Goal: Information Seeking & Learning: Learn about a topic

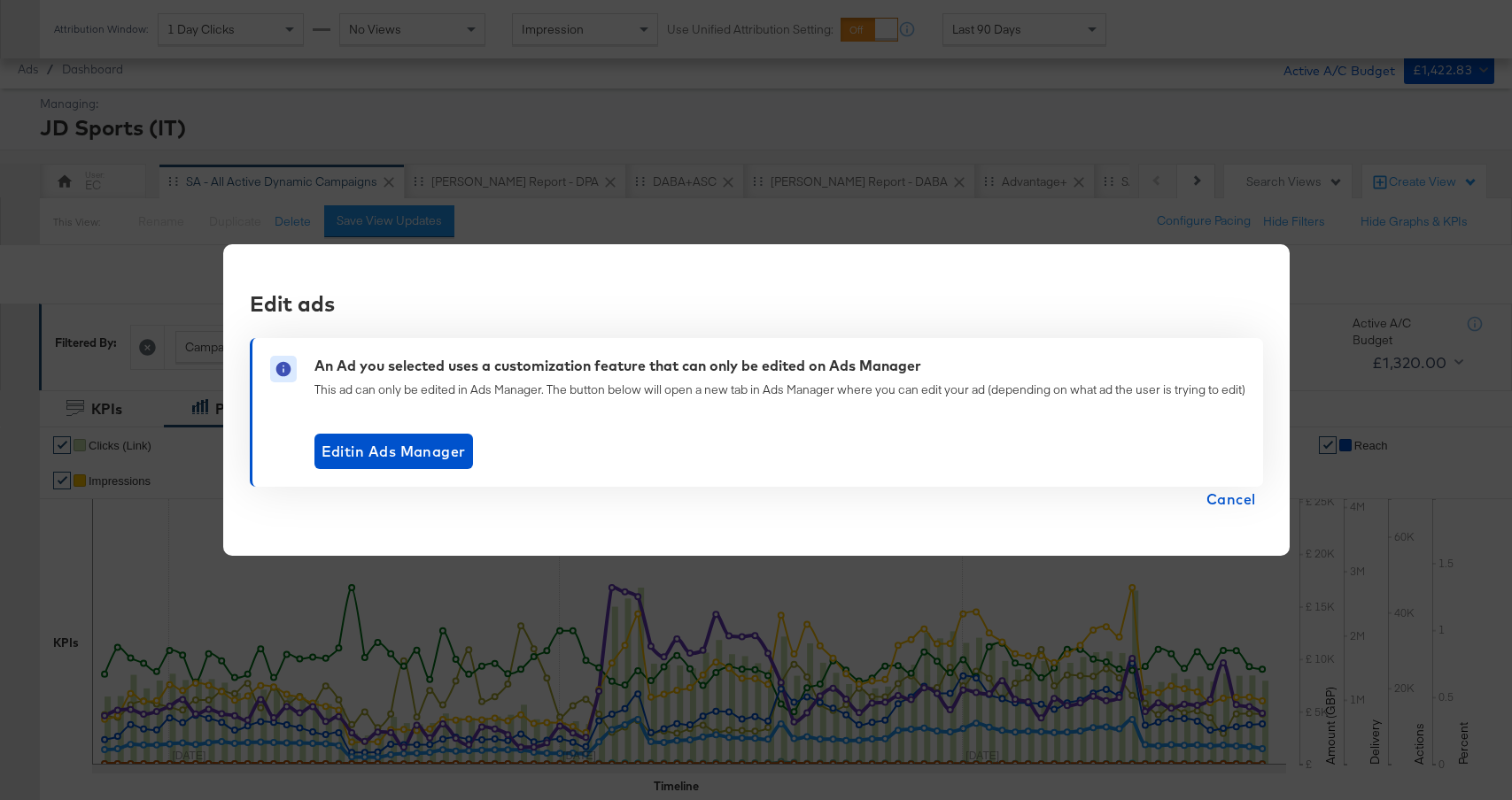
scroll to position [854, 0]
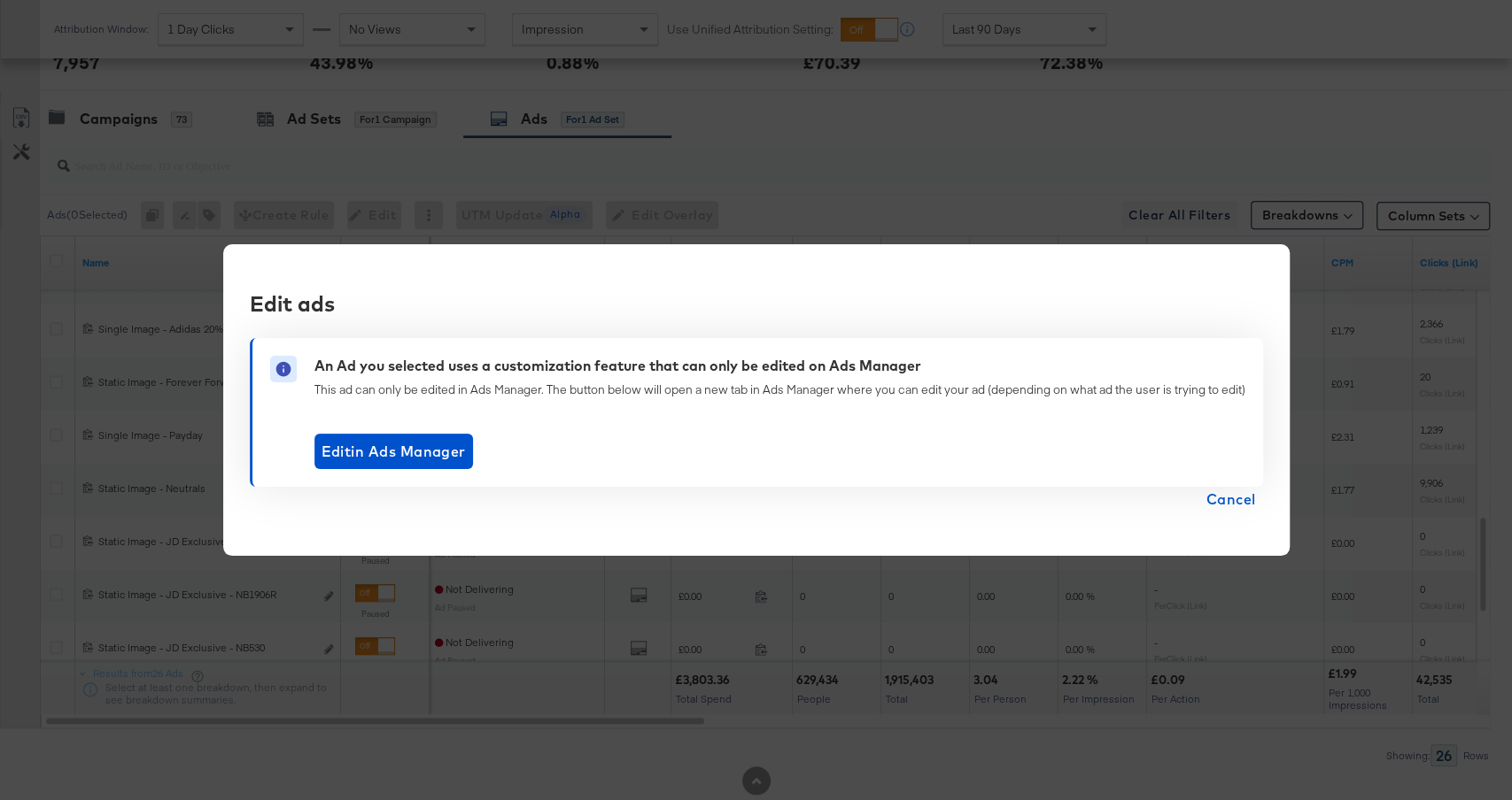
click at [1217, 497] on span "Cancel" at bounding box center [1231, 499] width 50 height 25
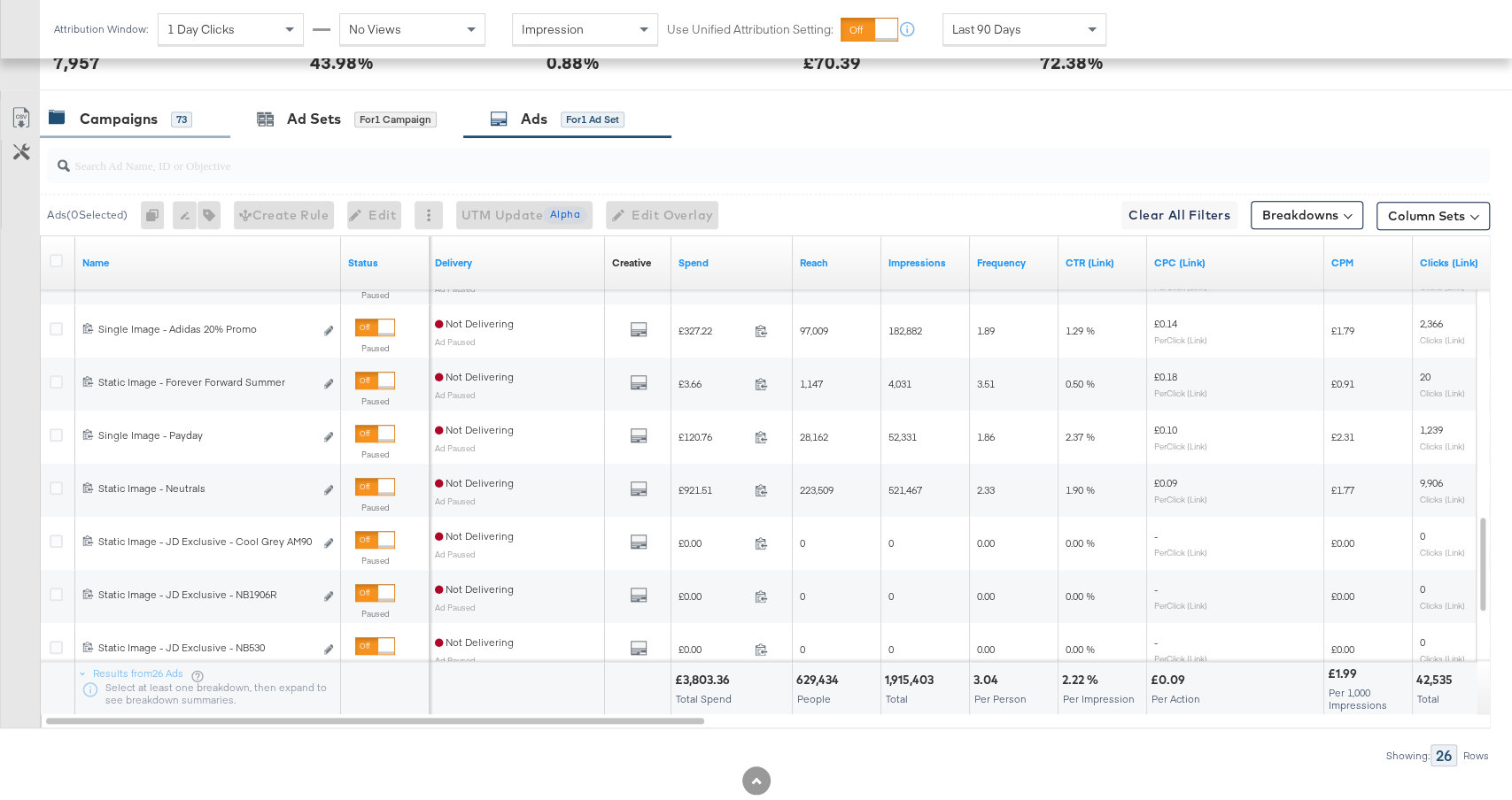
click at [175, 102] on div "Campaigns 73" at bounding box center [135, 119] width 190 height 38
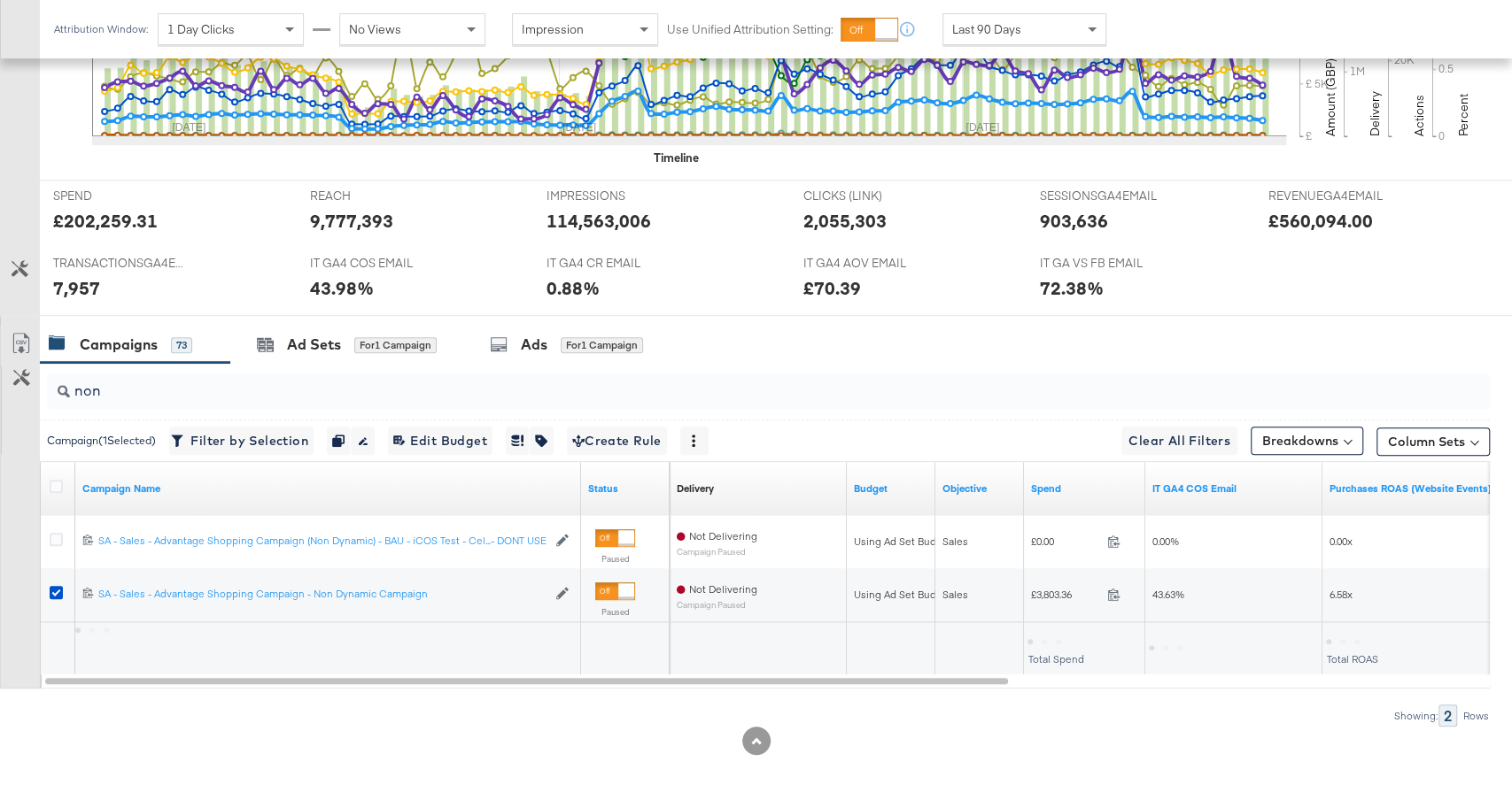
scroll to position [0, 0]
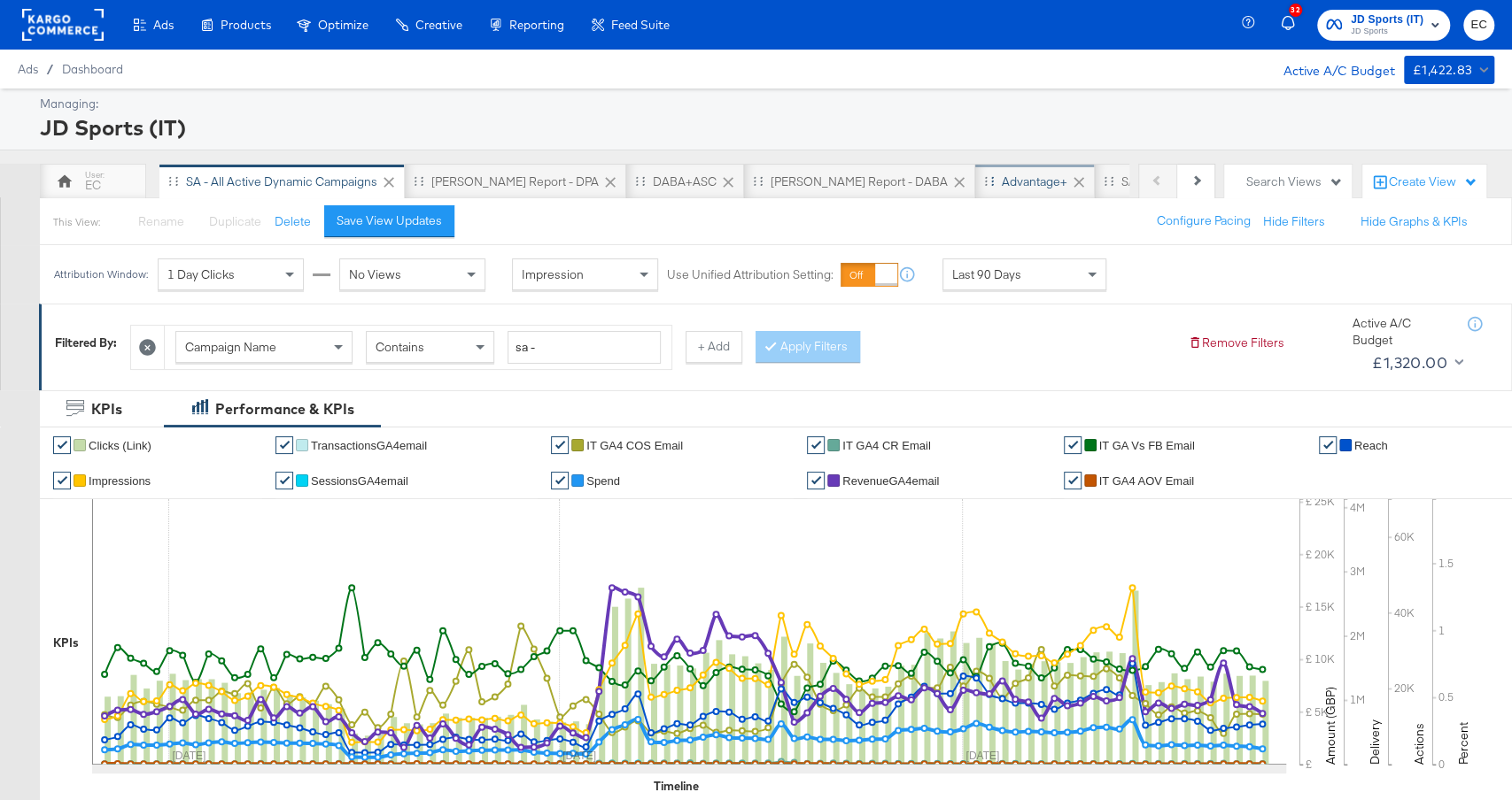
click at [975, 196] on div "Advantage+" at bounding box center [1035, 181] width 120 height 36
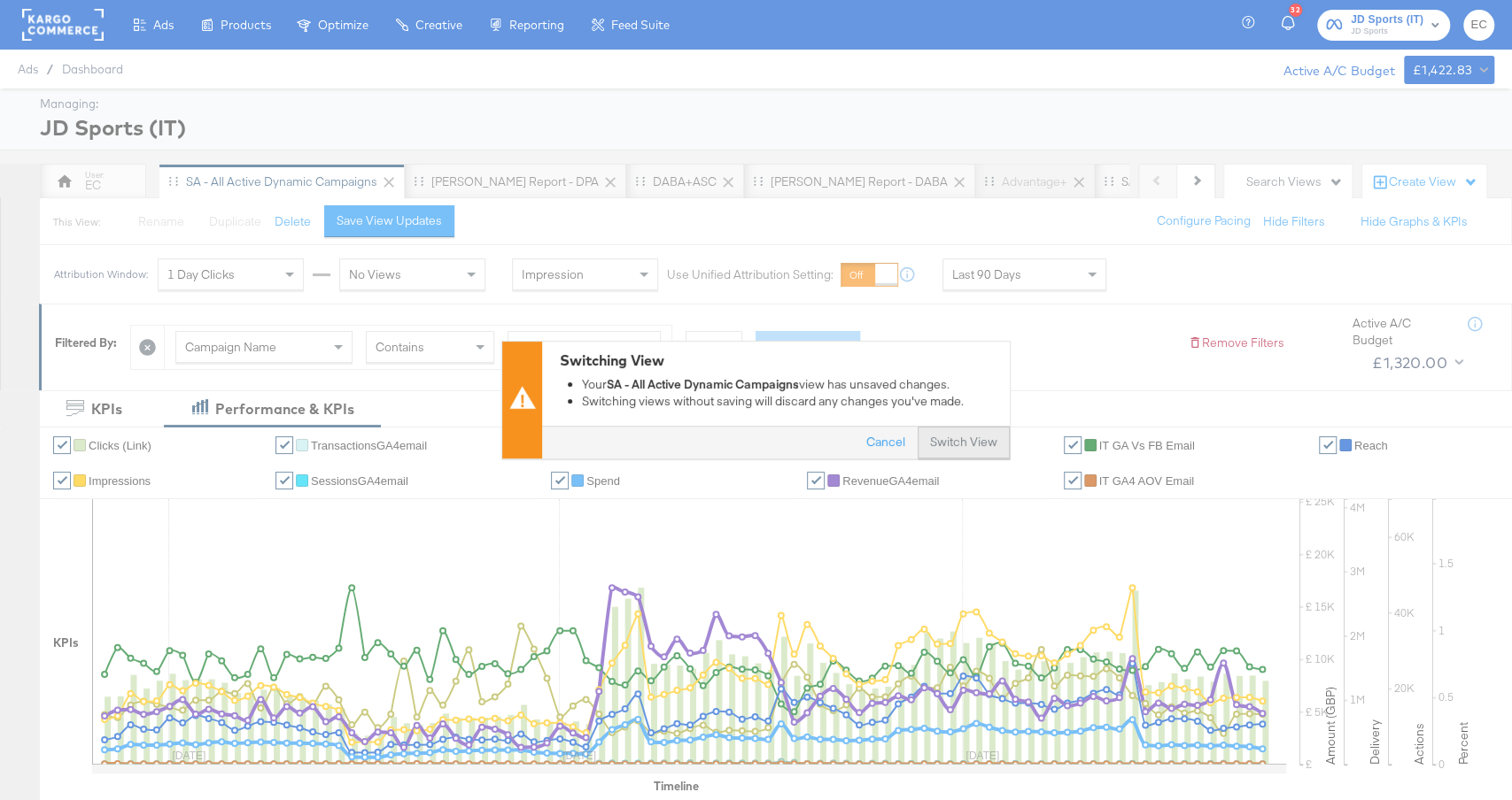
click at [968, 440] on button "Switch View" at bounding box center [964, 444] width 92 height 32
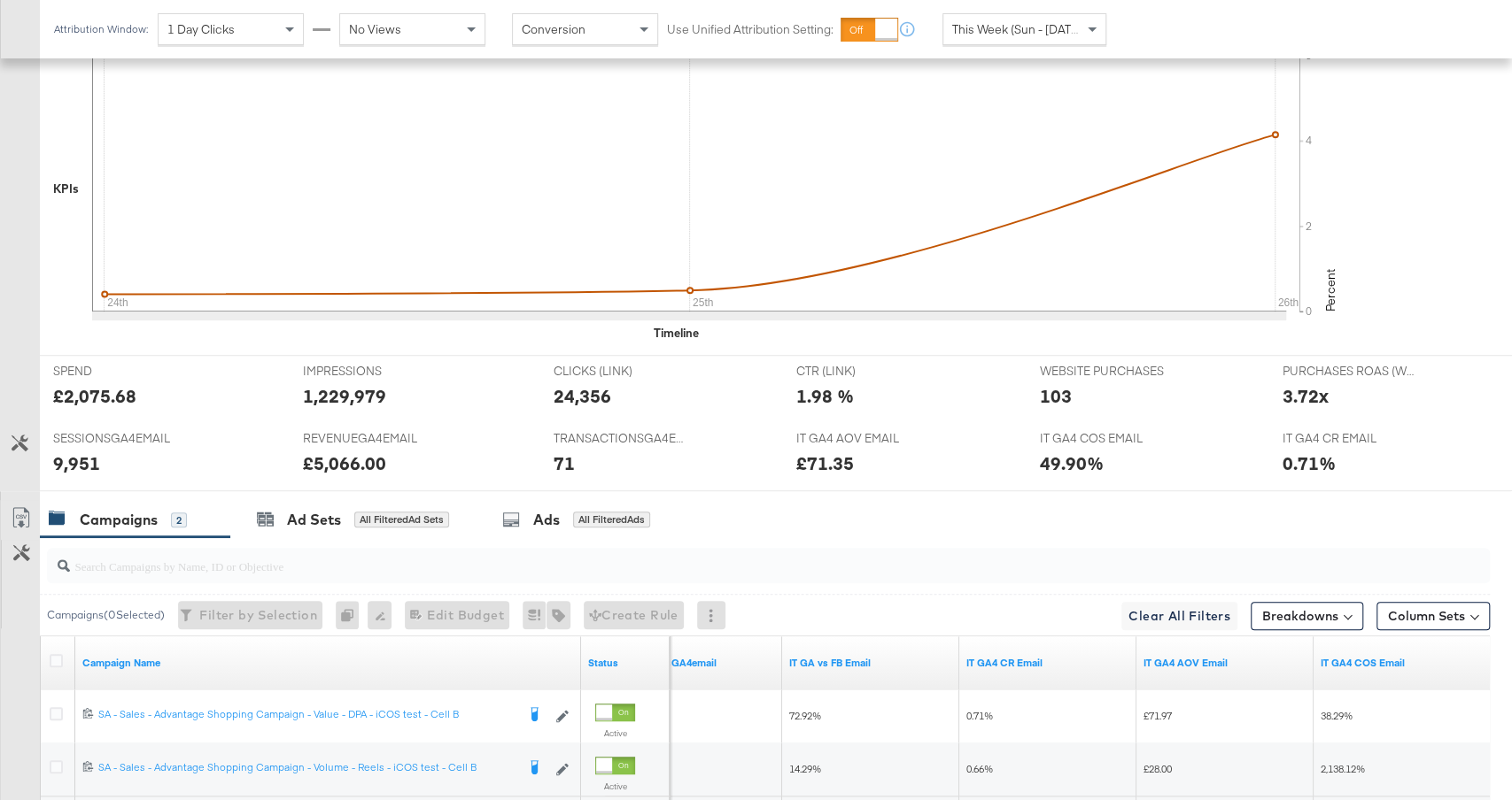
scroll to position [719, 0]
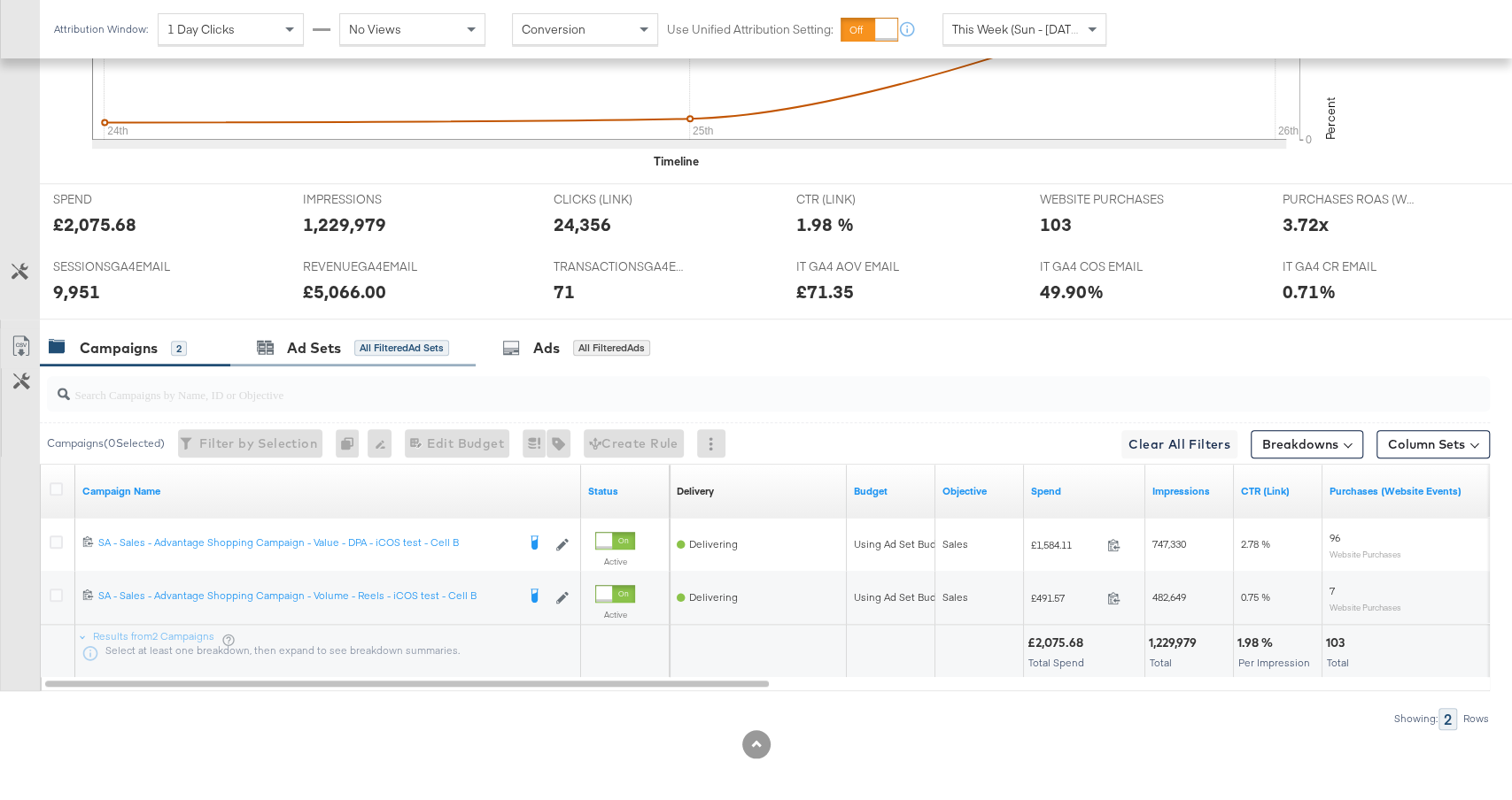
click at [400, 329] on div "Ad Sets All Filtered Ad Sets" at bounding box center [353, 348] width 245 height 38
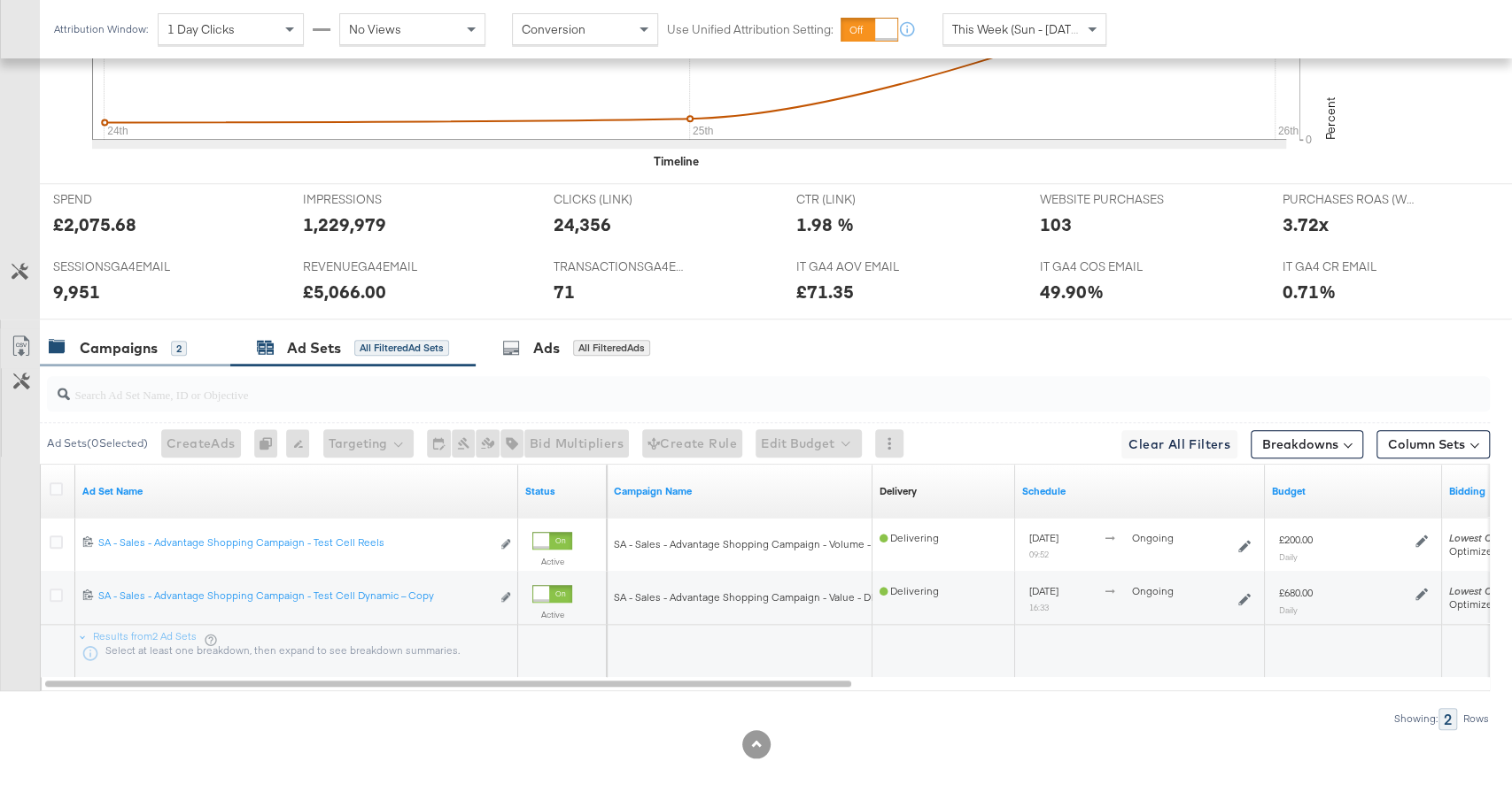
click at [139, 344] on div "Campaigns" at bounding box center [119, 348] width 78 height 20
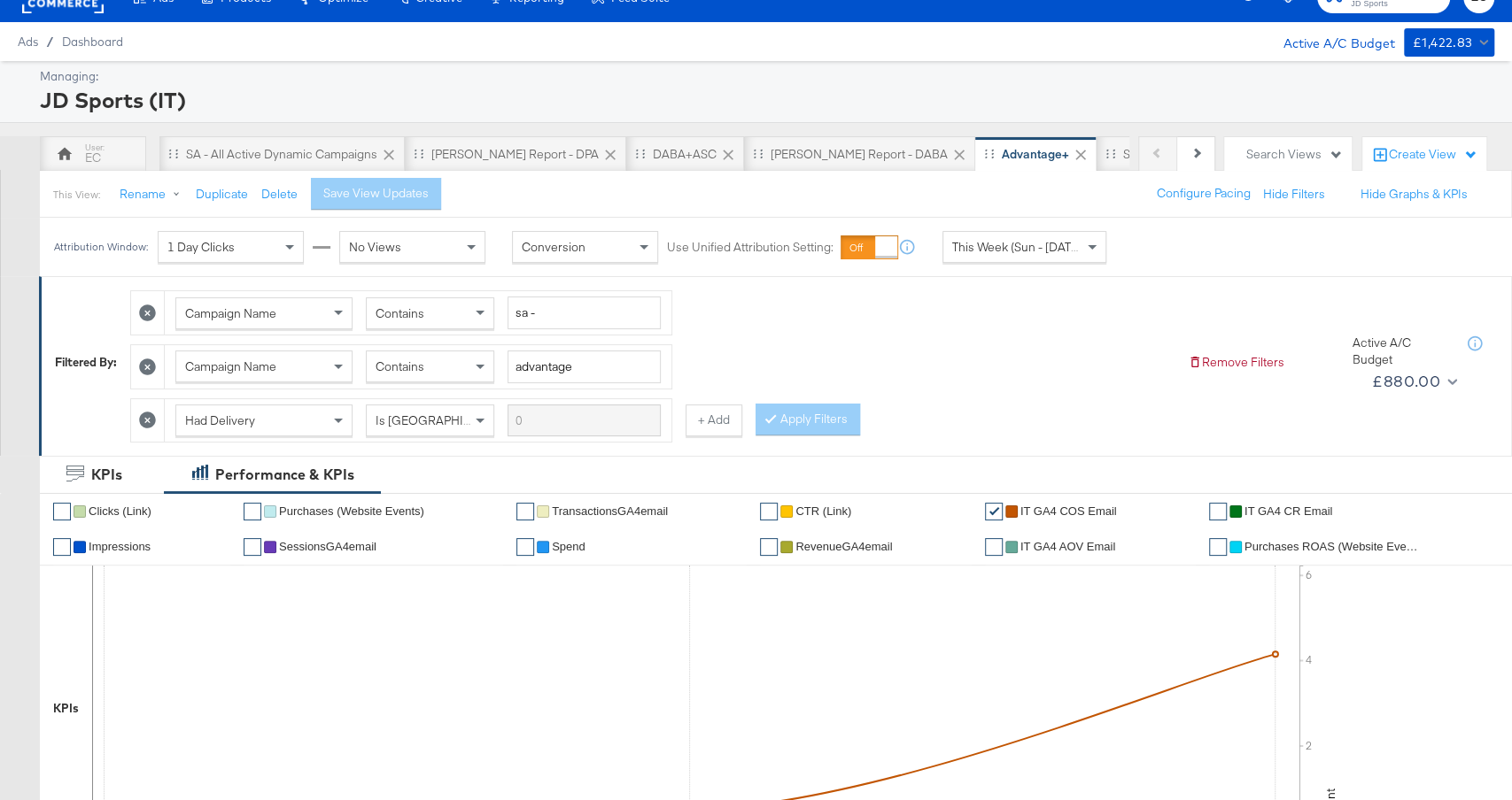
scroll to position [0, 0]
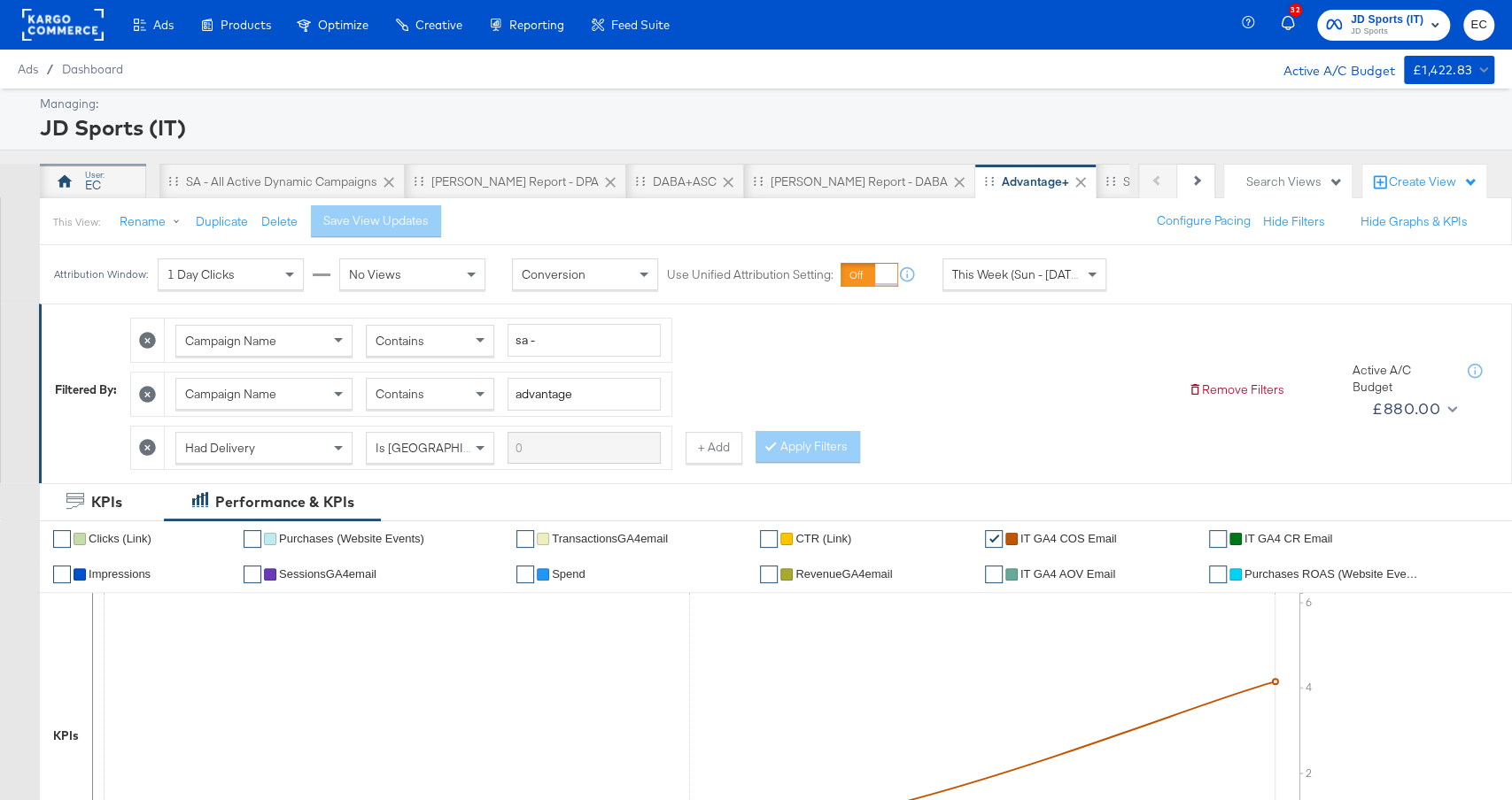
click at [92, 177] on div "EC" at bounding box center [93, 185] width 16 height 17
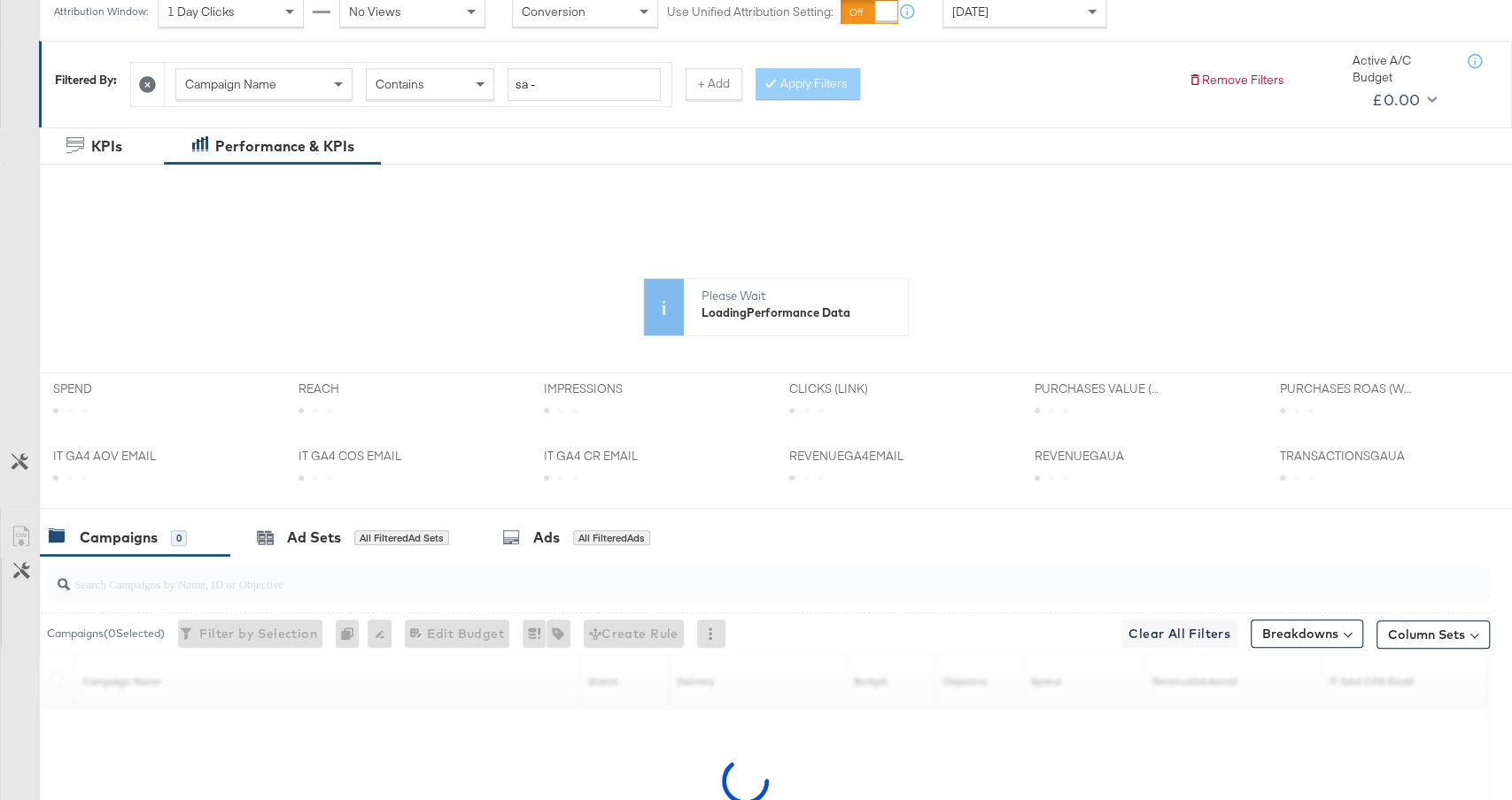
scroll to position [456, 0]
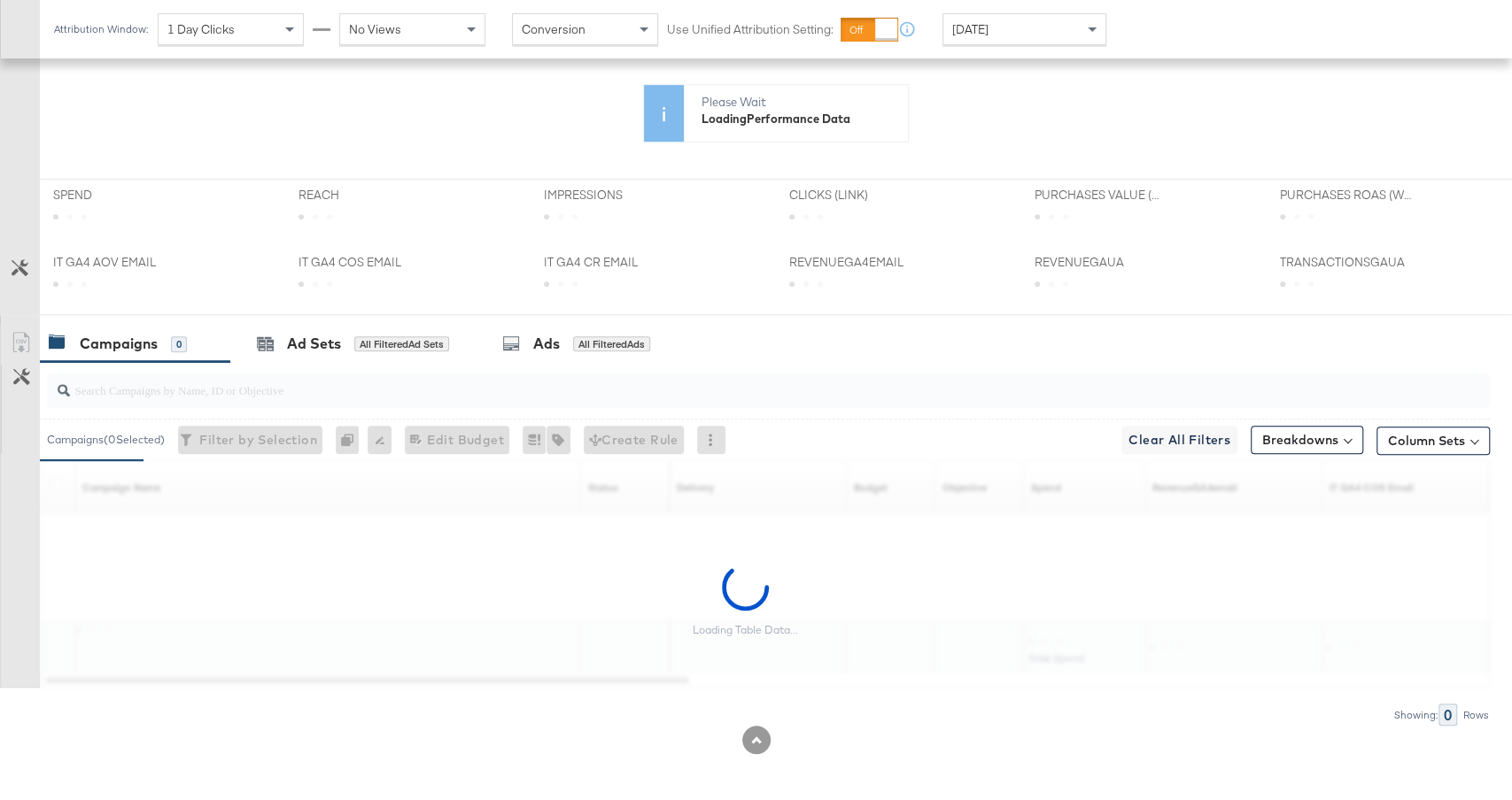
click at [986, 25] on div "Today" at bounding box center [1024, 29] width 162 height 30
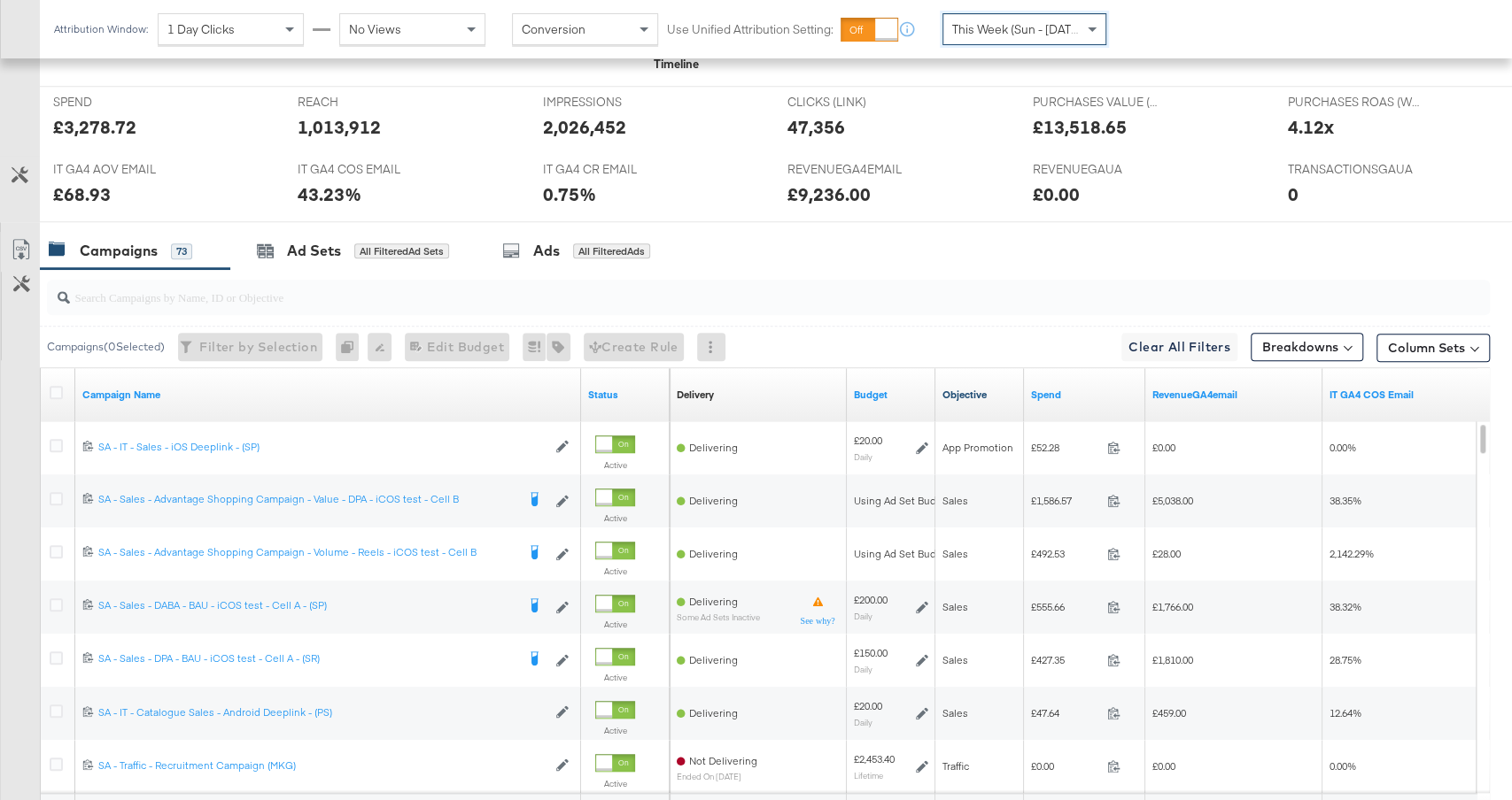
scroll to position [894, 0]
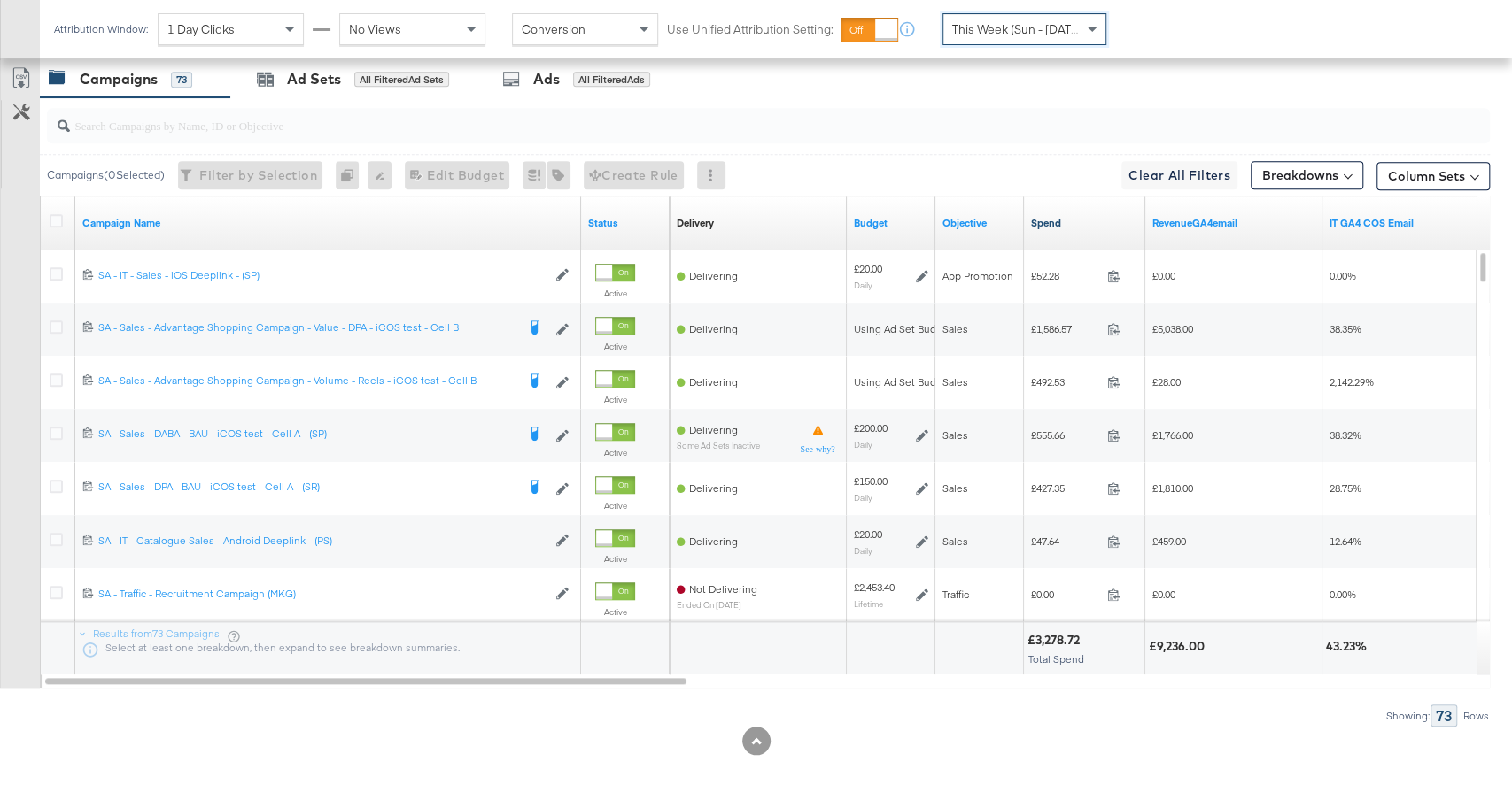
click at [1070, 218] on link "Spend" at bounding box center [1085, 223] width 107 height 14
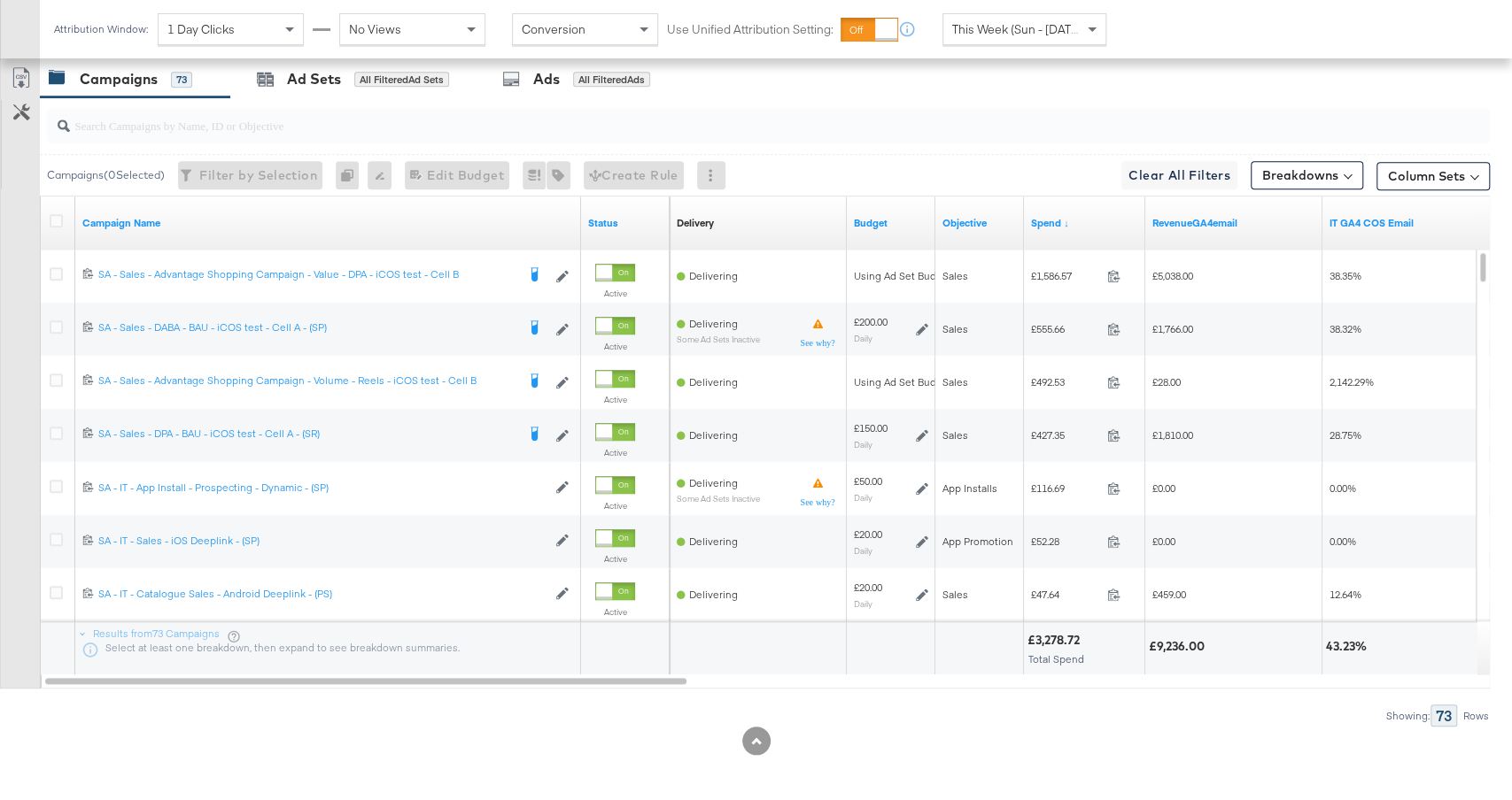
click at [389, 123] on input "search" at bounding box center [714, 118] width 1289 height 35
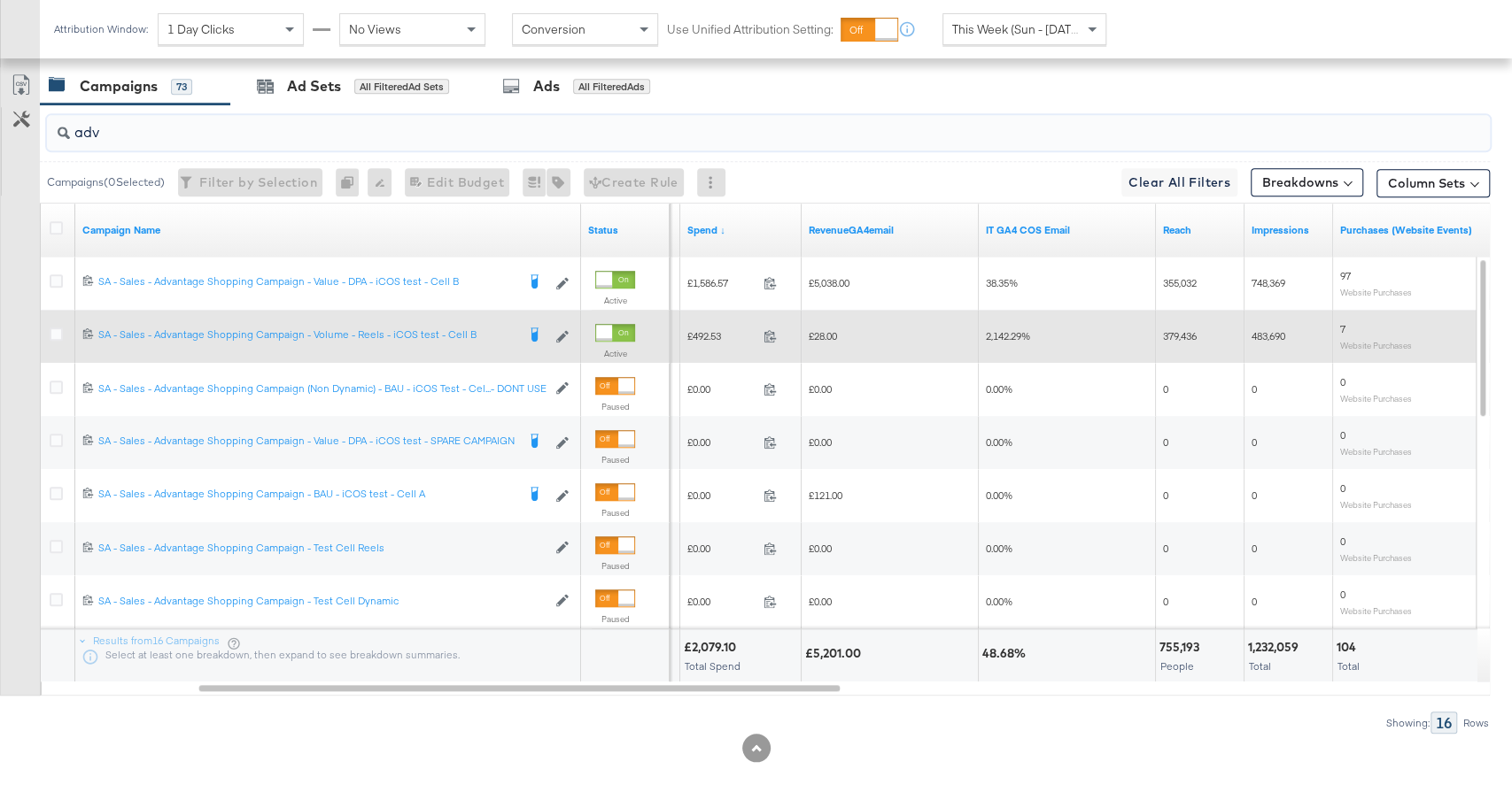
scroll to position [885, 0]
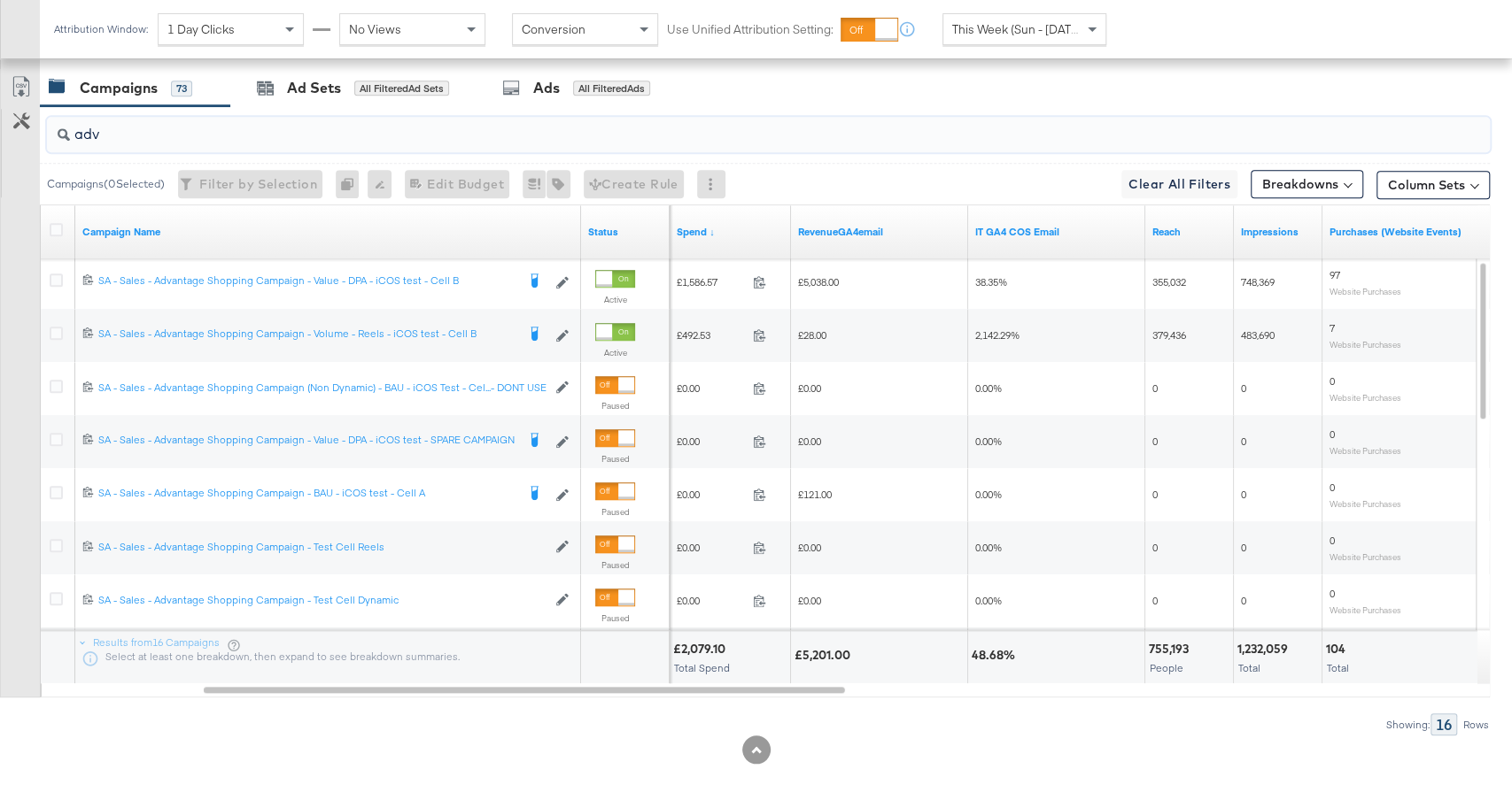
type input "adv"
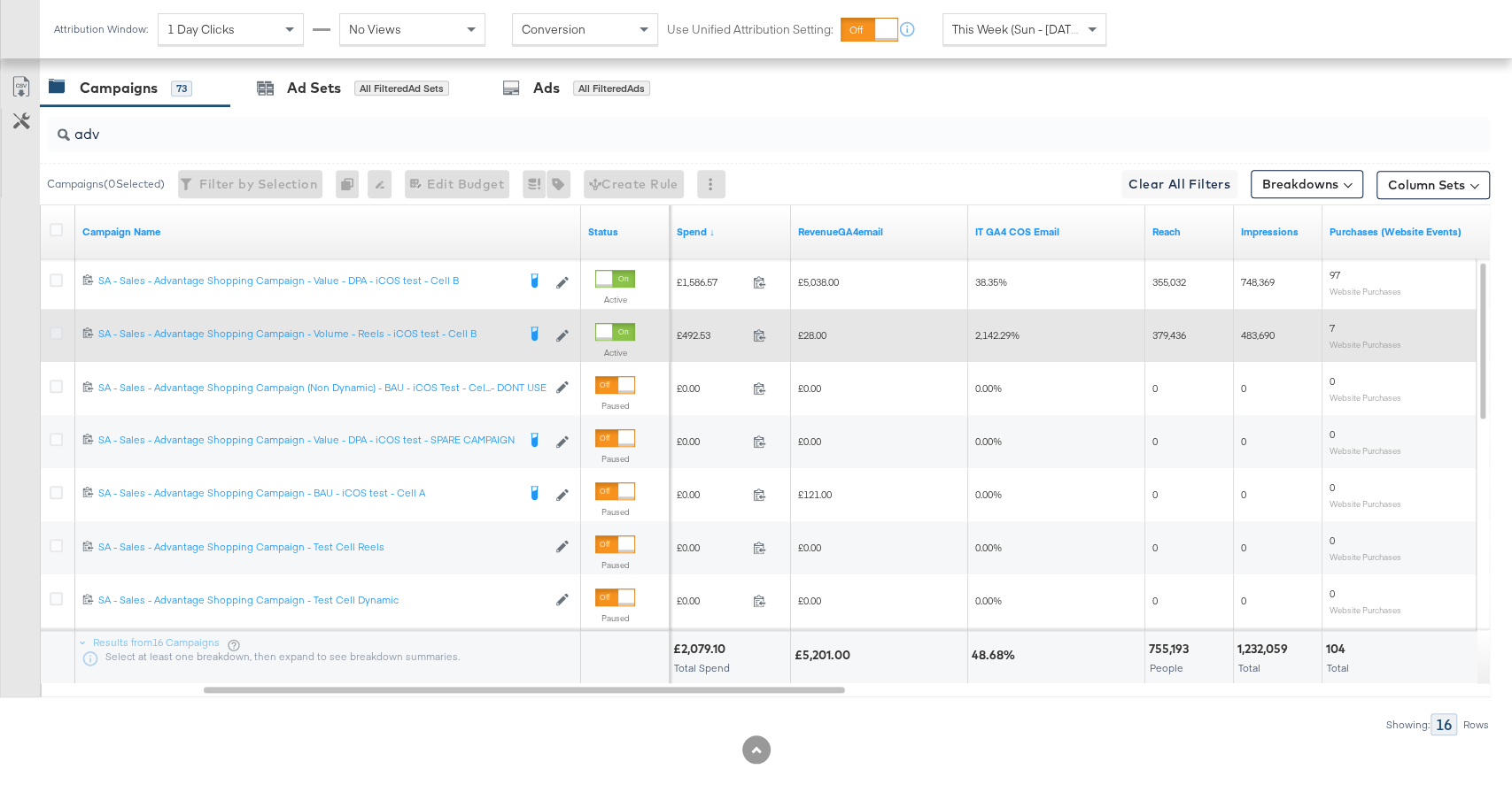
click at [57, 329] on icon at bounding box center [56, 333] width 13 height 13
click at [0, 0] on input "checkbox" at bounding box center [0, 0] width 0 height 0
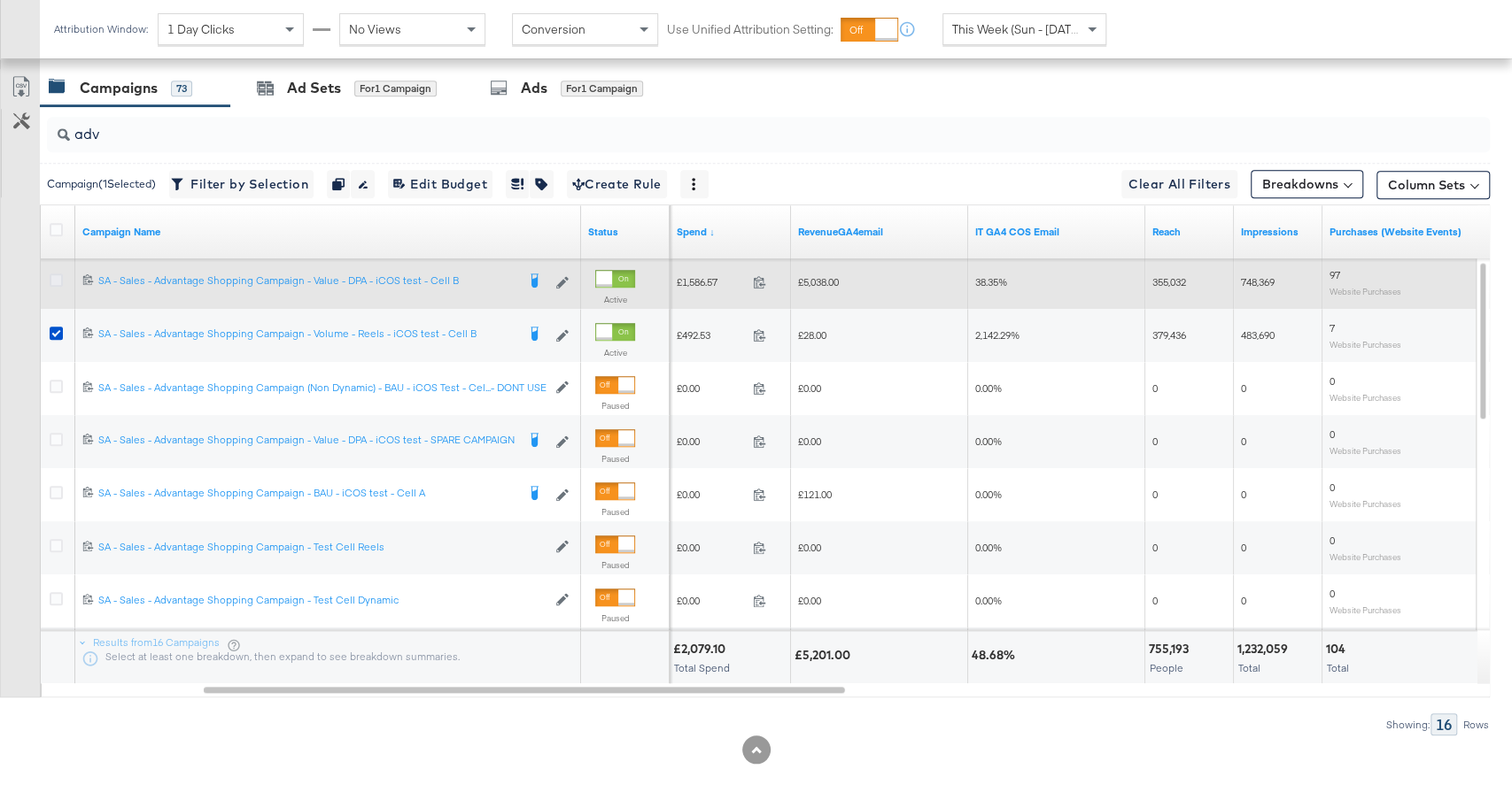
click at [56, 280] on icon at bounding box center [56, 280] width 13 height 13
click at [0, 0] on input "checkbox" at bounding box center [0, 0] width 0 height 0
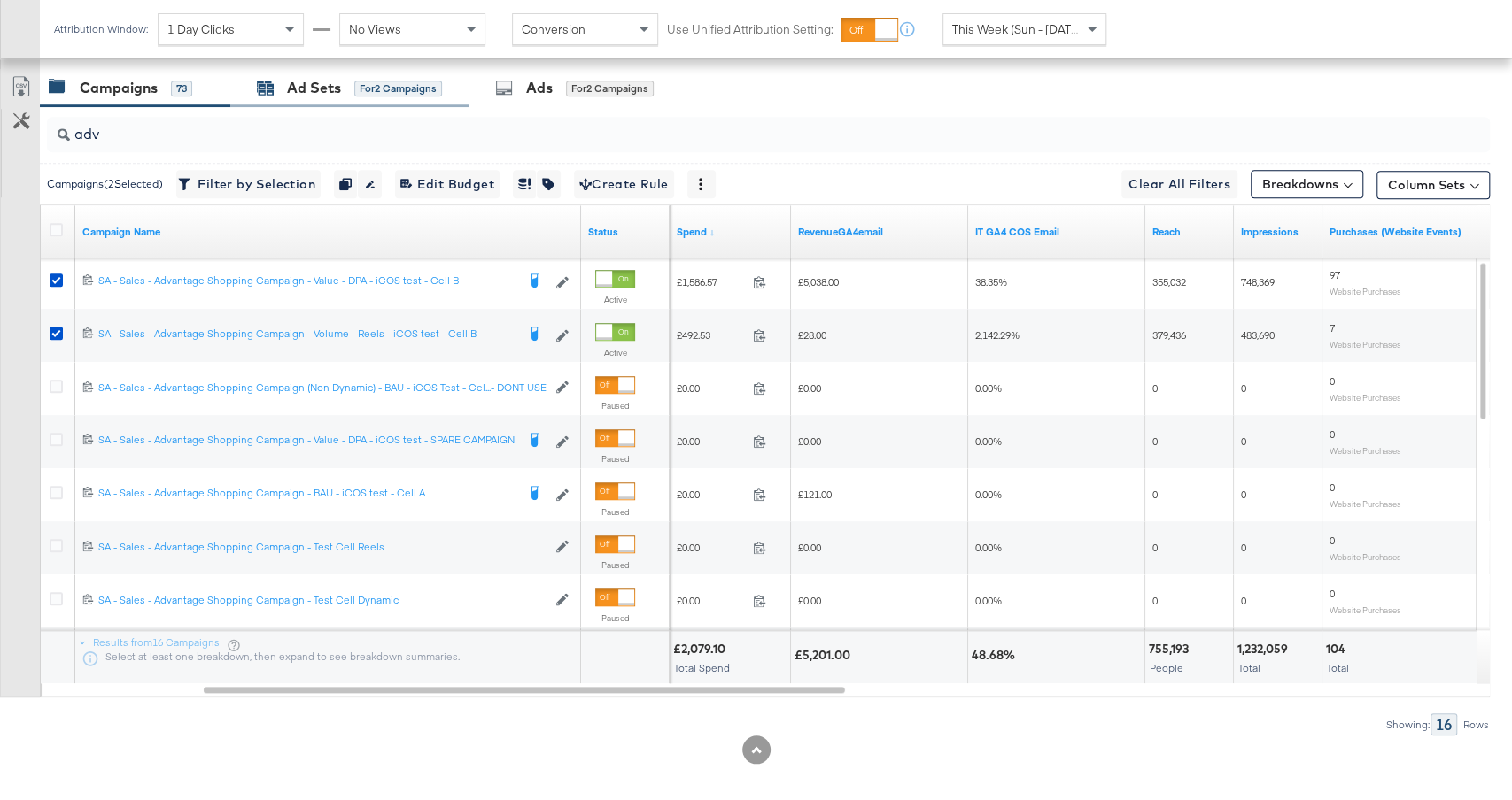
click at [357, 83] on div "for 2 Campaigns" at bounding box center [398, 89] width 88 height 16
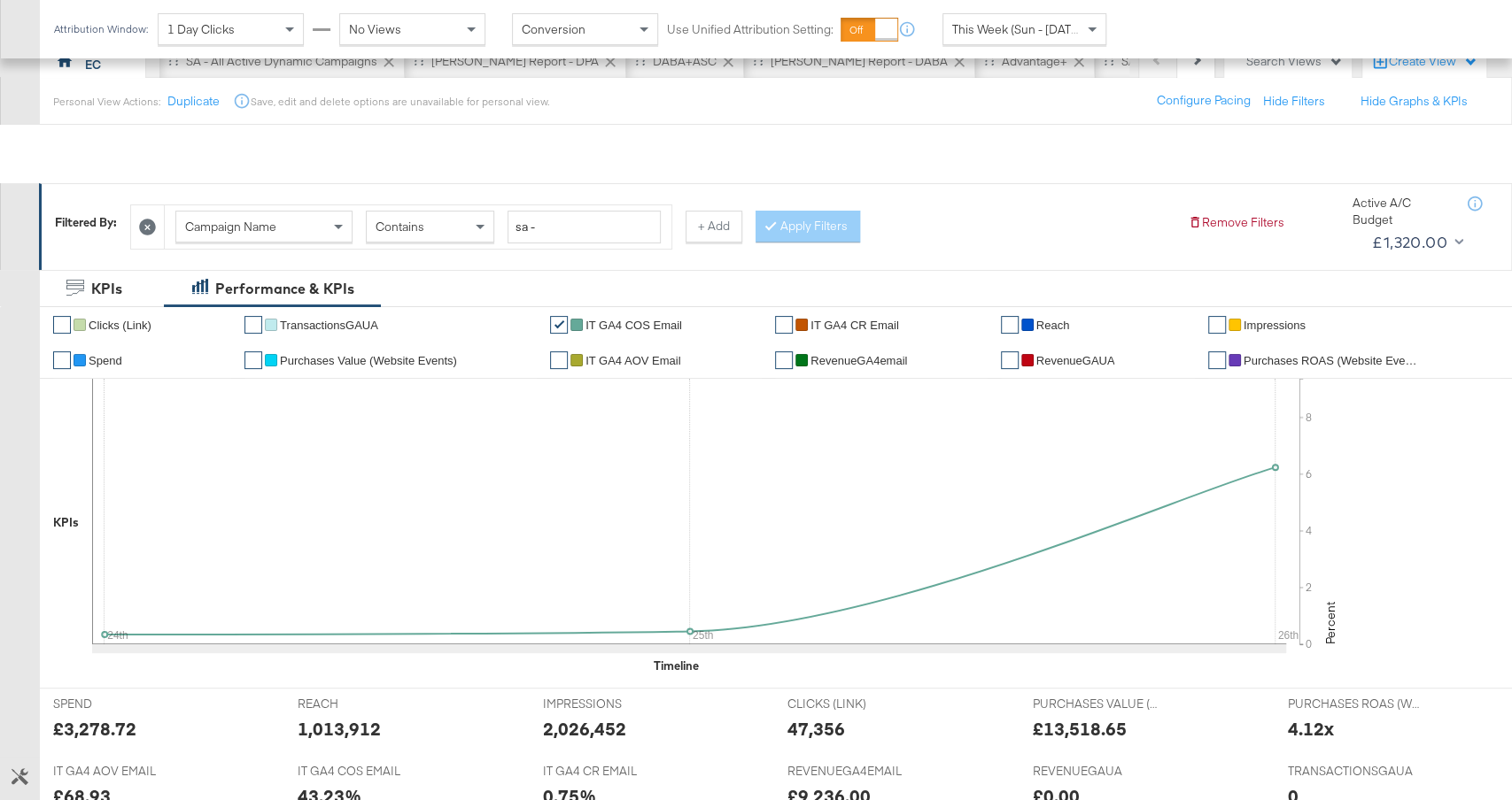
scroll to position [0, 0]
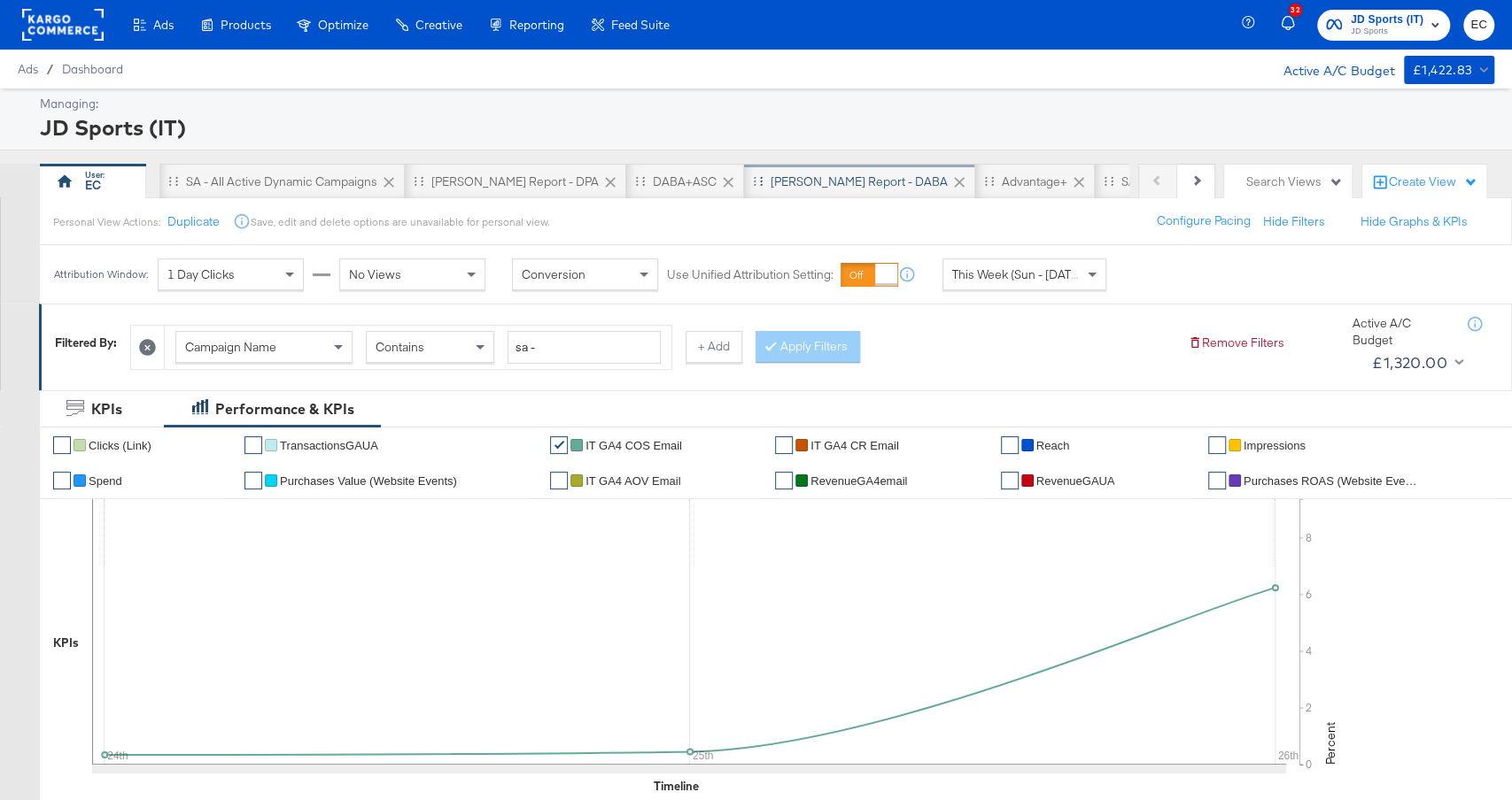
click at [808, 186] on div "SA - JD Report - DABA" at bounding box center [858, 181] width 177 height 17
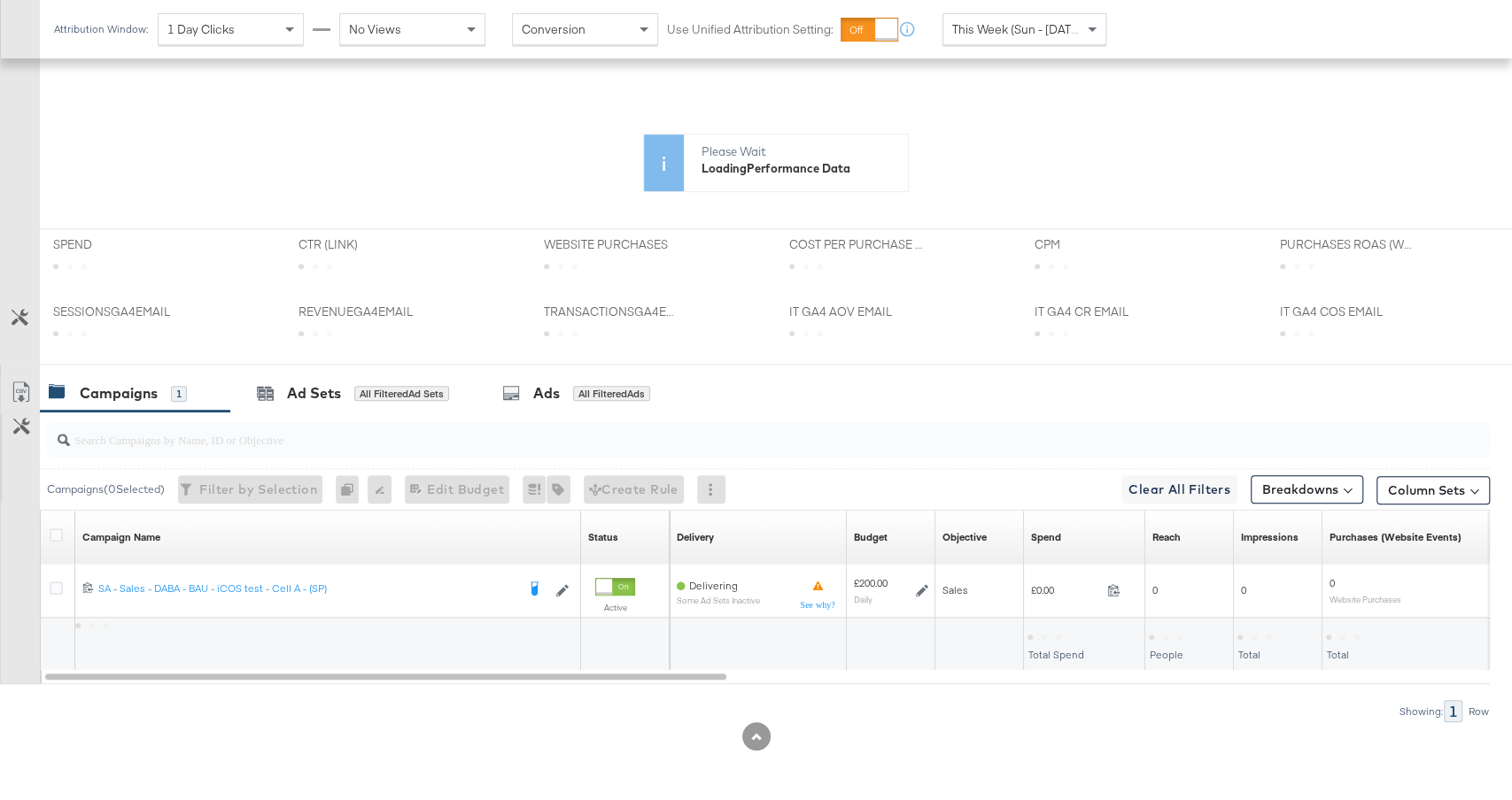
scroll to position [546, 0]
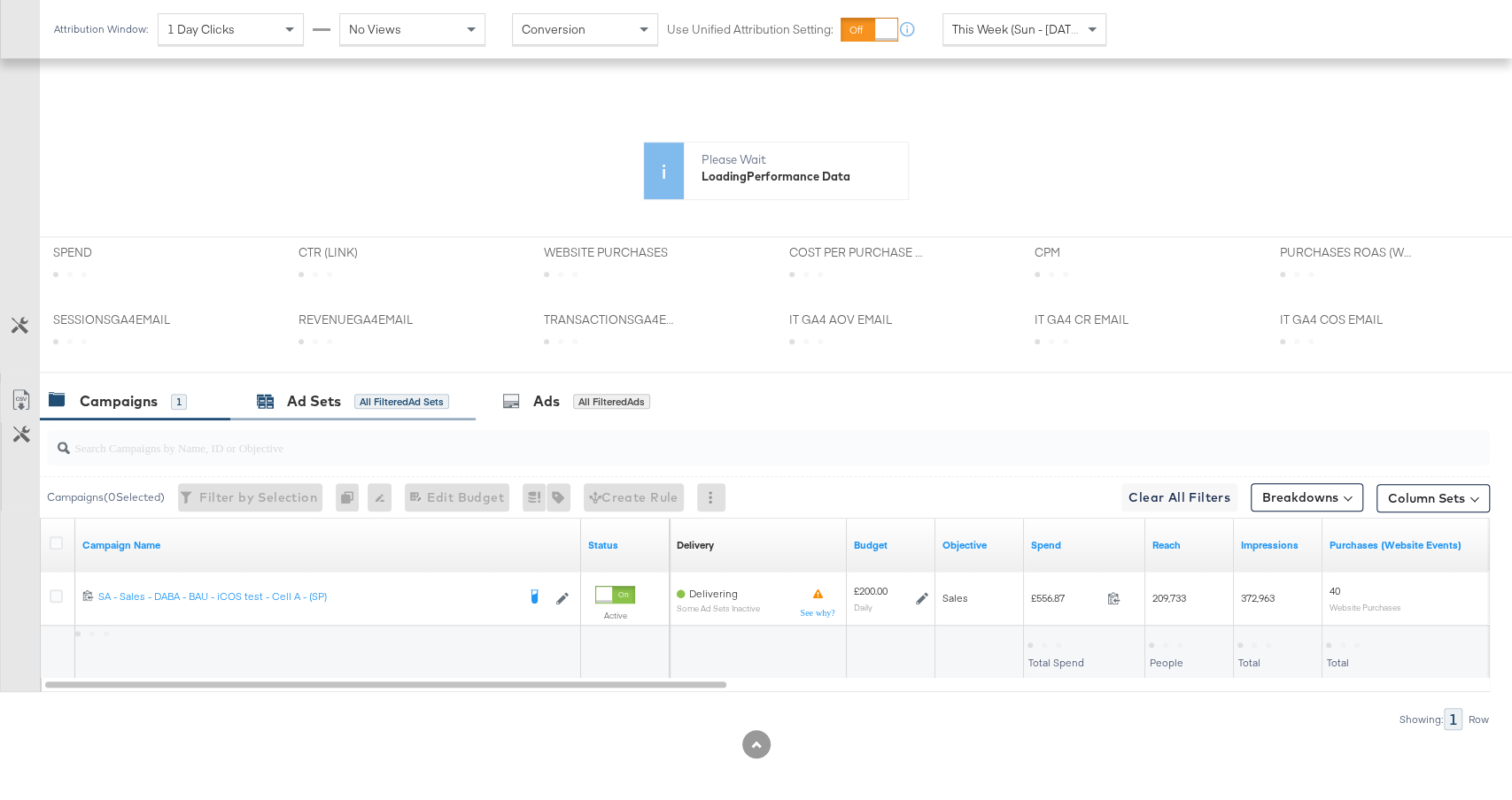
click at [369, 394] on div "All Filtered Ad Sets" at bounding box center [402, 402] width 95 height 16
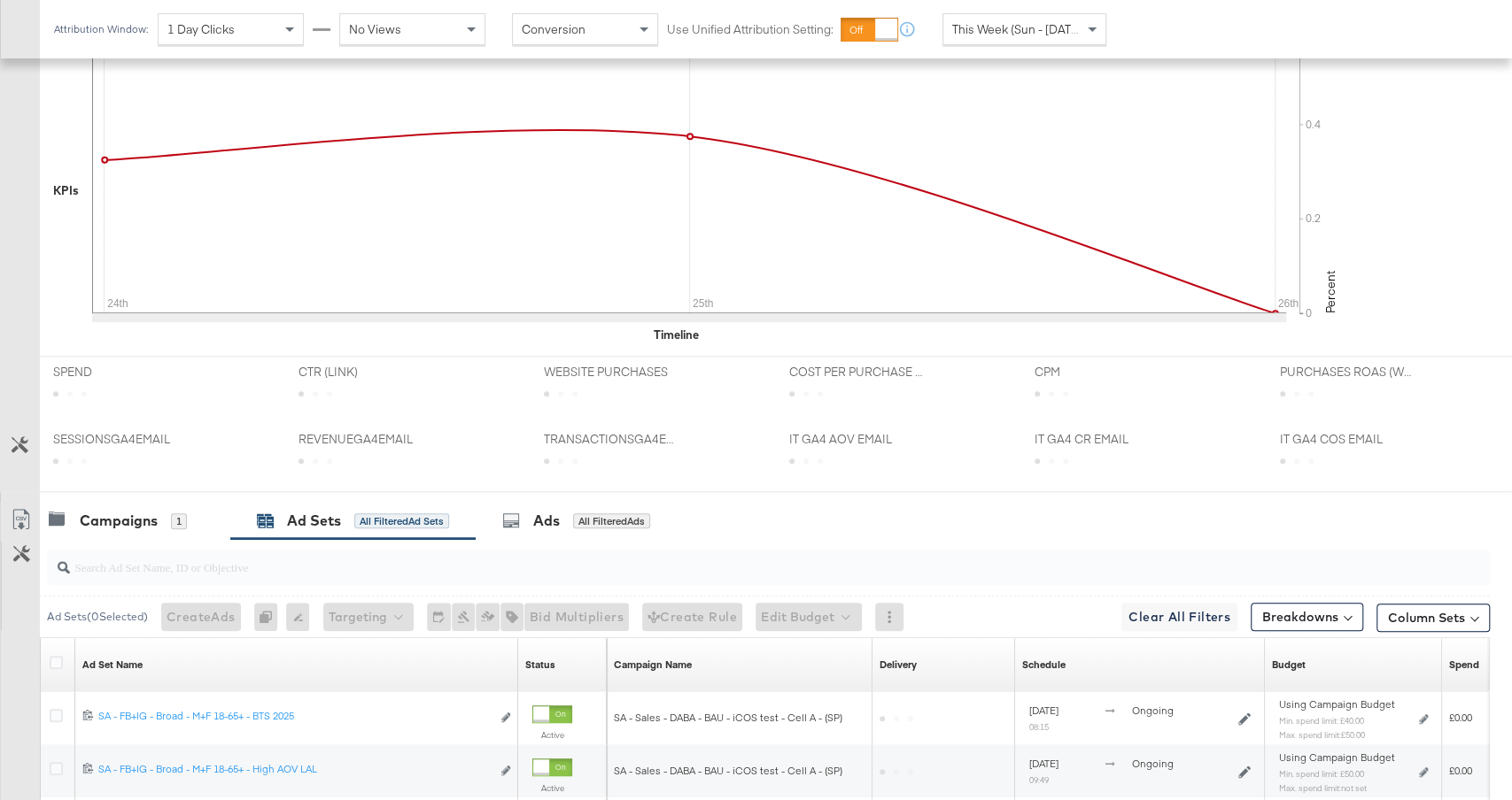
scroll to position [931, 0]
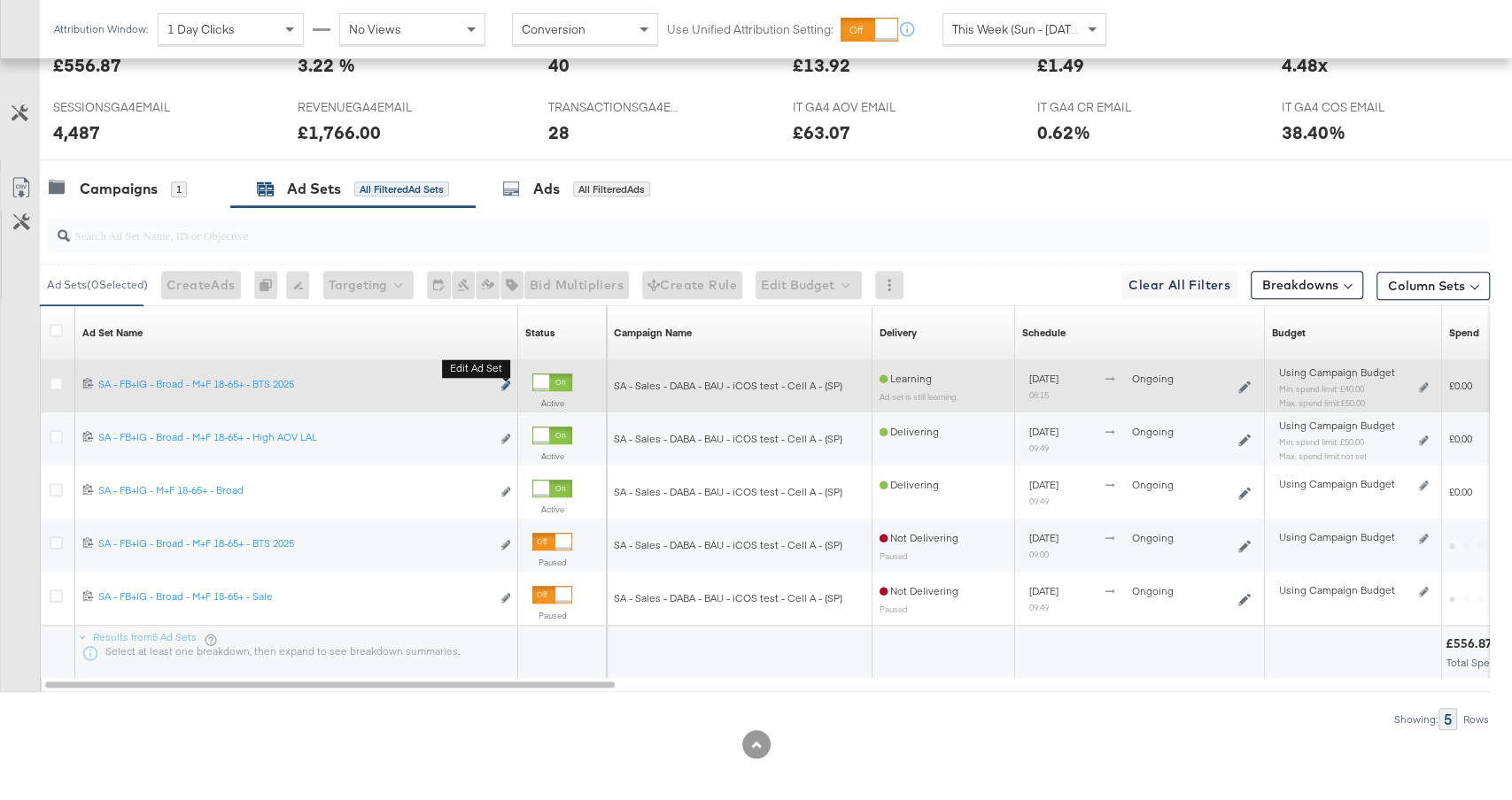
click at [505, 381] on icon "link" at bounding box center [505, 385] width 9 height 10
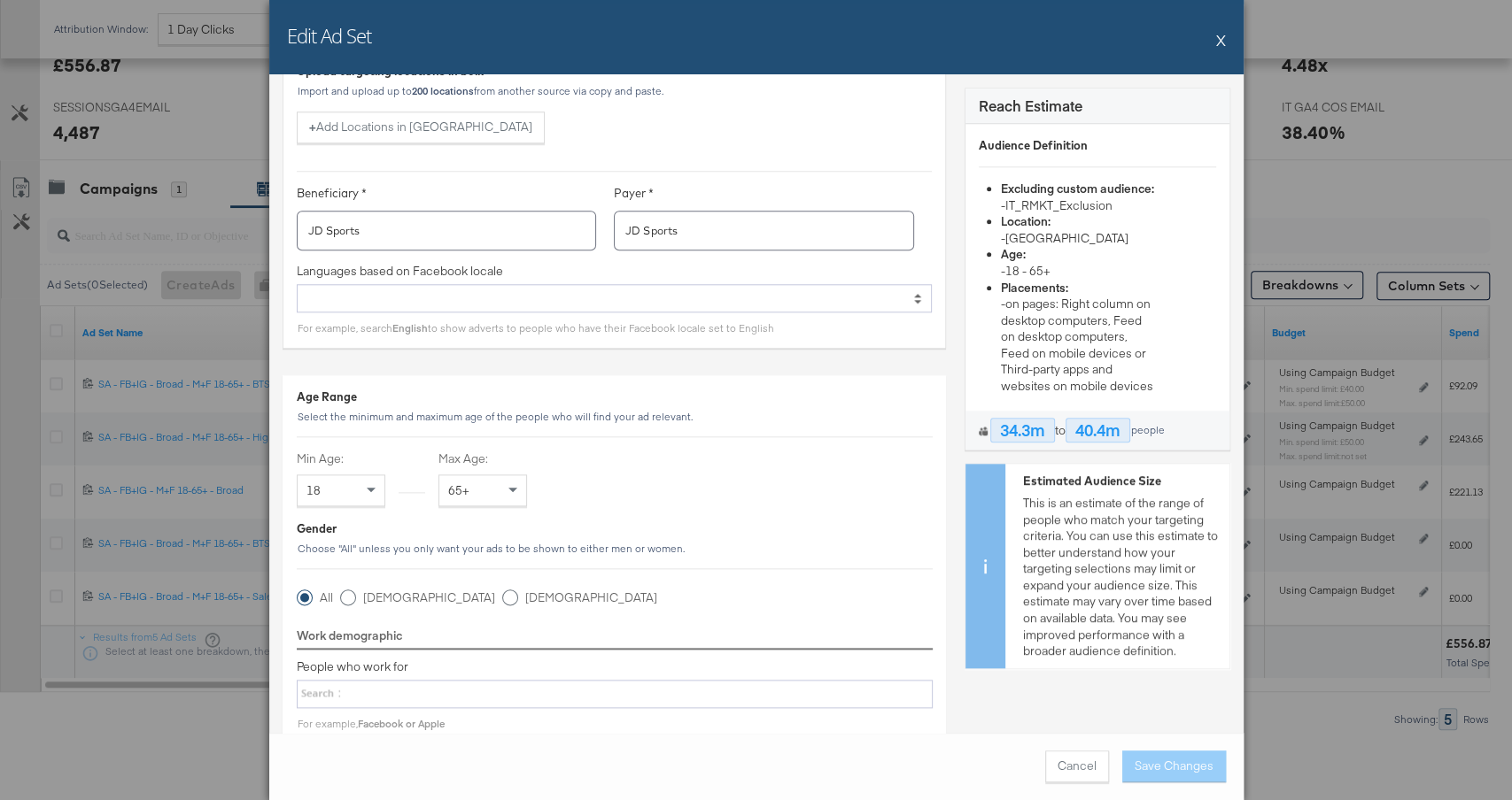
scroll to position [0, 0]
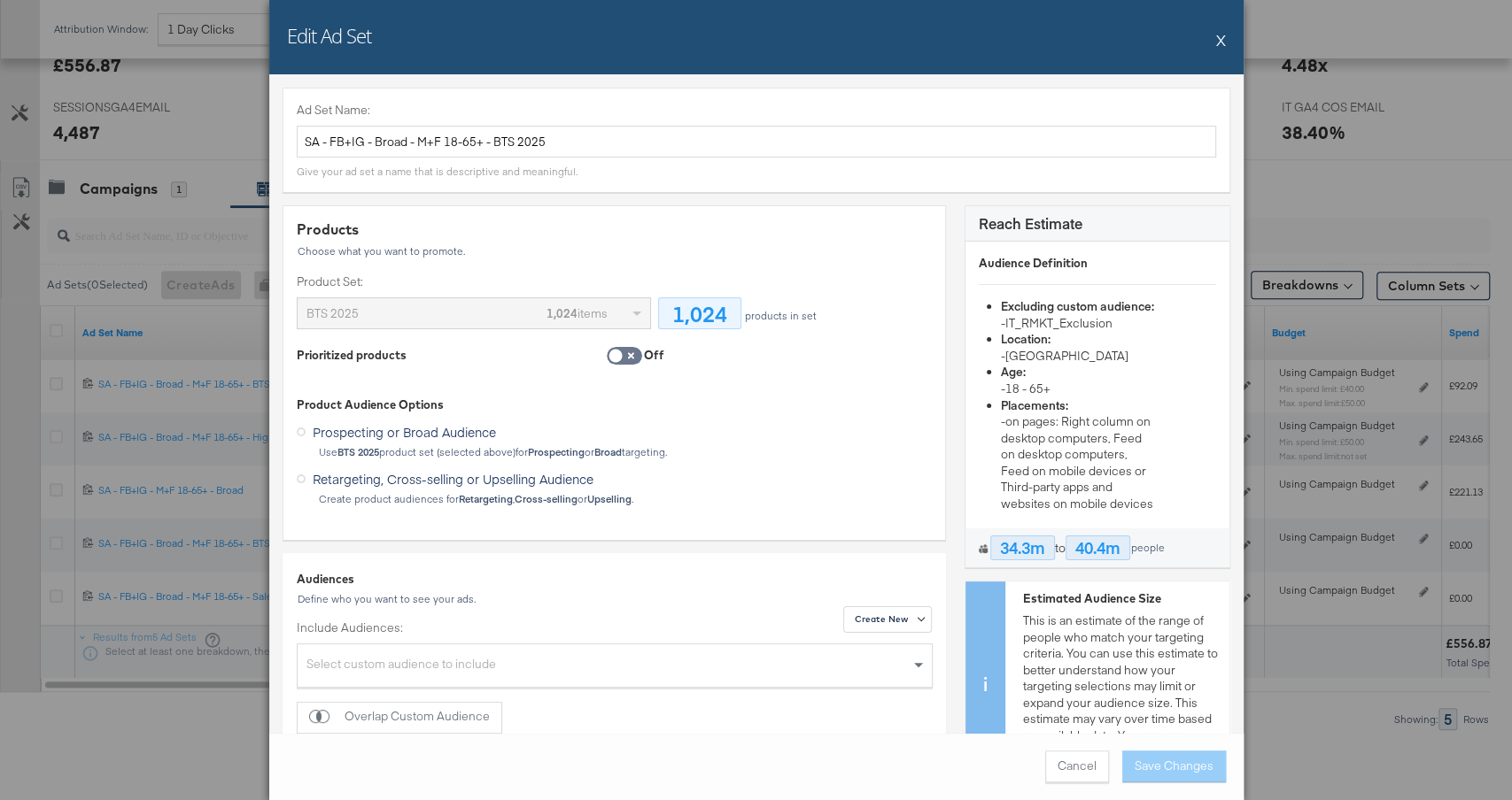
click at [1221, 44] on button "X" at bounding box center [1221, 40] width 10 height 36
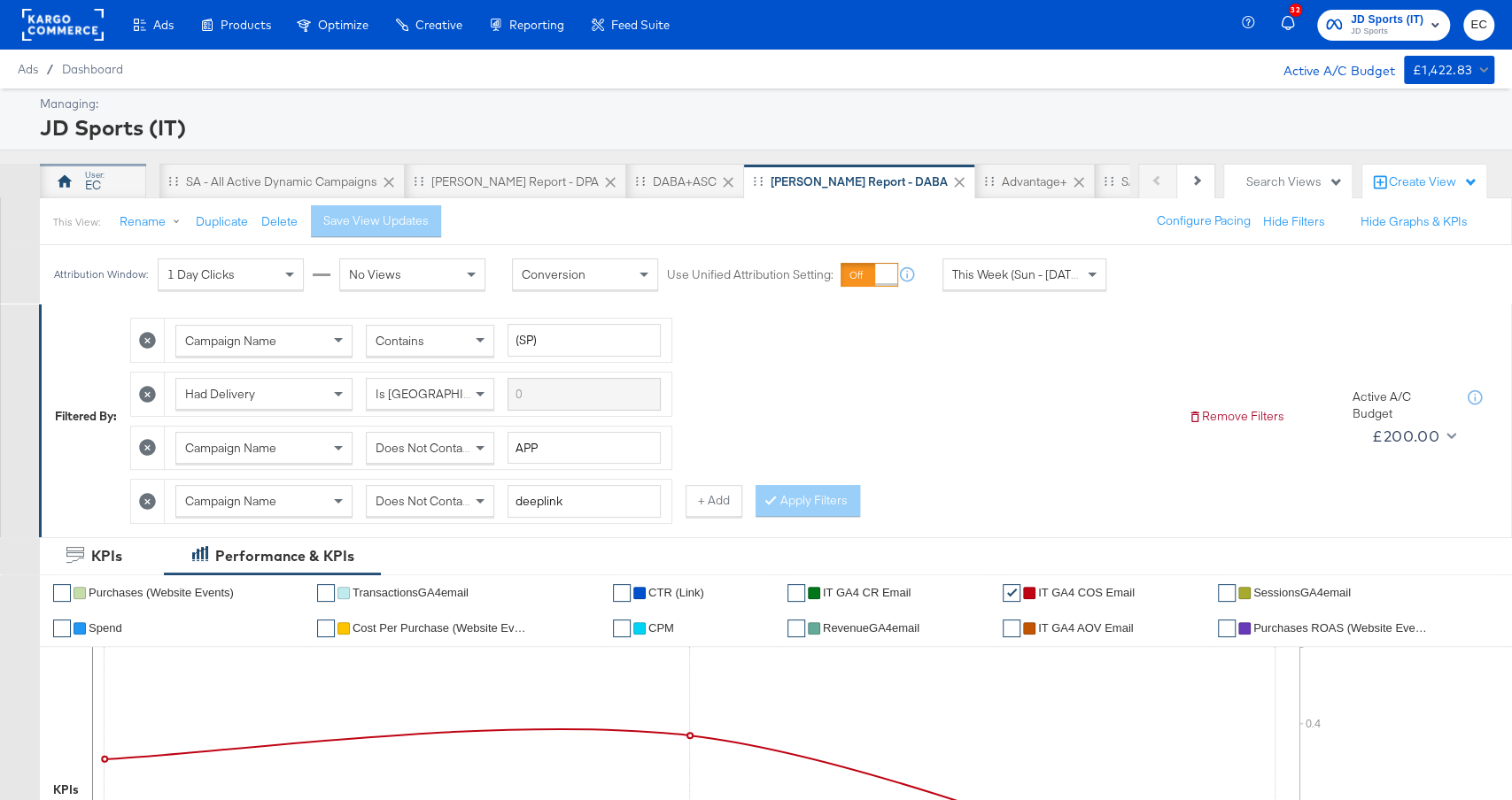
click at [105, 177] on div "EC" at bounding box center [93, 181] width 107 height 36
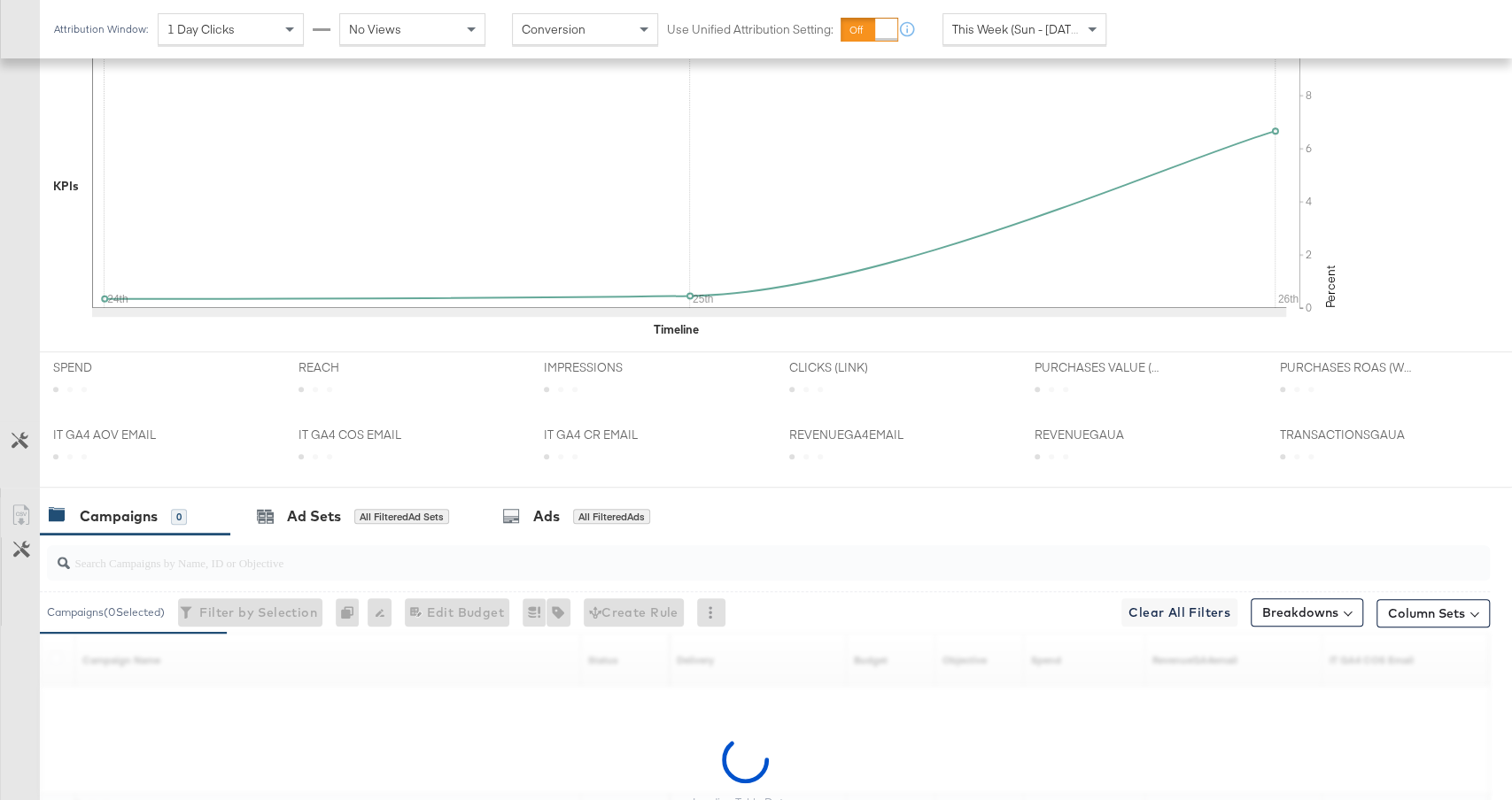
scroll to position [629, 0]
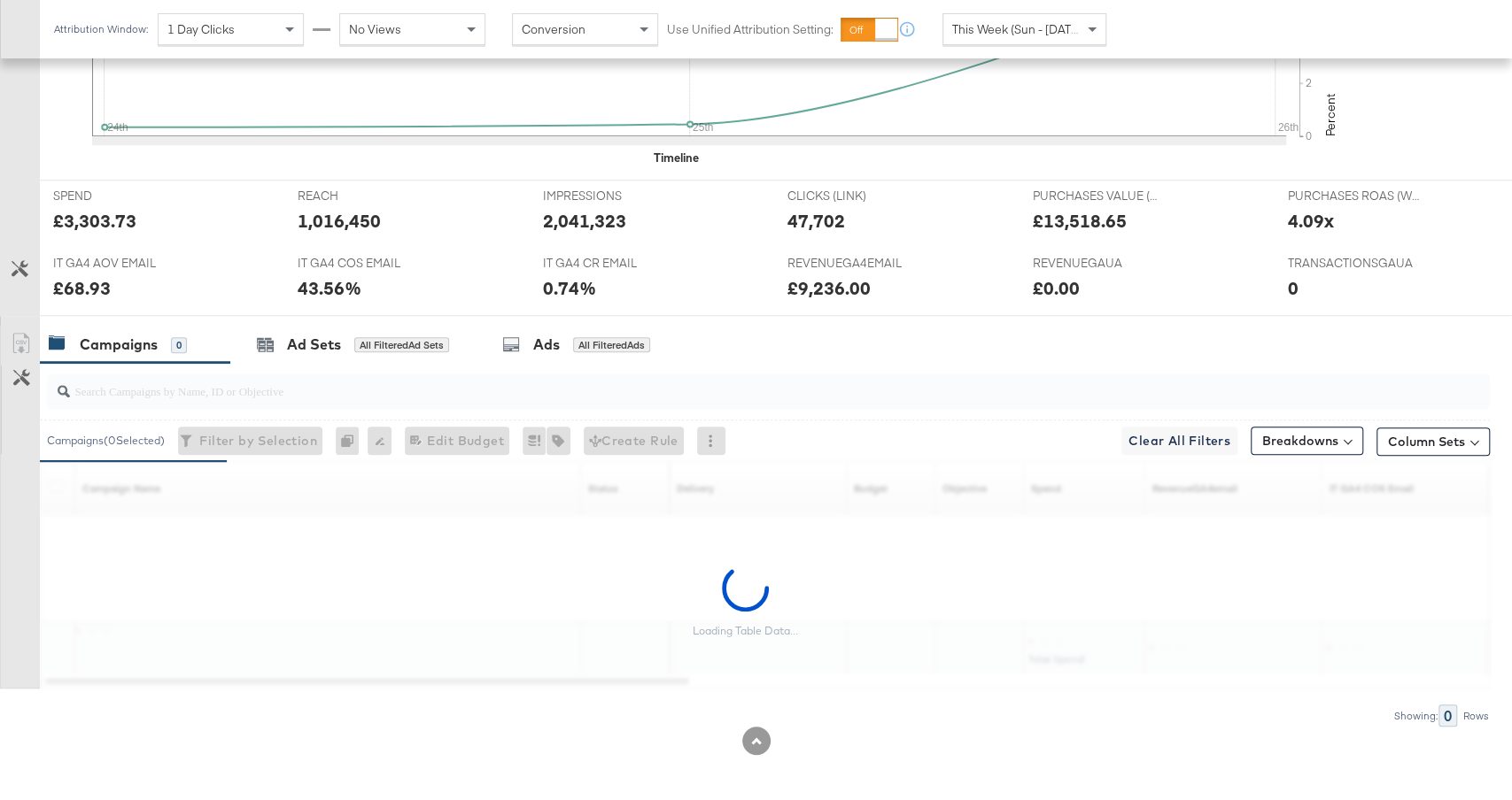
click at [225, 393] on input "search" at bounding box center [714, 384] width 1289 height 35
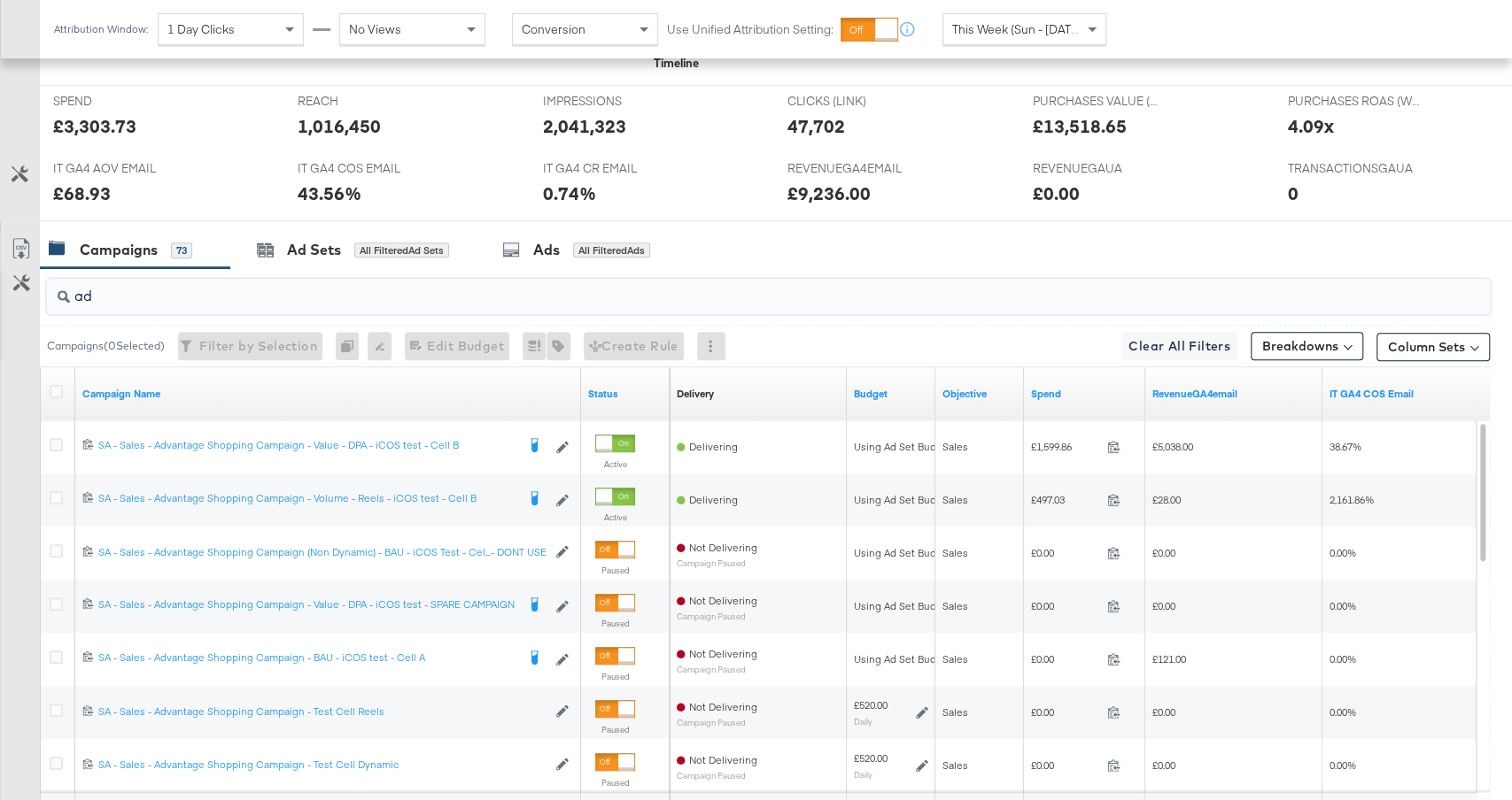
scroll to position [749, 0]
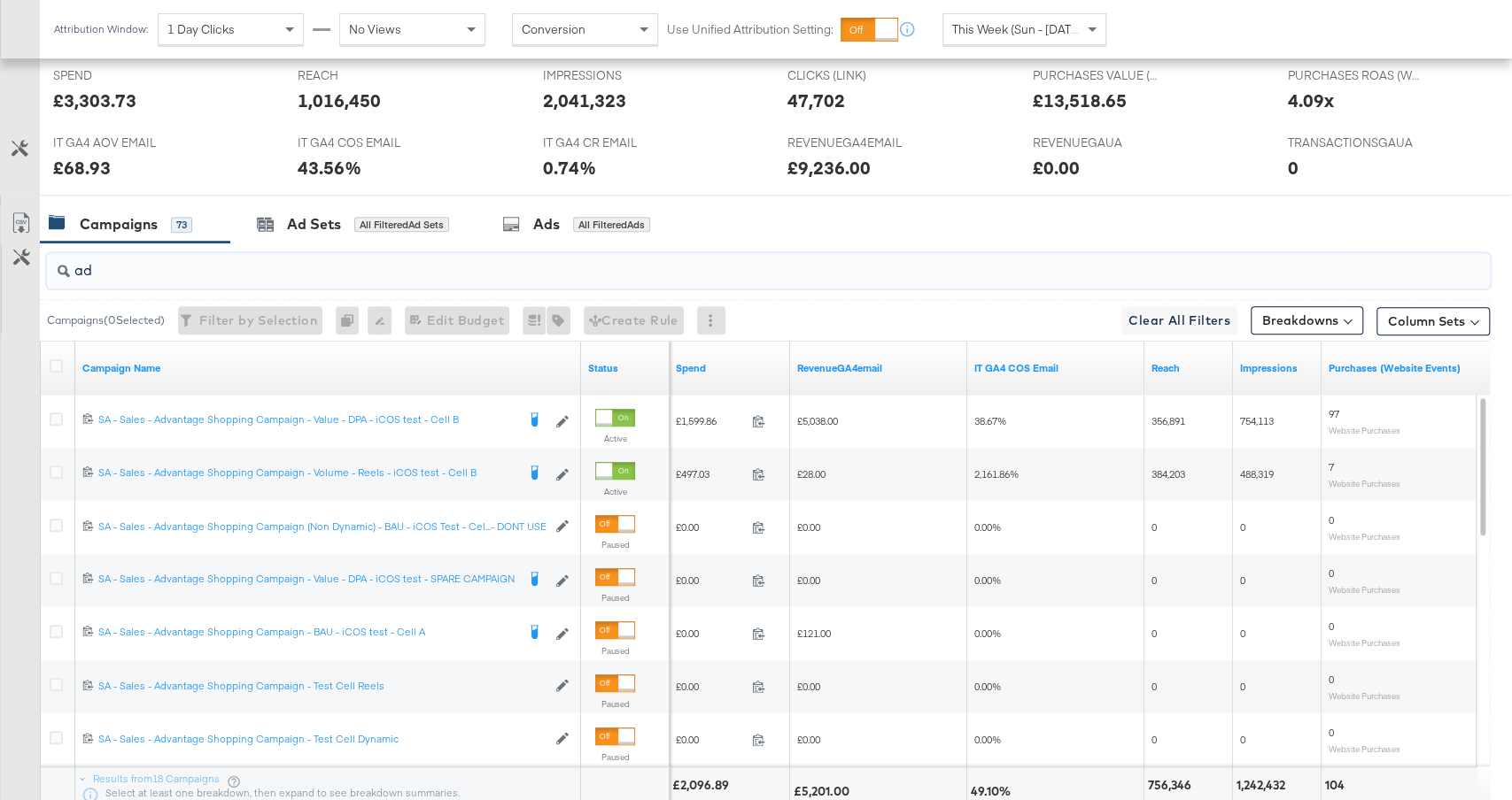
type input "ad"
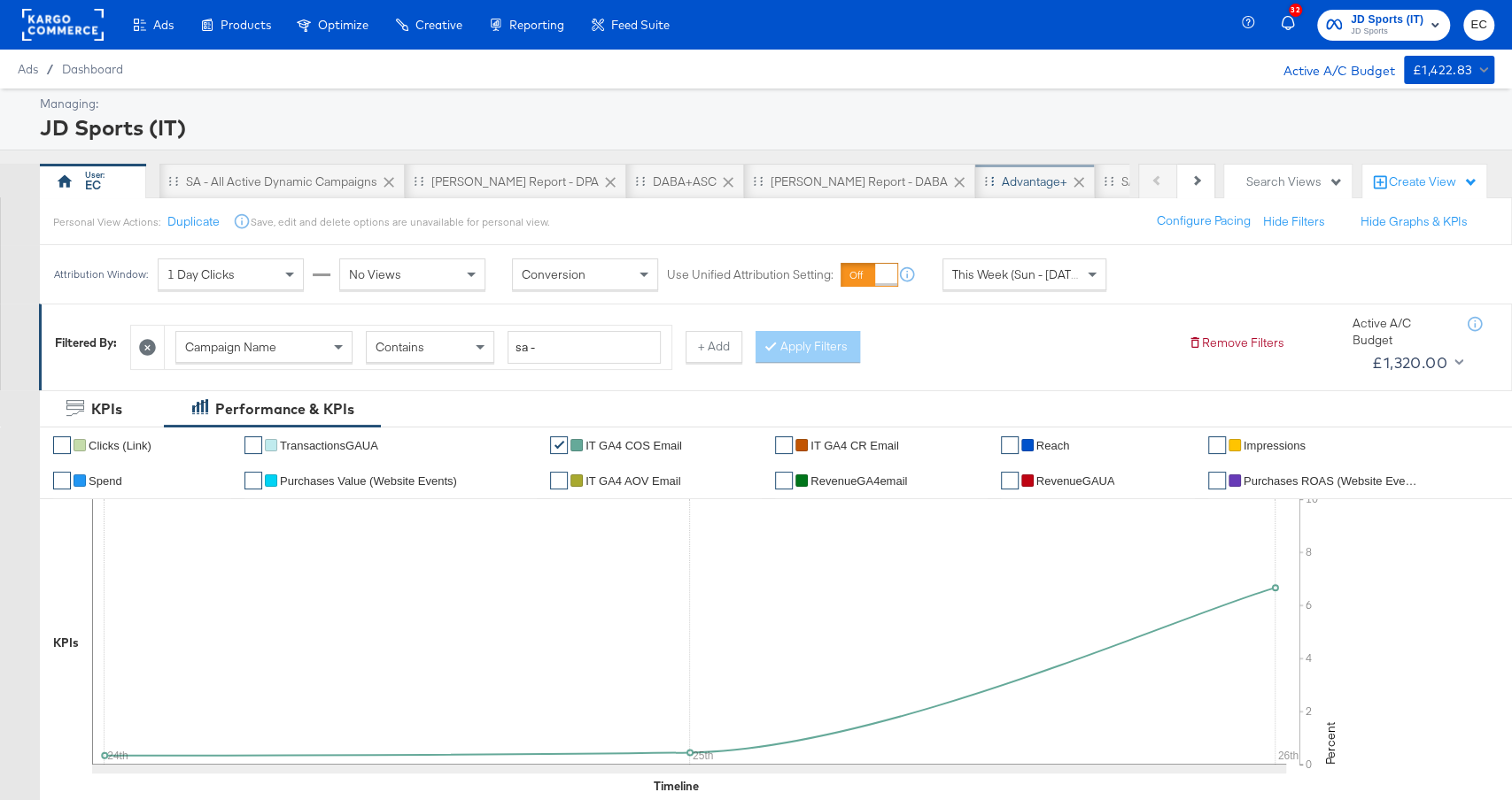
click at [1002, 186] on div "Advantage+" at bounding box center [1035, 181] width 66 height 17
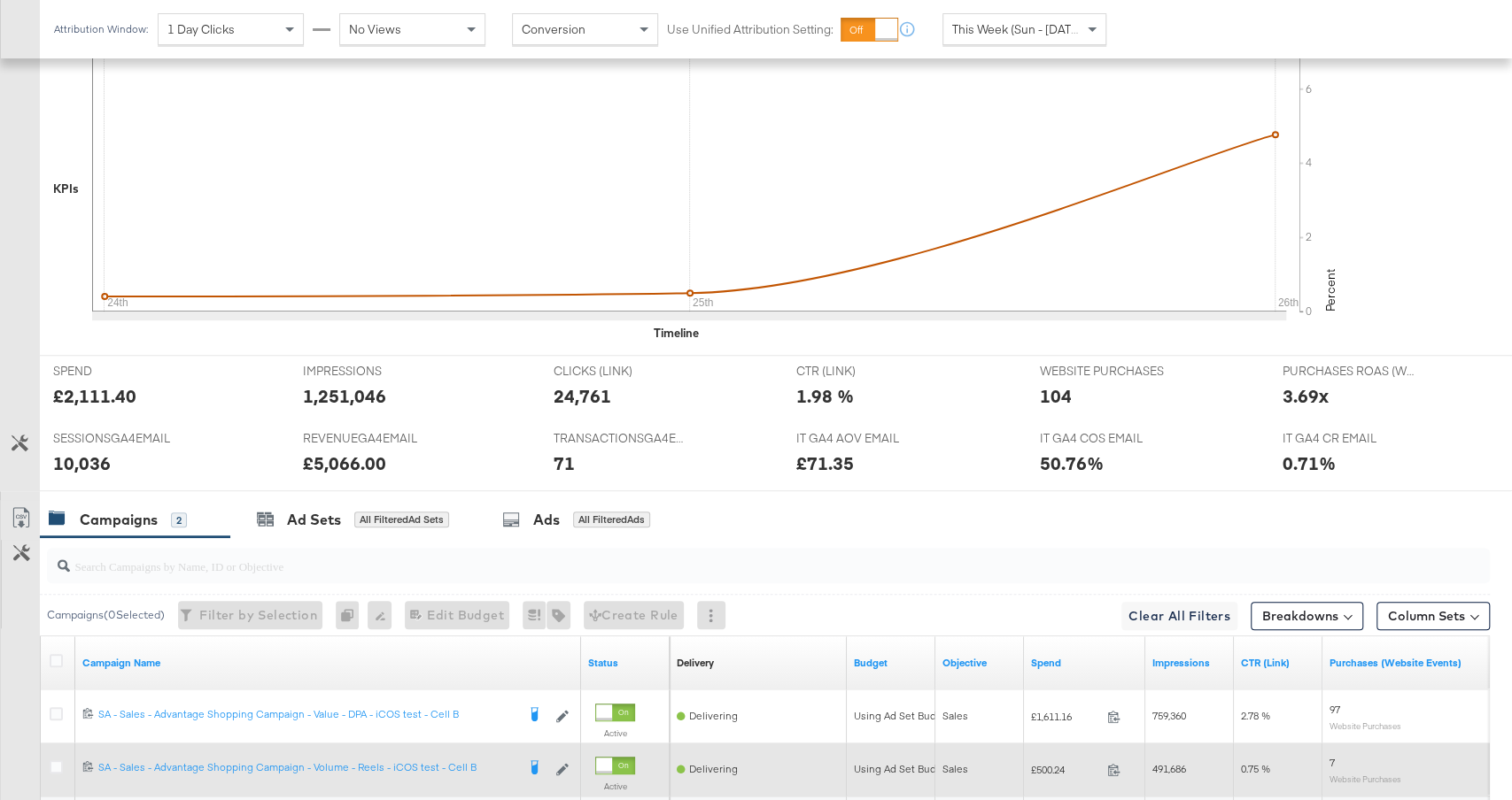
scroll to position [719, 0]
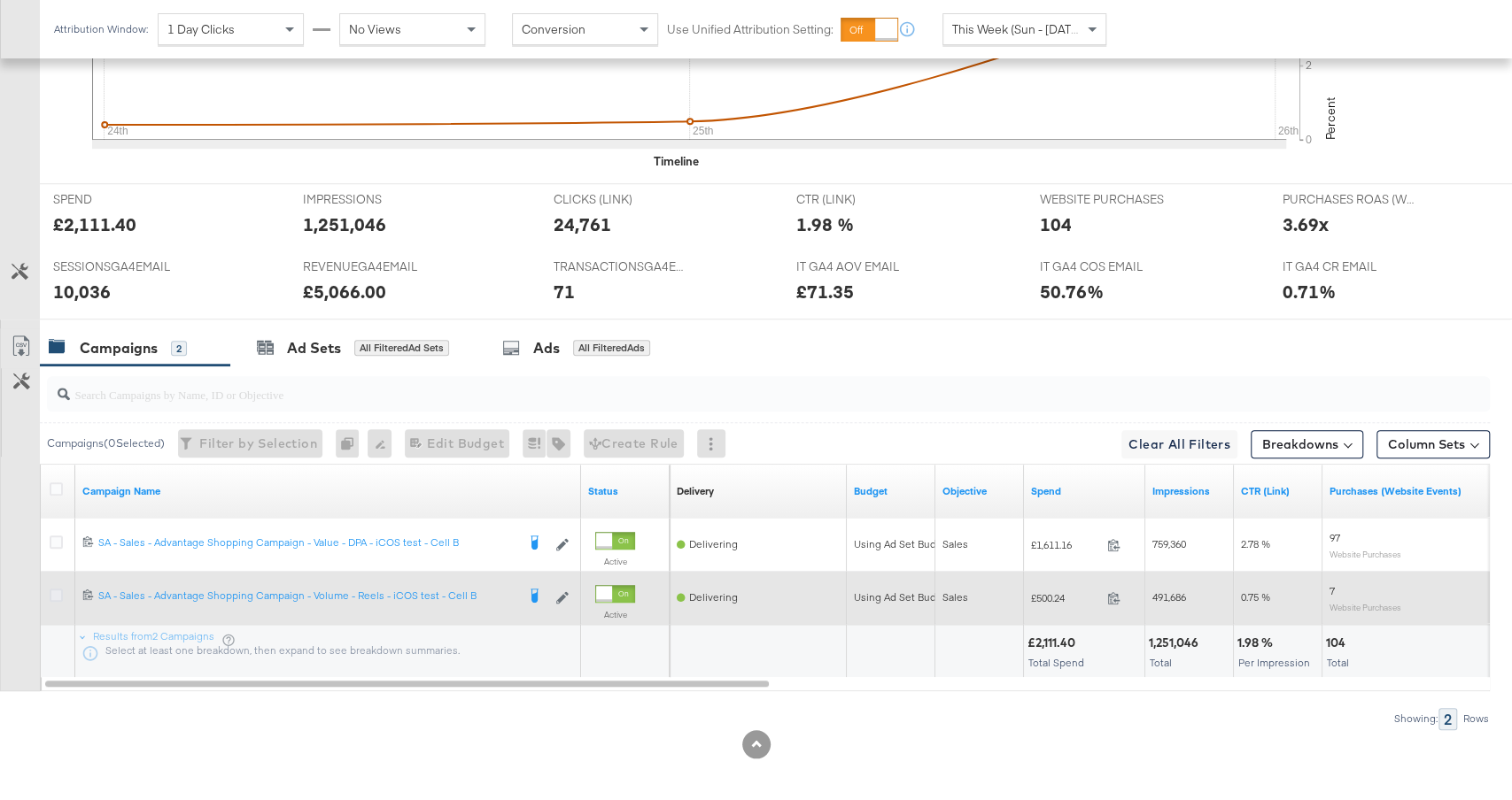
click at [60, 589] on icon at bounding box center [56, 595] width 13 height 13
click at [0, 0] on input "checkbox" at bounding box center [0, 0] width 0 height 0
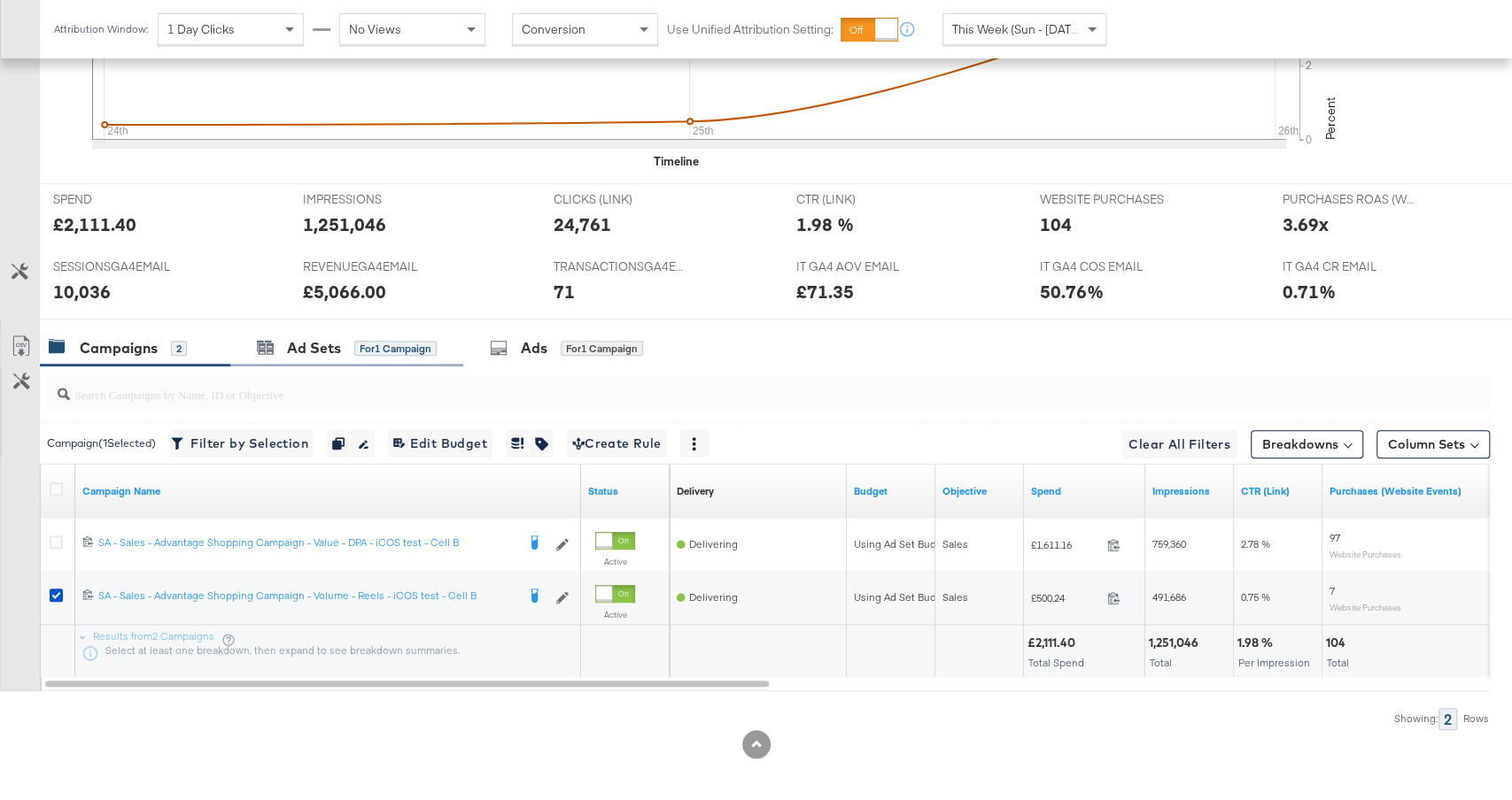
click at [353, 357] on div "Ad Sets for 1 Campaign" at bounding box center [346, 348] width 233 height 38
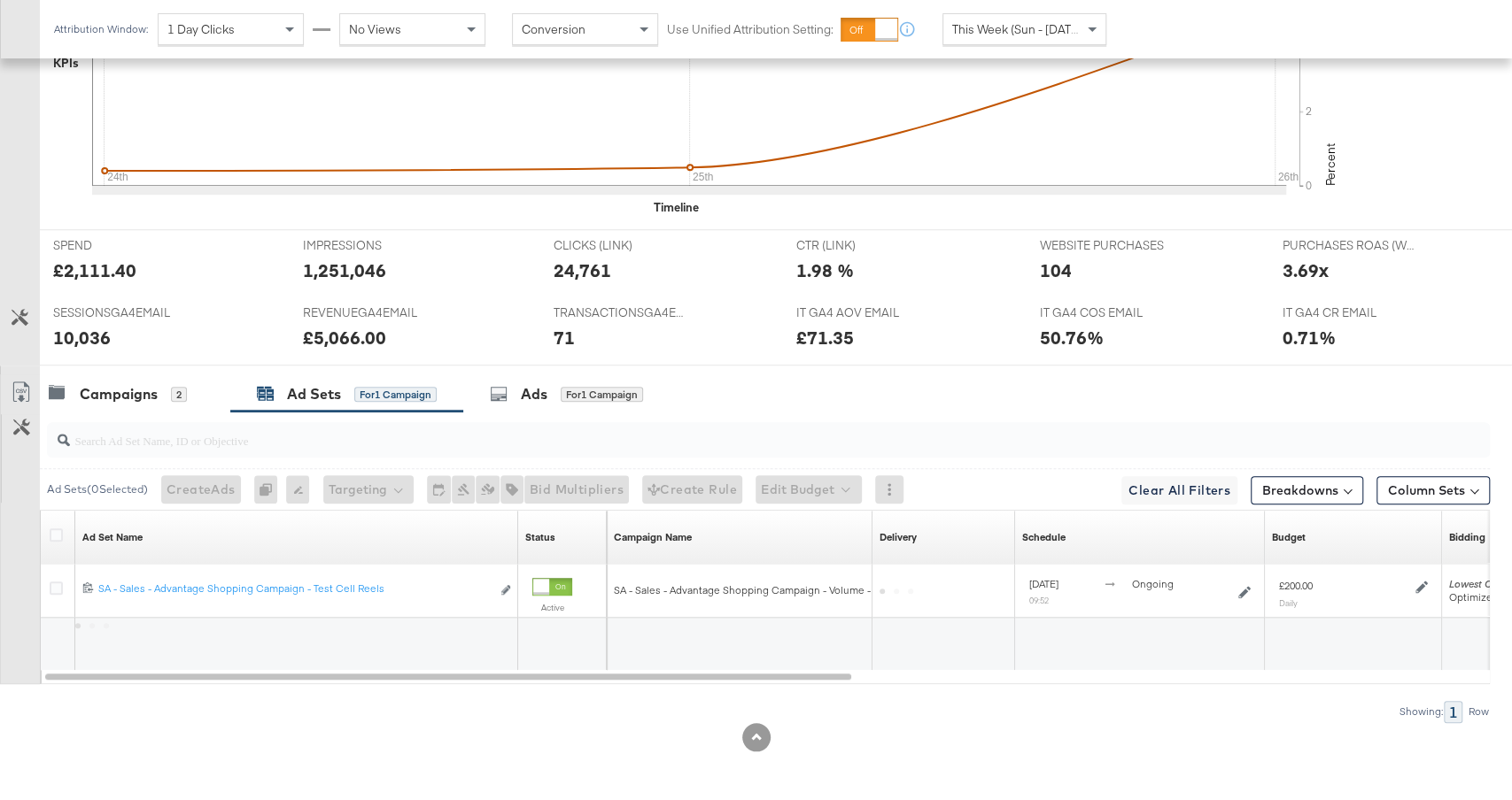
scroll to position [666, 0]
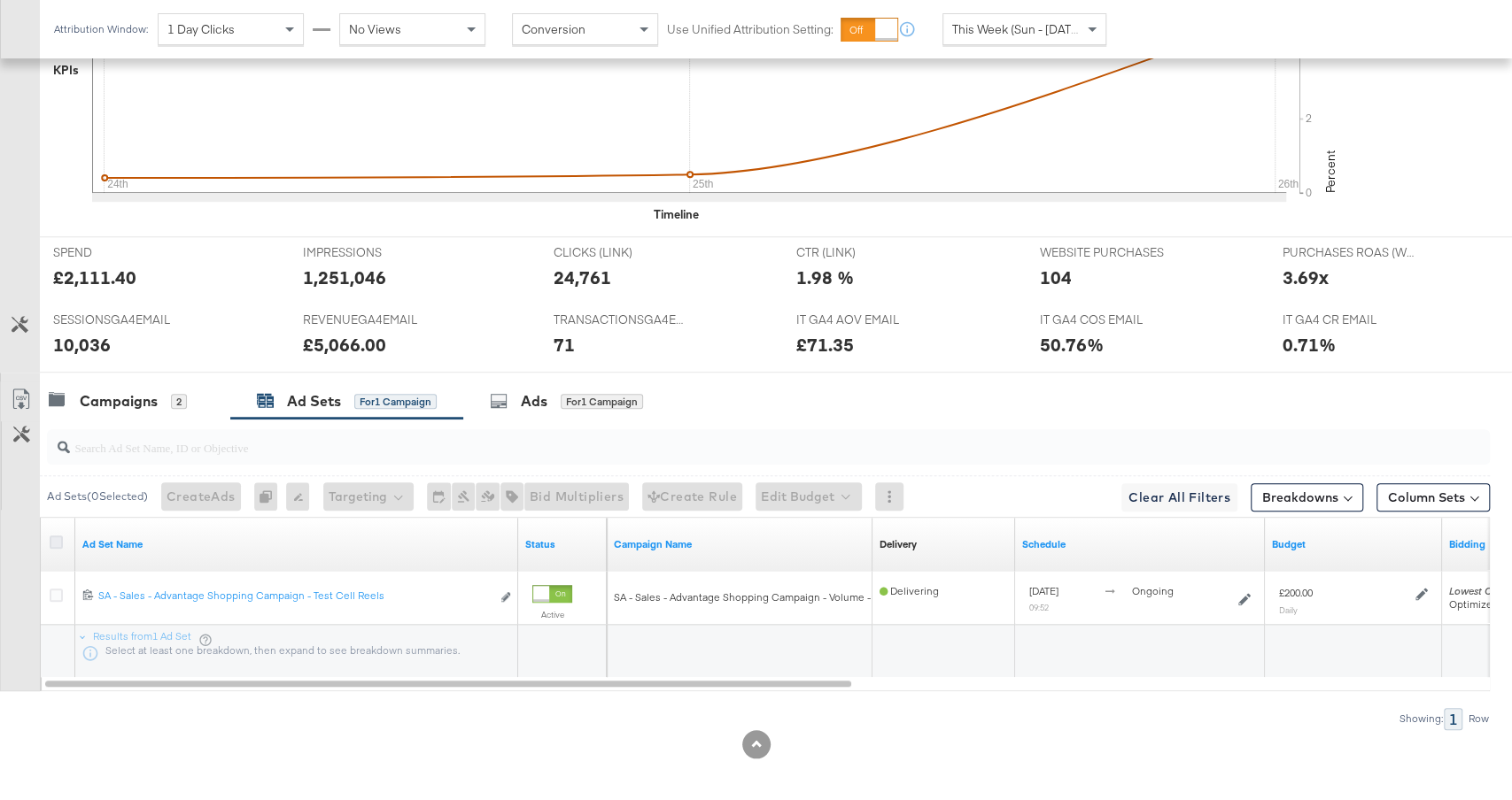
click at [55, 535] on icon at bounding box center [56, 542] width 13 height 13
click at [0, 0] on input "checkbox" at bounding box center [0, 0] width 0 height 0
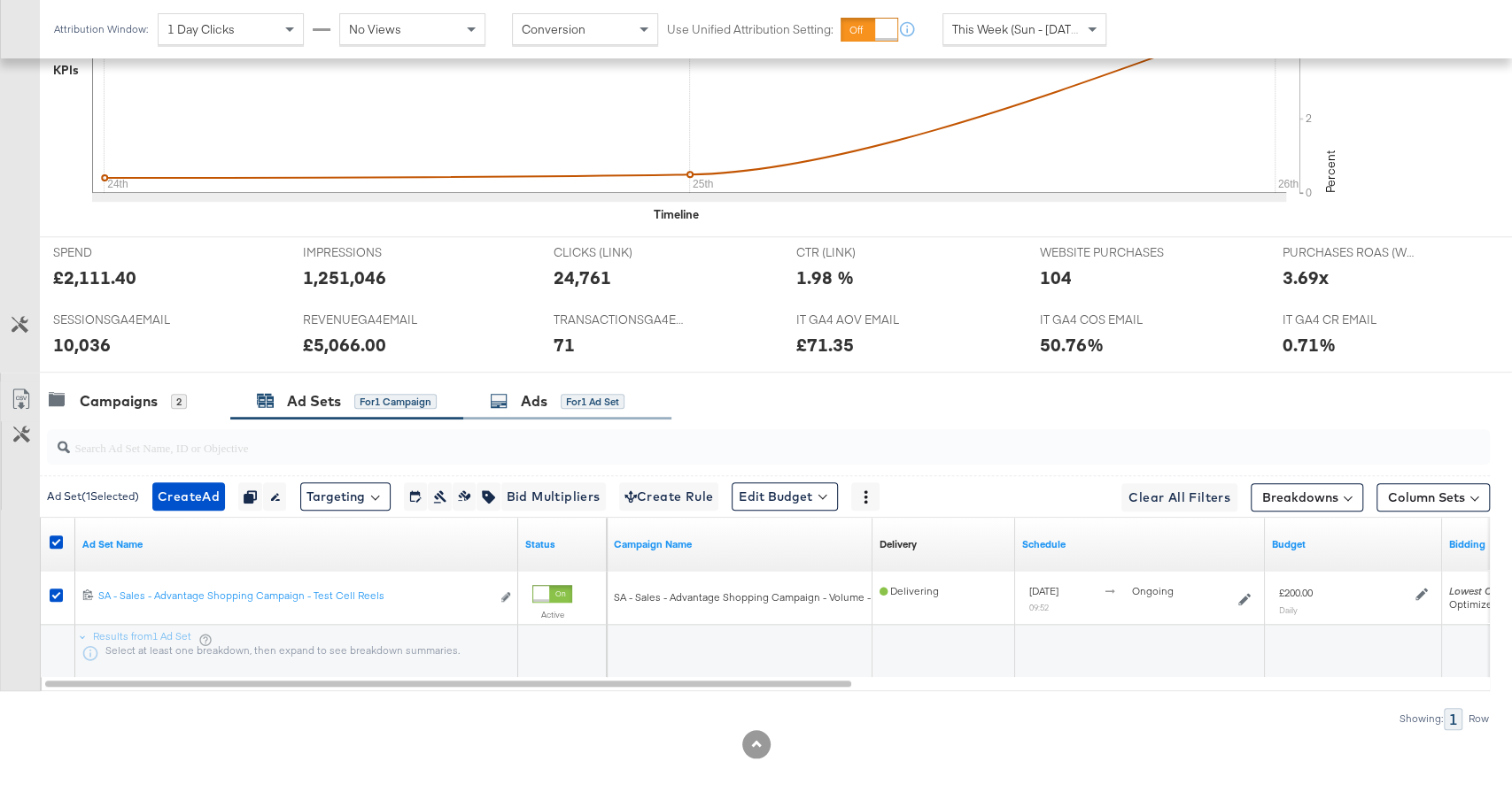
click at [546, 392] on div "Ads" at bounding box center [534, 401] width 27 height 20
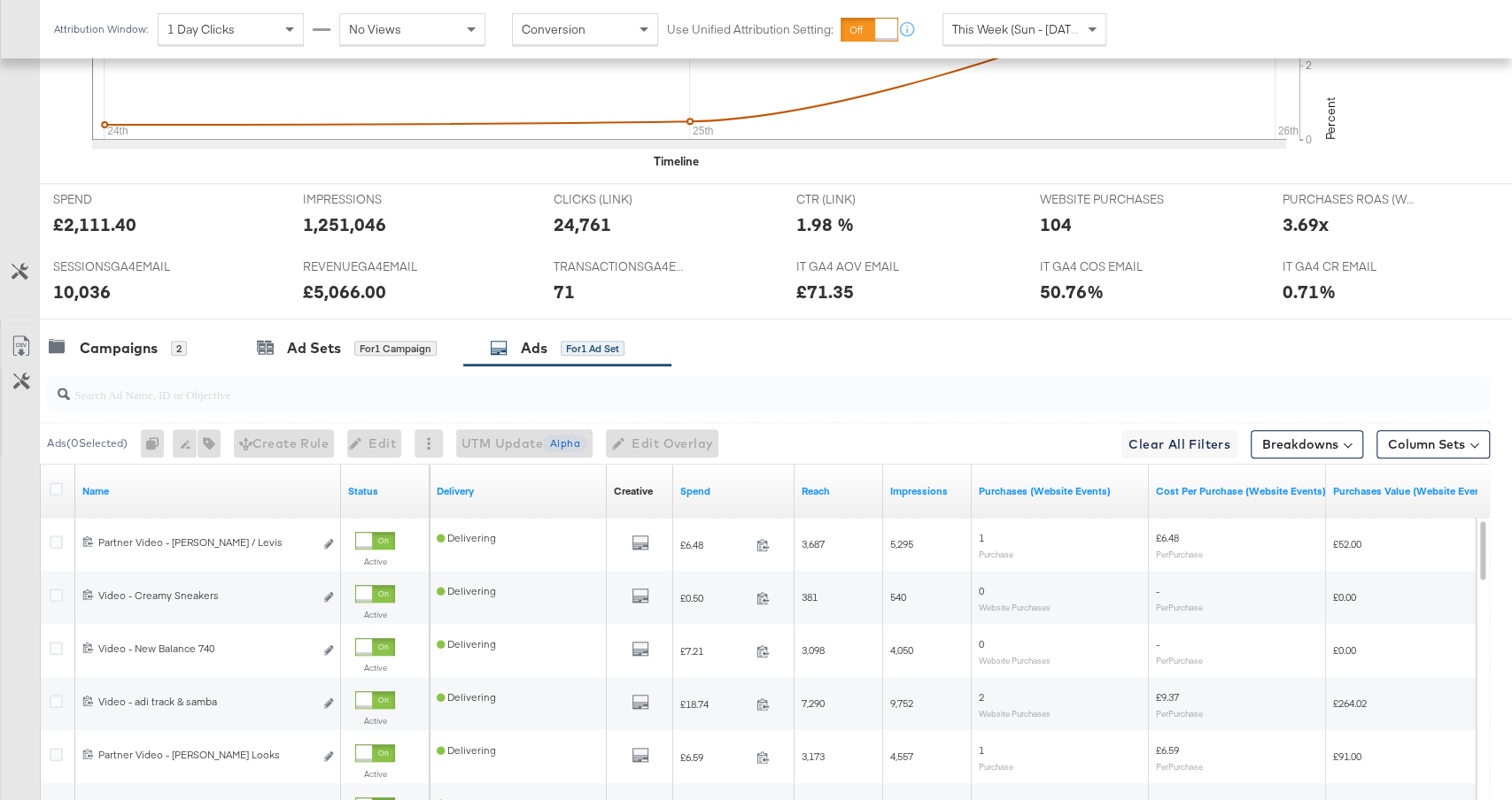
scroll to position [720, 0]
click at [1042, 28] on span "This Week (Sun - Today)" at bounding box center [1019, 29] width 133 height 16
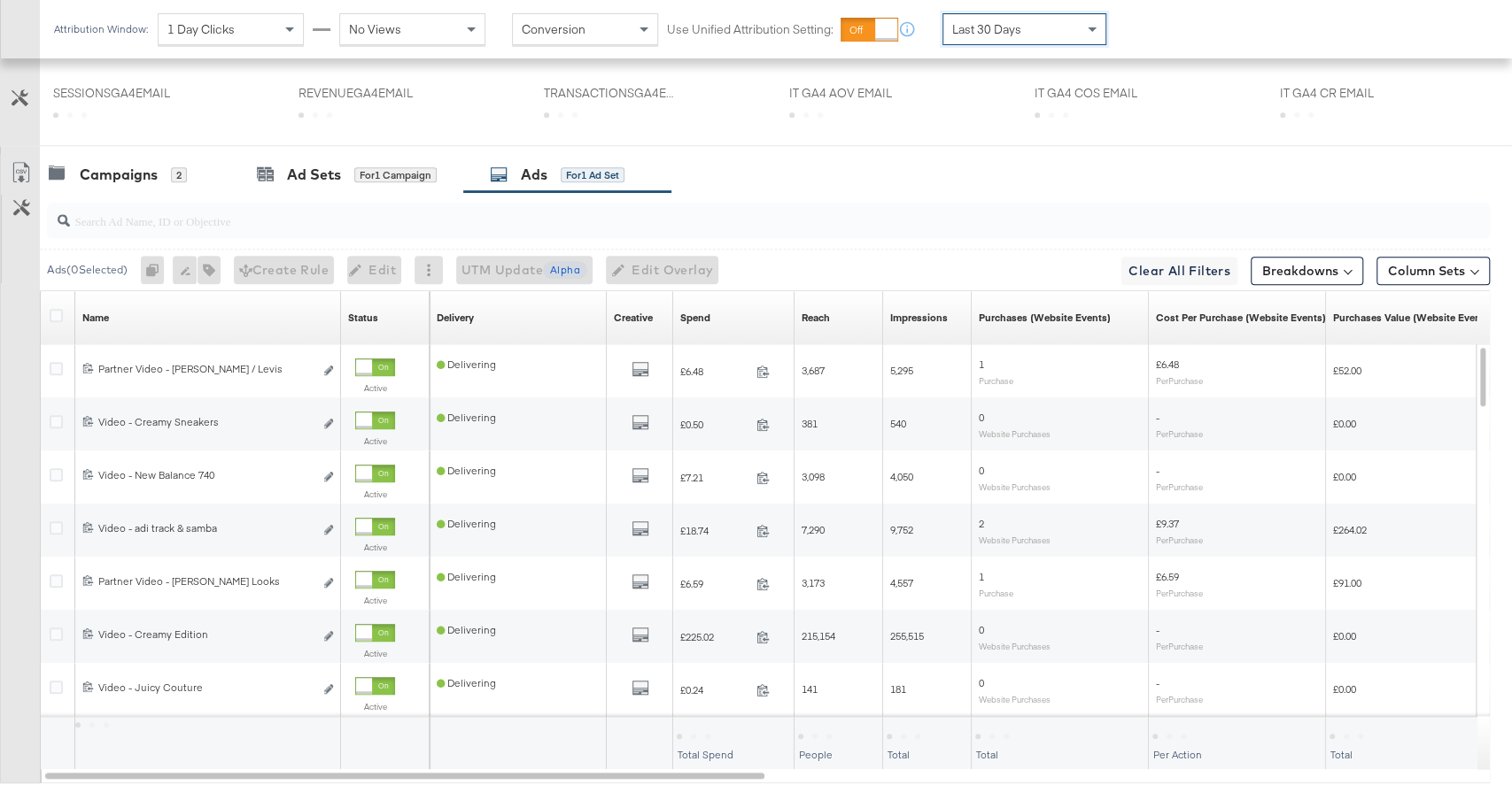
scroll to position [547, 0]
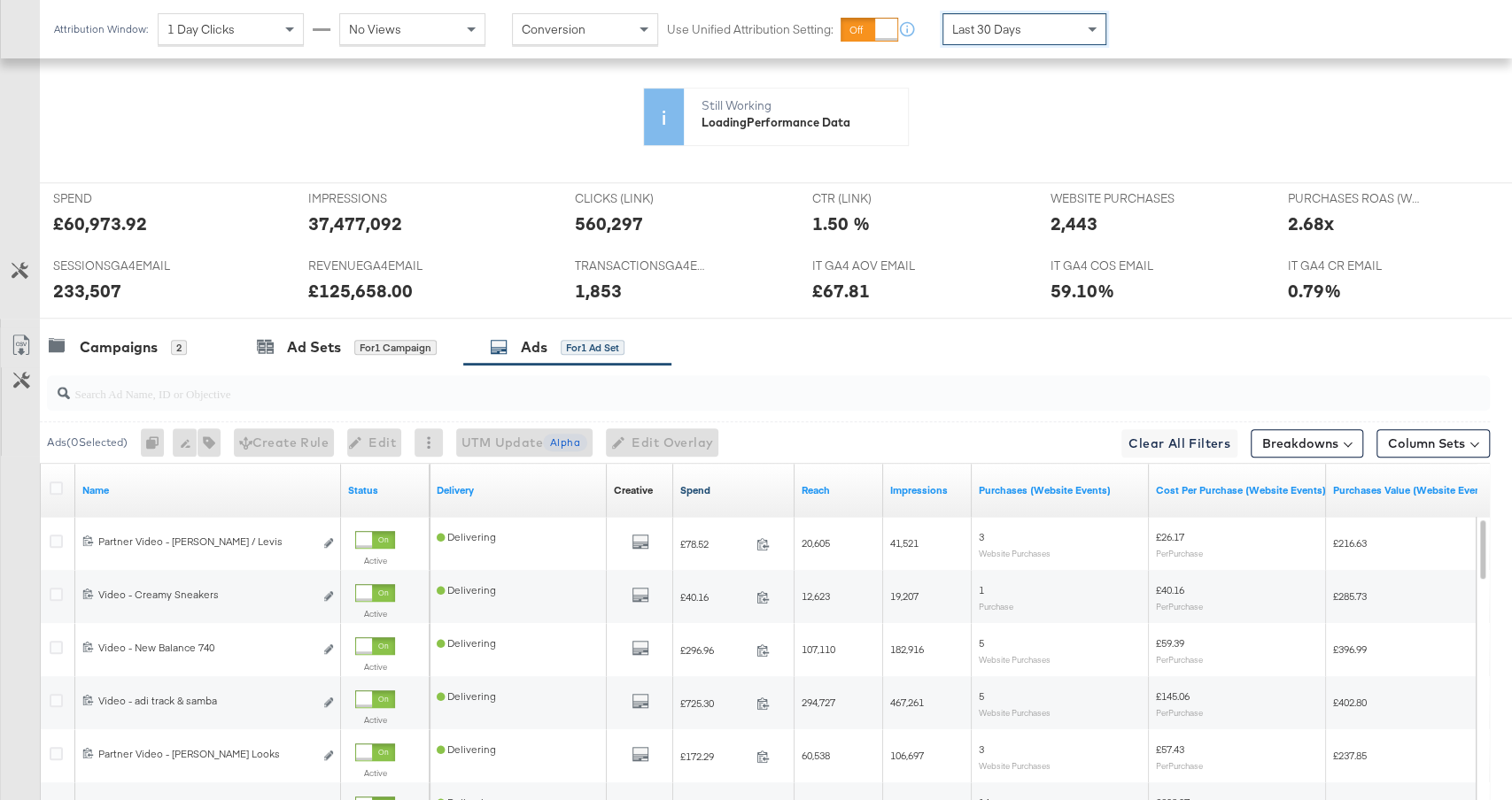
click at [727, 483] on link "Spend" at bounding box center [734, 490] width 107 height 14
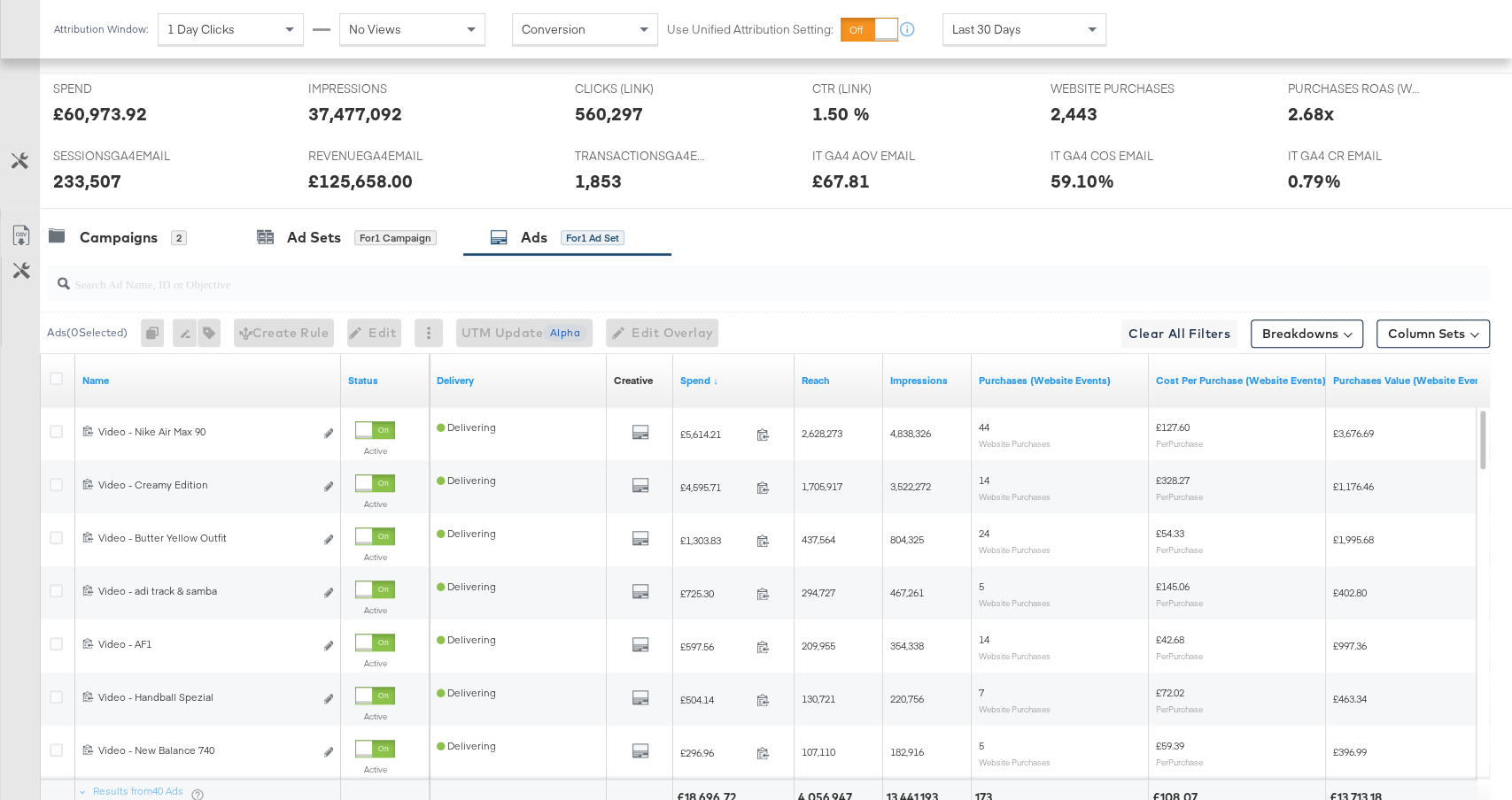
scroll to position [964, 0]
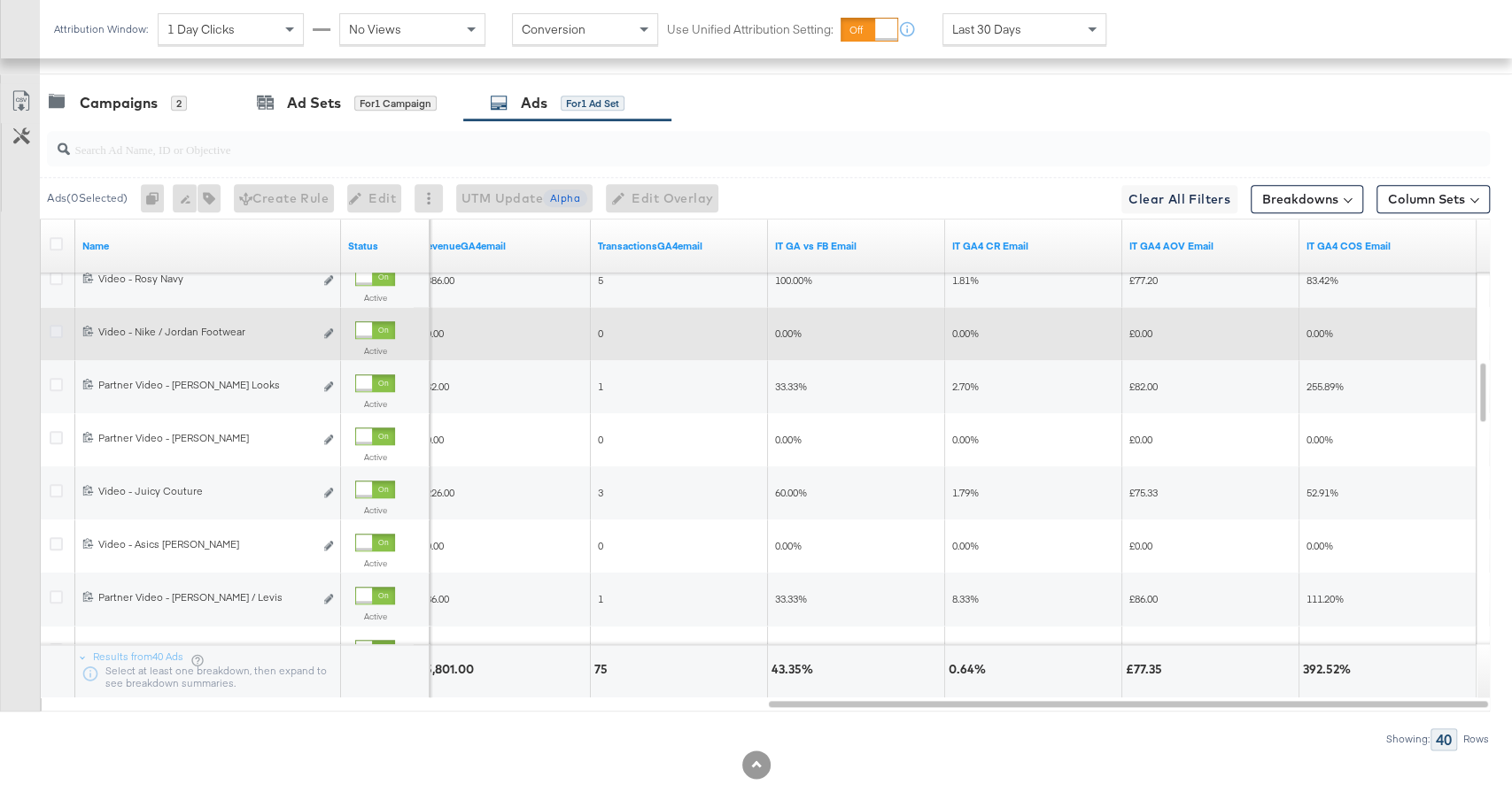
click at [53, 329] on icon at bounding box center [56, 331] width 13 height 13
click at [0, 0] on input "checkbox" at bounding box center [0, 0] width 0 height 0
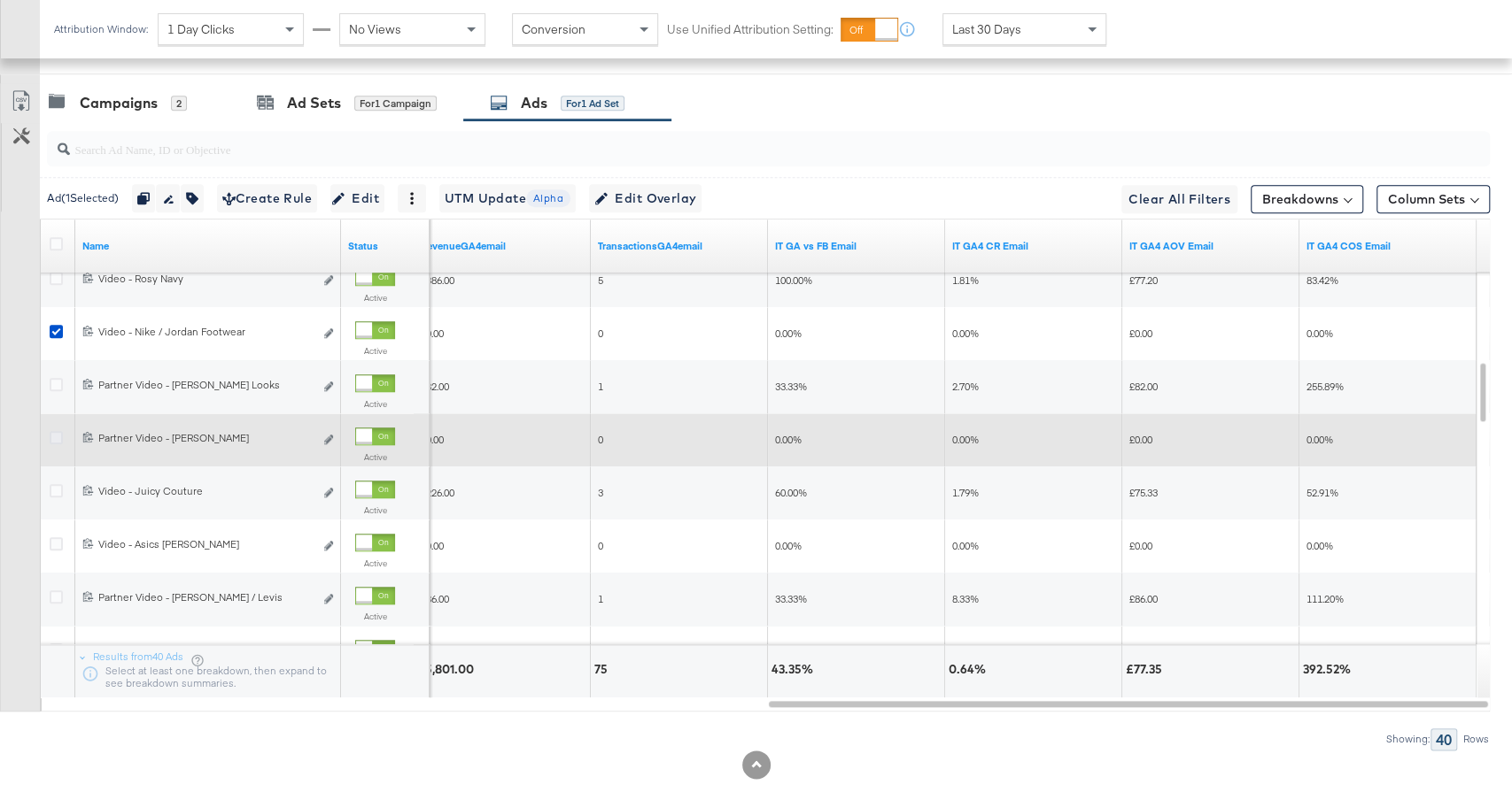
click at [58, 433] on icon at bounding box center [56, 438] width 13 height 13
click at [0, 0] on input "checkbox" at bounding box center [0, 0] width 0 height 0
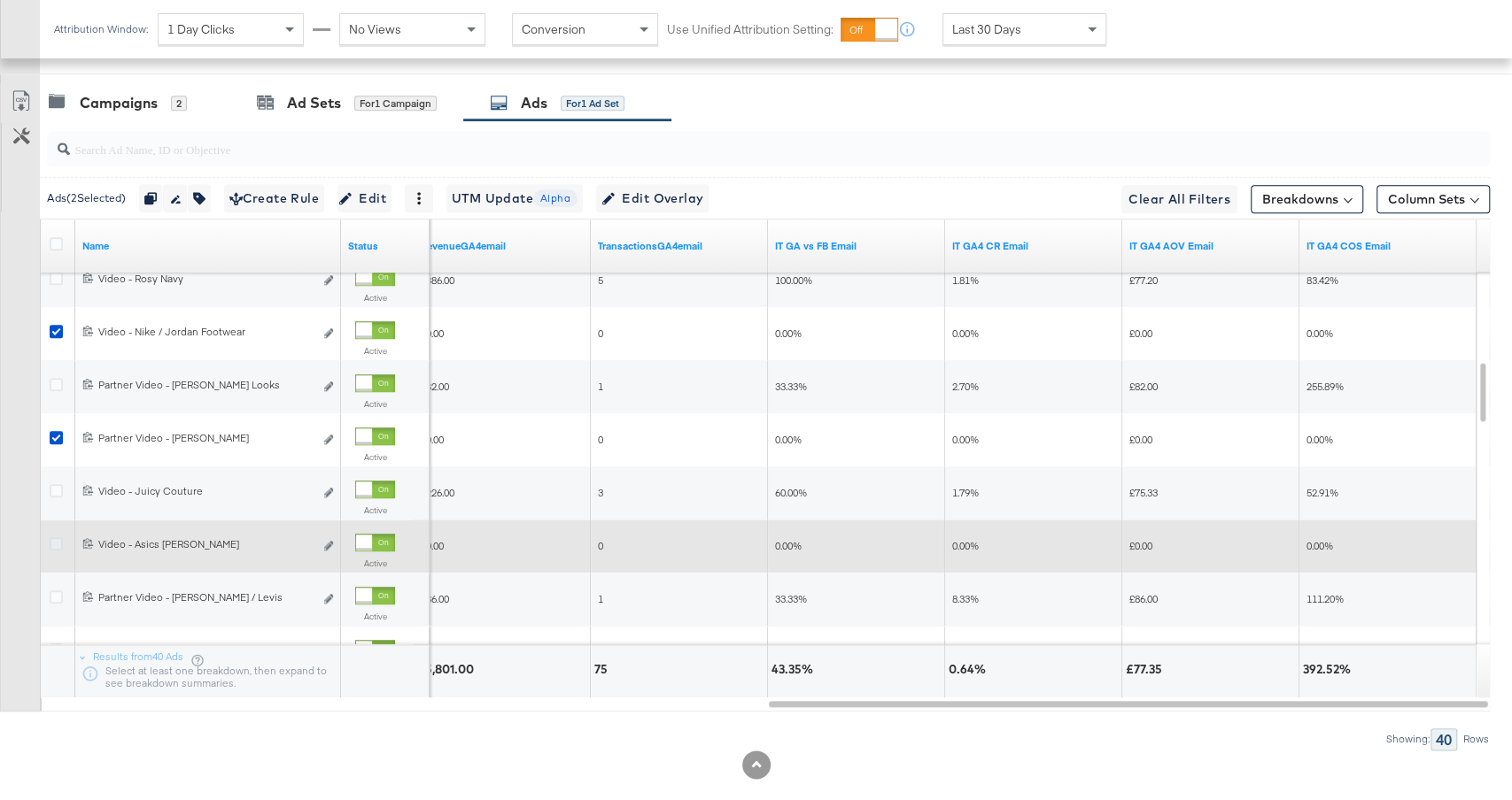
click at [55, 537] on icon at bounding box center [56, 543] width 13 height 13
click at [0, 0] on input "checkbox" at bounding box center [0, 0] width 0 height 0
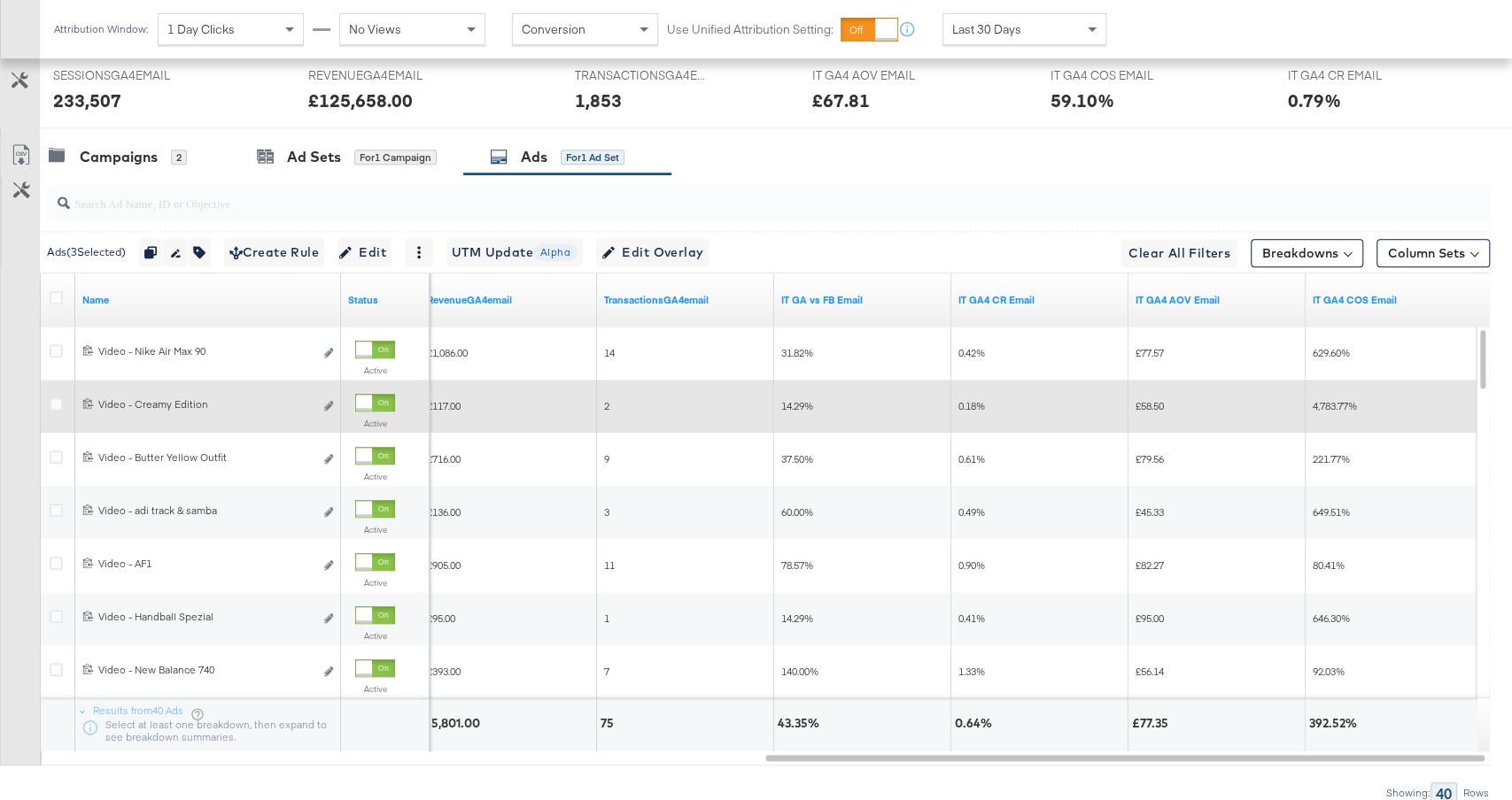
scroll to position [907, 0]
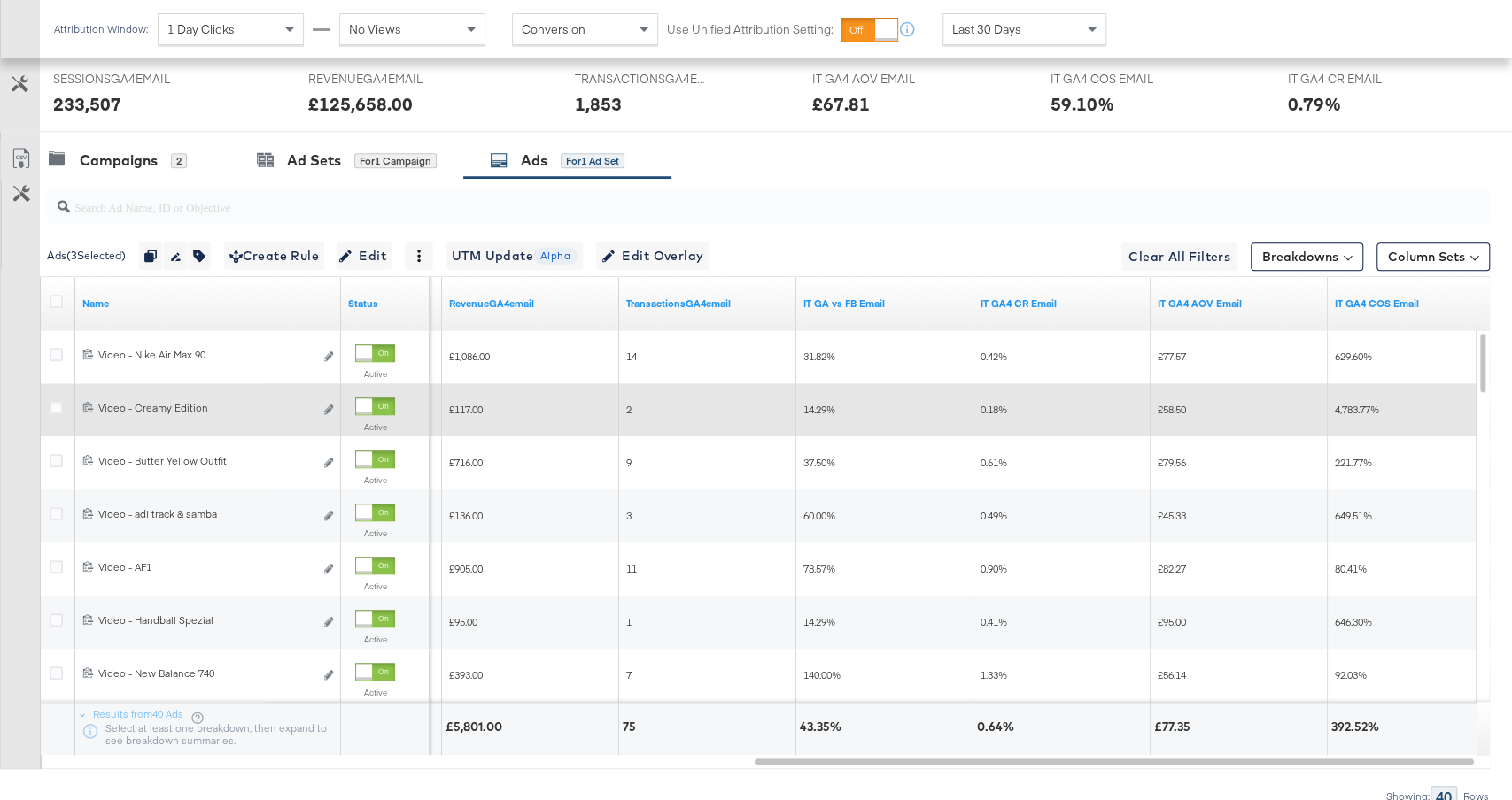
click at [48, 401] on div at bounding box center [59, 410] width 33 height 32
click at [55, 401] on icon at bounding box center [56, 408] width 13 height 13
click at [0, 0] on input "checkbox" at bounding box center [0, 0] width 0 height 0
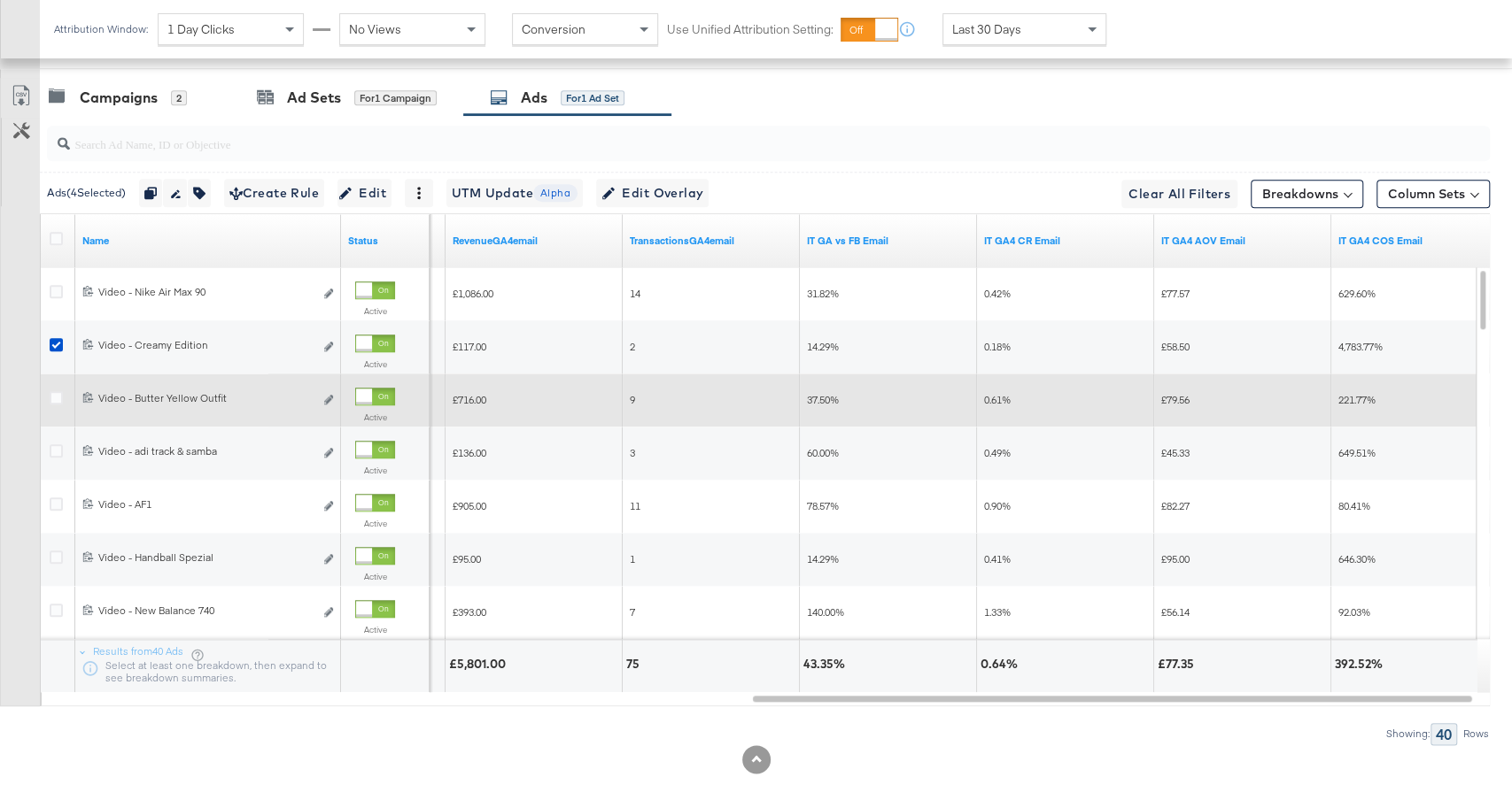
scroll to position [969, 0]
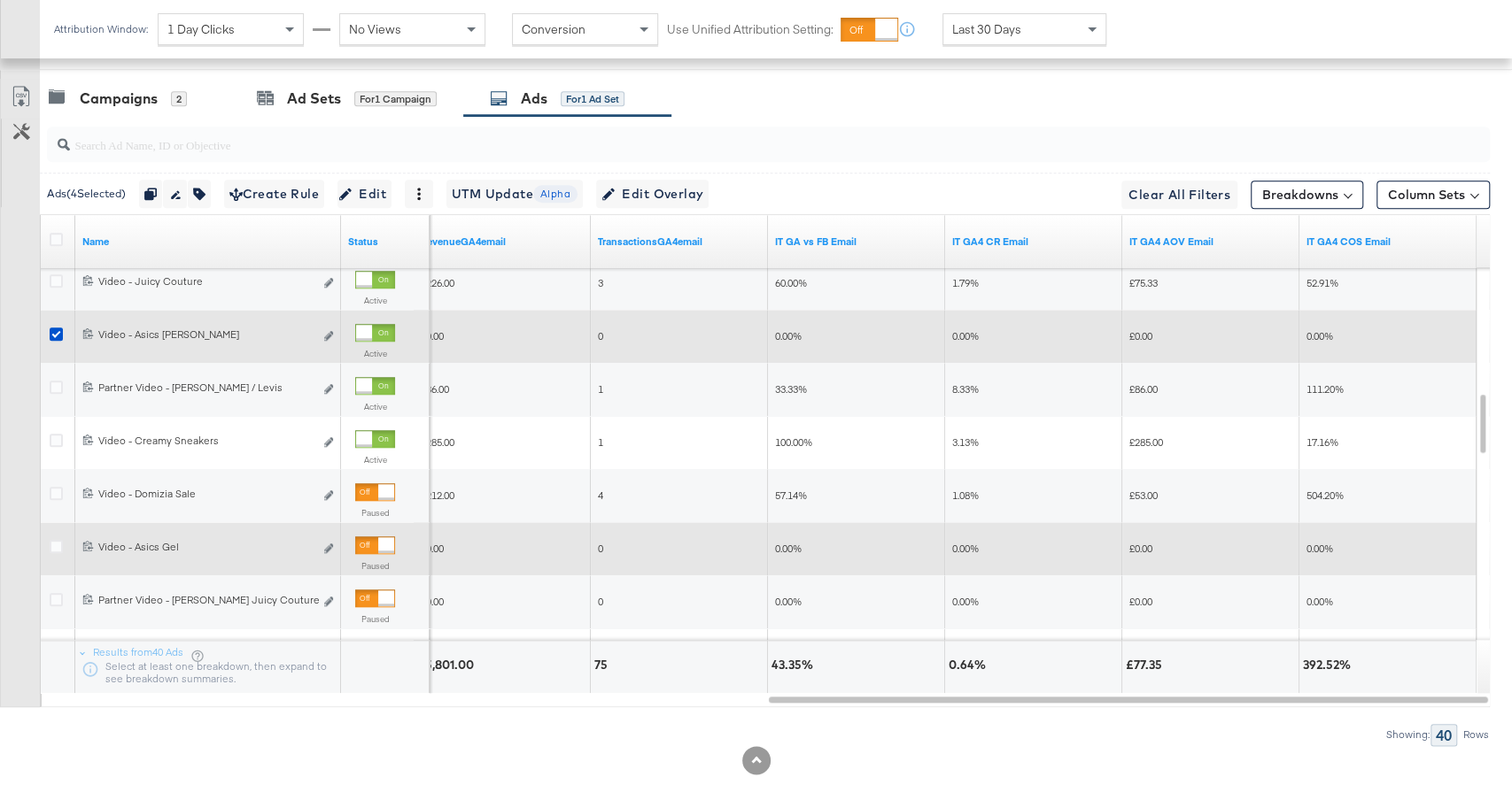
click at [376, 326] on div at bounding box center [375, 333] width 40 height 18
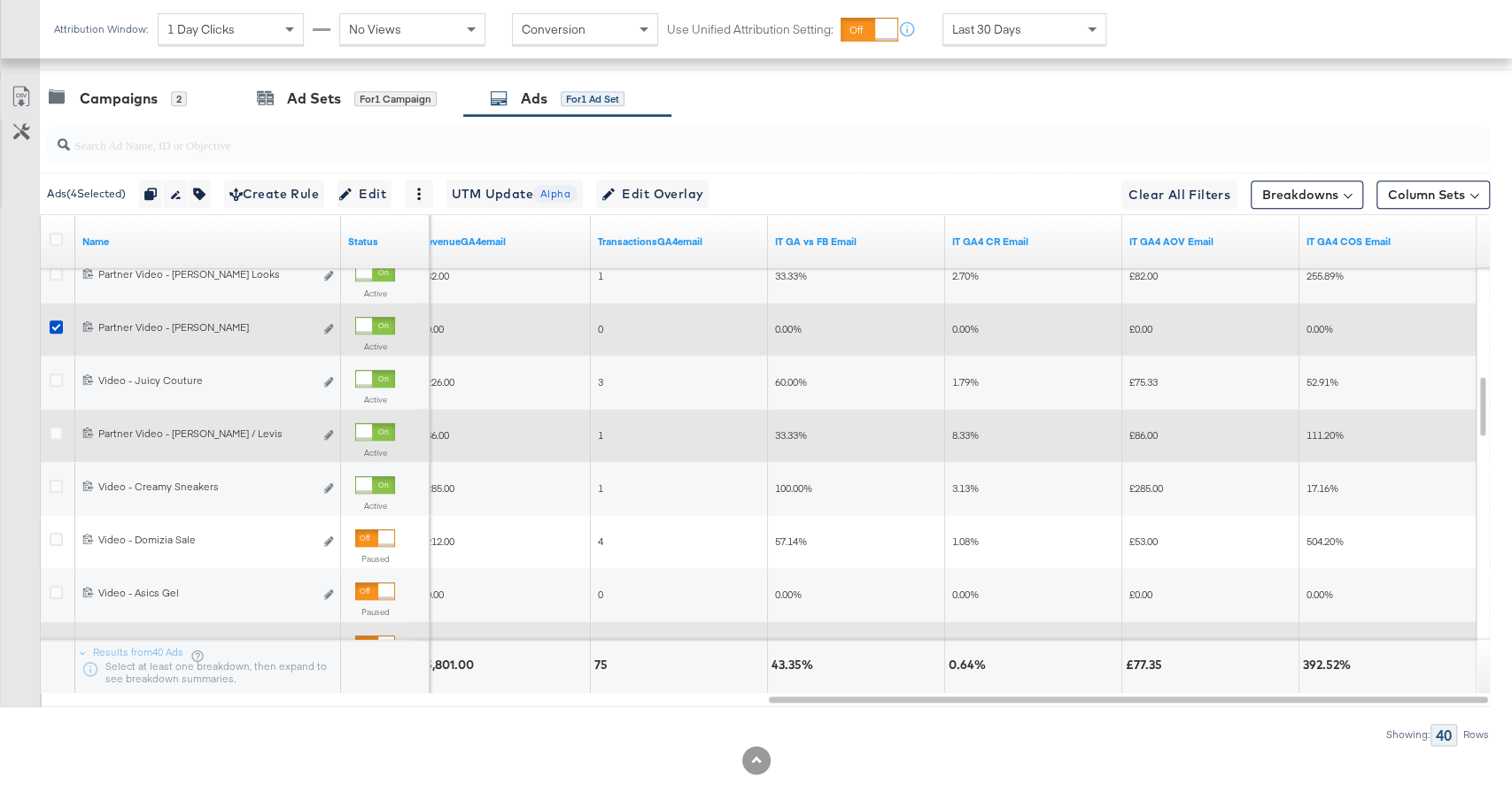
click at [373, 318] on div at bounding box center [375, 326] width 40 height 18
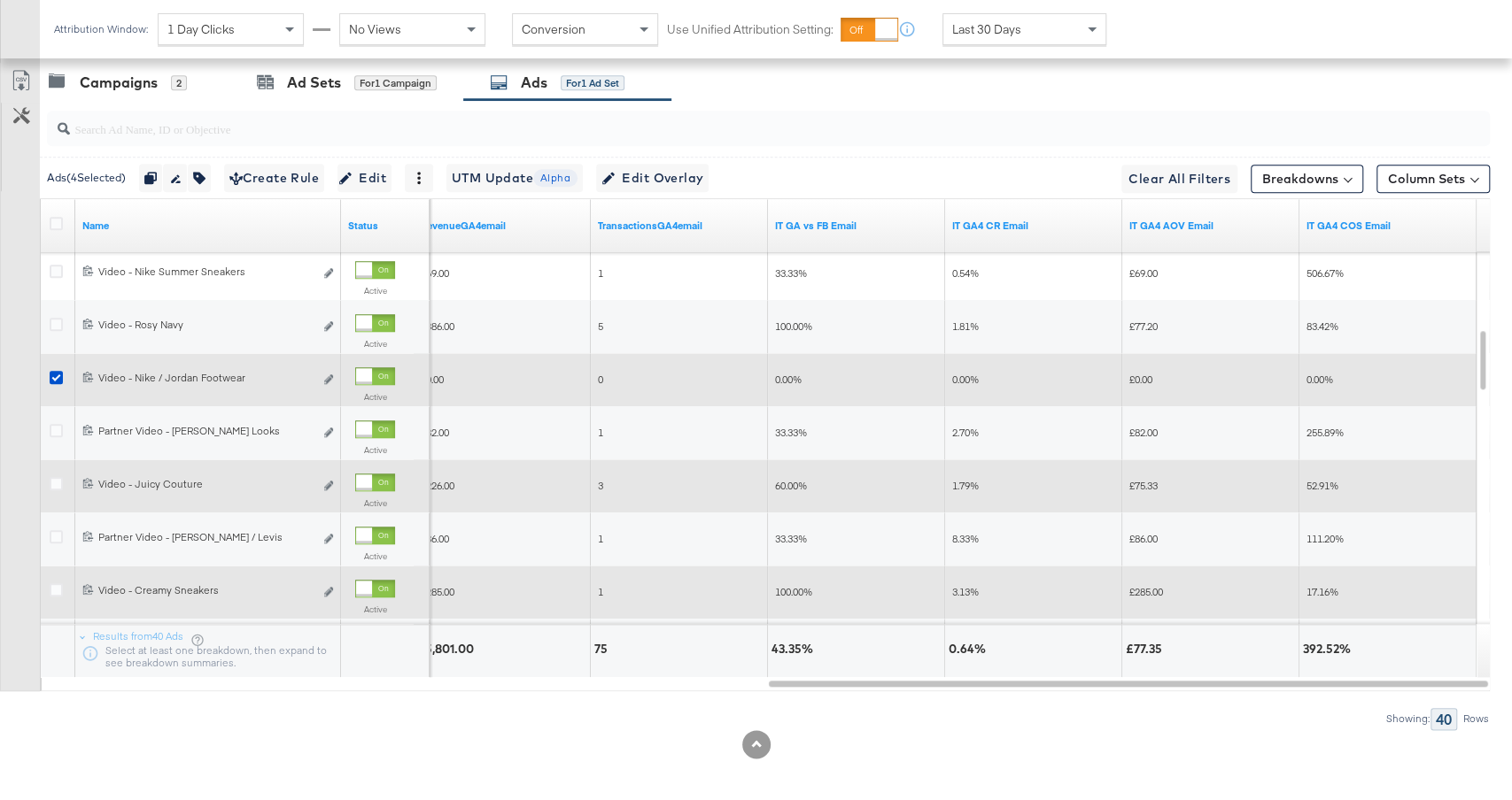
click at [372, 369] on div at bounding box center [375, 376] width 40 height 18
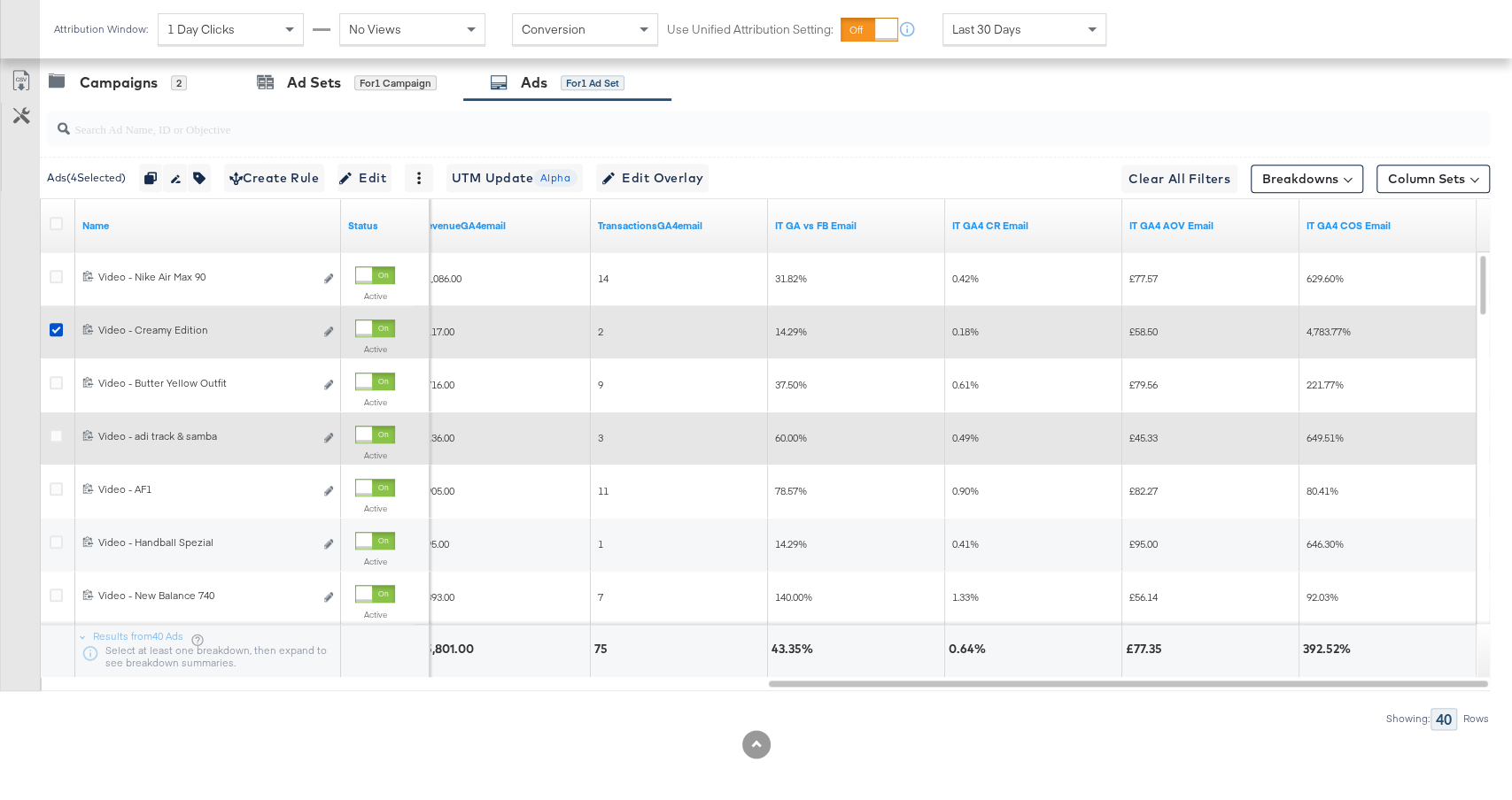
click at [374, 320] on div at bounding box center [375, 329] width 40 height 18
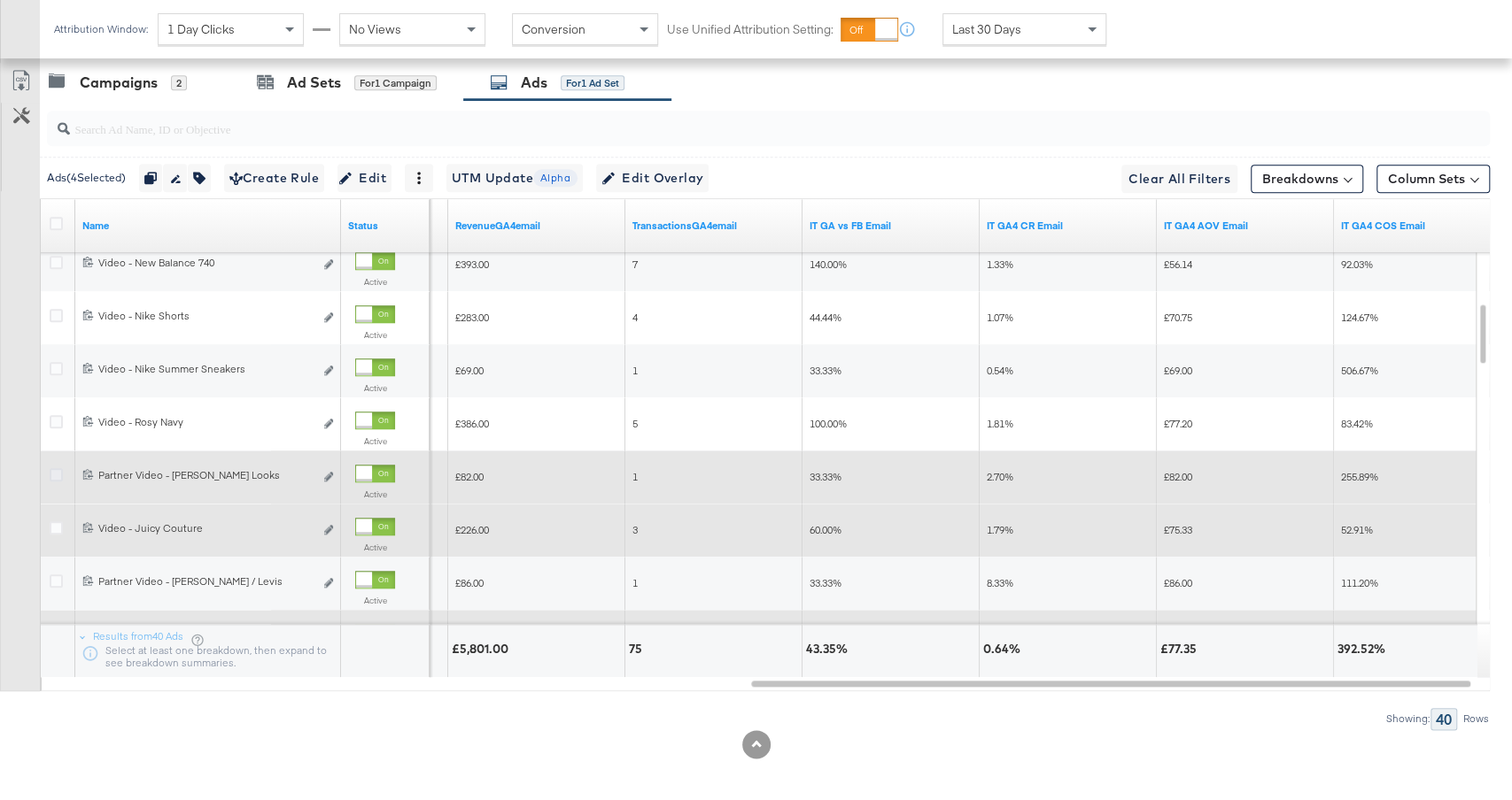
click at [52, 468] on icon at bounding box center [56, 474] width 13 height 13
click at [0, 0] on input "checkbox" at bounding box center [0, 0] width 0 height 0
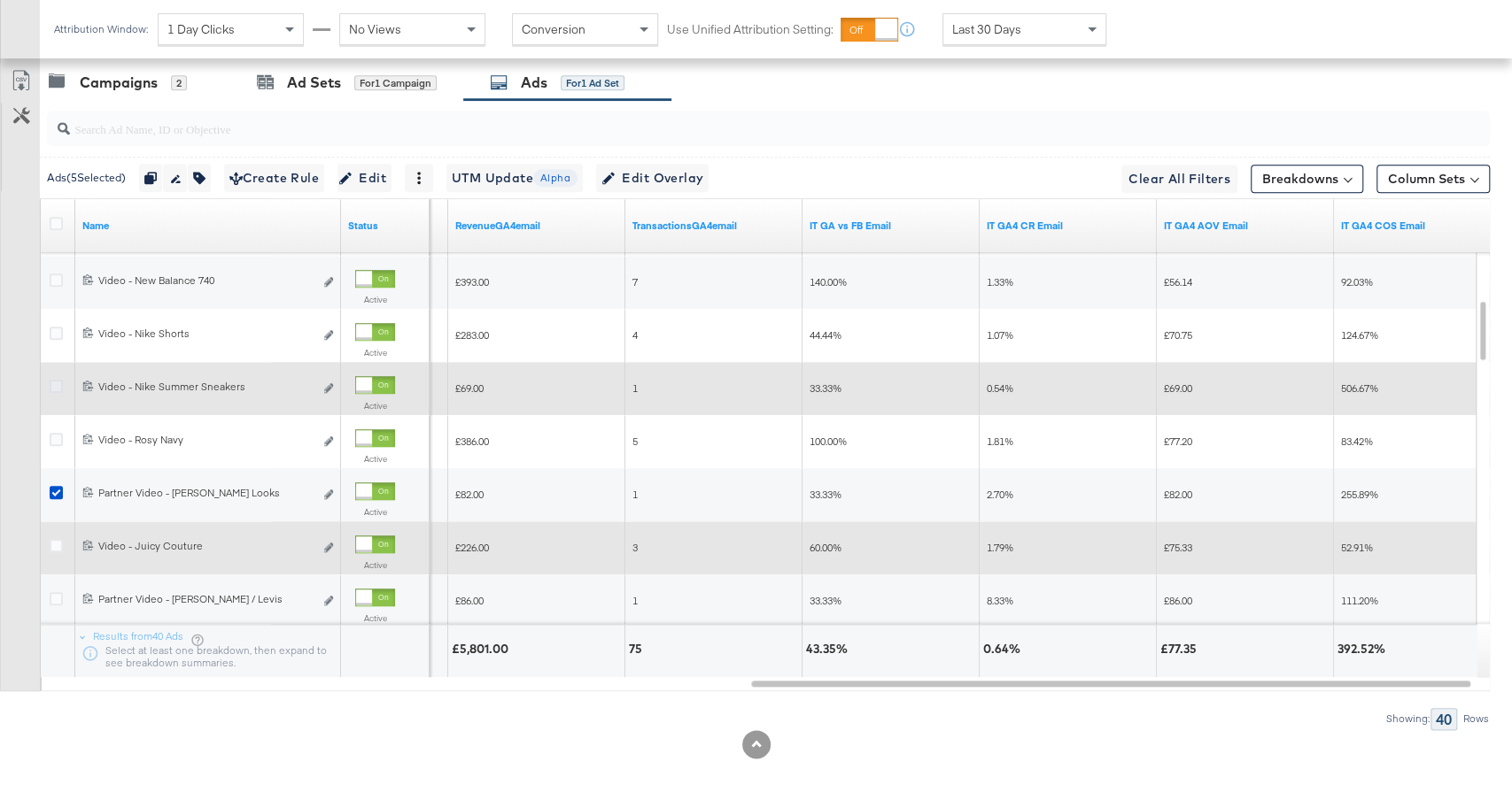
click at [54, 381] on icon at bounding box center [56, 386] width 13 height 13
click at [0, 0] on input "checkbox" at bounding box center [0, 0] width 0 height 0
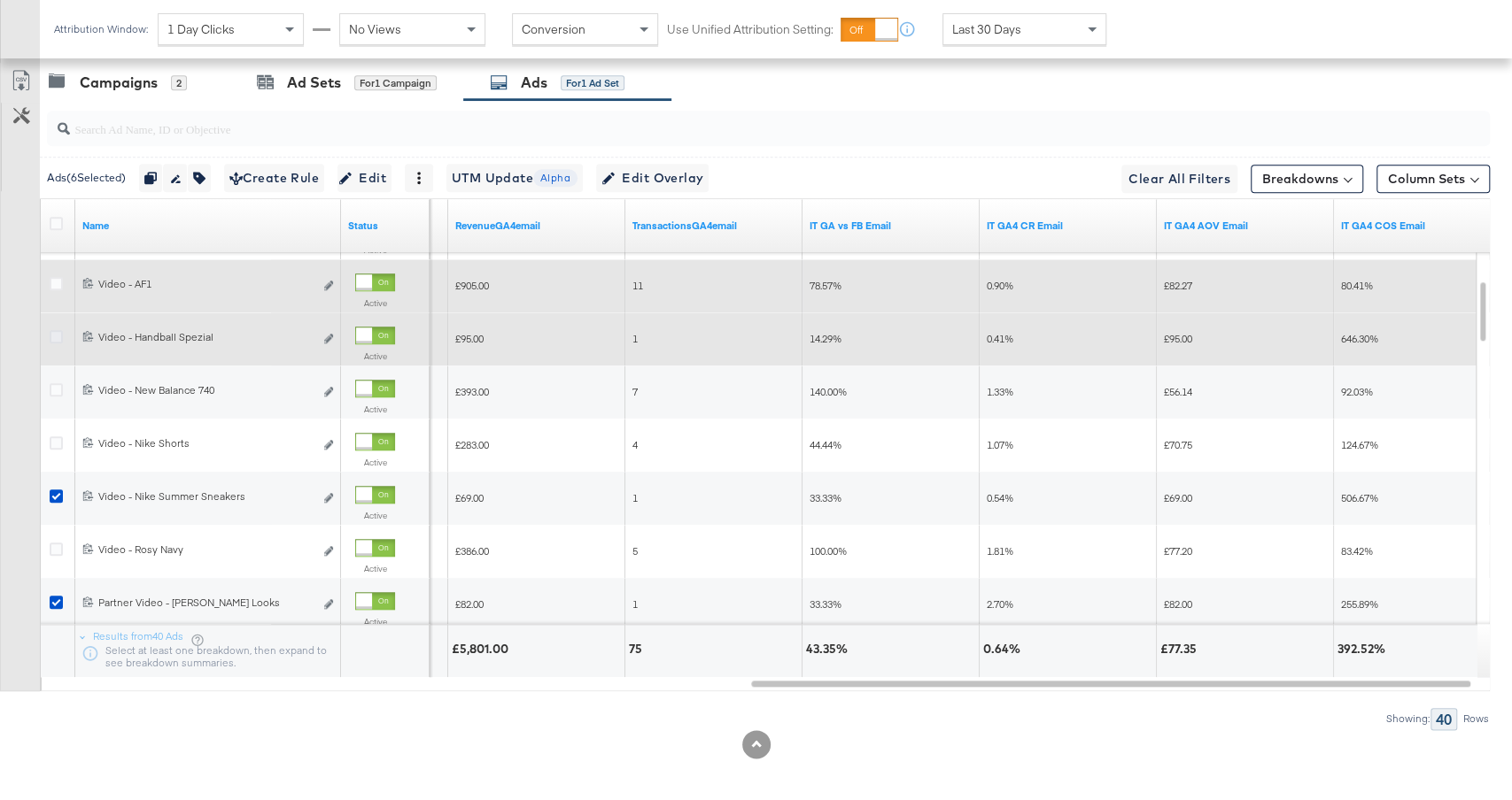
click at [58, 335] on icon at bounding box center [56, 337] width 13 height 13
click at [0, 0] on input "checkbox" at bounding box center [0, 0] width 0 height 0
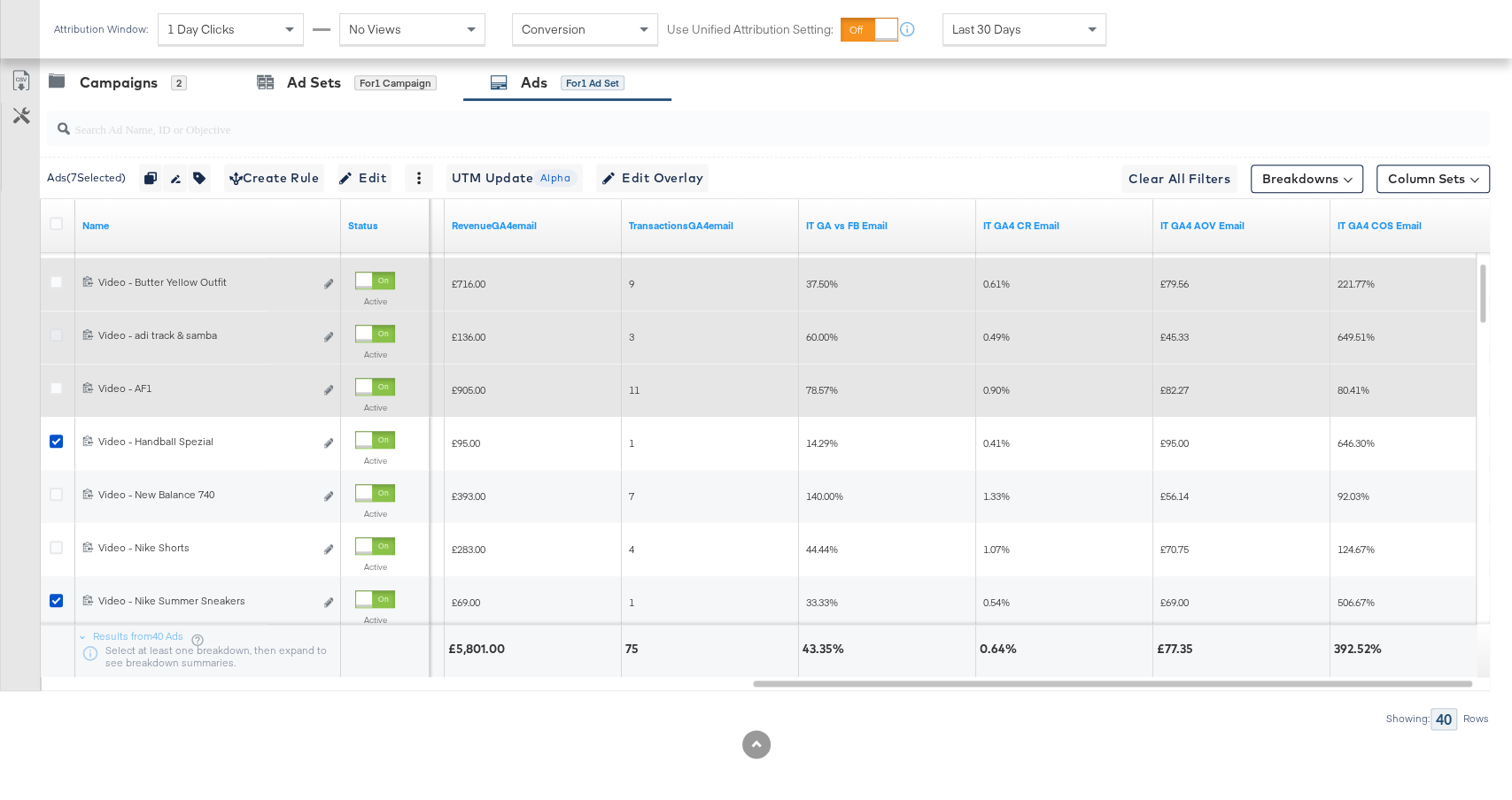
click at [54, 329] on icon at bounding box center [56, 335] width 13 height 13
click at [0, 0] on input "checkbox" at bounding box center [0, 0] width 0 height 0
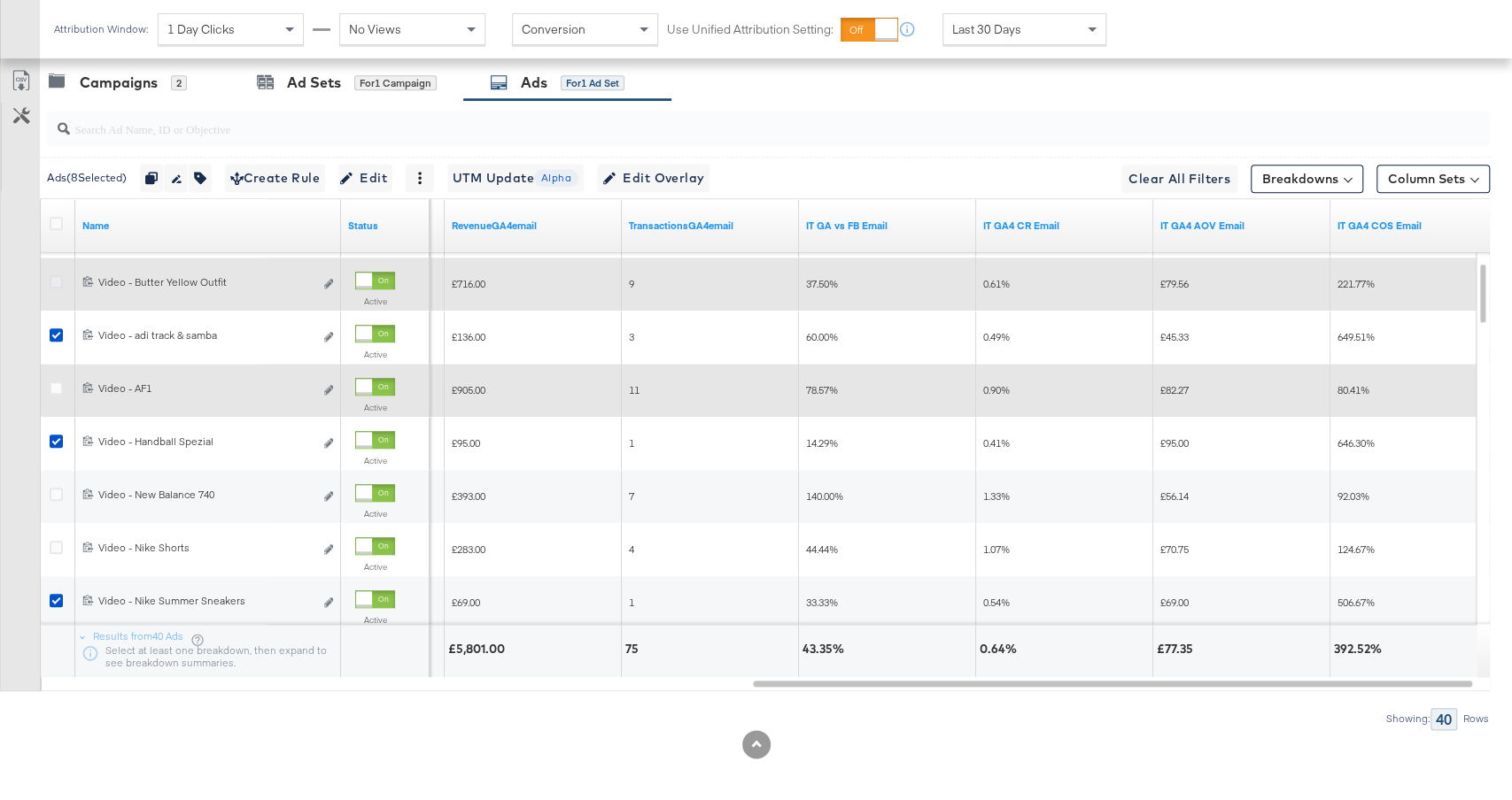
click at [52, 276] on icon at bounding box center [56, 281] width 13 height 13
click at [0, 0] on input "checkbox" at bounding box center [0, 0] width 0 height 0
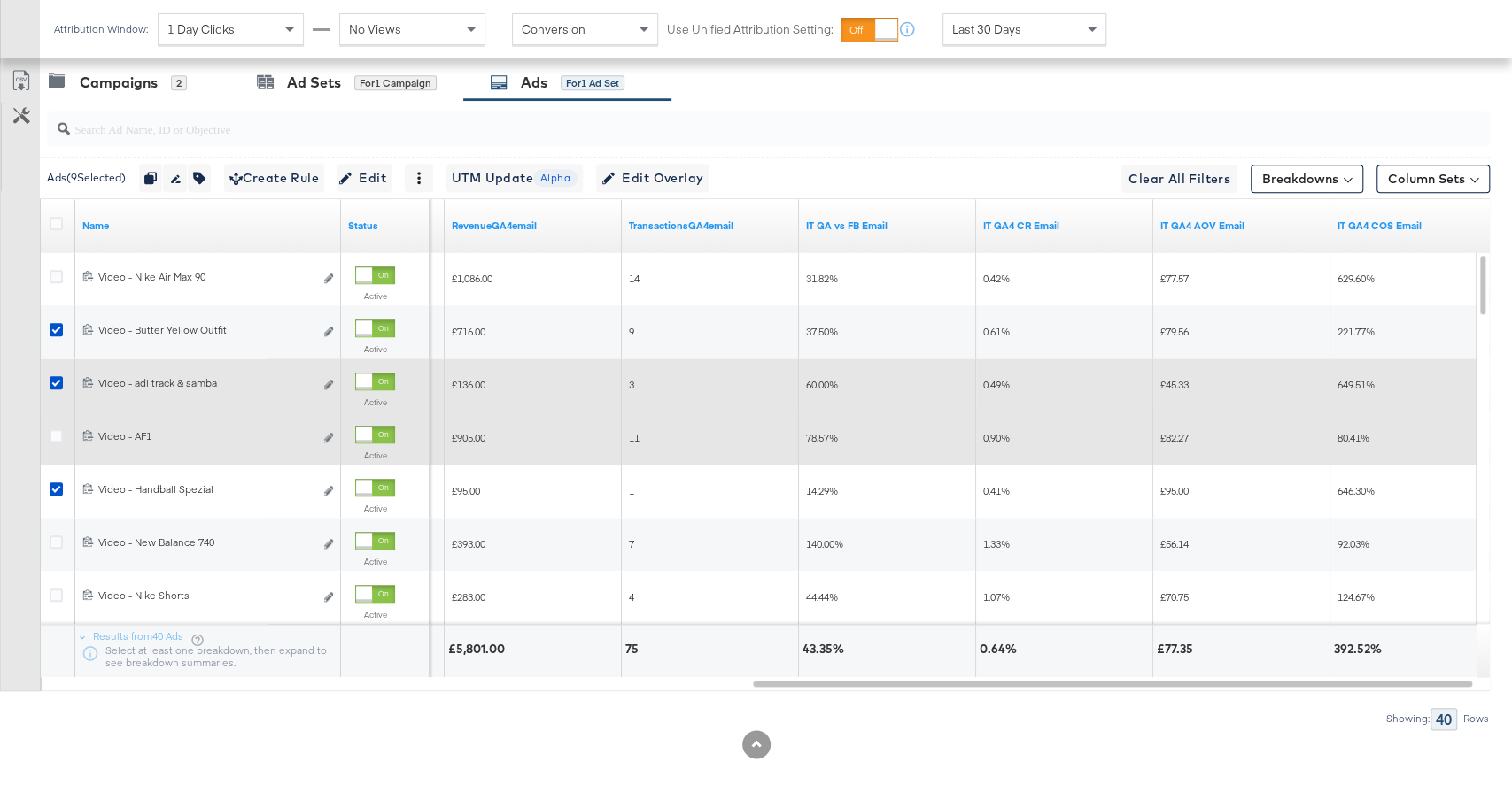
scroll to position [970, 0]
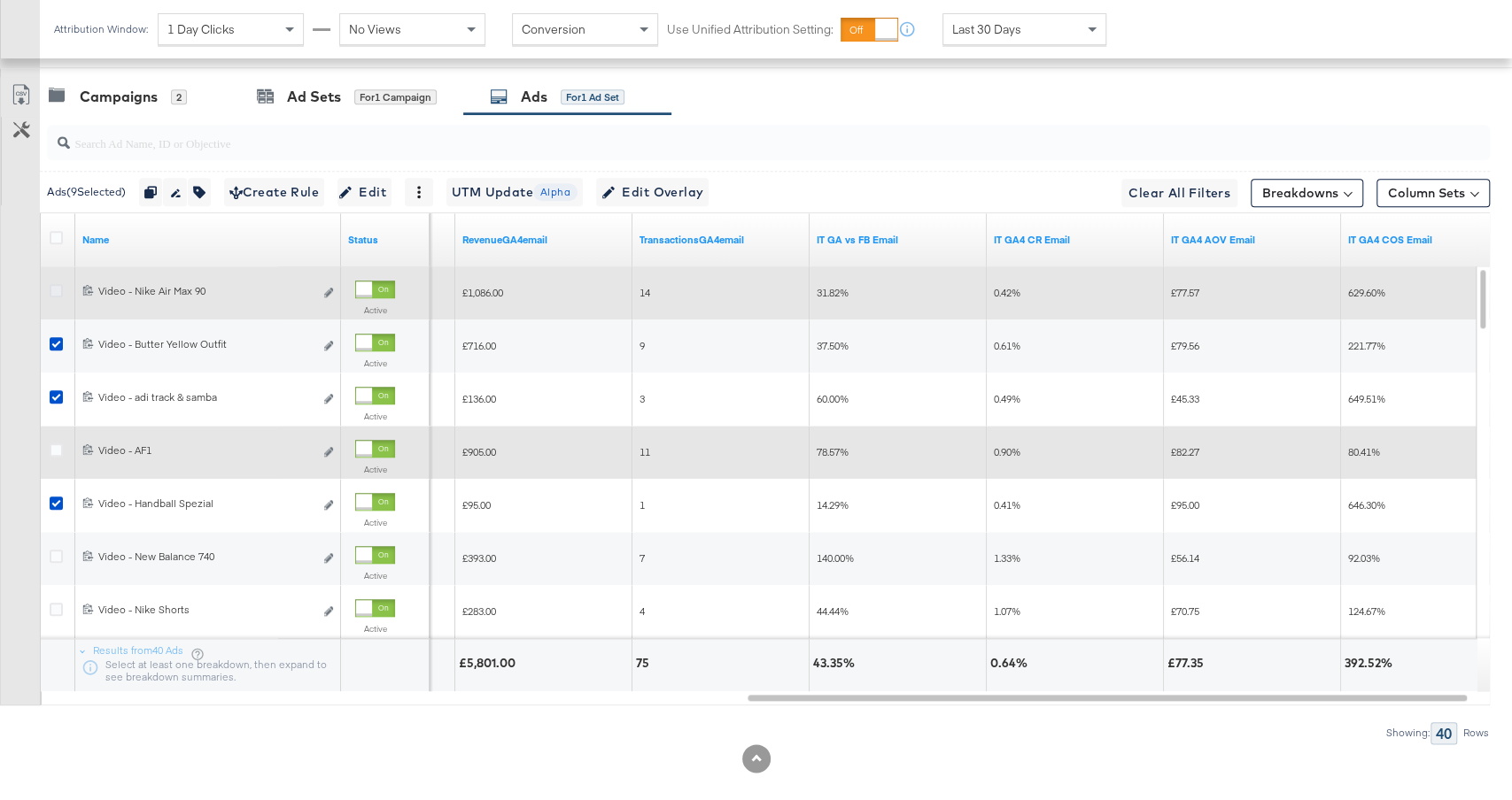
click at [52, 284] on icon at bounding box center [56, 290] width 13 height 13
click at [0, 0] on input "checkbox" at bounding box center [0, 0] width 0 height 0
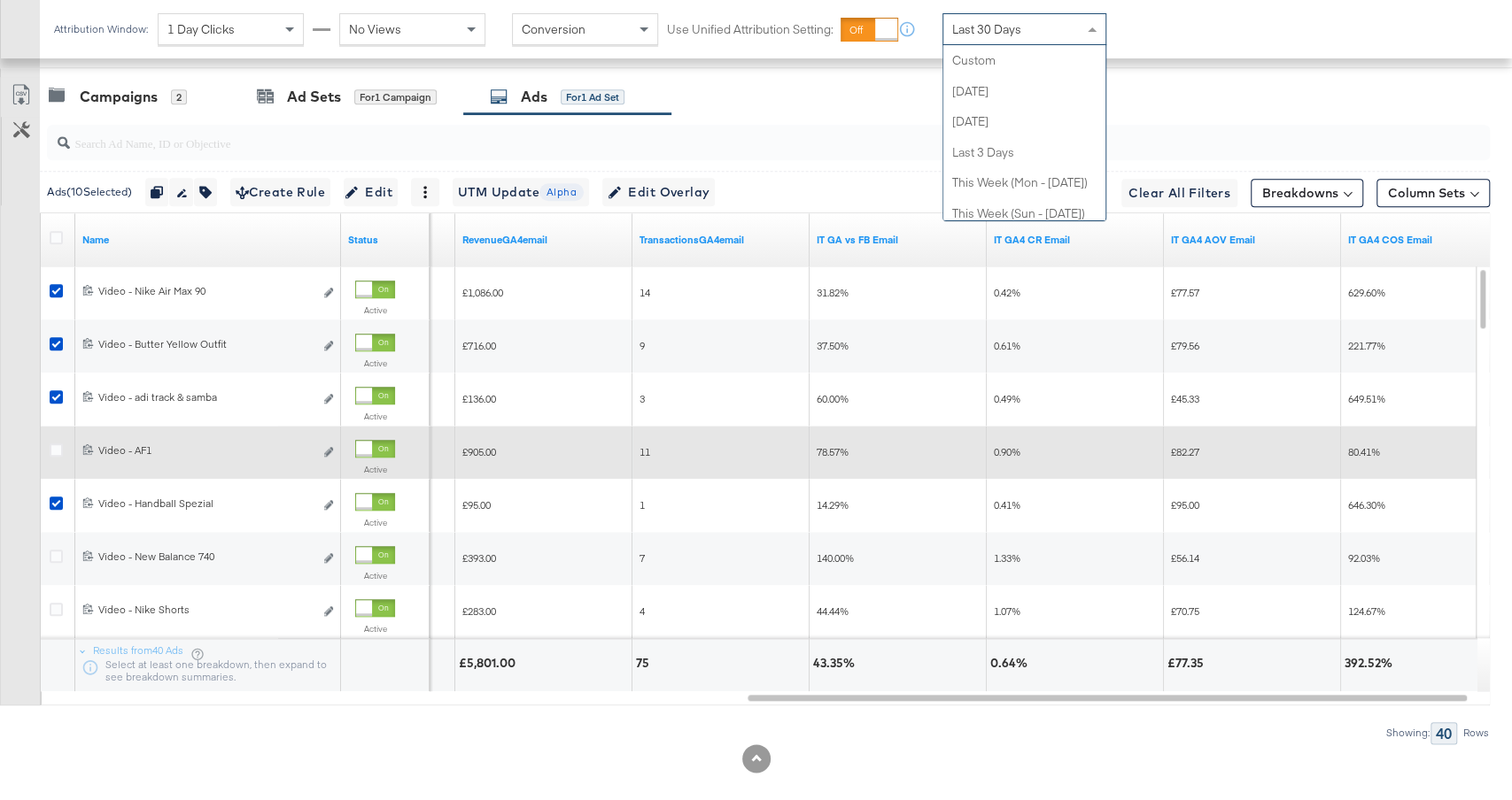
click at [1012, 24] on span "Last 30 Days" at bounding box center [987, 29] width 69 height 16
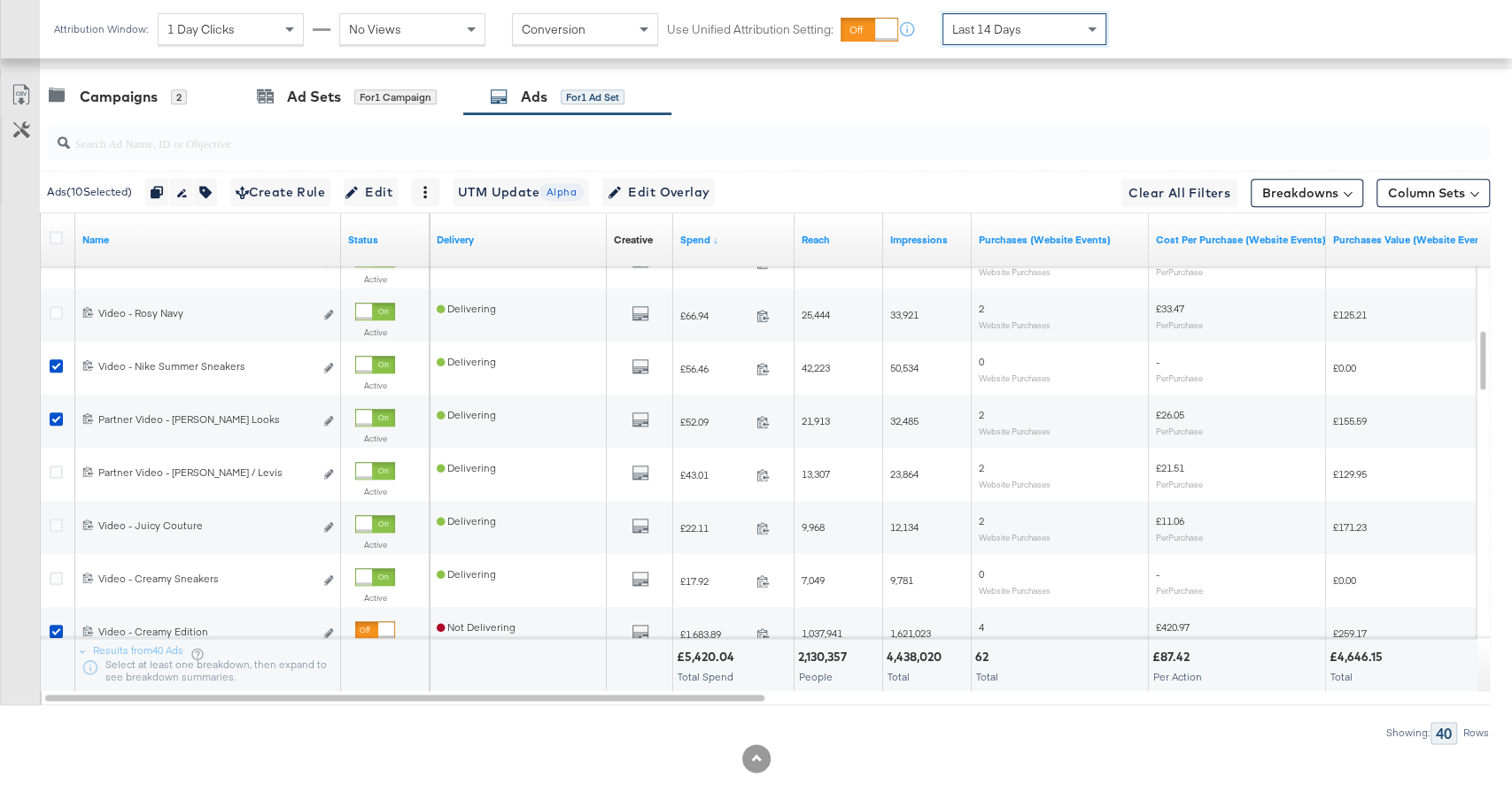
click at [1009, 24] on span "Last 14 Days" at bounding box center [987, 29] width 69 height 16
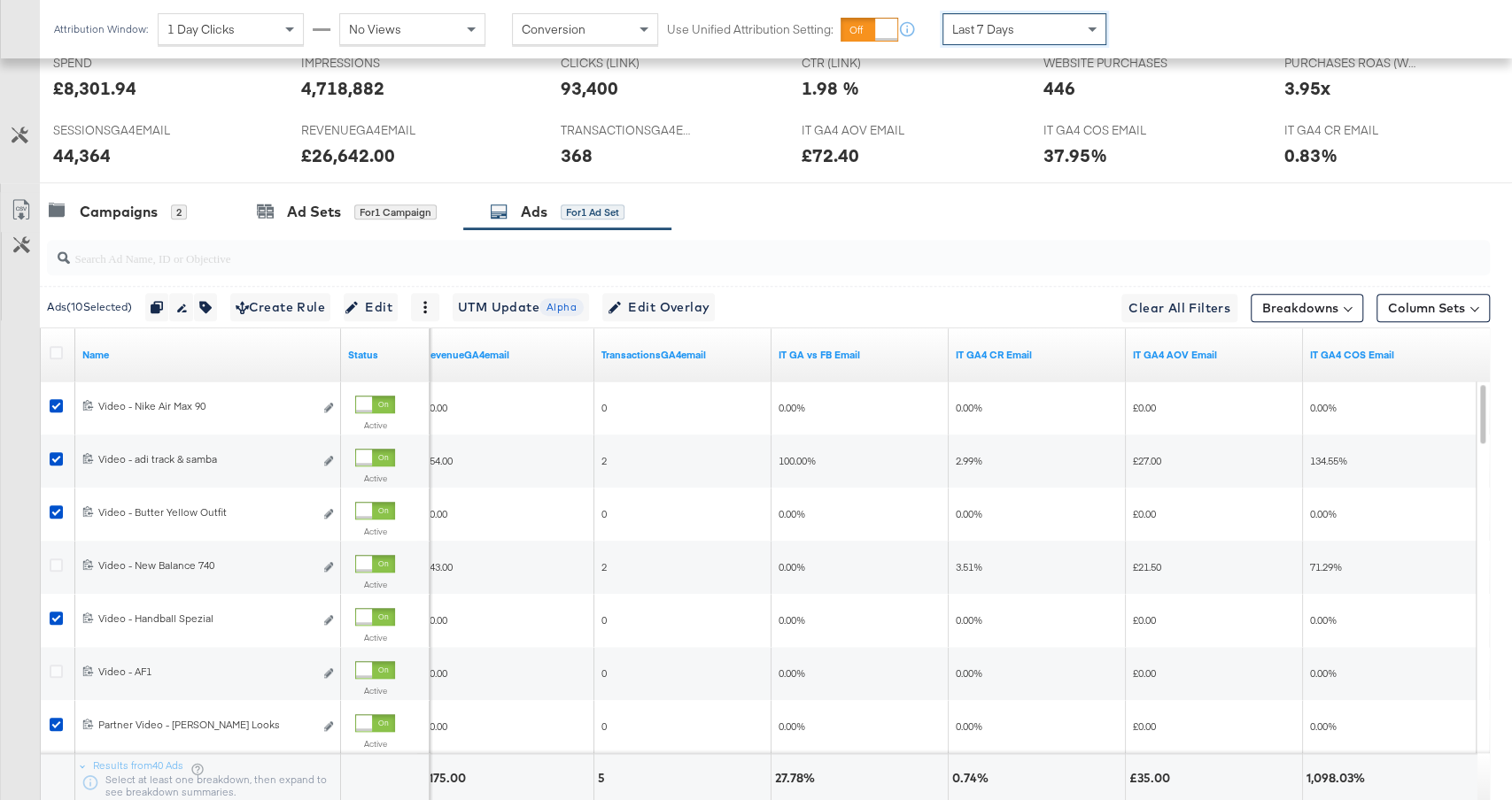
scroll to position [849, 0]
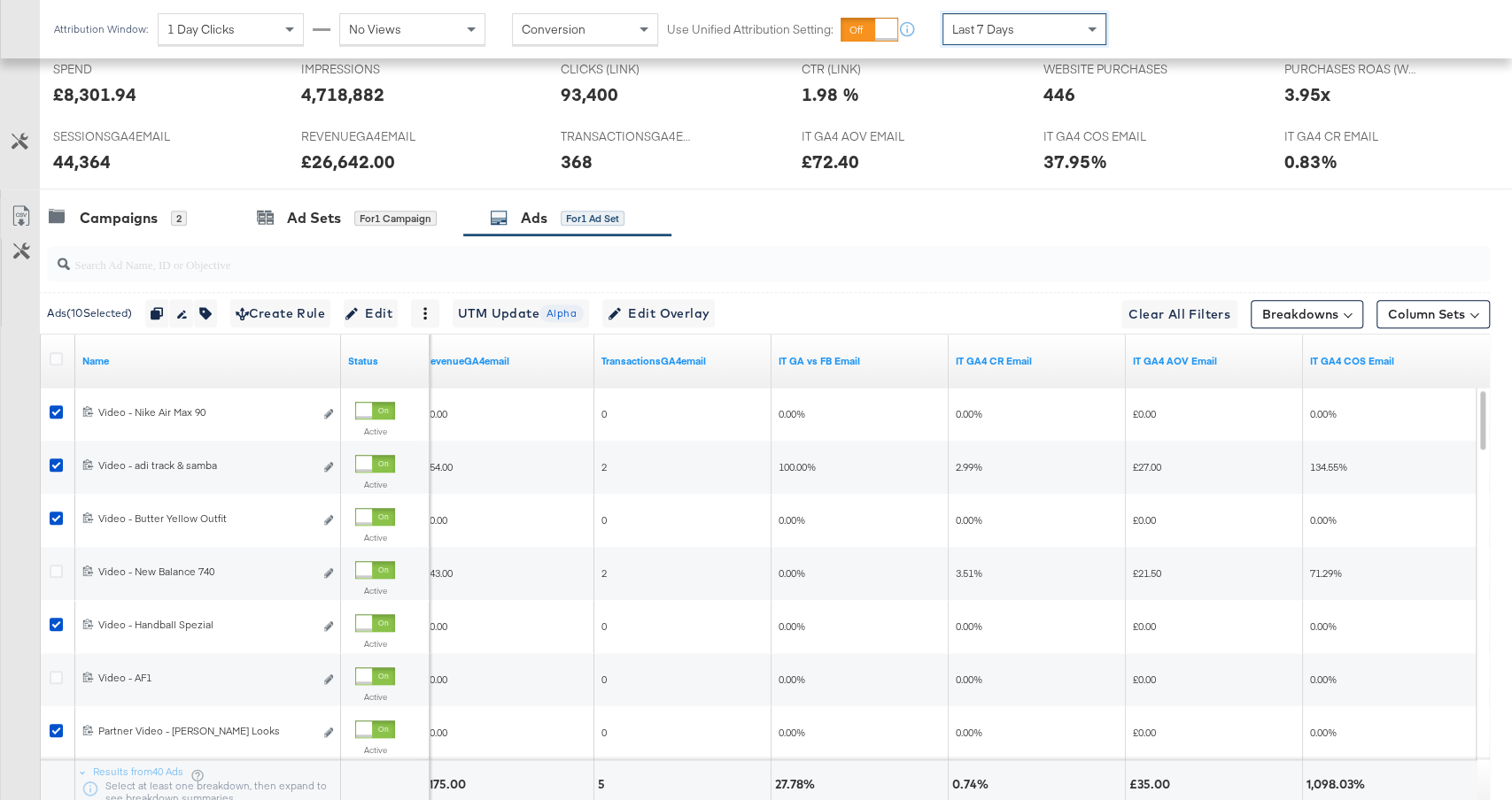
click at [991, 29] on span "Last 7 Days" at bounding box center [983, 29] width 62 height 16
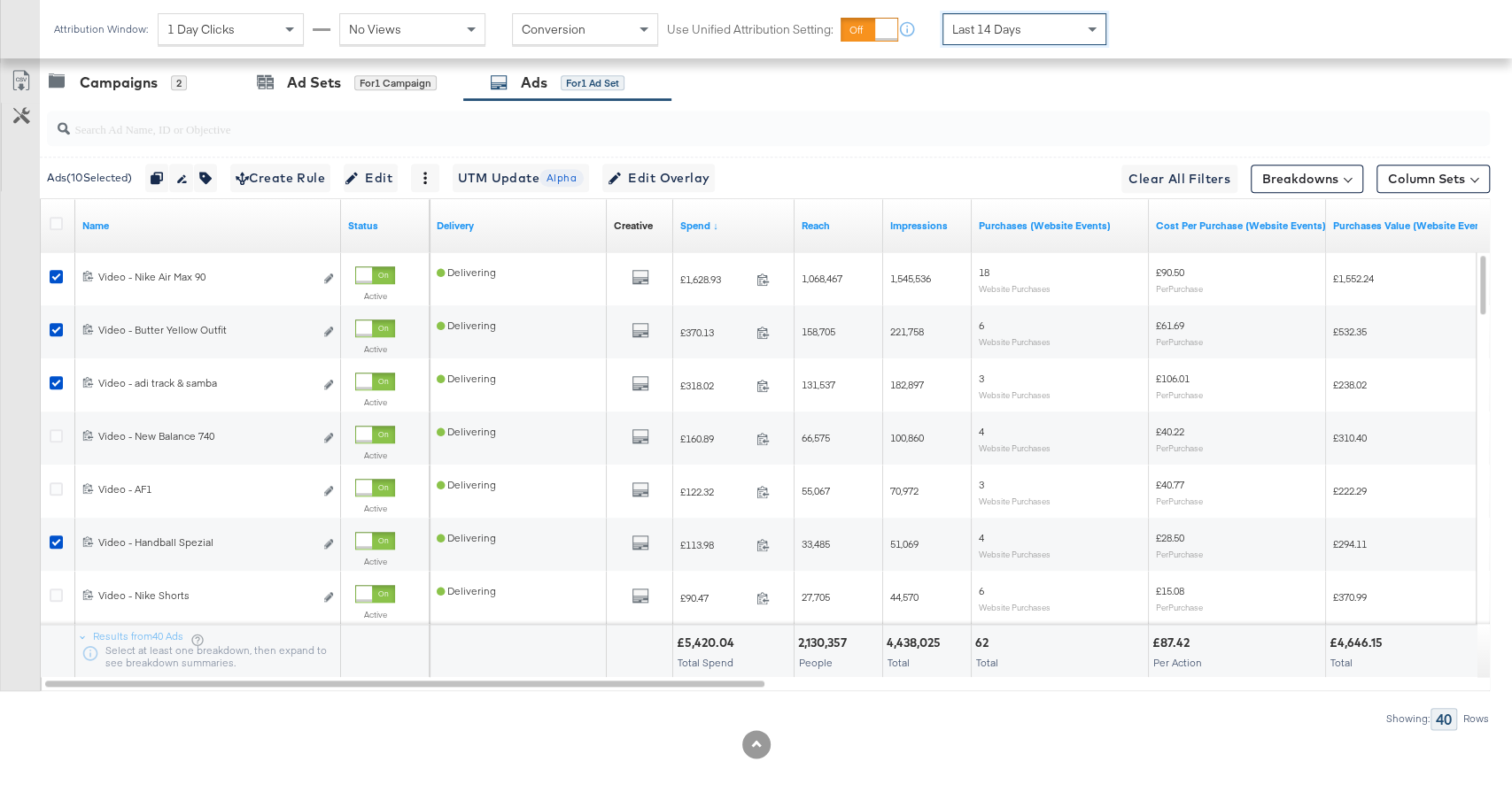
scroll to position [942, 0]
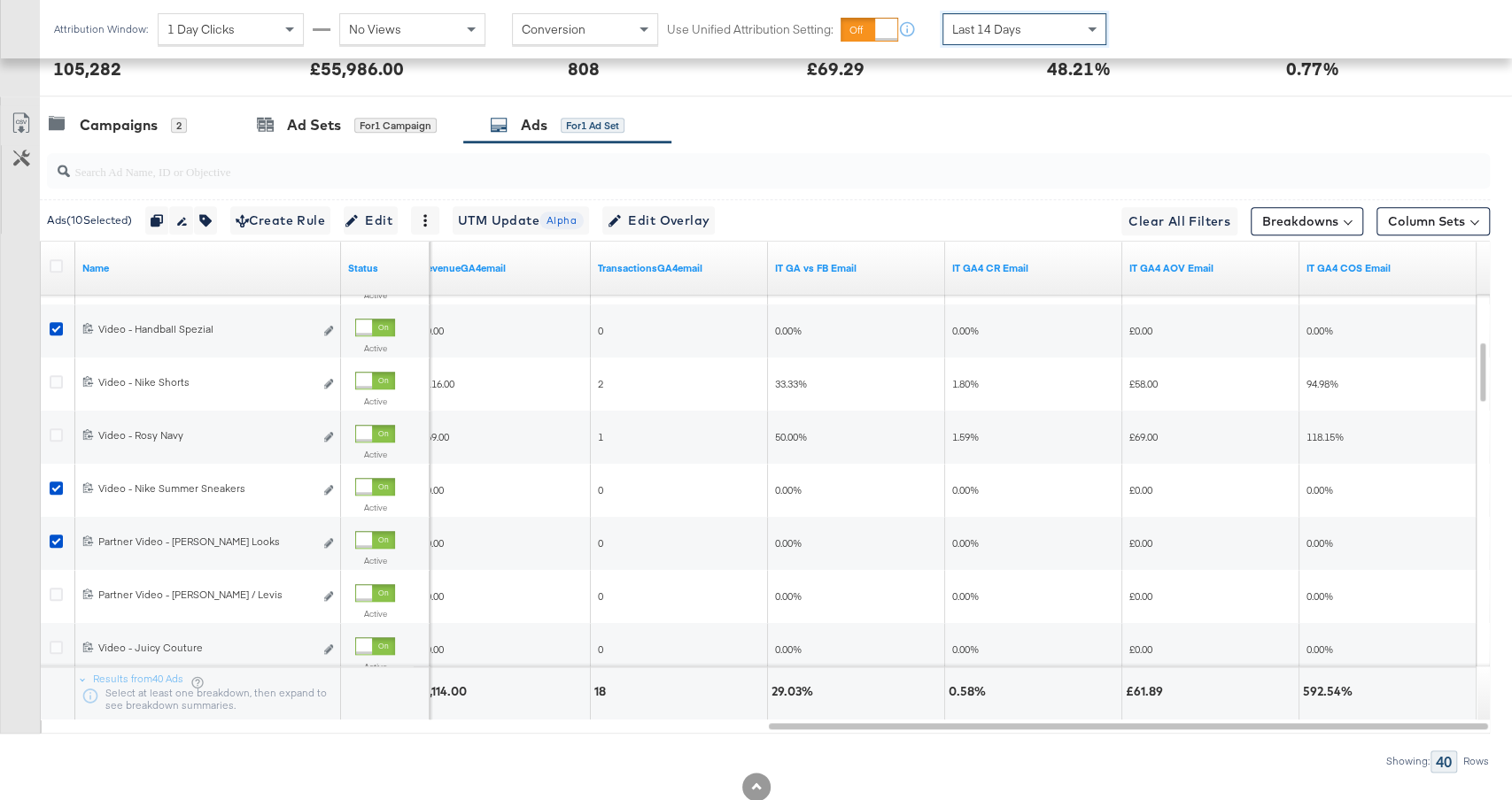
click at [1024, 28] on div "Last 14 Days" at bounding box center [1024, 29] width 162 height 30
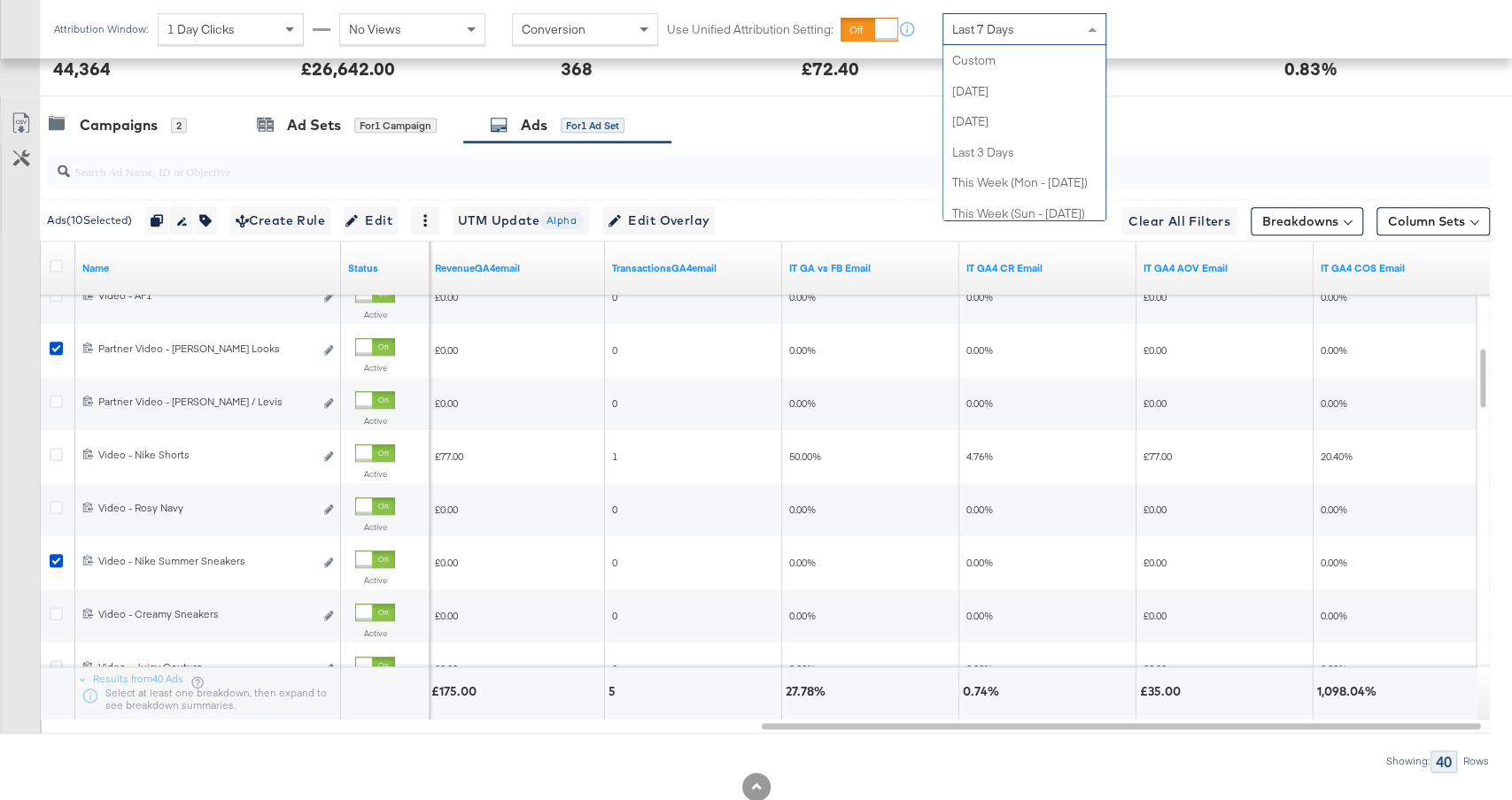
click at [1049, 27] on div "Last 7 Days" at bounding box center [1024, 29] width 162 height 30
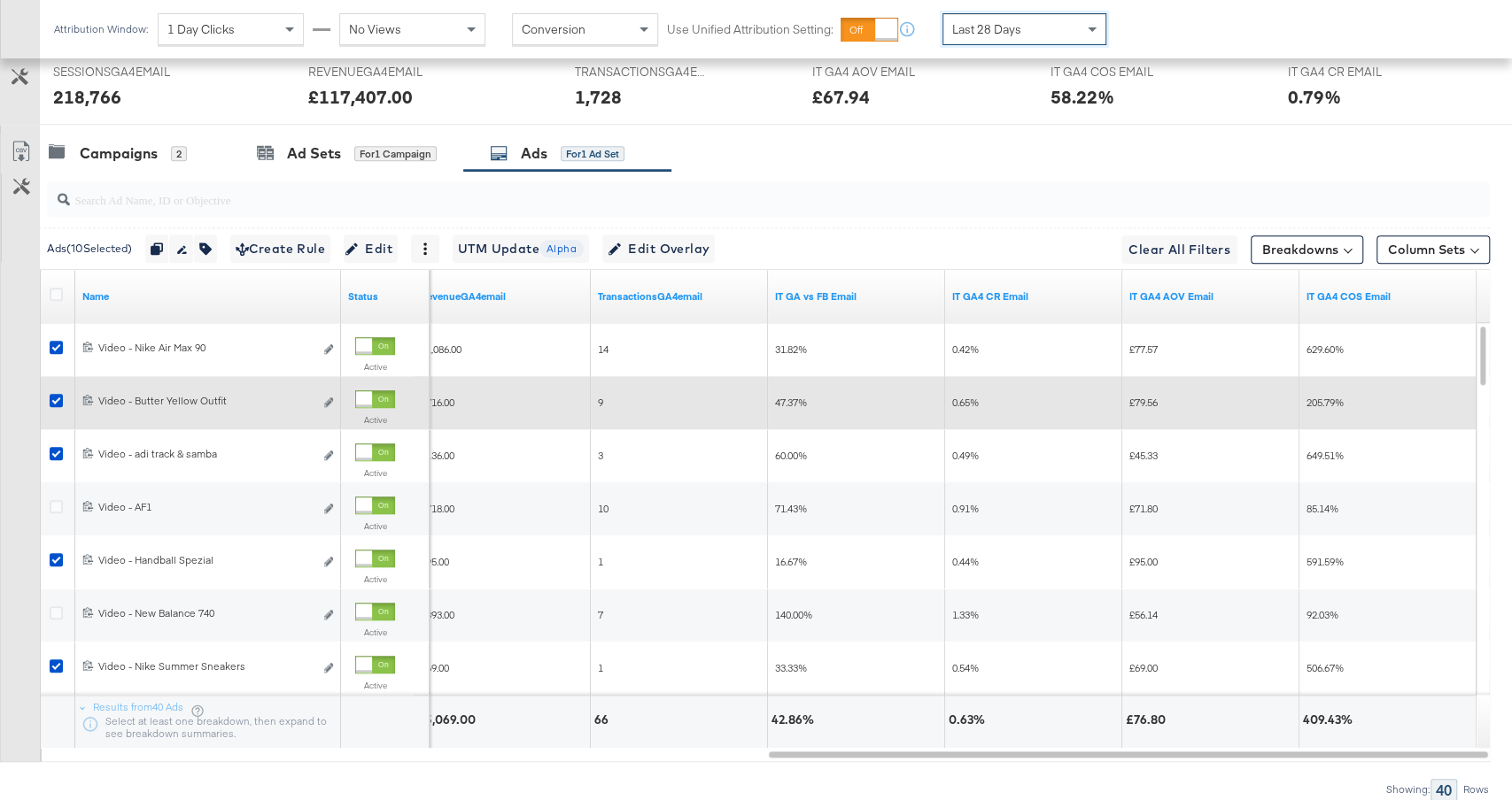
scroll to position [906, 0]
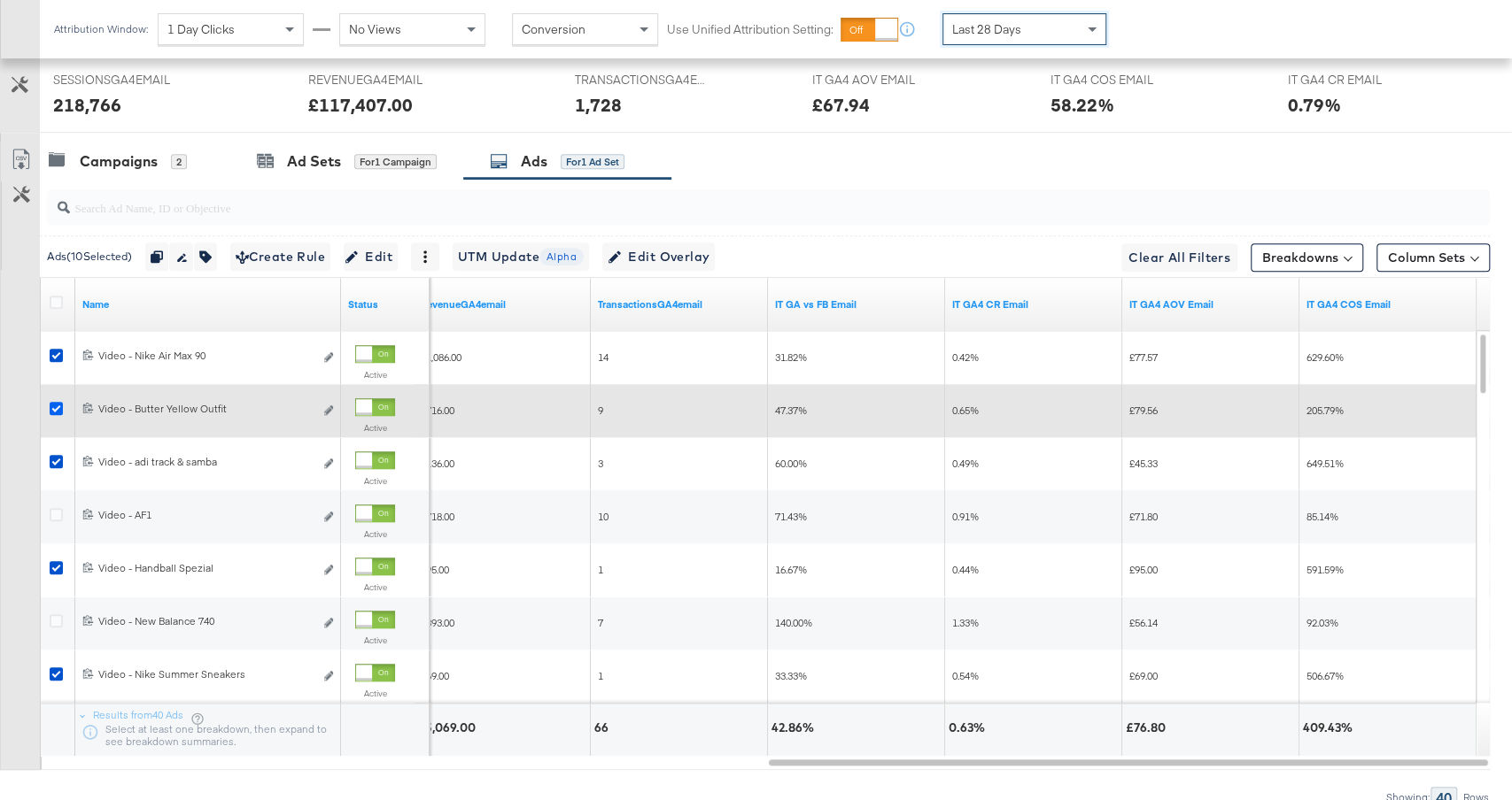
click at [57, 402] on icon at bounding box center [56, 408] width 13 height 13
click at [0, 0] on input "checkbox" at bounding box center [0, 0] width 0 height 0
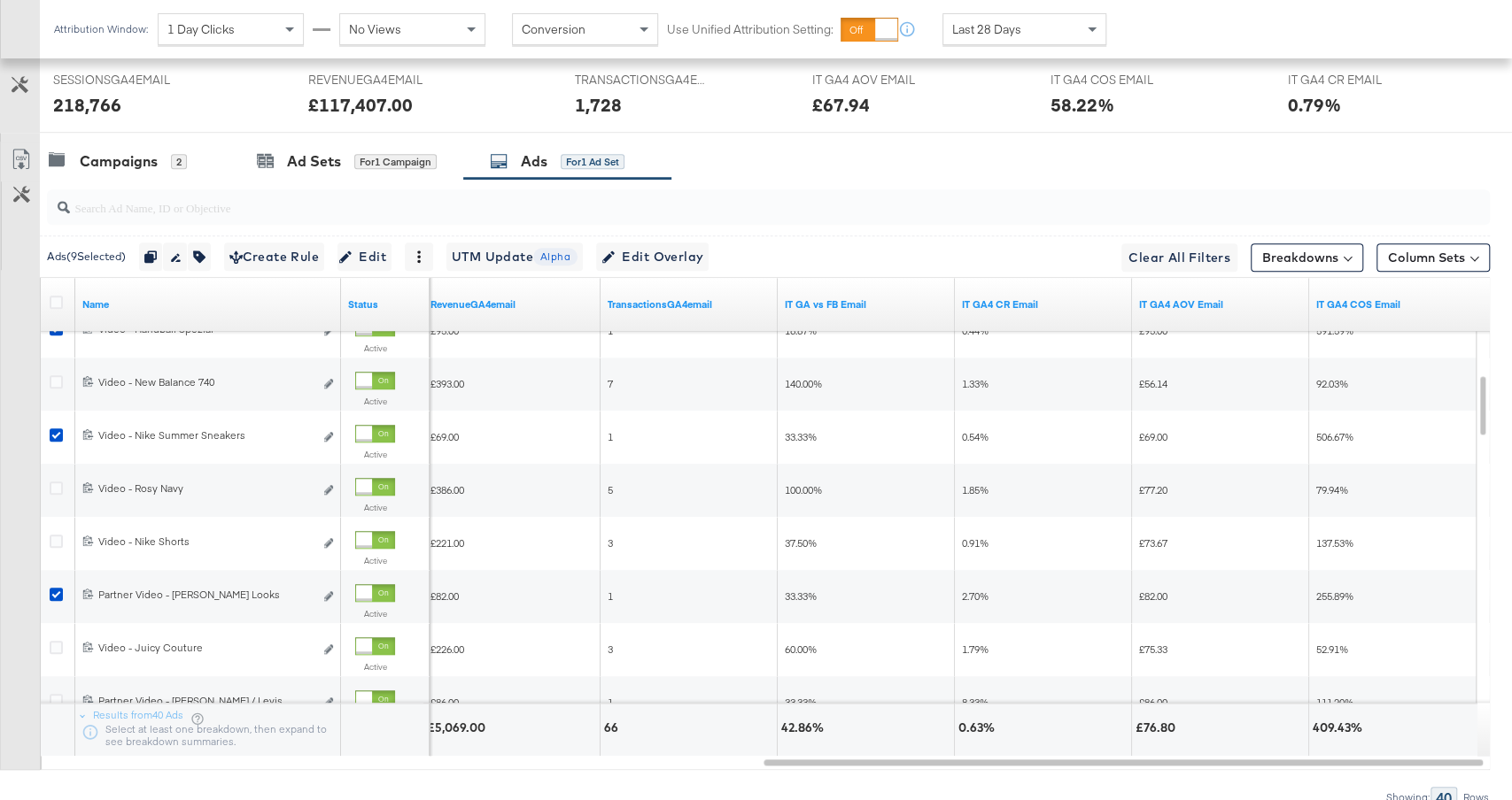
click at [1046, 29] on div "Last 28 Days" at bounding box center [1024, 29] width 162 height 30
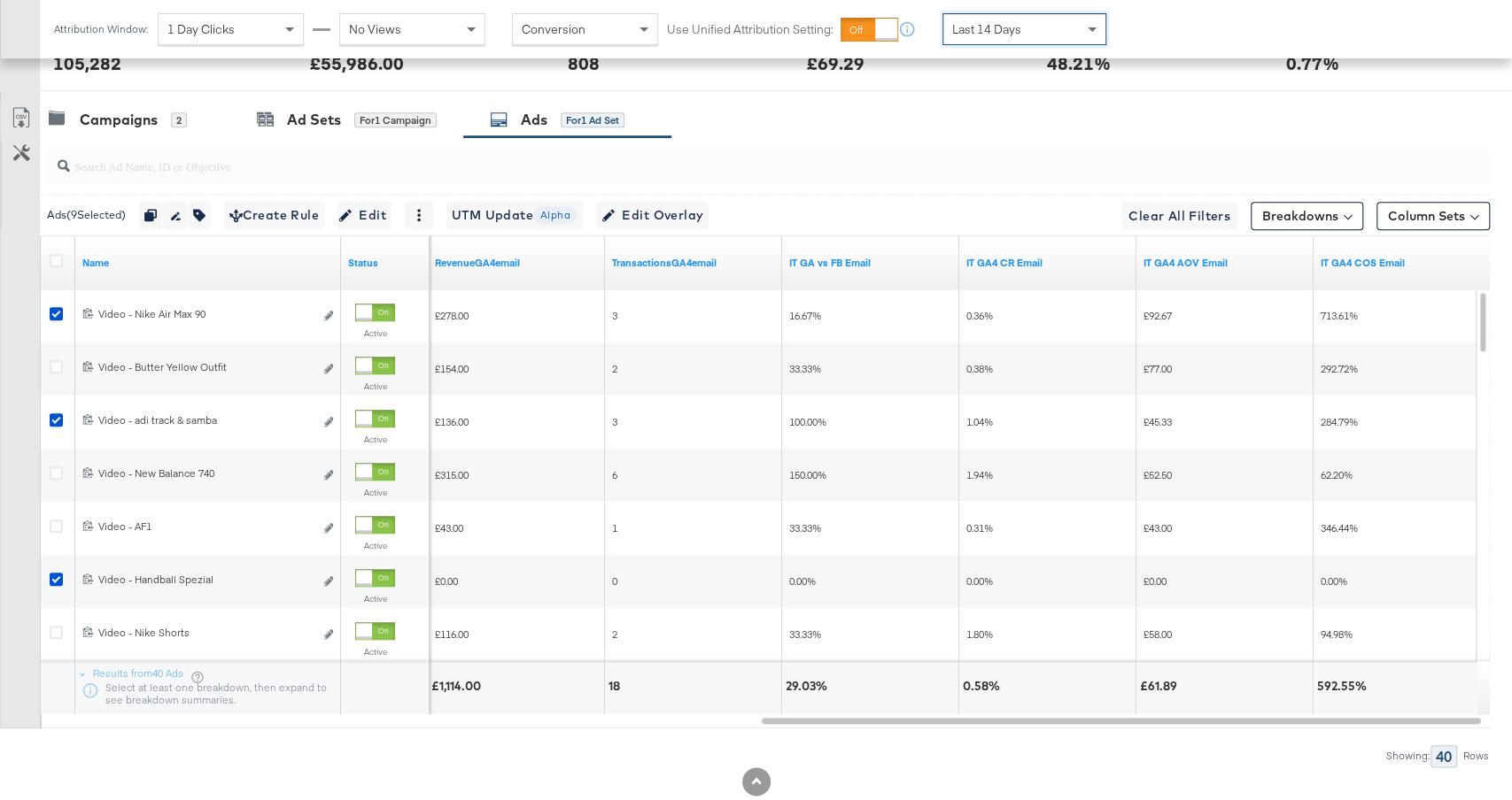
scroll to position [962, 0]
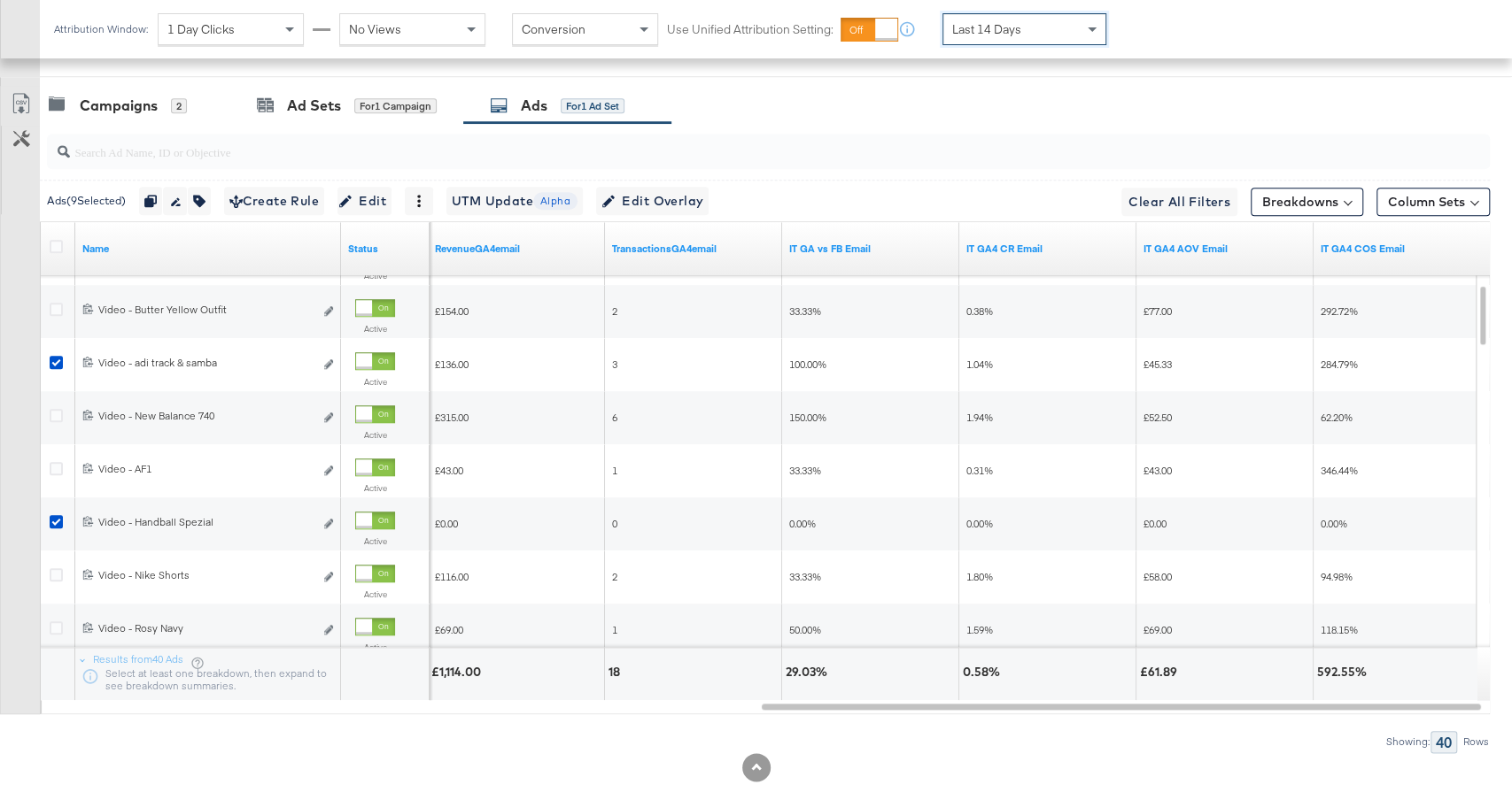
click at [968, 28] on span "Last 14 Days" at bounding box center [987, 29] width 69 height 16
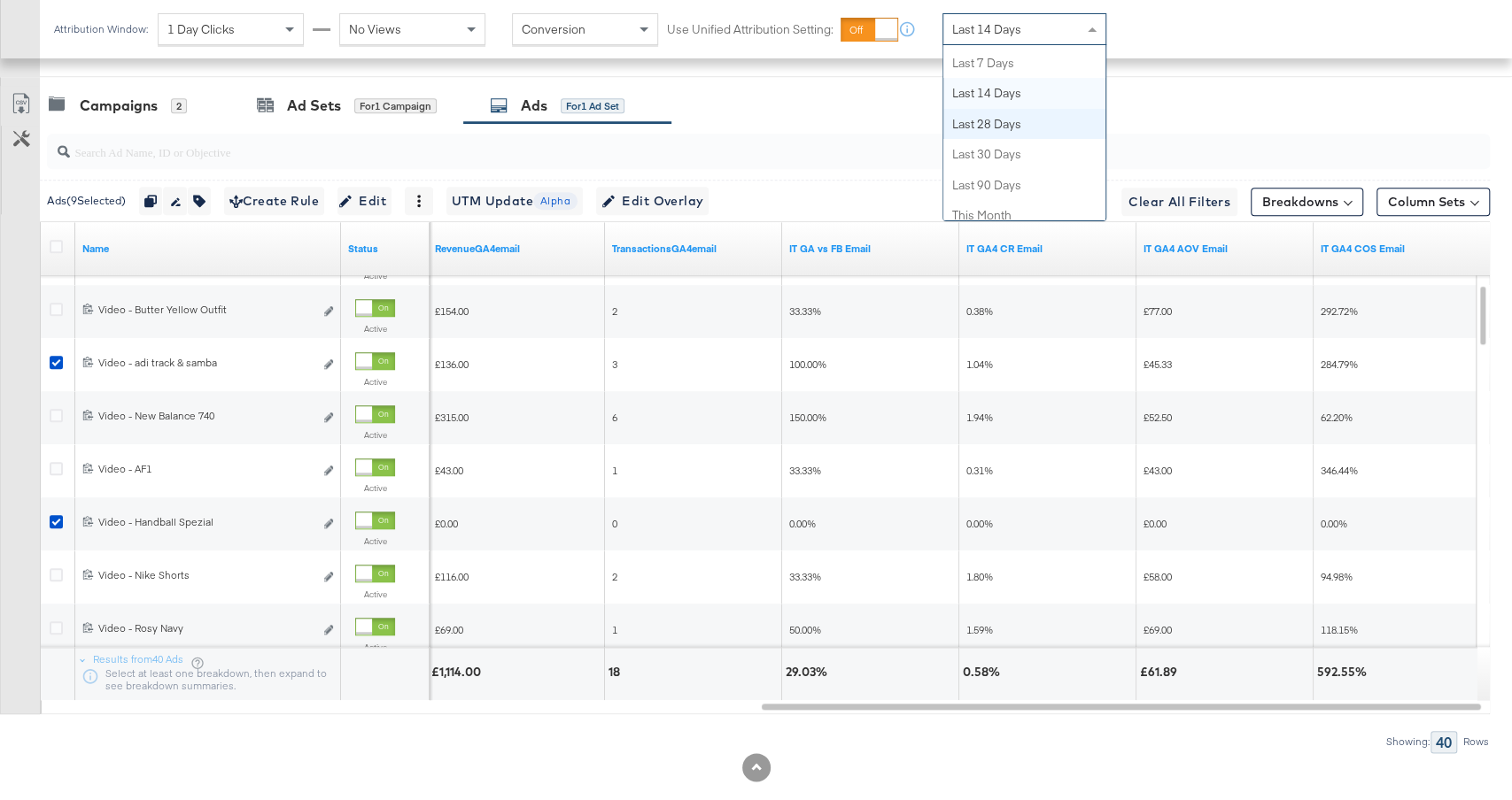
scroll to position [237, 0]
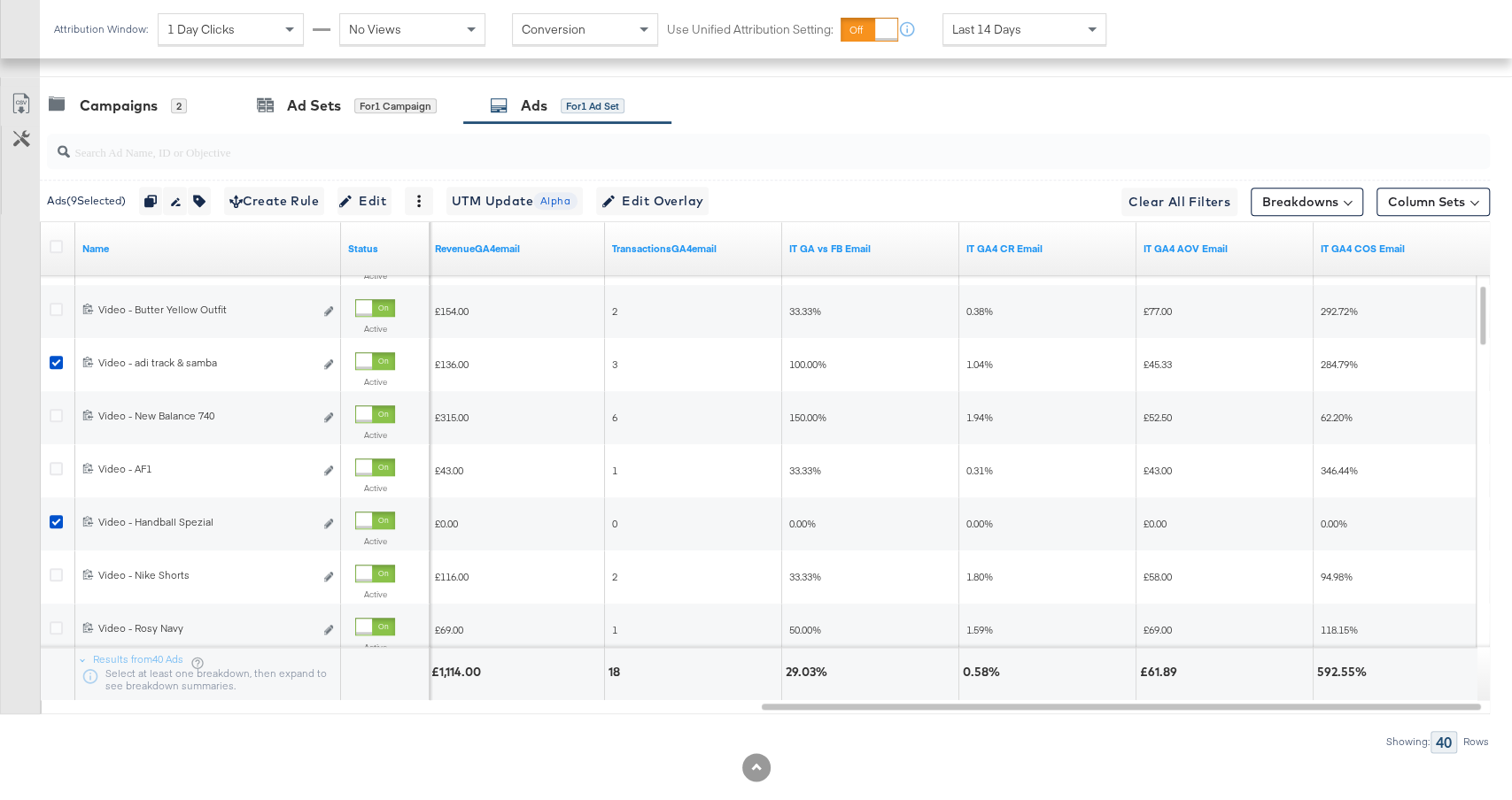
click at [832, 123] on div at bounding box center [765, 152] width 1450 height 57
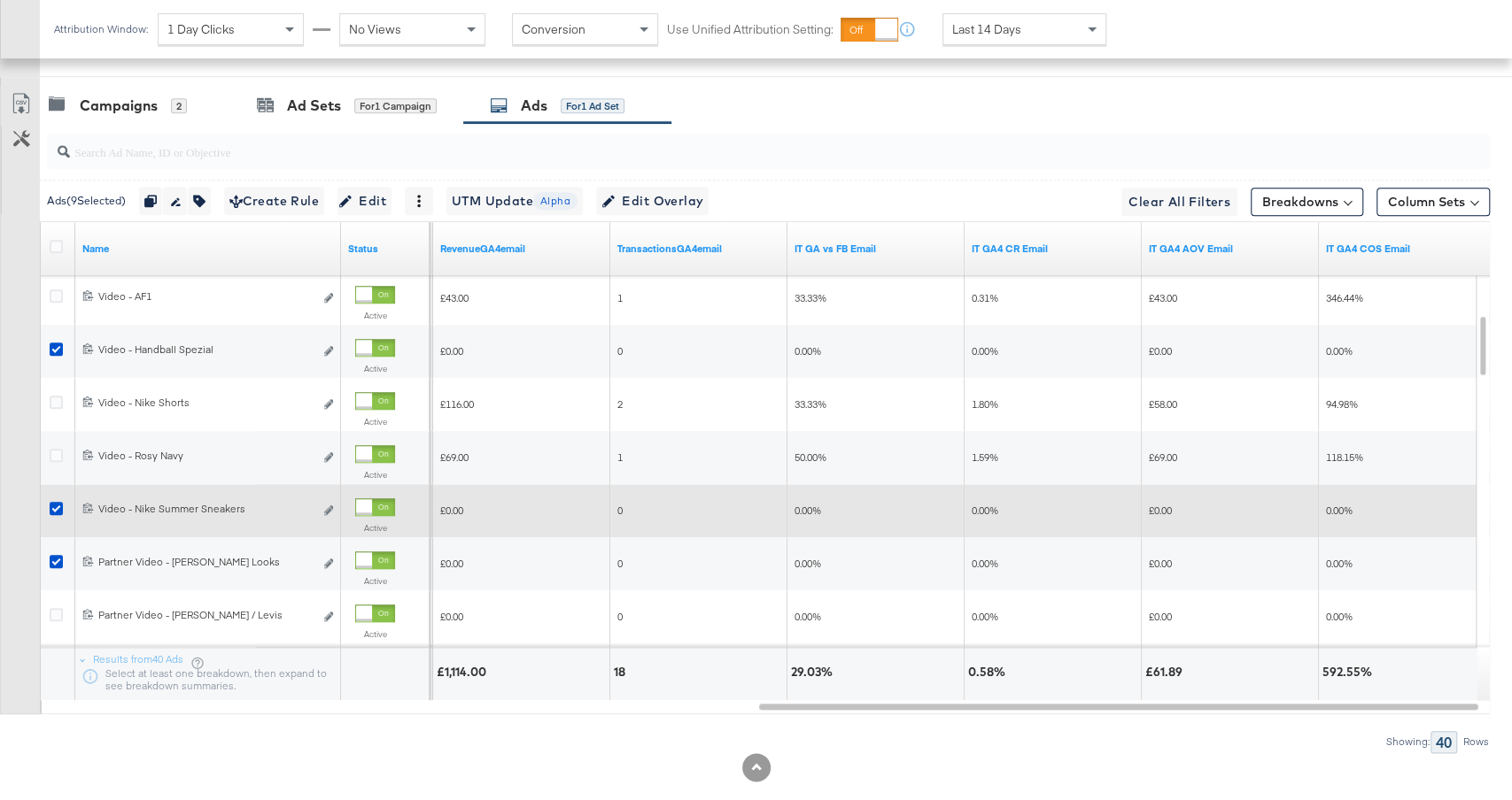
click at [378, 501] on div at bounding box center [375, 507] width 40 height 18
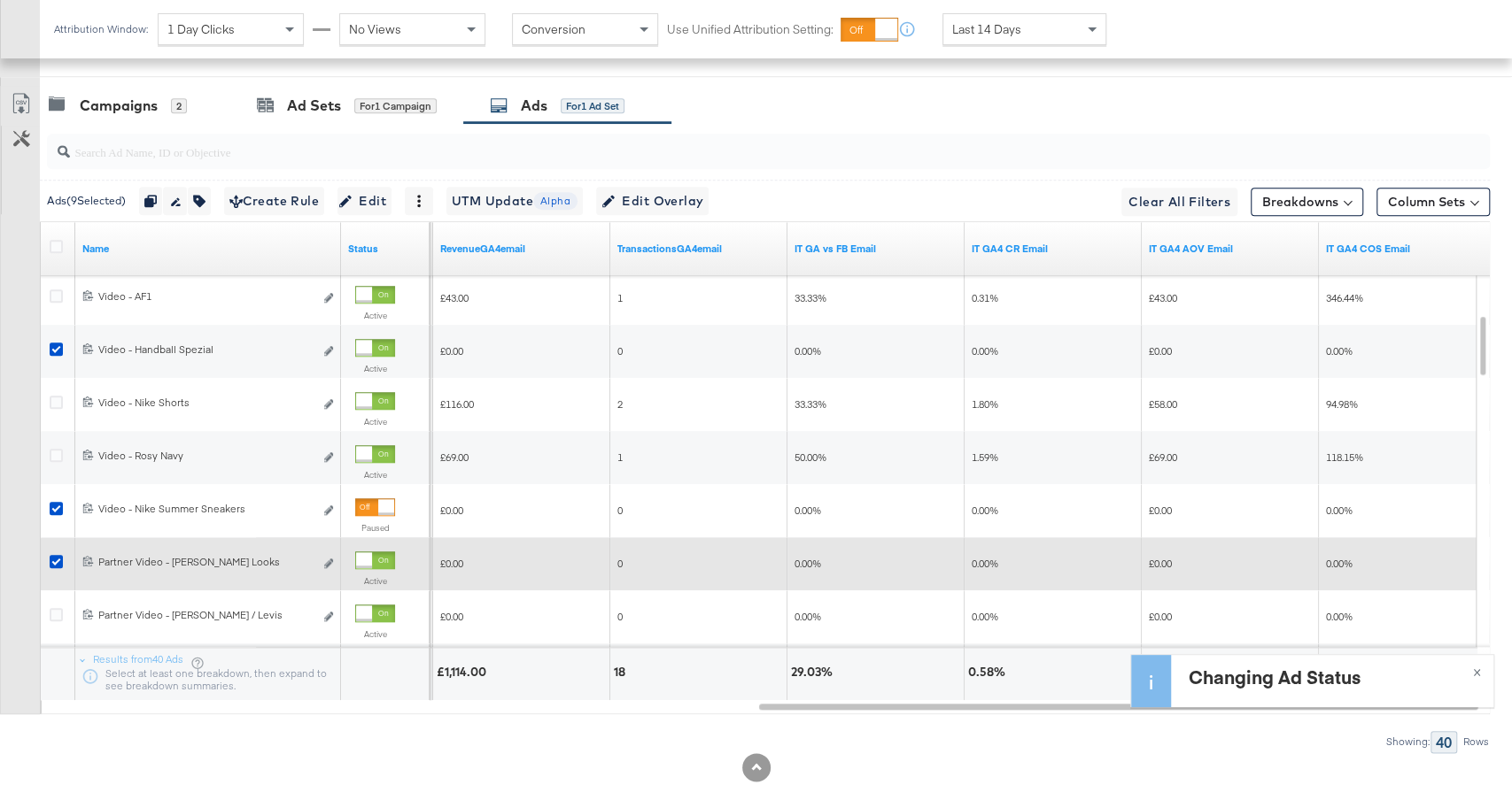
click at [378, 551] on div at bounding box center [375, 560] width 40 height 18
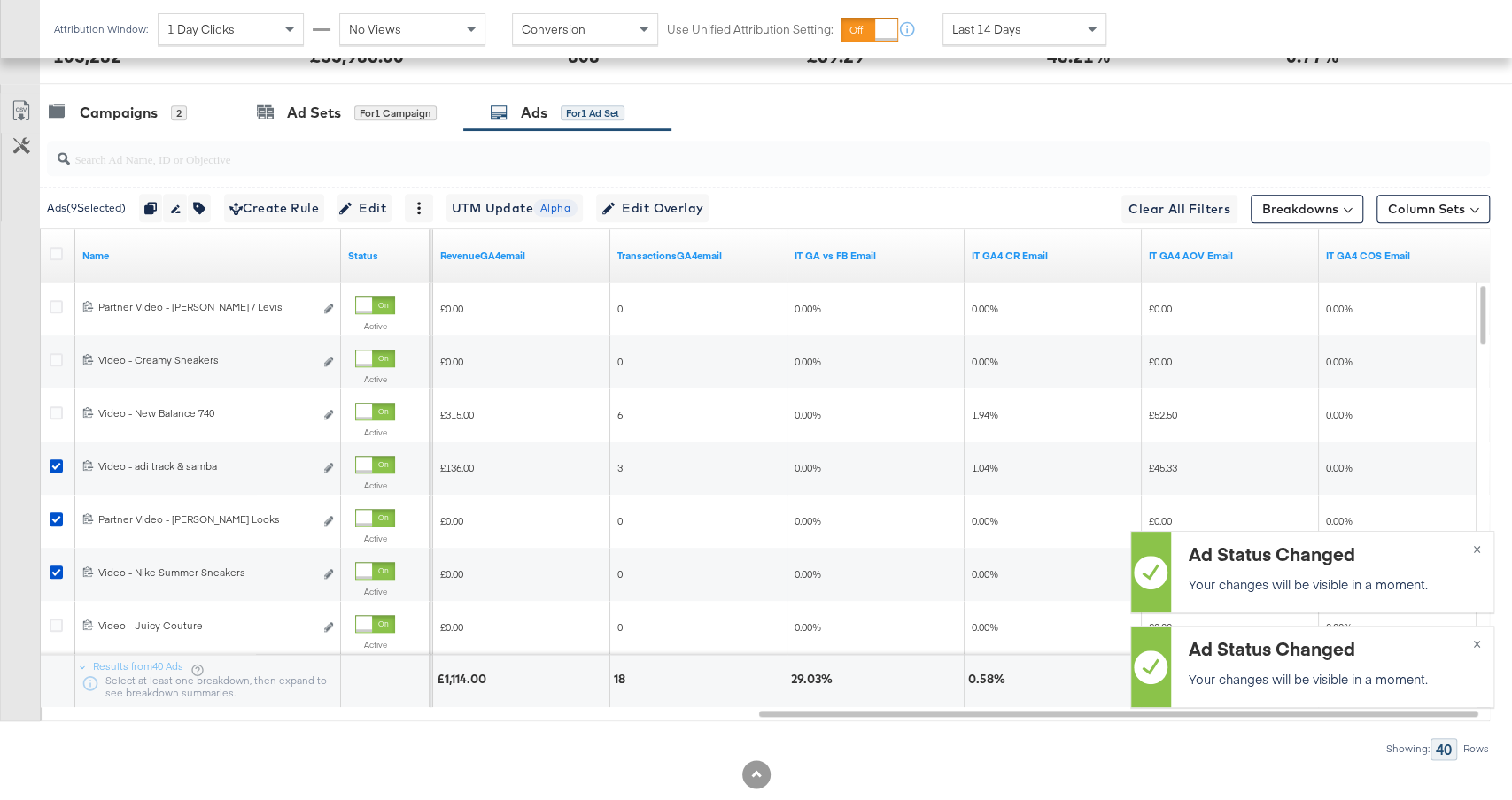
scroll to position [985, 0]
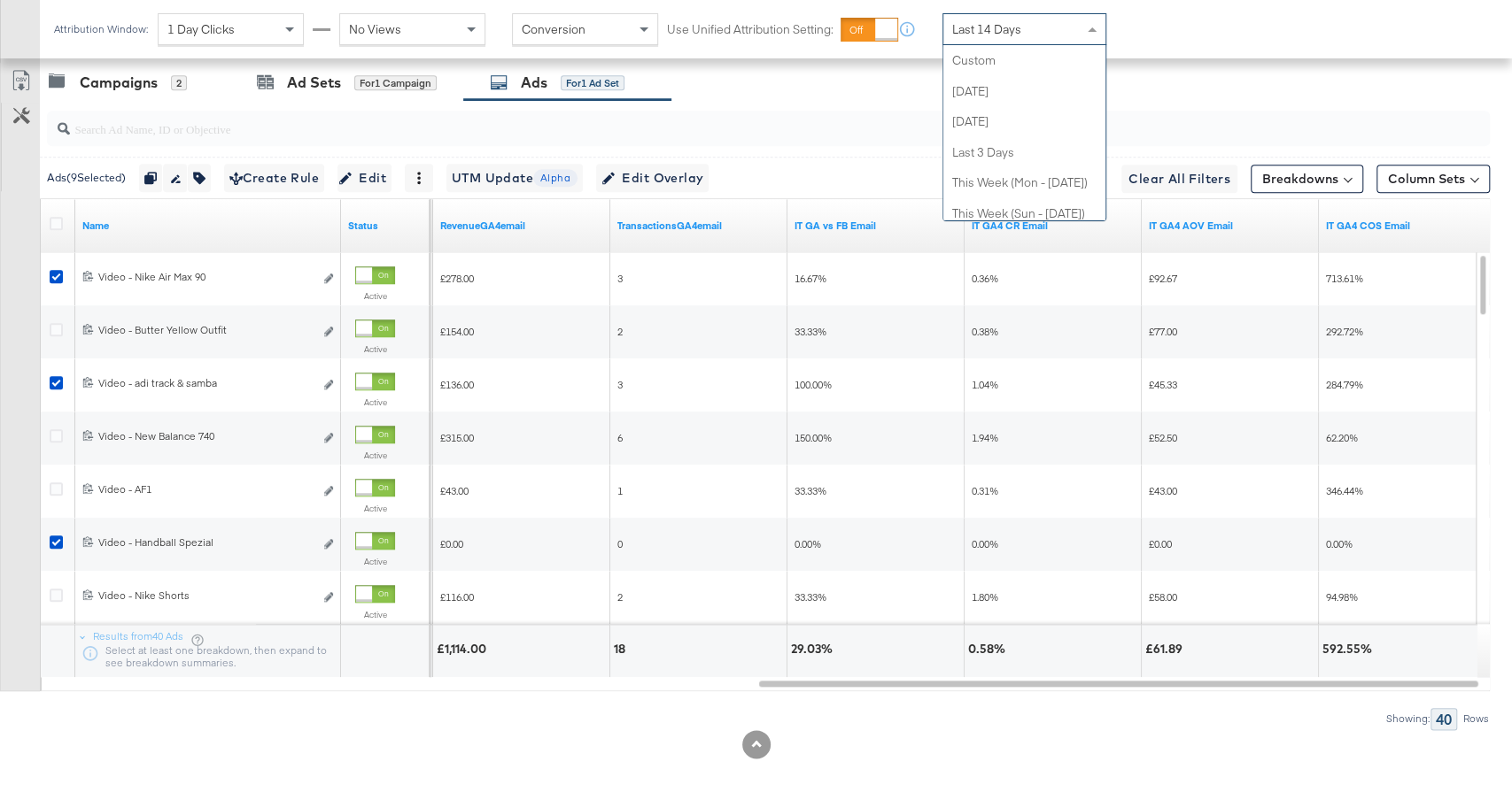
click at [992, 22] on span "Last 14 Days" at bounding box center [987, 29] width 69 height 16
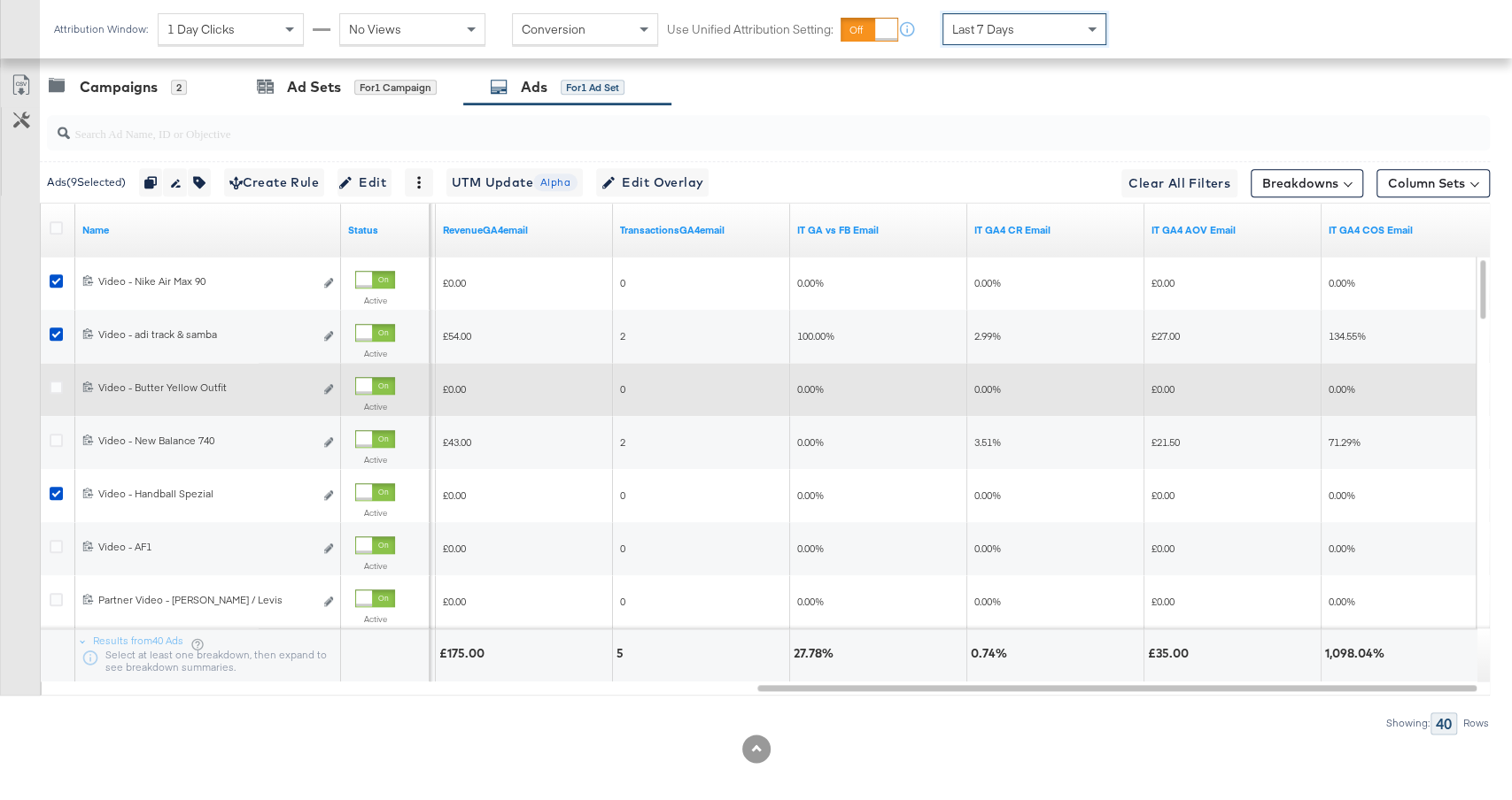
scroll to position [960, 0]
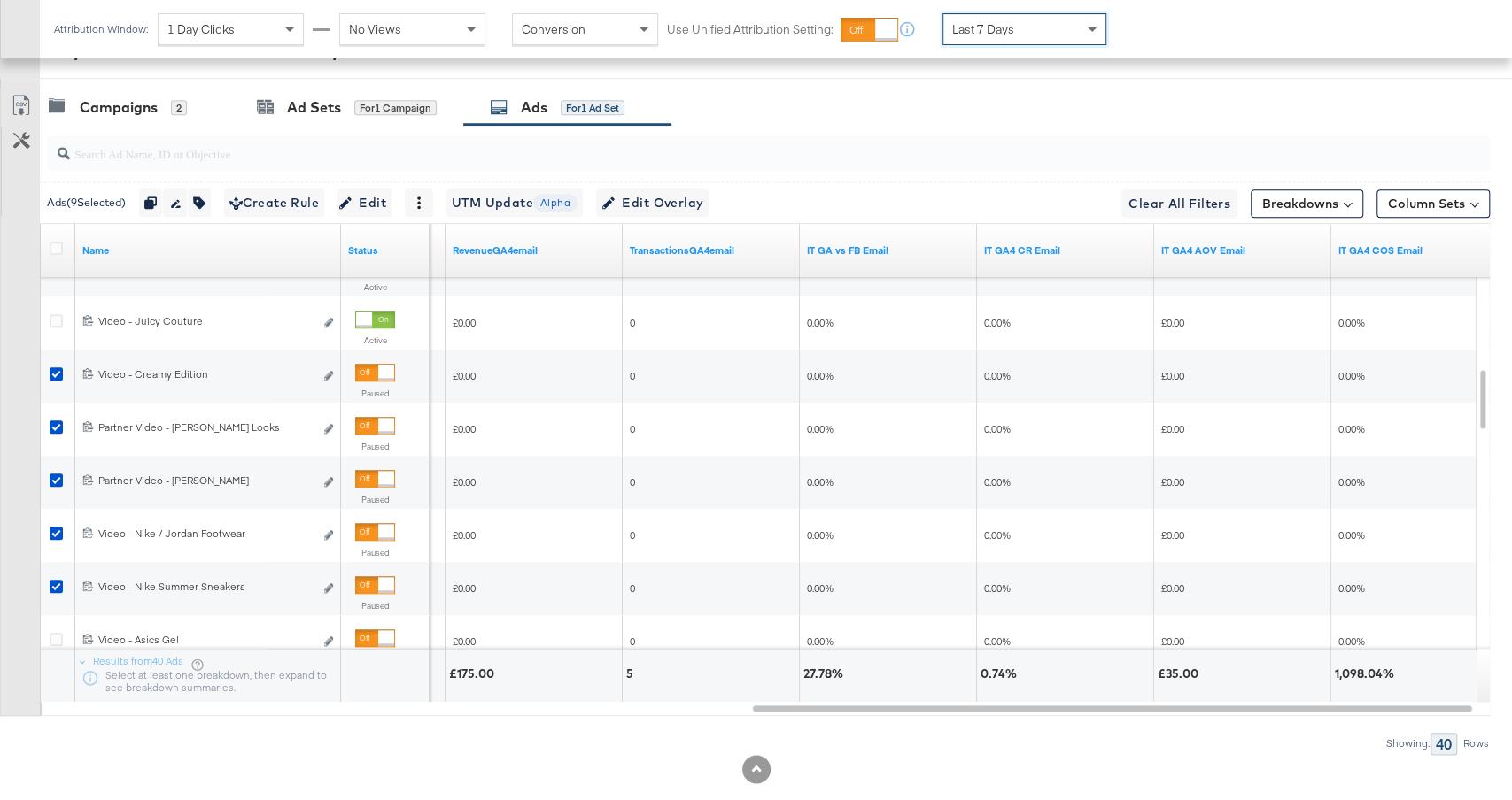
click at [993, 16] on div "Last 7 Days" at bounding box center [1024, 29] width 162 height 30
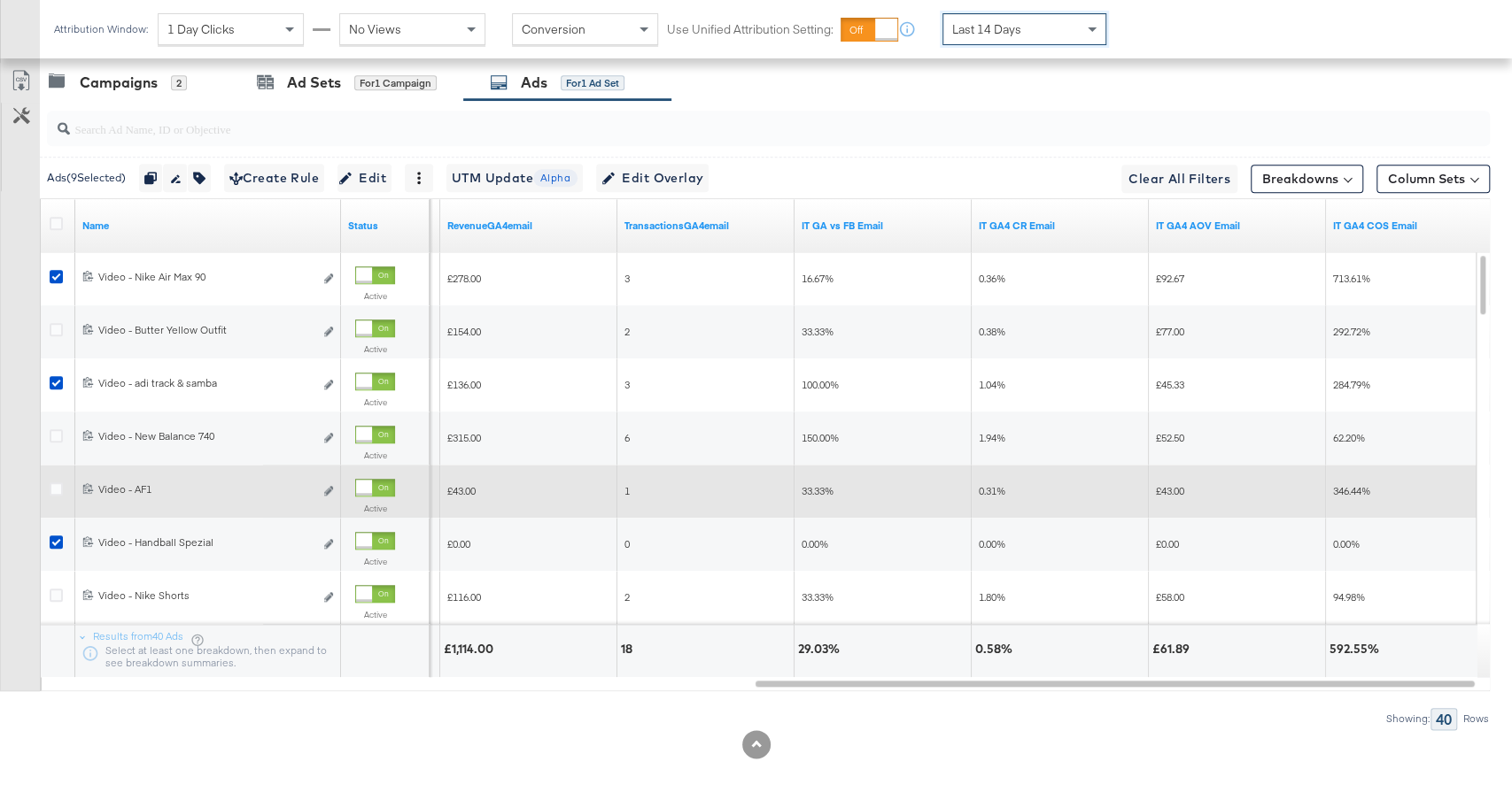
scroll to position [984, 0]
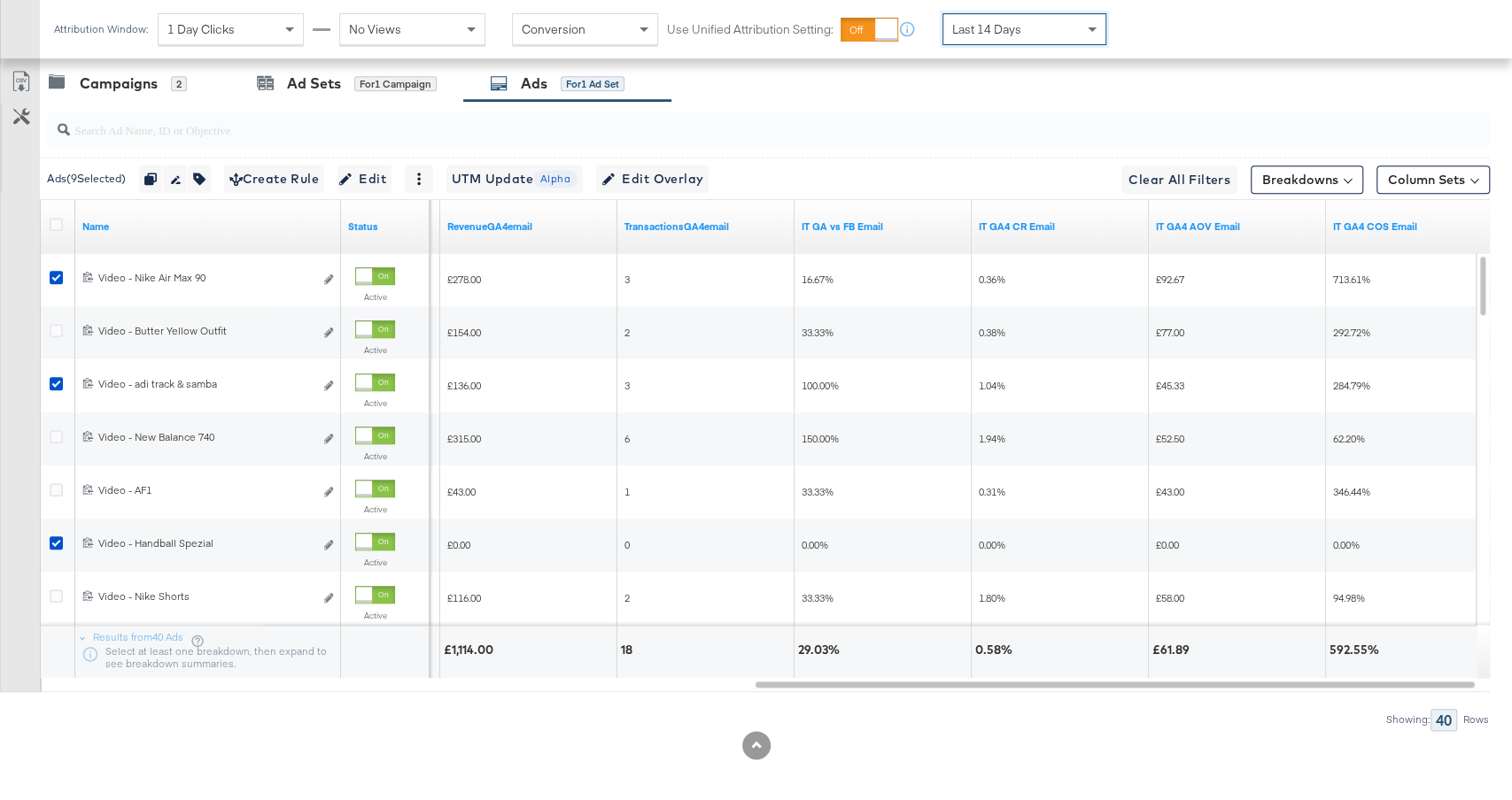
click at [1006, 35] on span "Last 14 Days" at bounding box center [987, 29] width 69 height 16
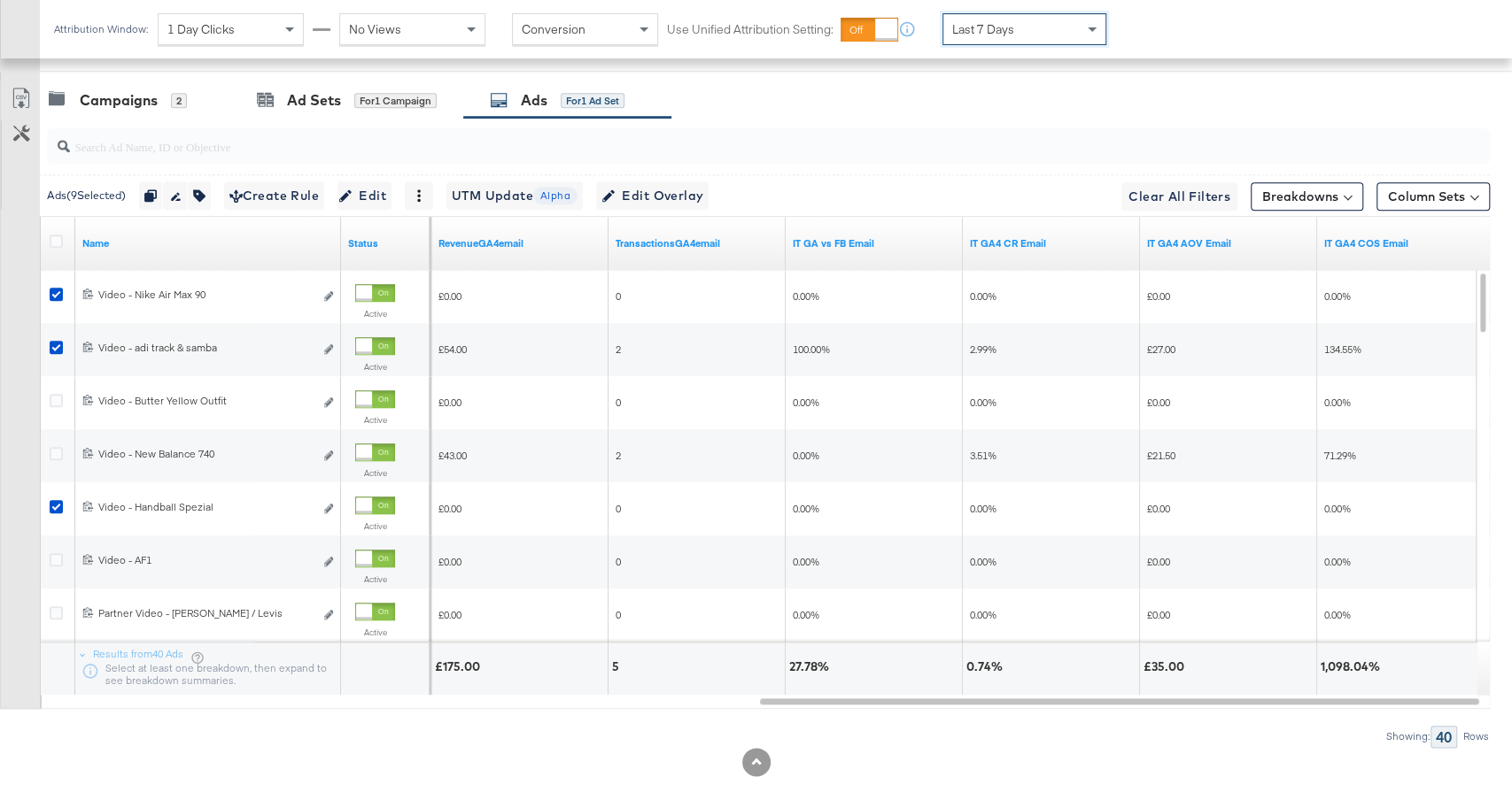
scroll to position [974, 0]
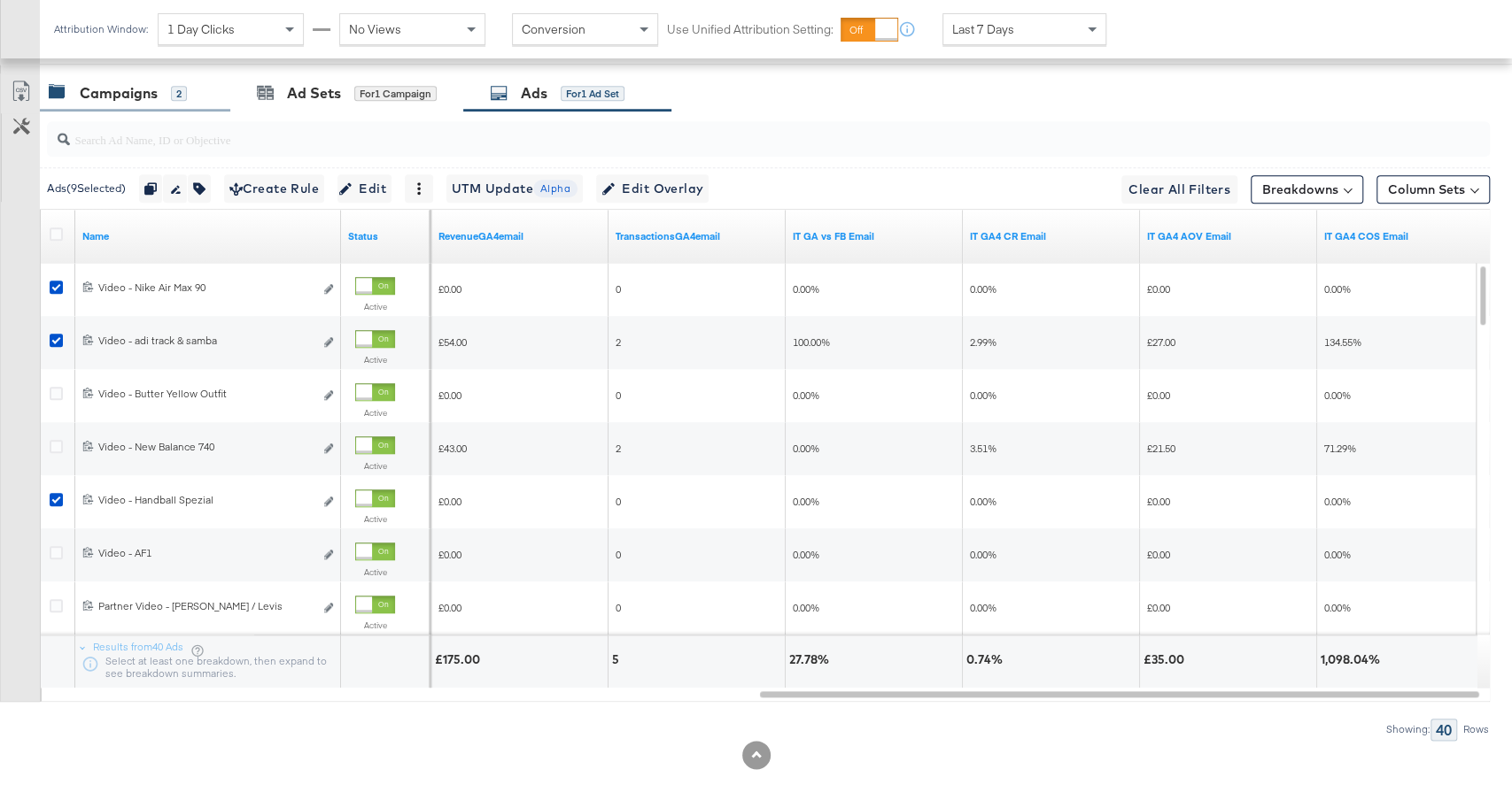
click at [156, 83] on div "Campaigns 2" at bounding box center [118, 93] width 139 height 20
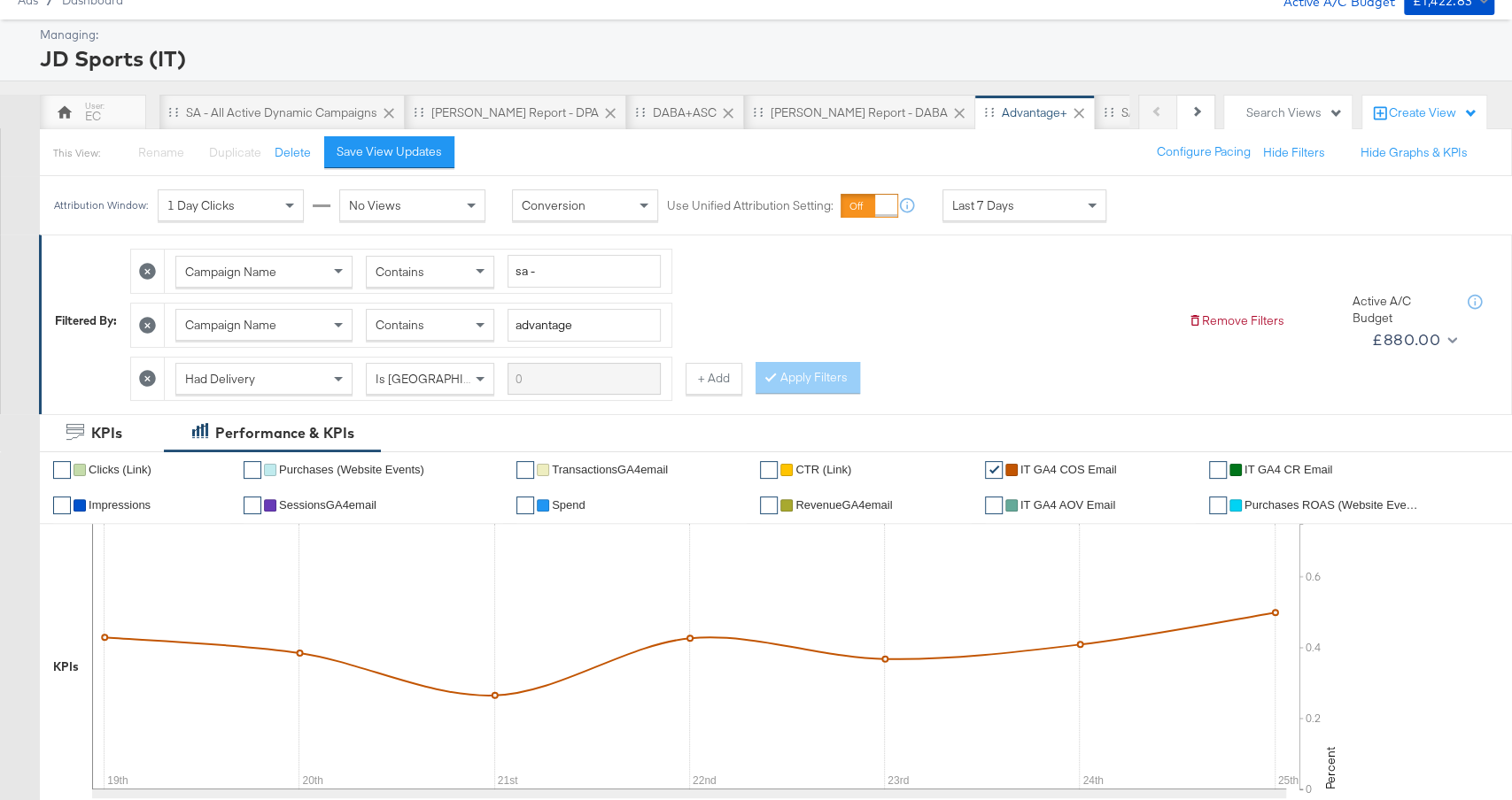
scroll to position [0, 0]
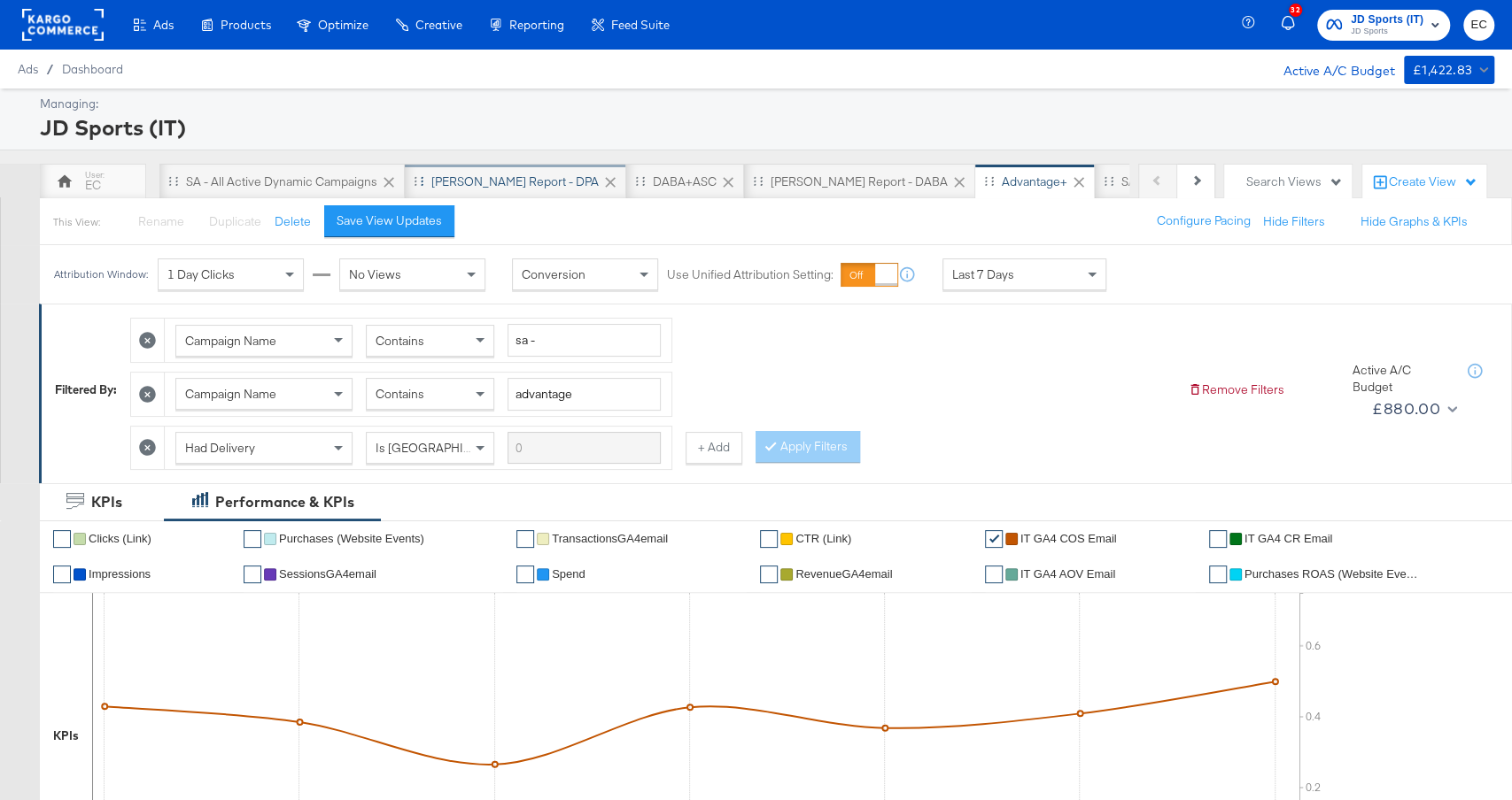
click at [458, 185] on div "SA - JD Report - DPA" at bounding box center [515, 181] width 167 height 17
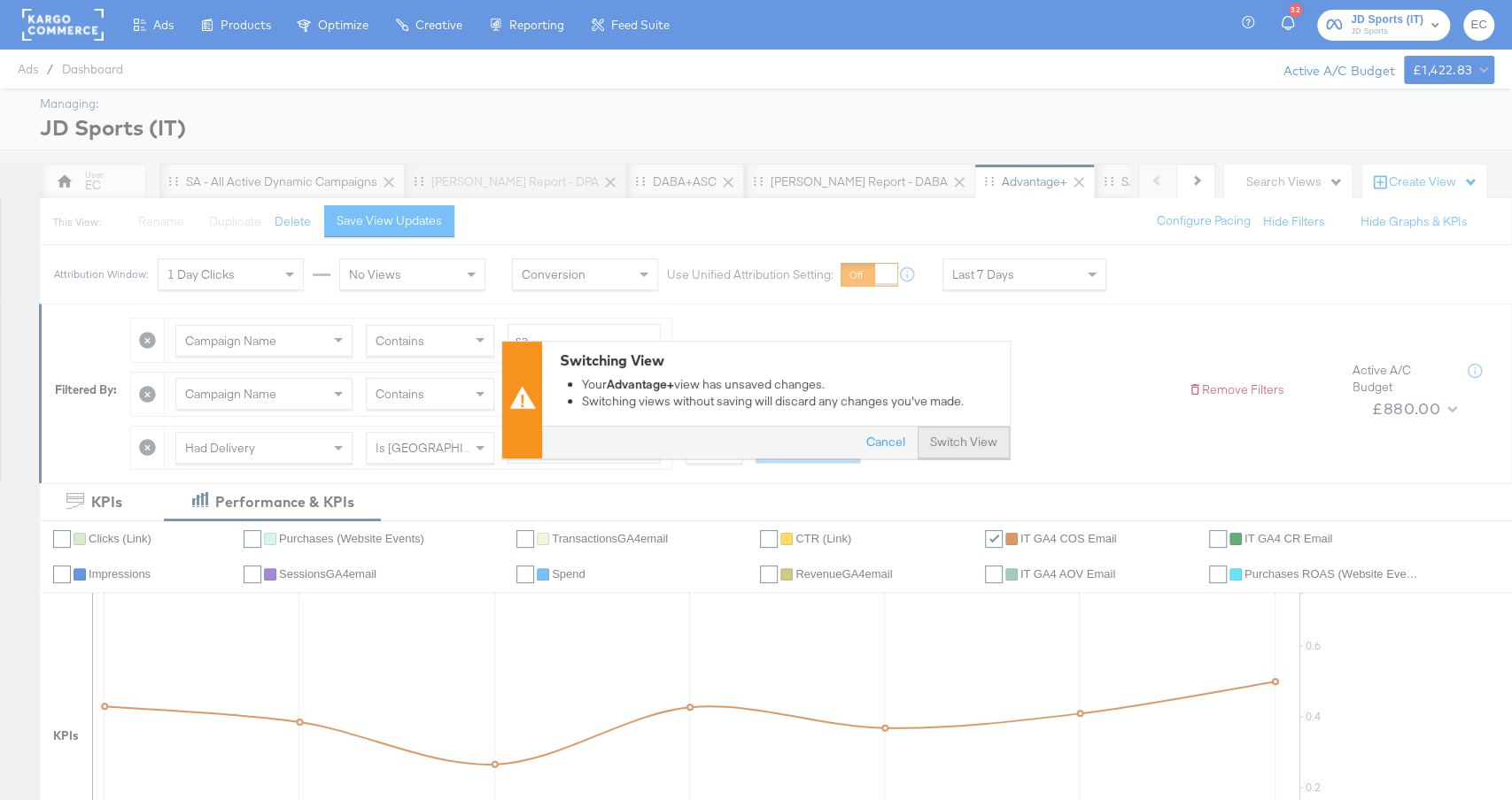
click at [958, 434] on button "Switch View" at bounding box center [964, 444] width 92 height 32
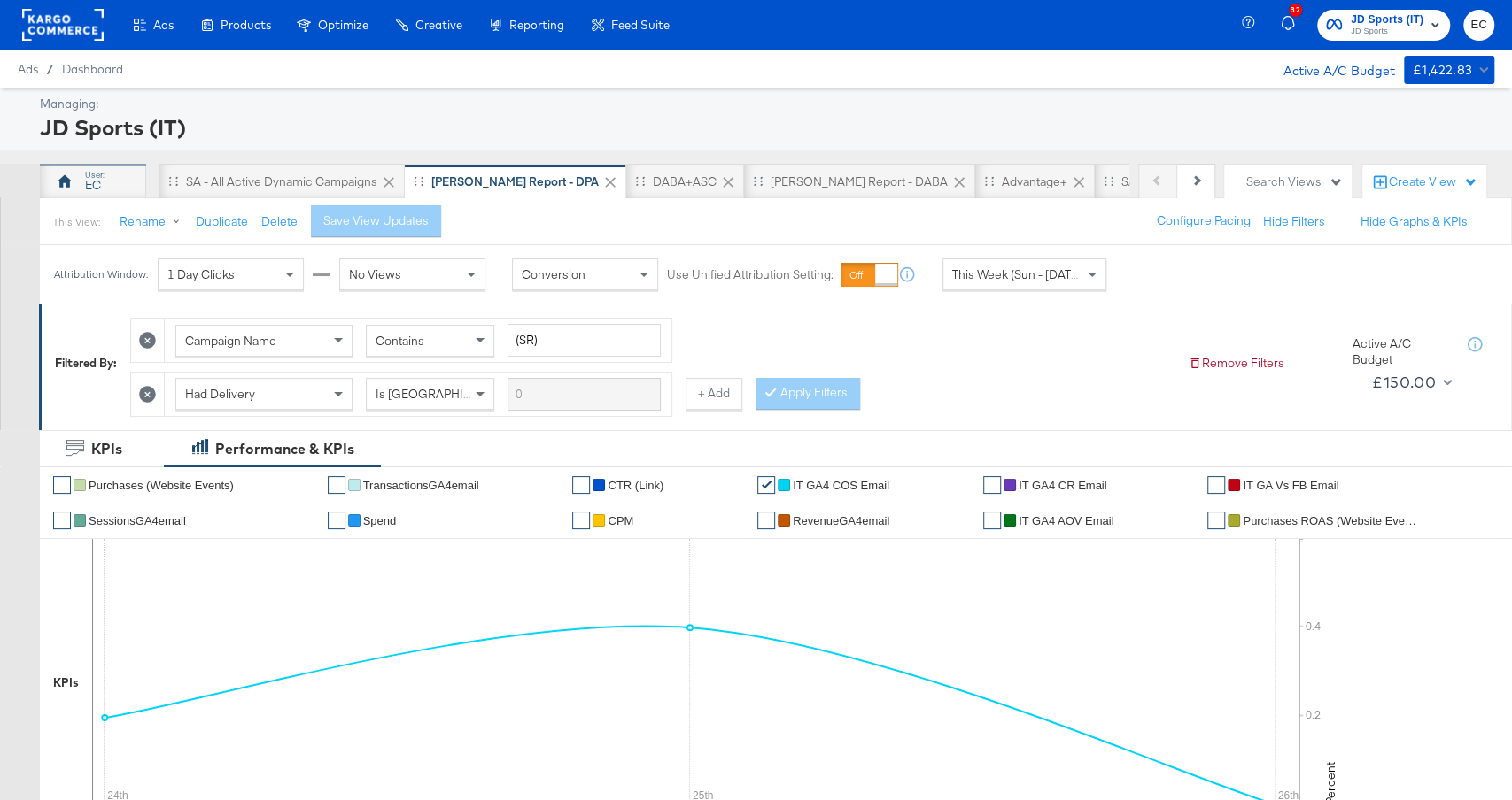
click at [87, 177] on div "EC" at bounding box center [93, 185] width 16 height 17
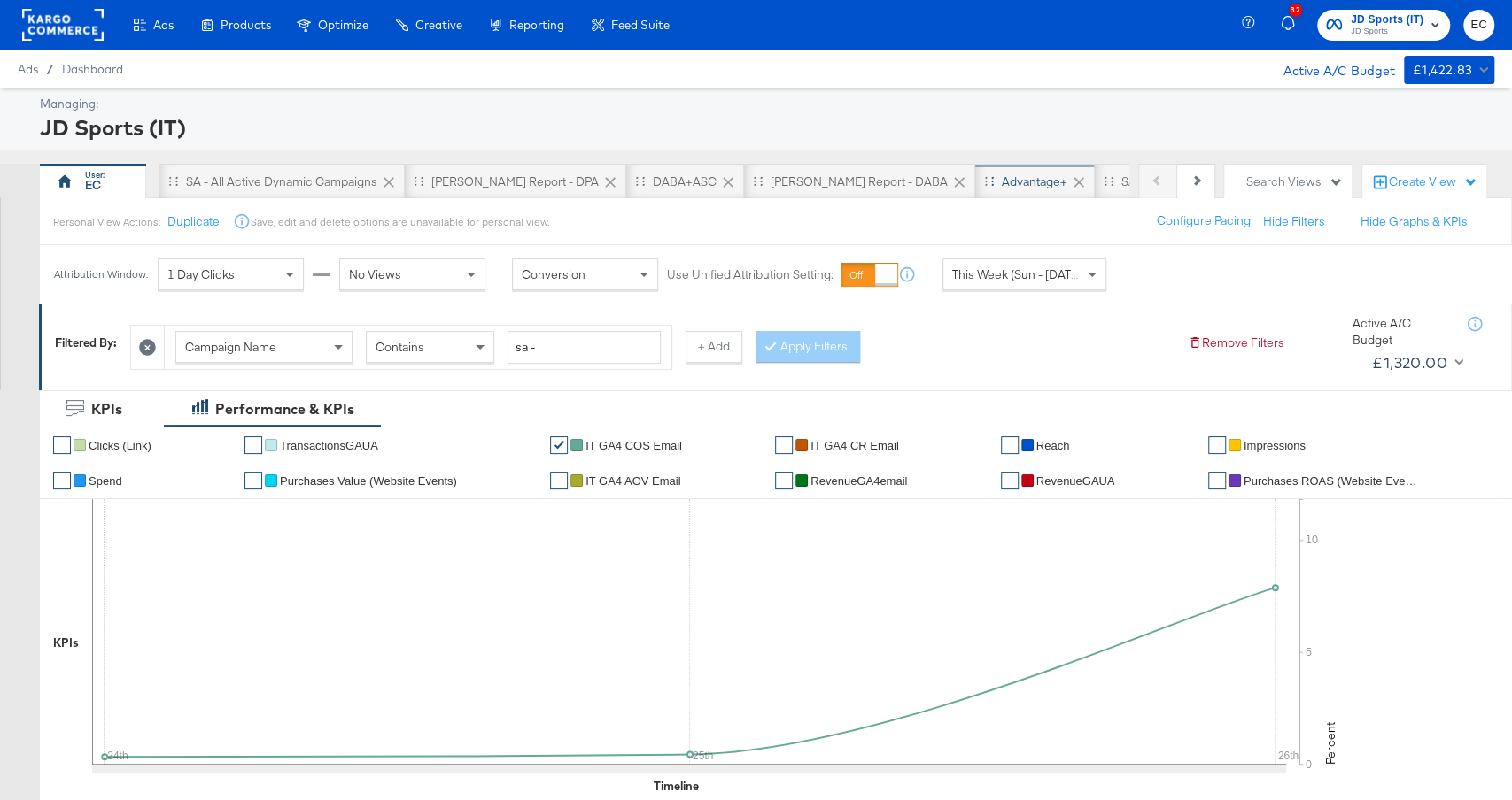
click at [1002, 186] on div "Advantage+" at bounding box center [1035, 181] width 66 height 17
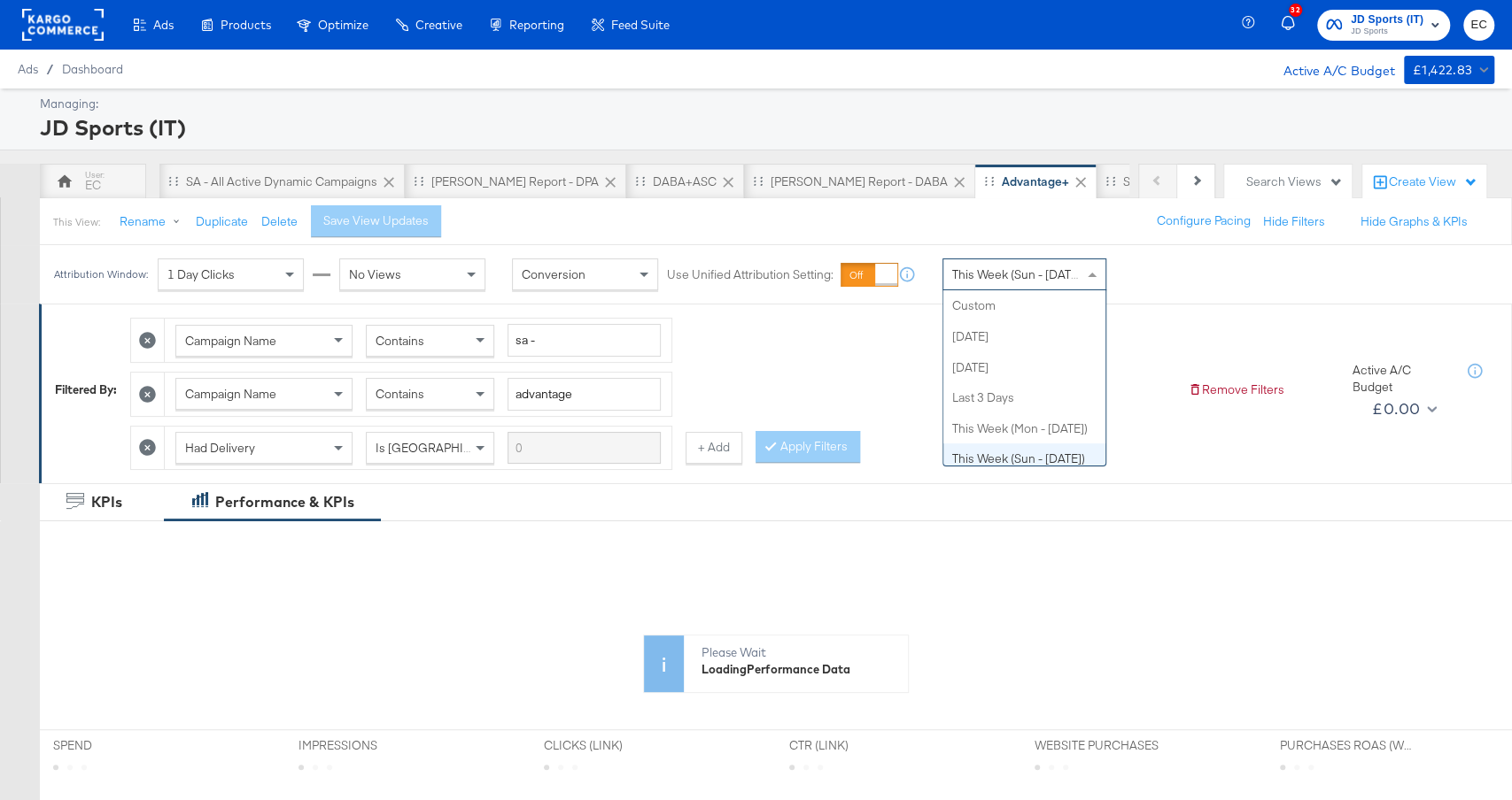
click at [1006, 277] on span "This Week (Sun - Today)" at bounding box center [1019, 274] width 133 height 16
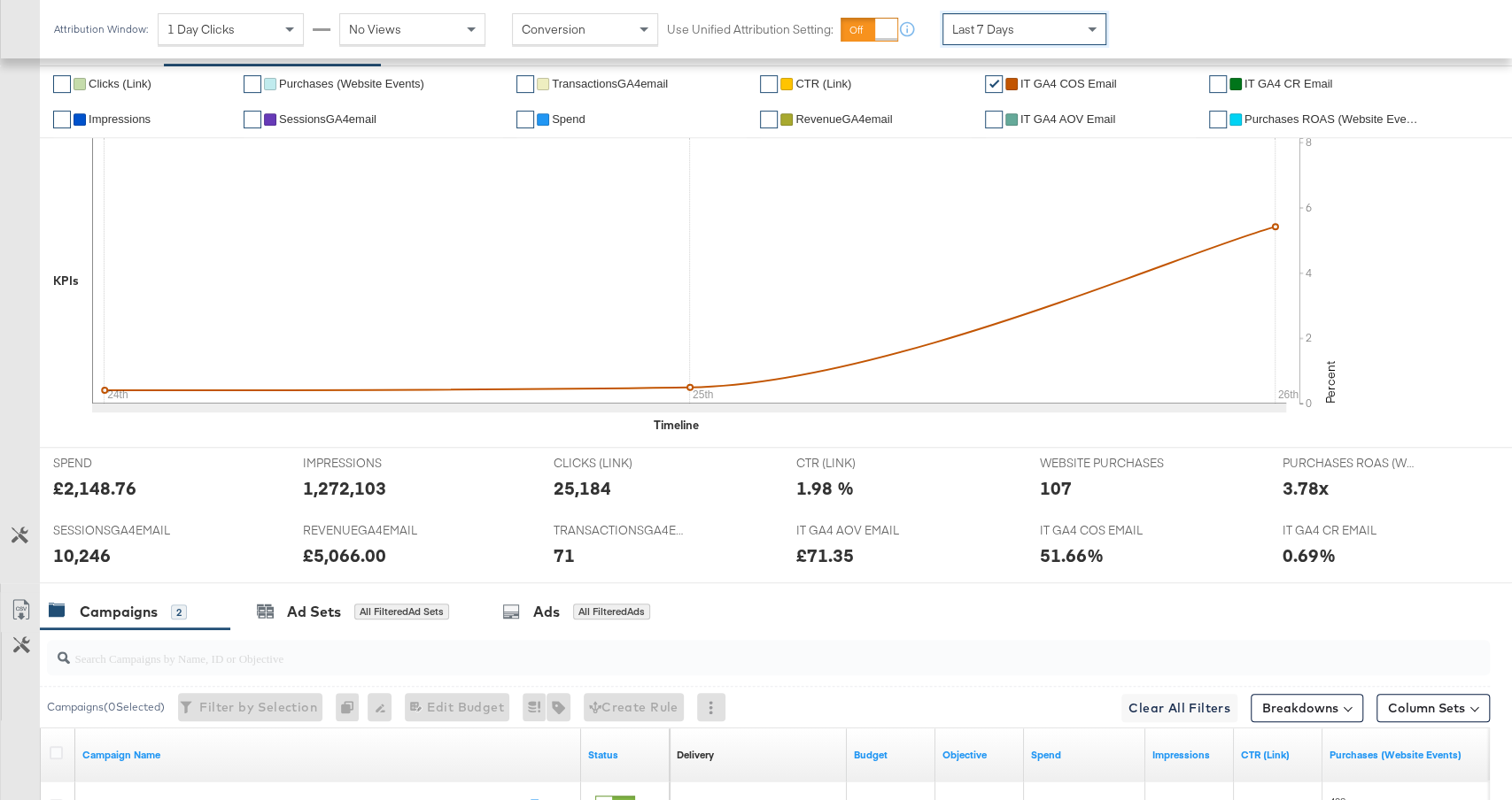
scroll to position [719, 0]
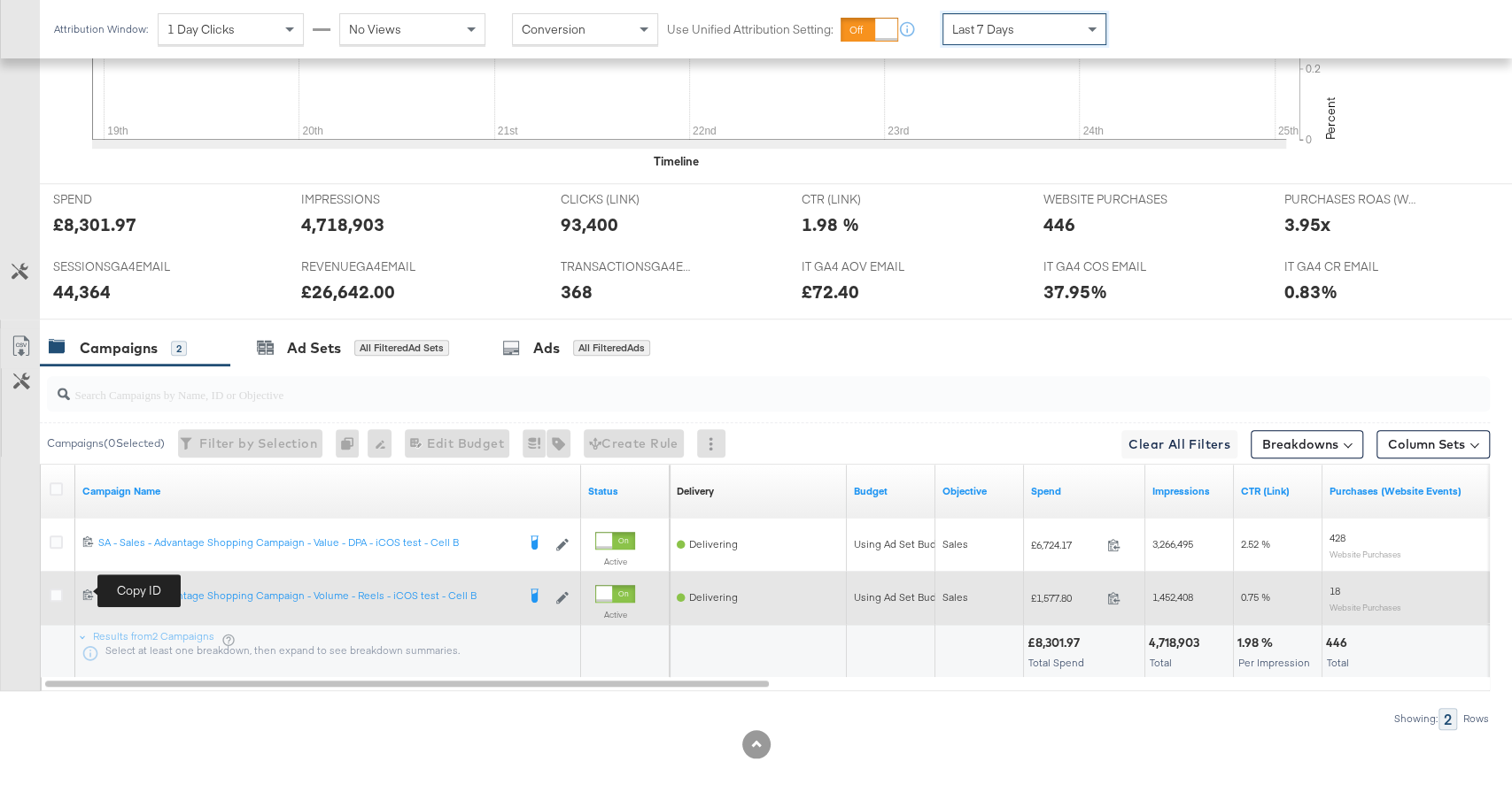
click at [83, 592] on span at bounding box center [91, 596] width 16 height 13
click at [55, 590] on icon at bounding box center [56, 595] width 13 height 13
click at [0, 0] on input "checkbox" at bounding box center [0, 0] width 0 height 0
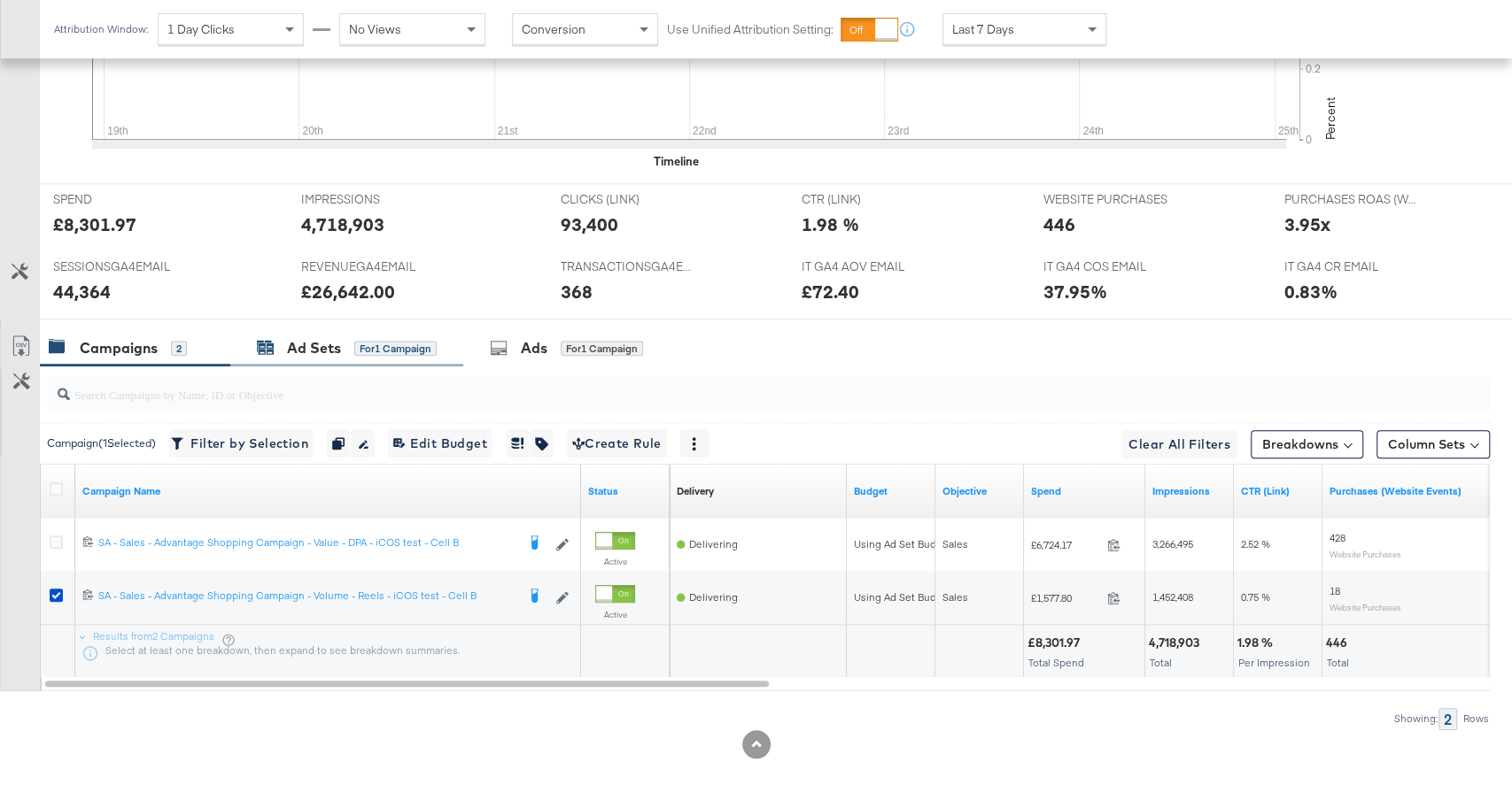
click at [357, 341] on div "for 1 Campaign" at bounding box center [395, 349] width 83 height 16
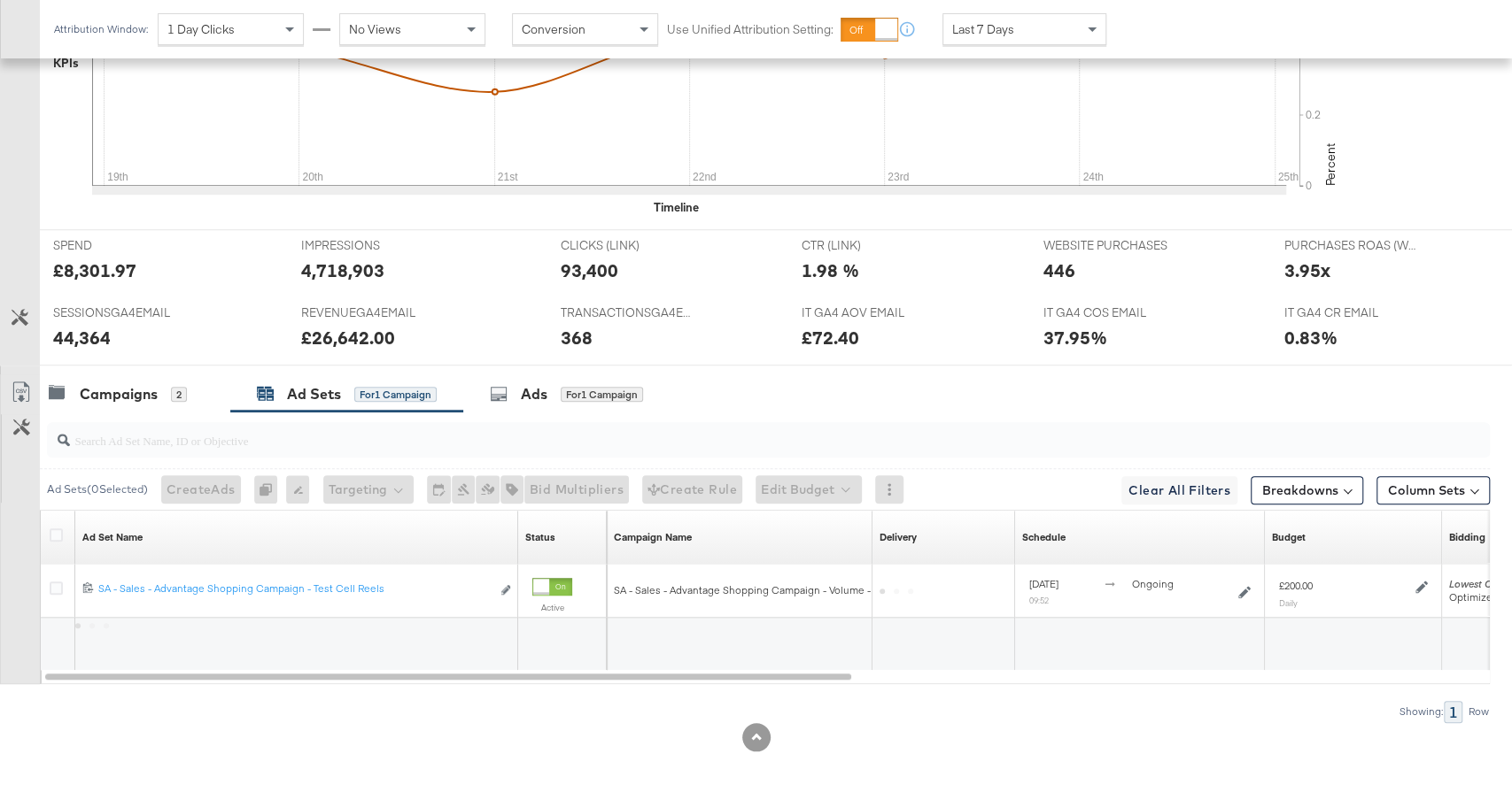
scroll to position [666, 0]
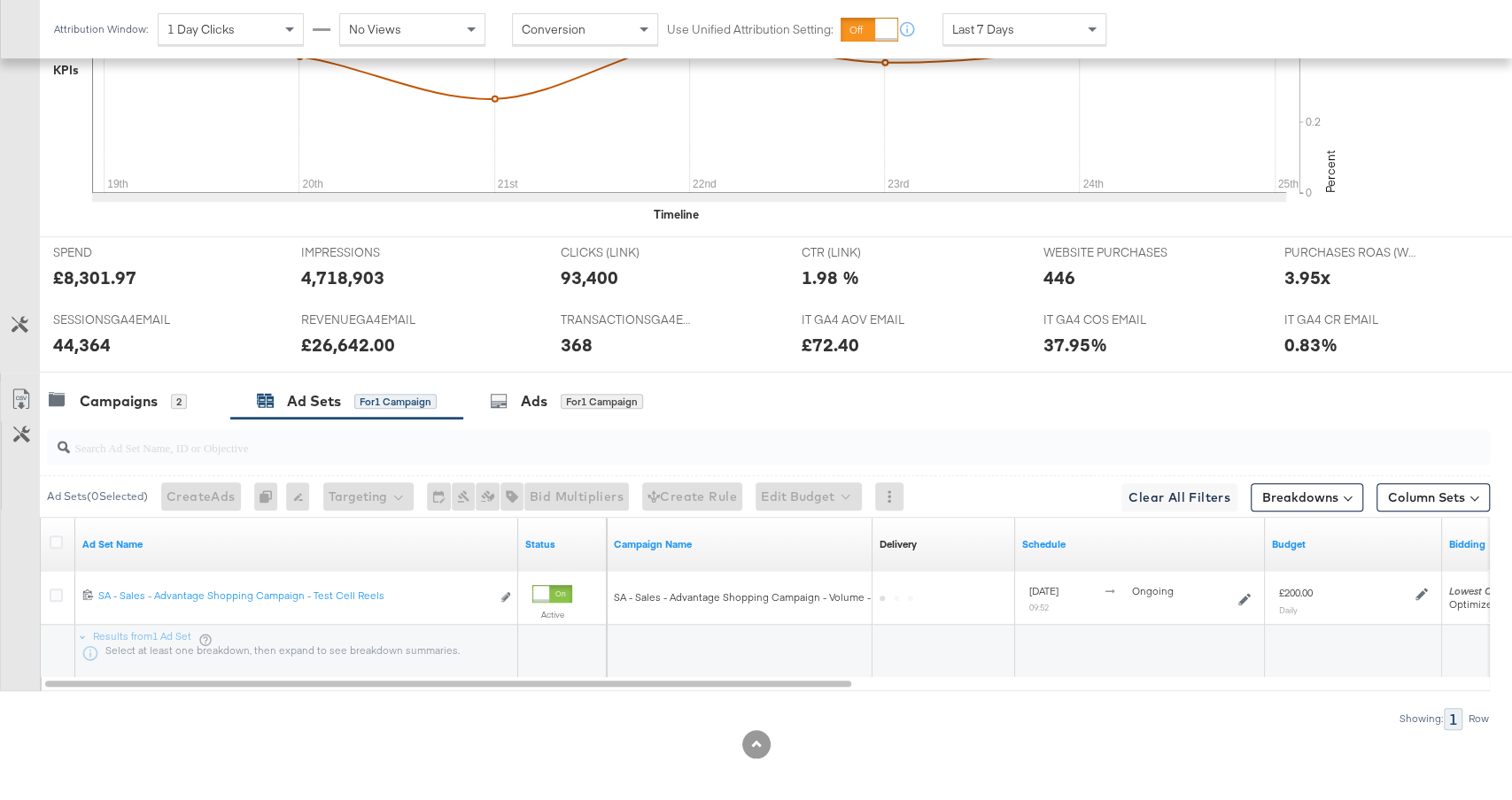
click at [55, 528] on div at bounding box center [59, 544] width 33 height 32
click at [55, 535] on icon at bounding box center [56, 542] width 13 height 13
click at [0, 0] on input "checkbox" at bounding box center [0, 0] width 0 height 0
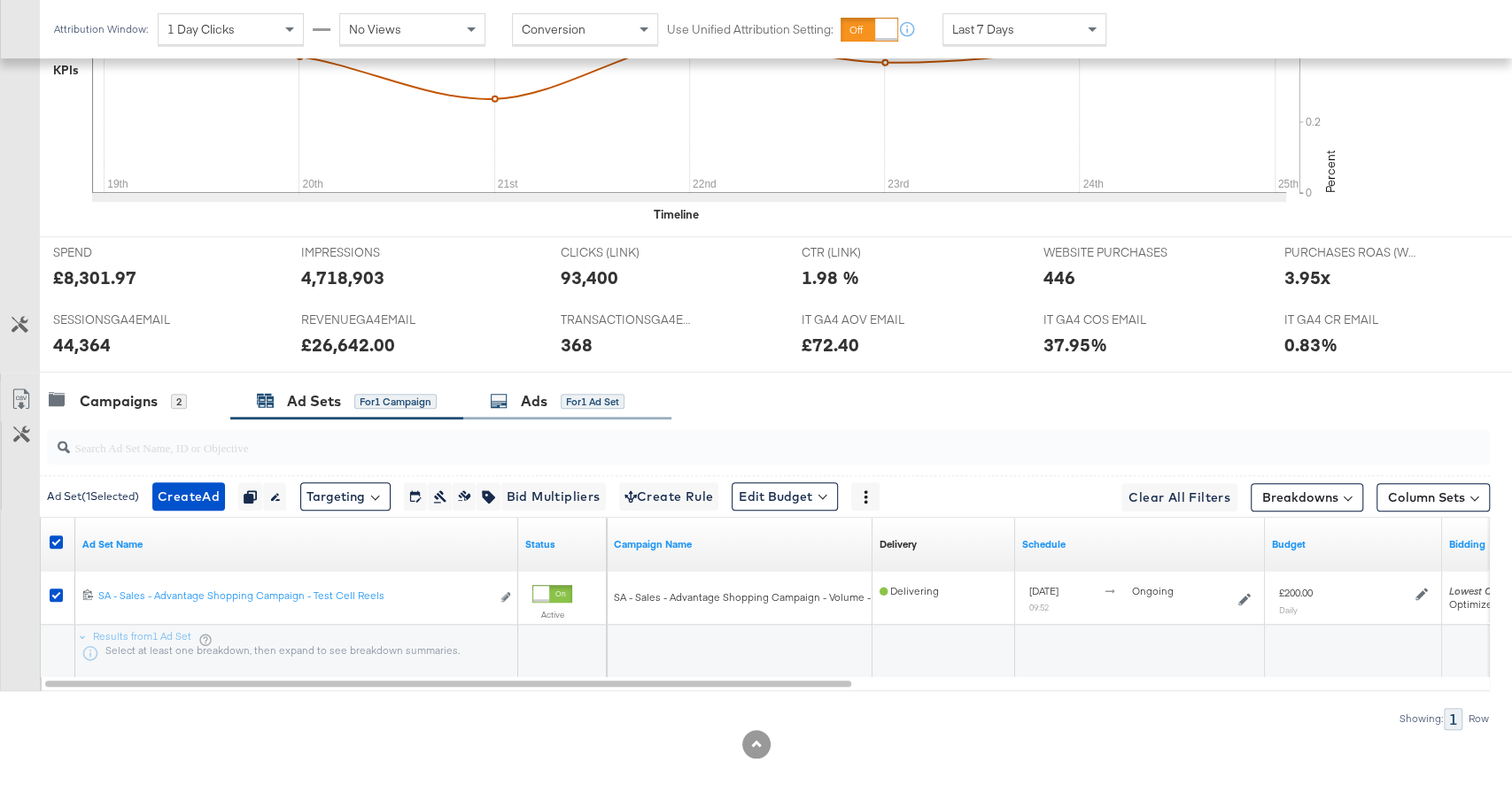
click at [594, 383] on div "Ads for 1 Ad Set" at bounding box center [567, 401] width 208 height 38
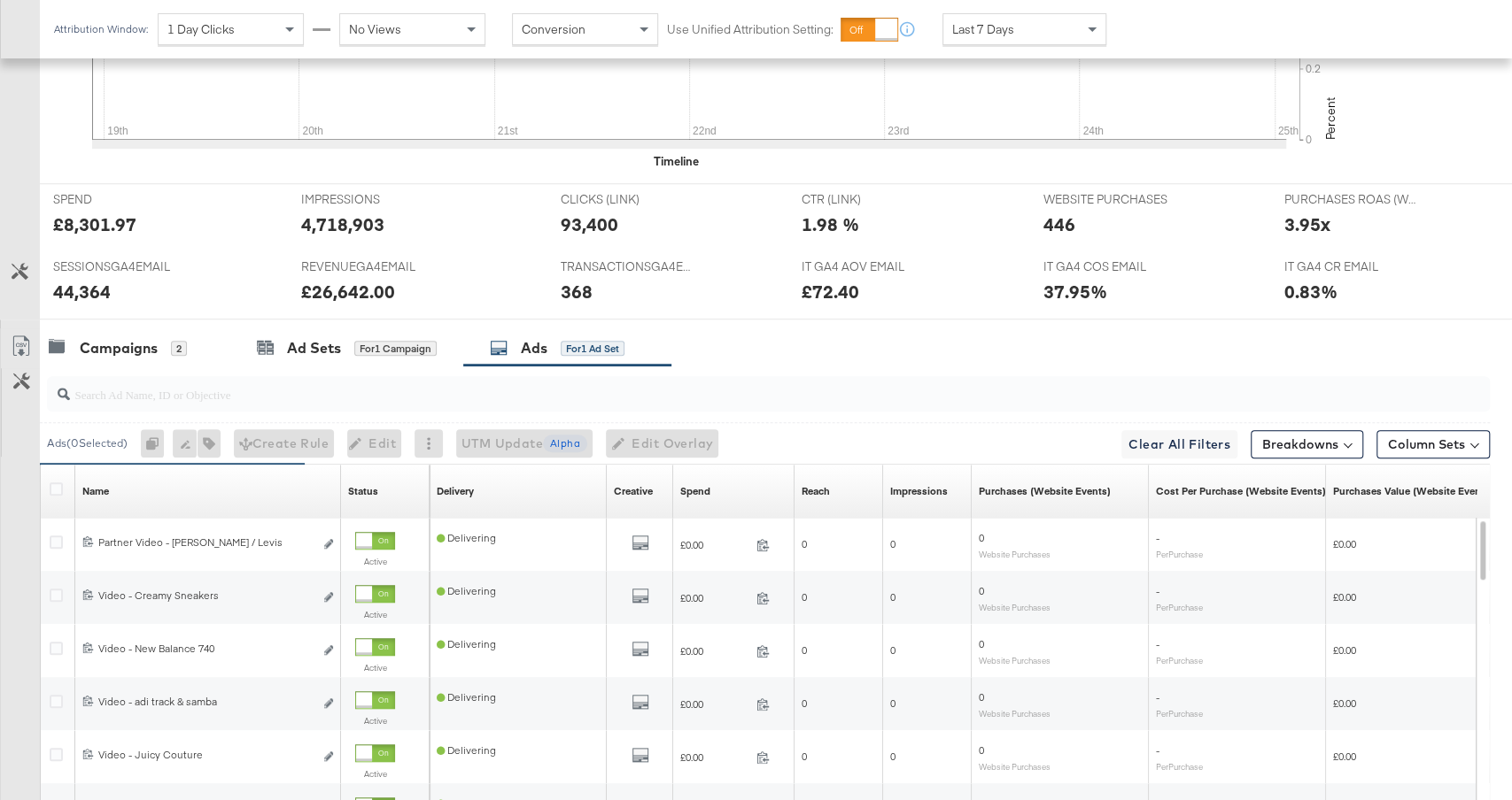
scroll to position [985, 0]
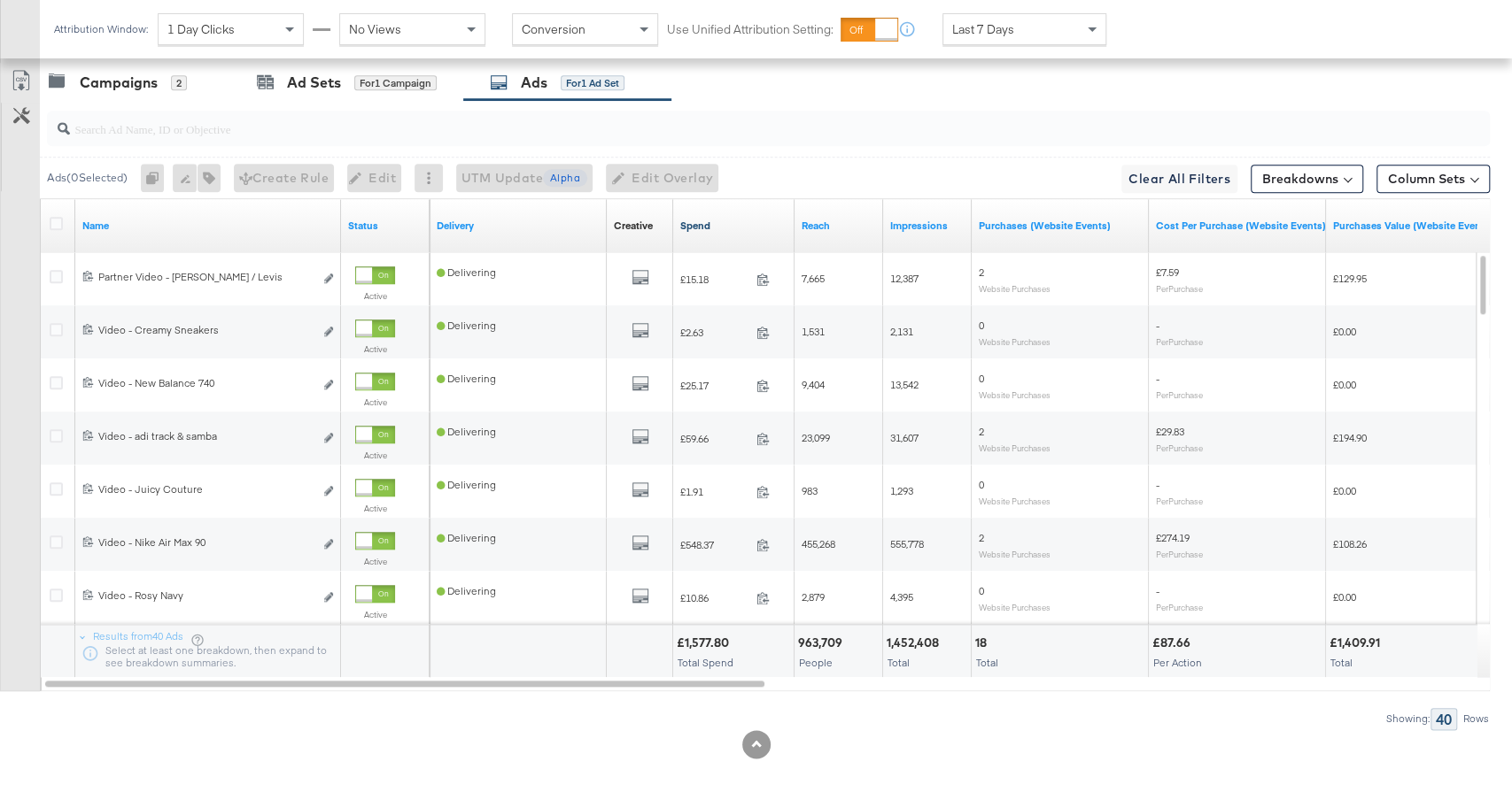
click at [739, 218] on link "Spend" at bounding box center [734, 226] width 107 height 14
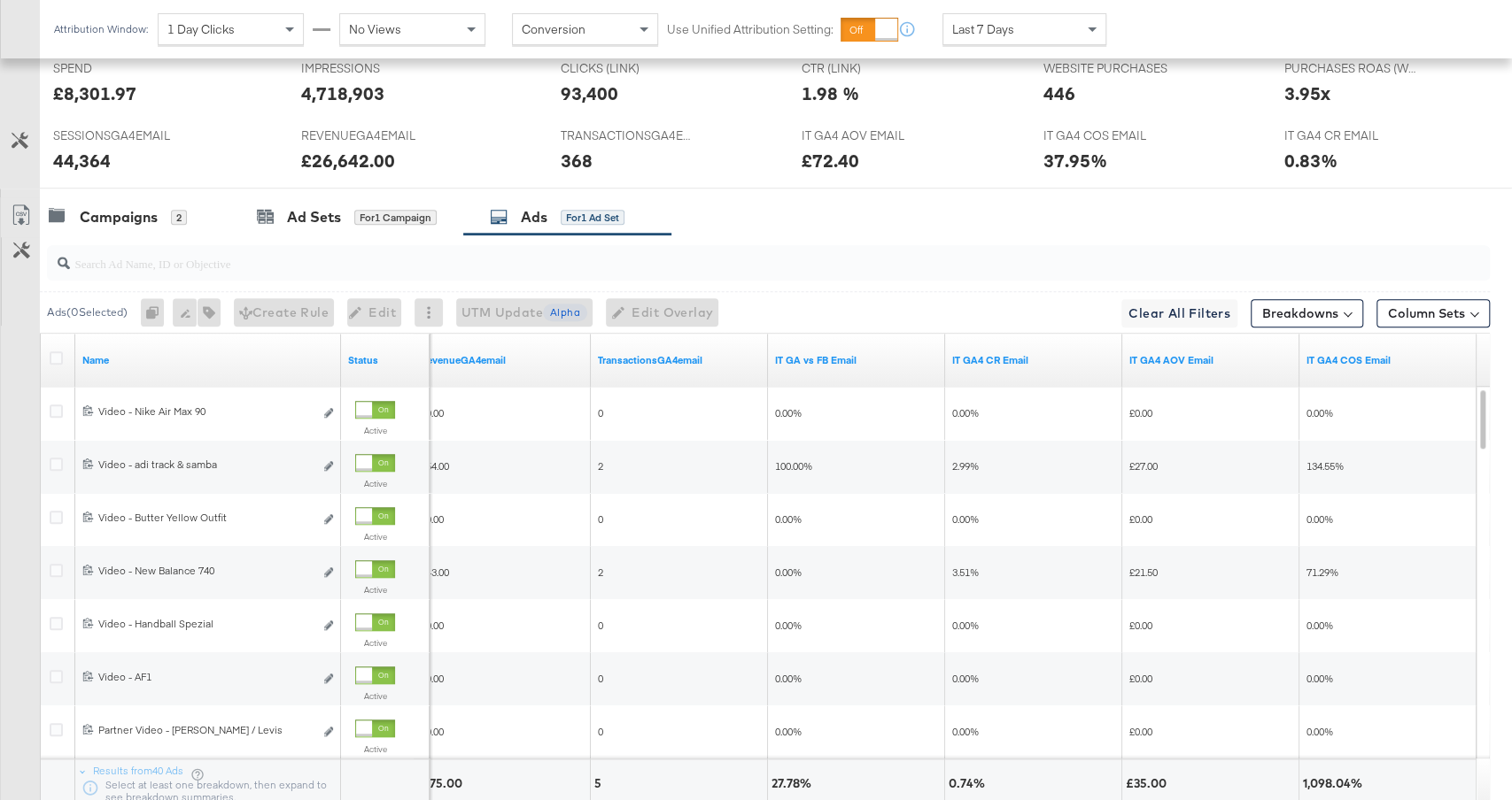
scroll to position [894, 0]
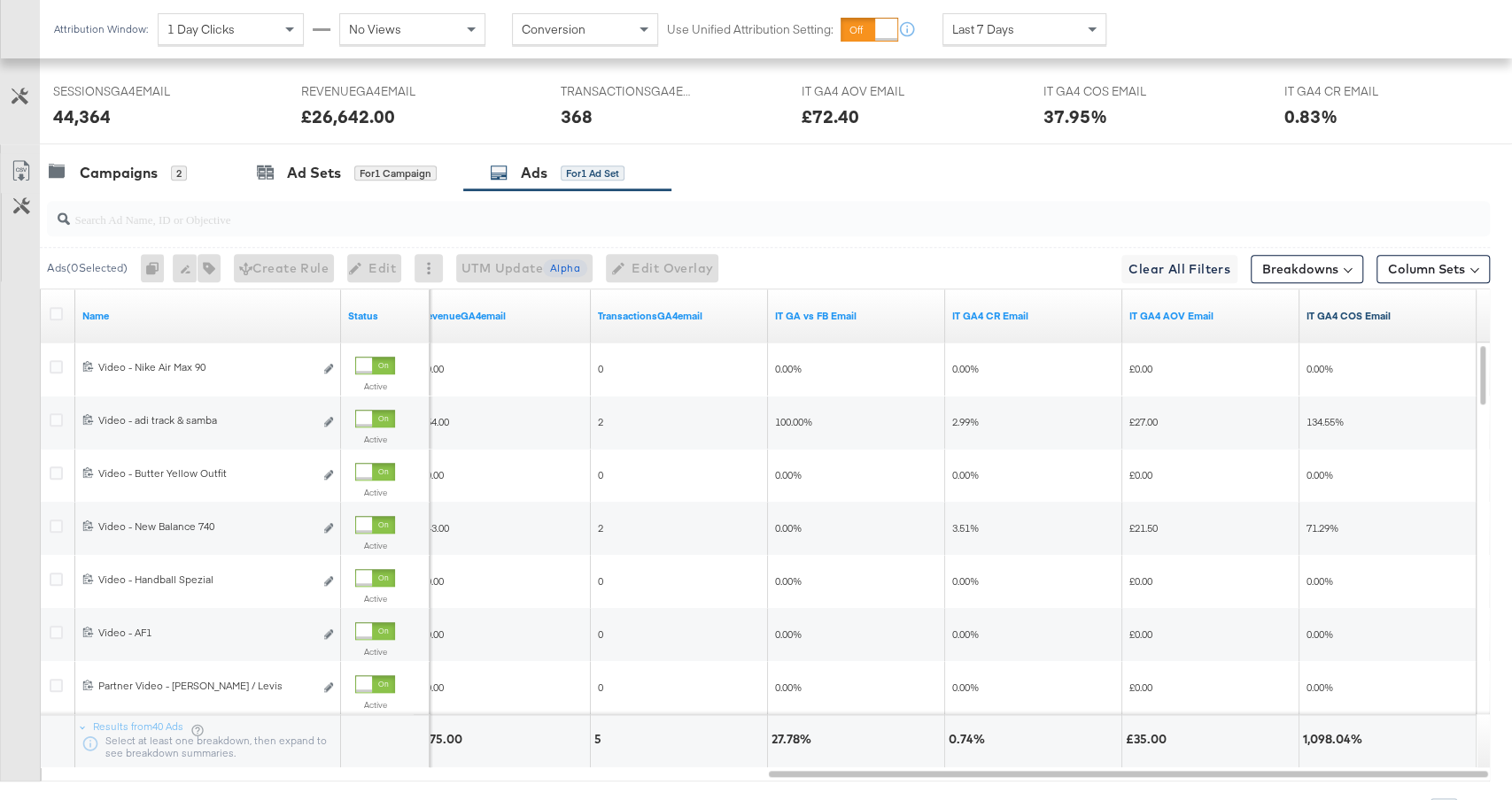
click at [1396, 312] on link "IT GA4 COS Email" at bounding box center [1388, 316] width 163 height 14
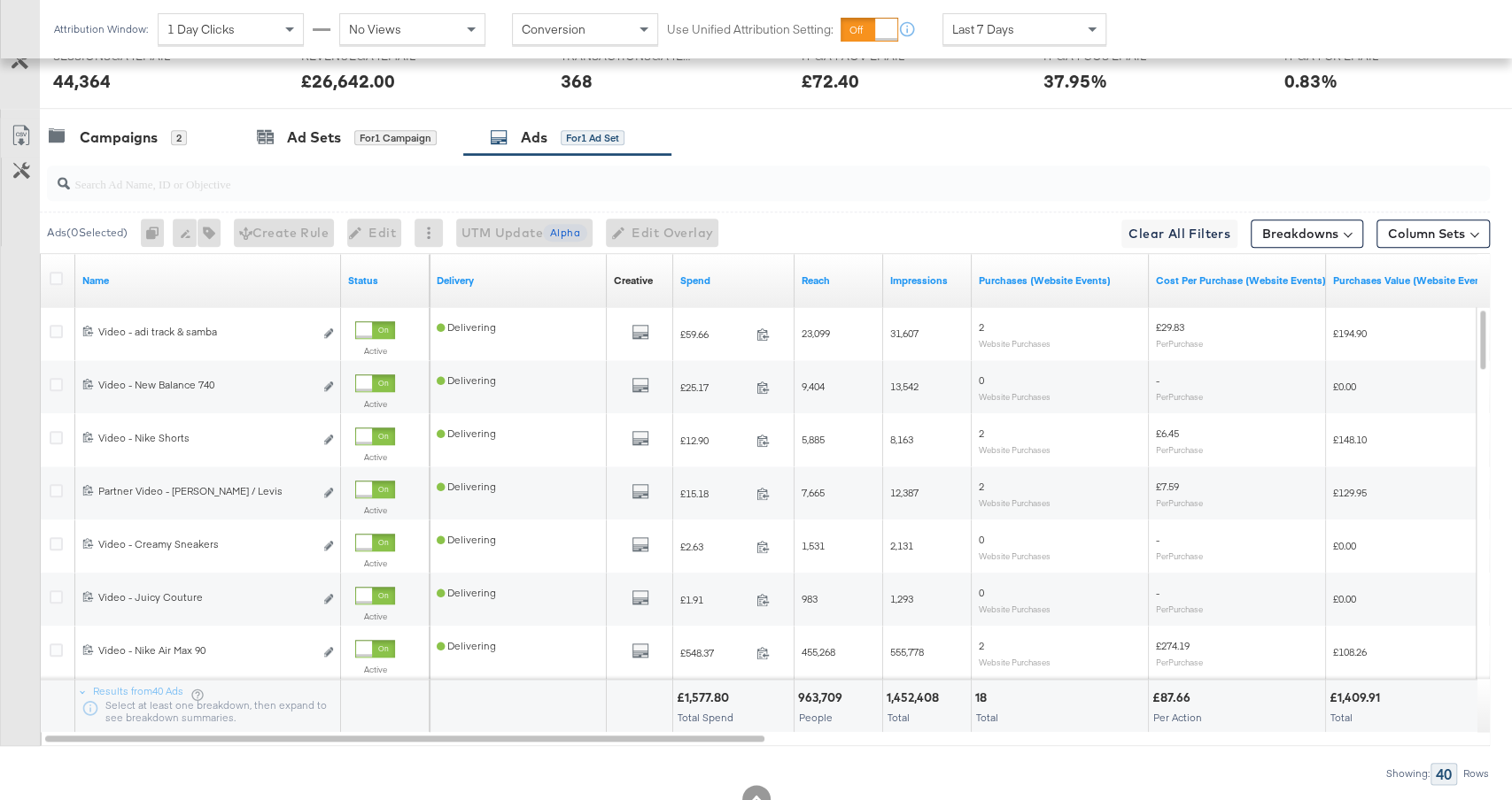
scroll to position [985, 0]
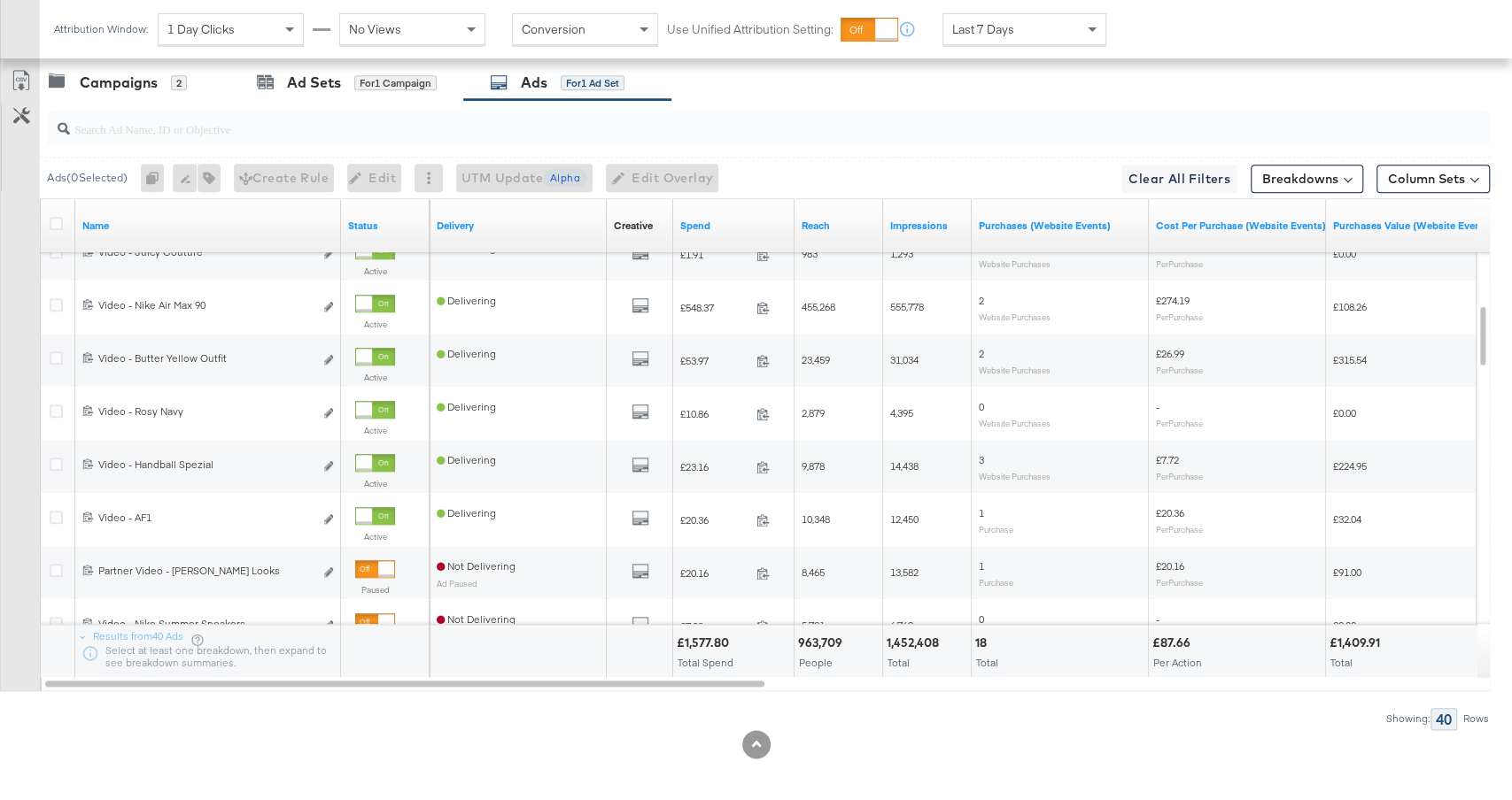
click at [1017, 36] on div "Last 7 Days" at bounding box center [1024, 29] width 162 height 30
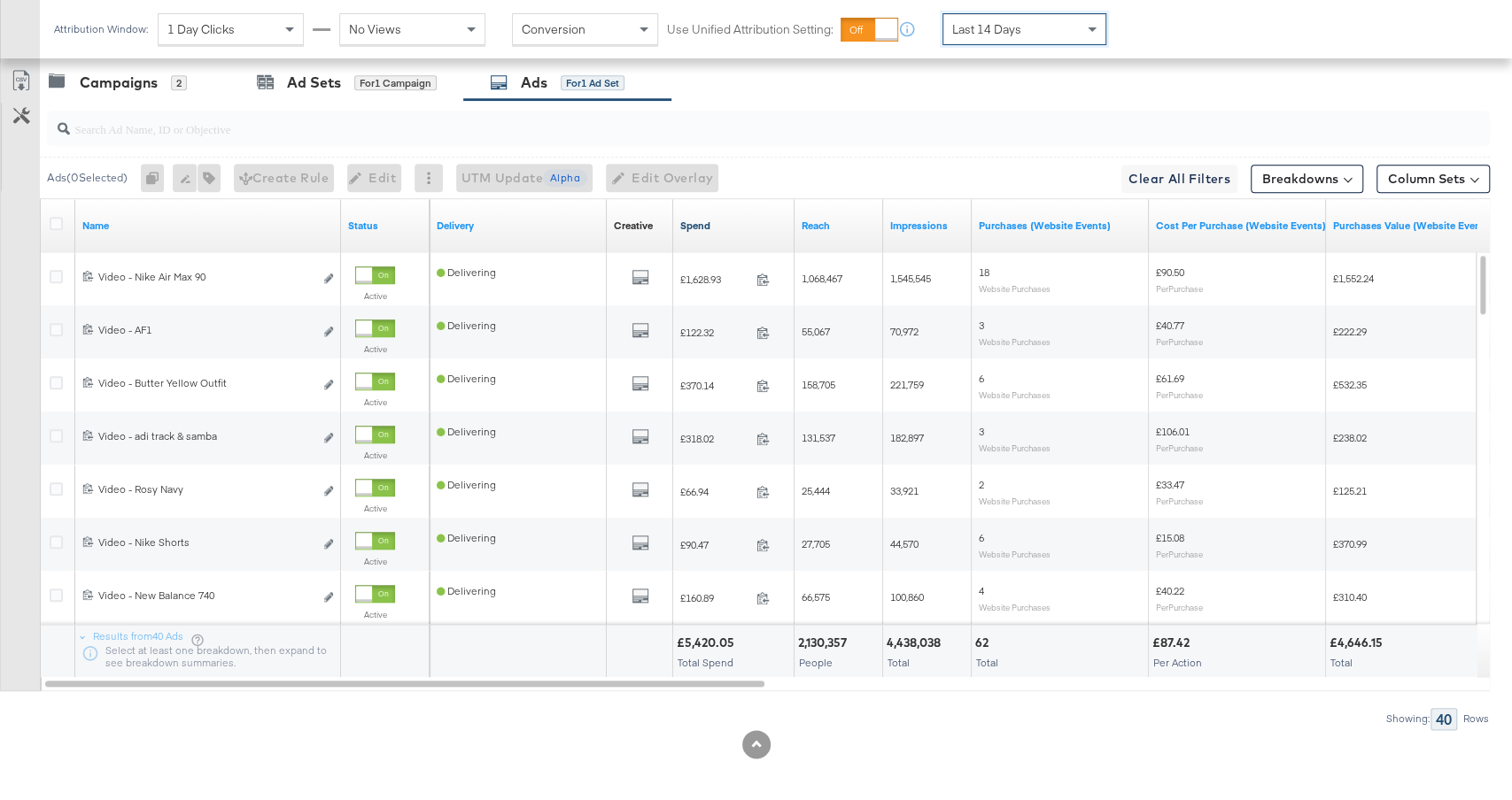
click at [728, 221] on link "Spend" at bounding box center [734, 226] width 107 height 14
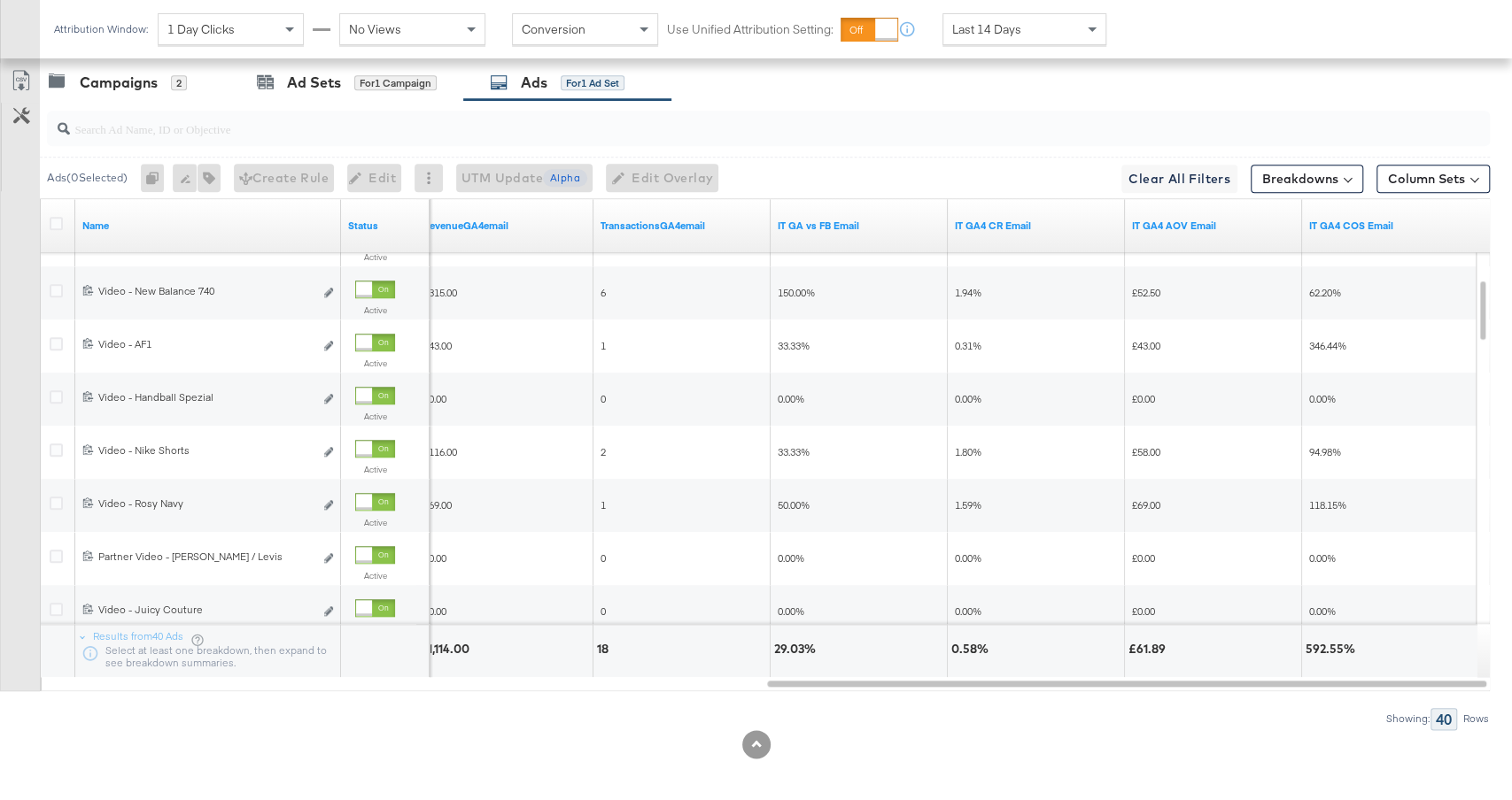
click at [1000, 31] on span "Last 14 Days" at bounding box center [987, 29] width 69 height 16
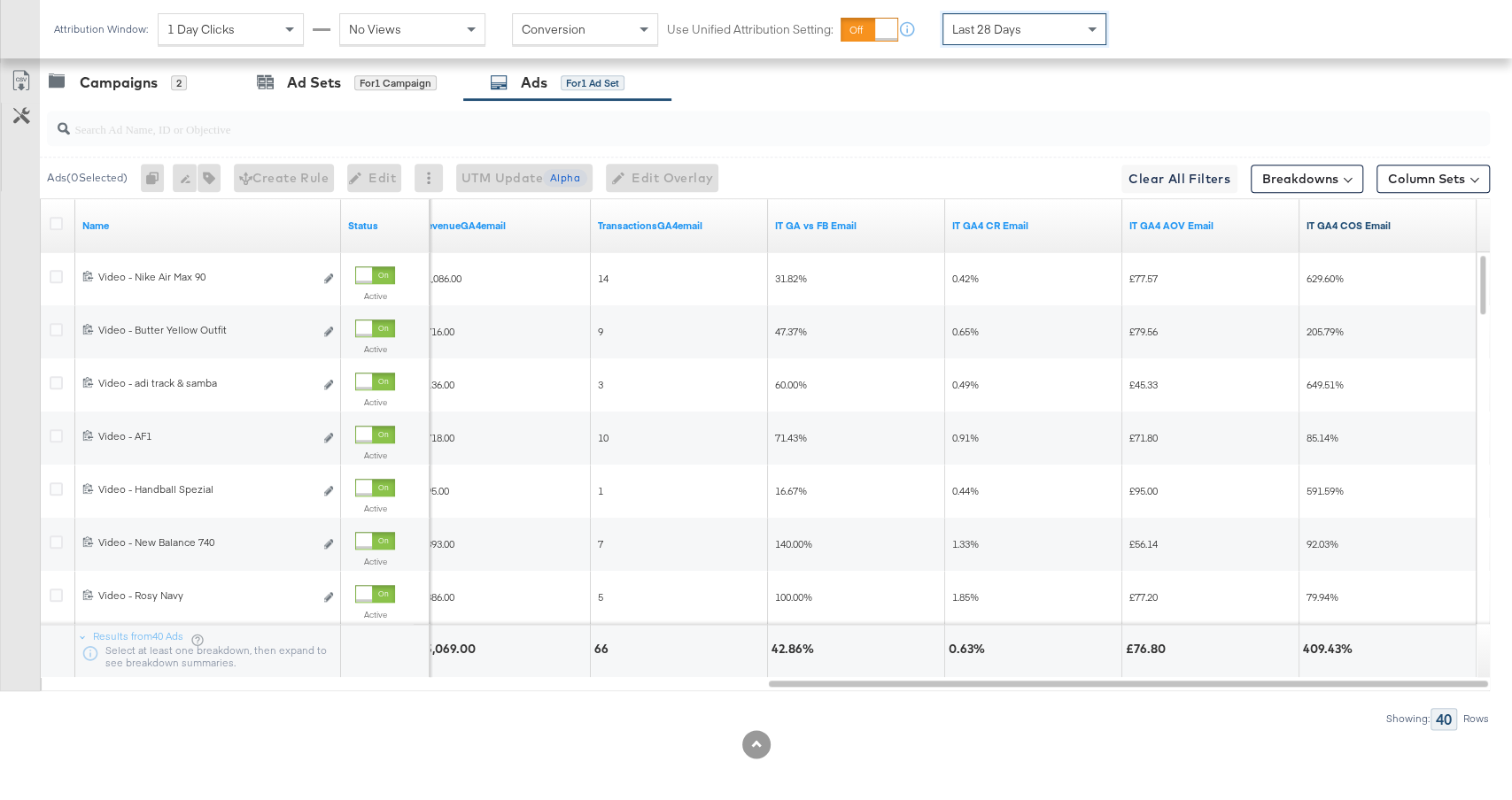
click at [1403, 222] on link "IT GA4 COS Email" at bounding box center [1388, 226] width 163 height 14
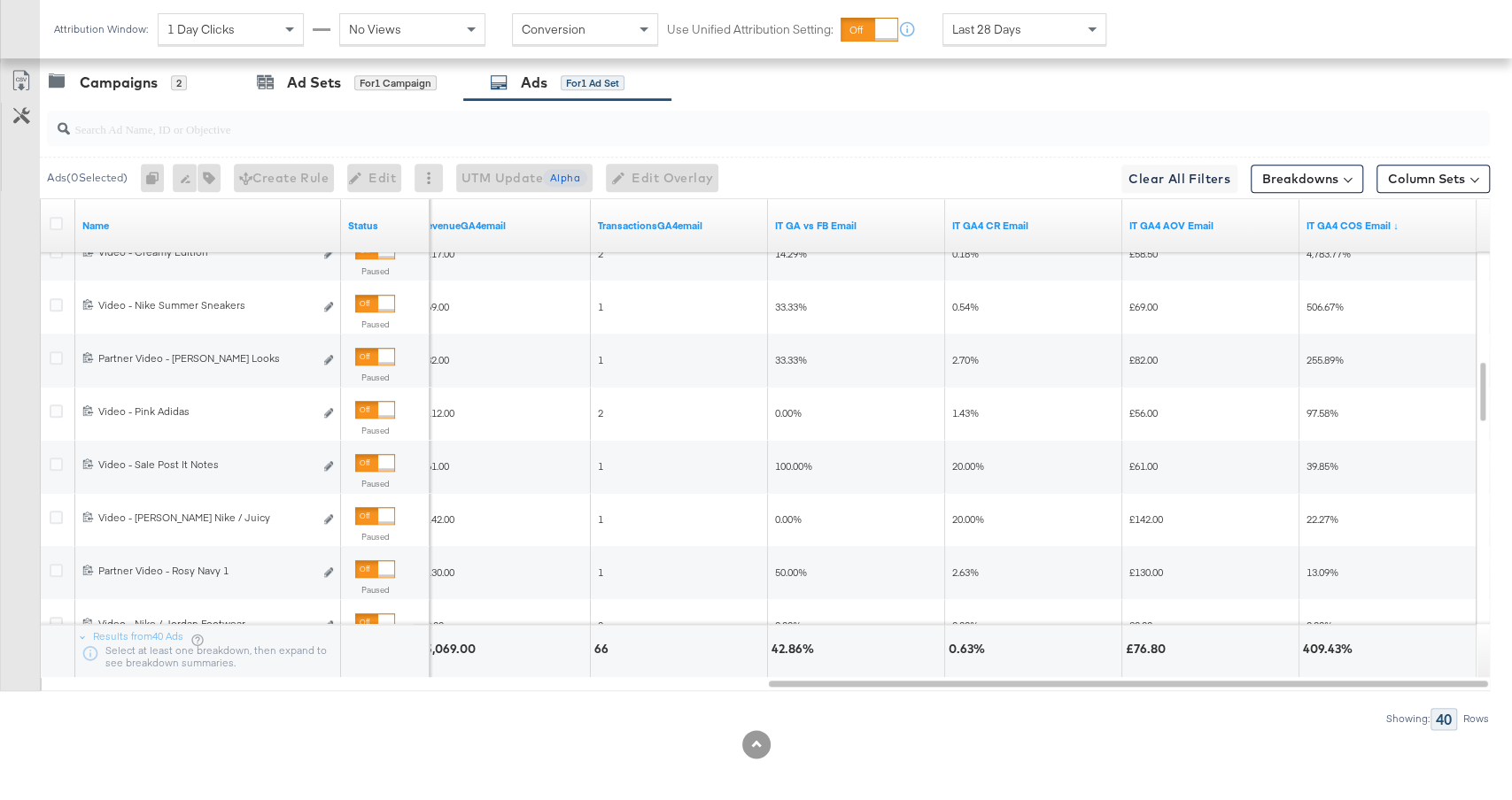
click at [986, 42] on div "Last 28 Days" at bounding box center [1024, 29] width 162 height 30
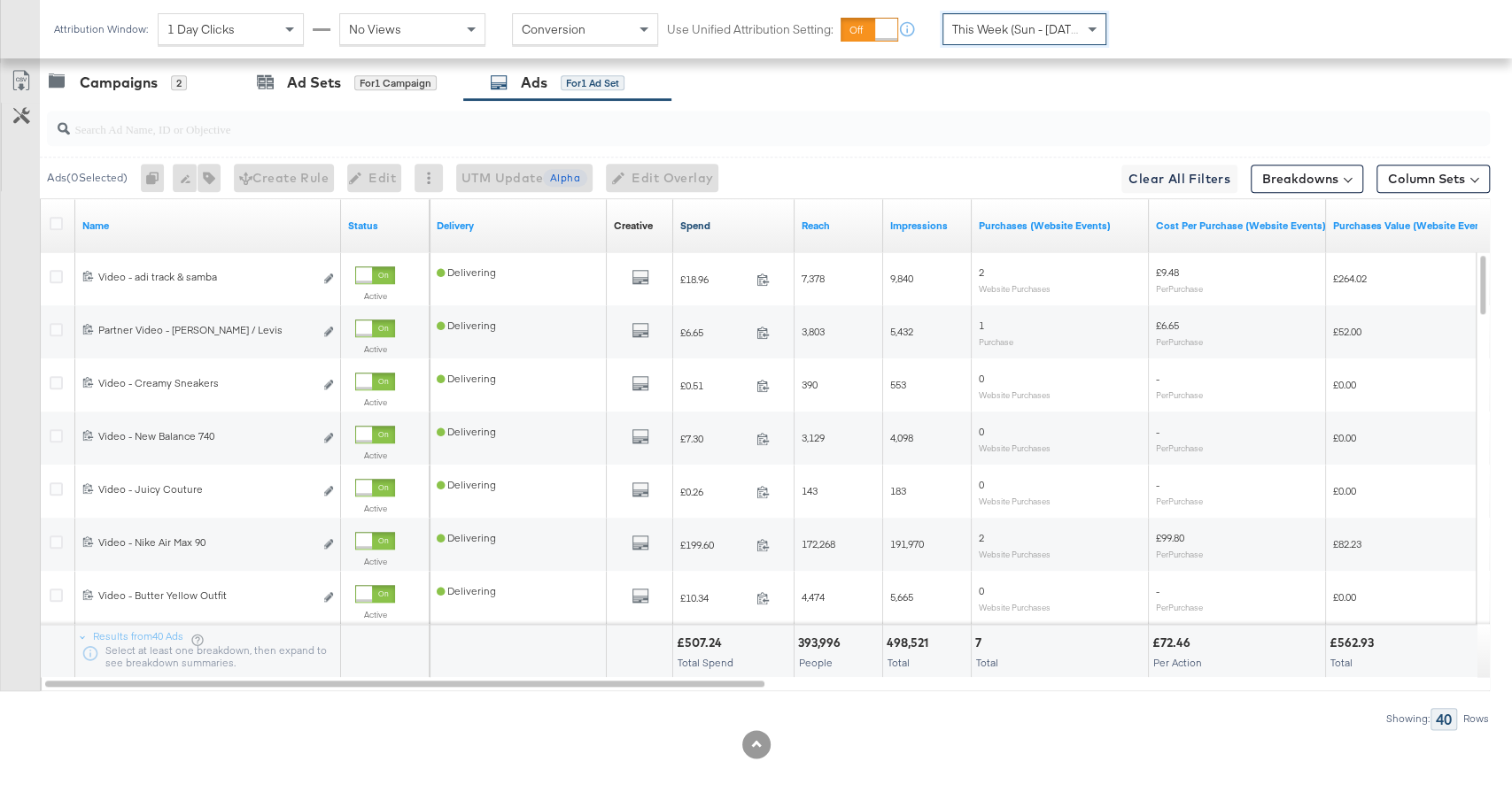
click at [716, 218] on link "Spend" at bounding box center [734, 226] width 107 height 14
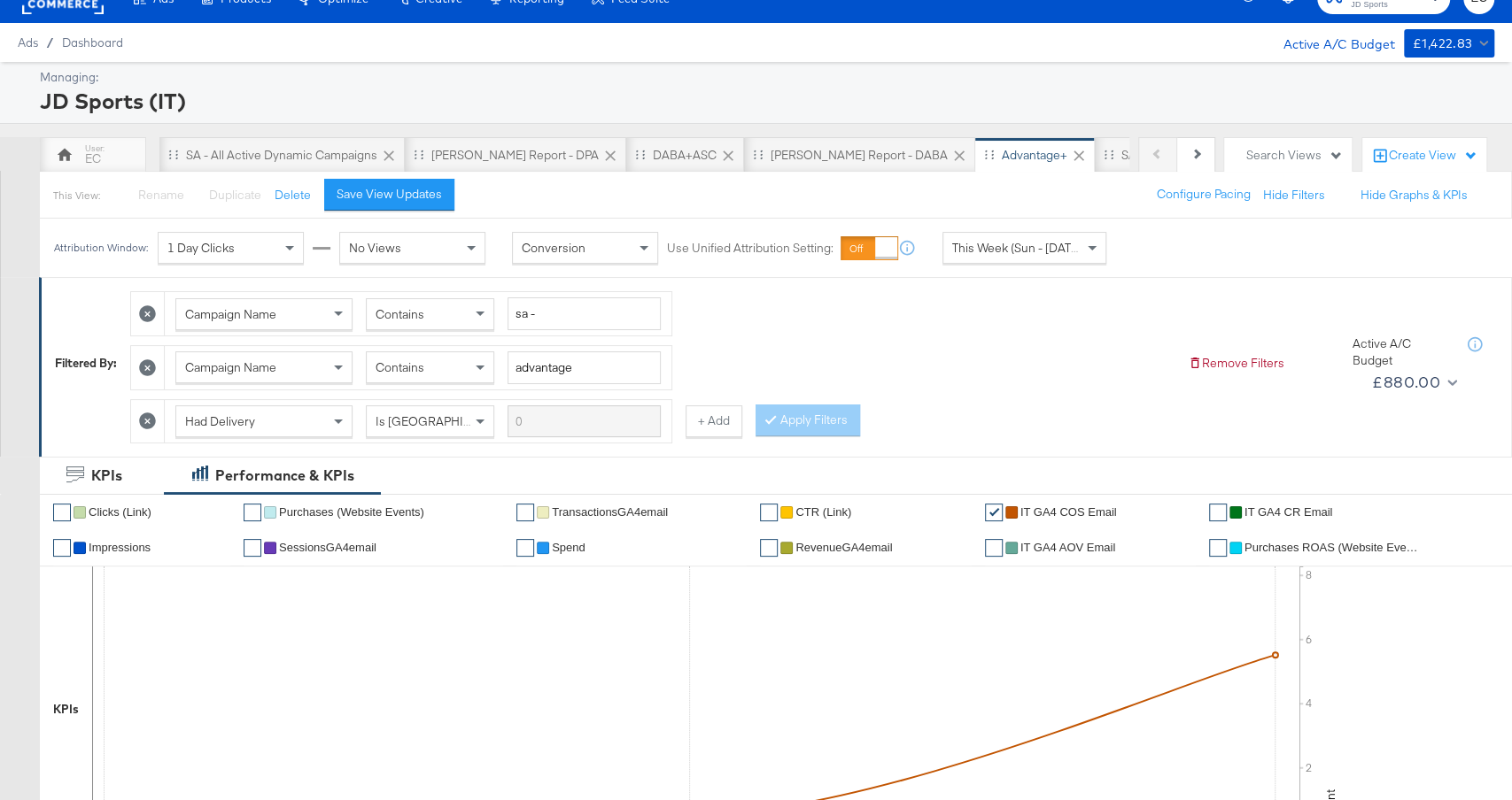
scroll to position [0, 0]
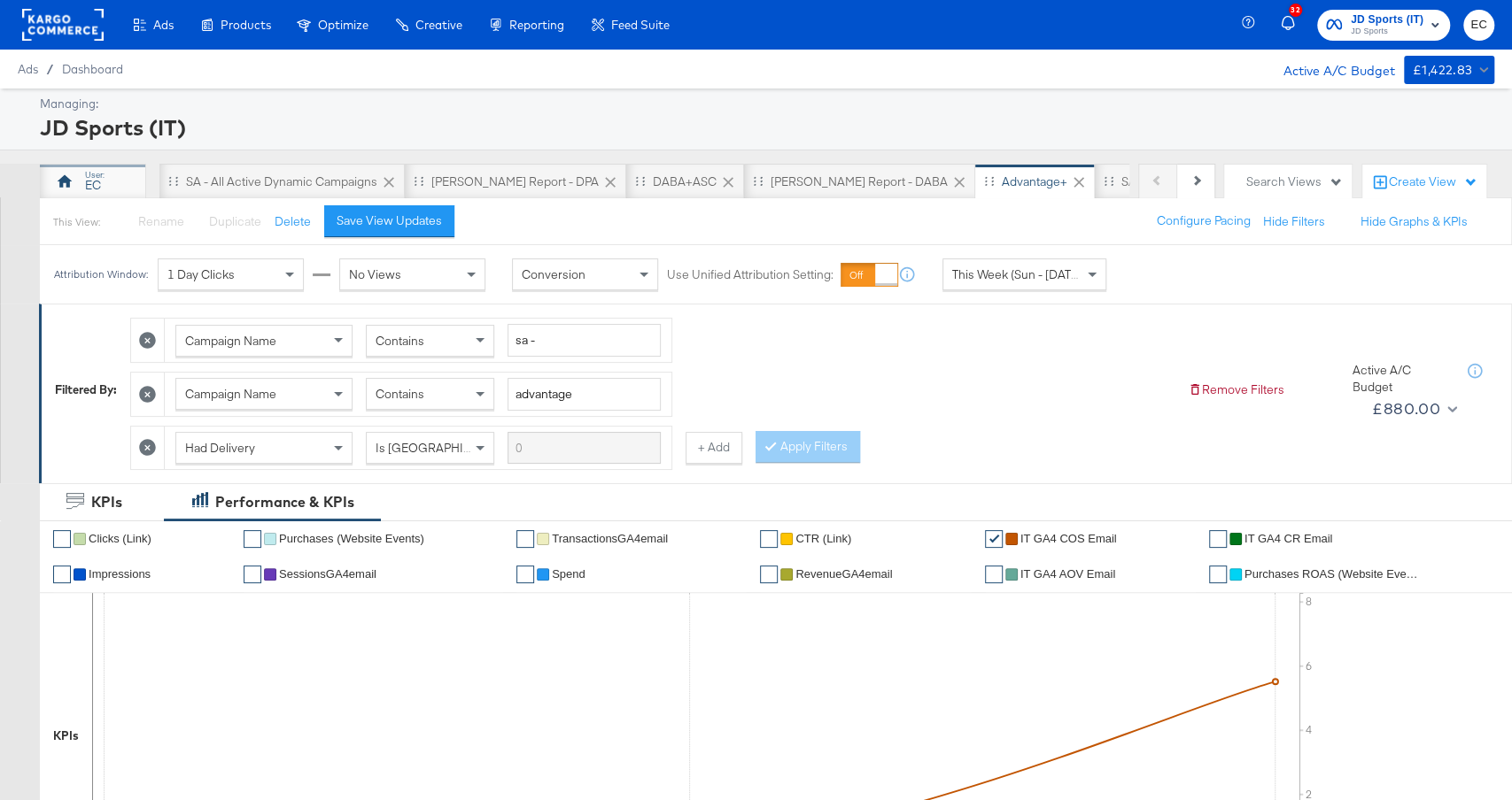
click at [112, 183] on div "EC" at bounding box center [93, 181] width 107 height 36
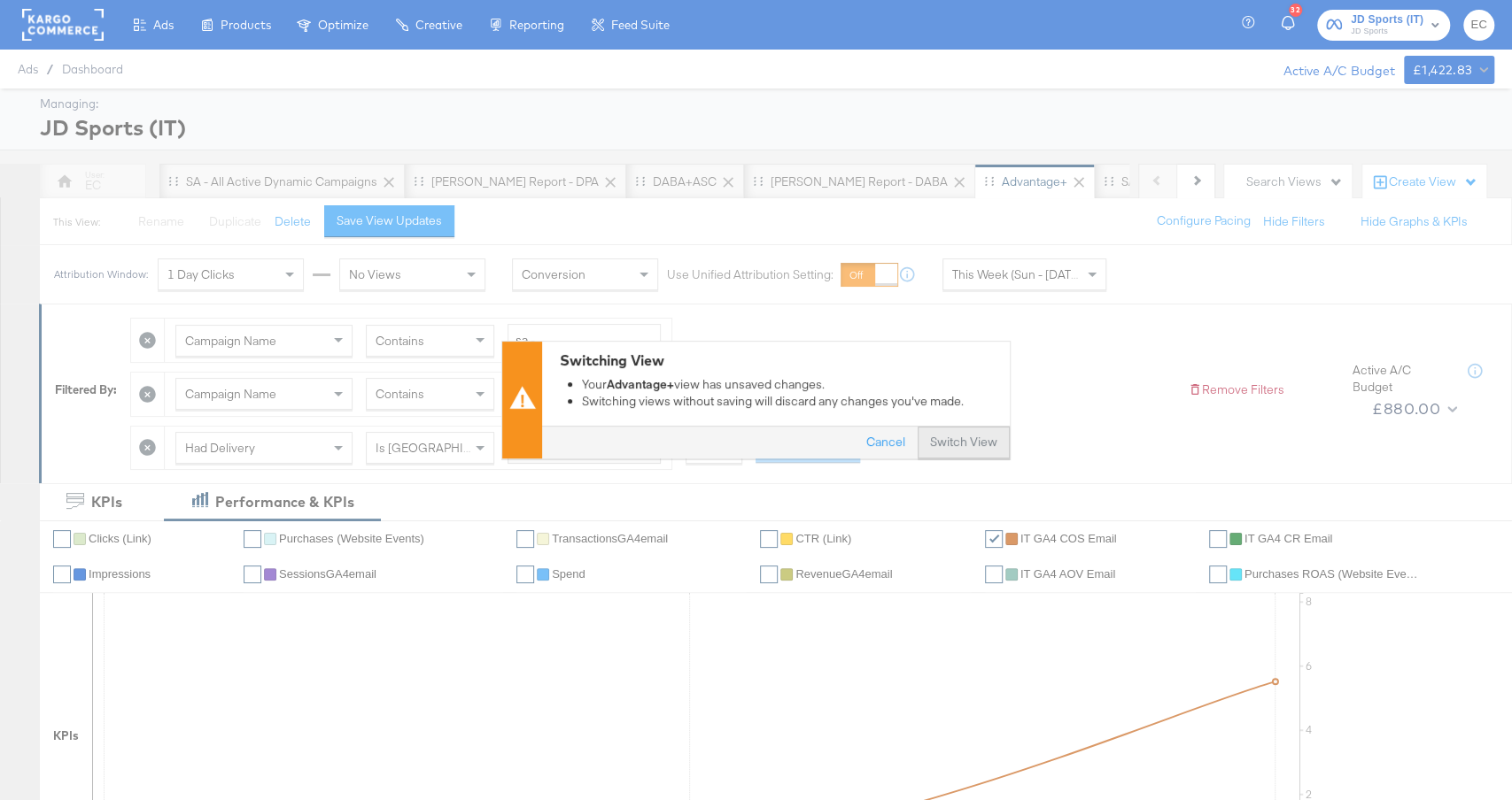
click at [973, 443] on button "Switch View" at bounding box center [964, 444] width 92 height 32
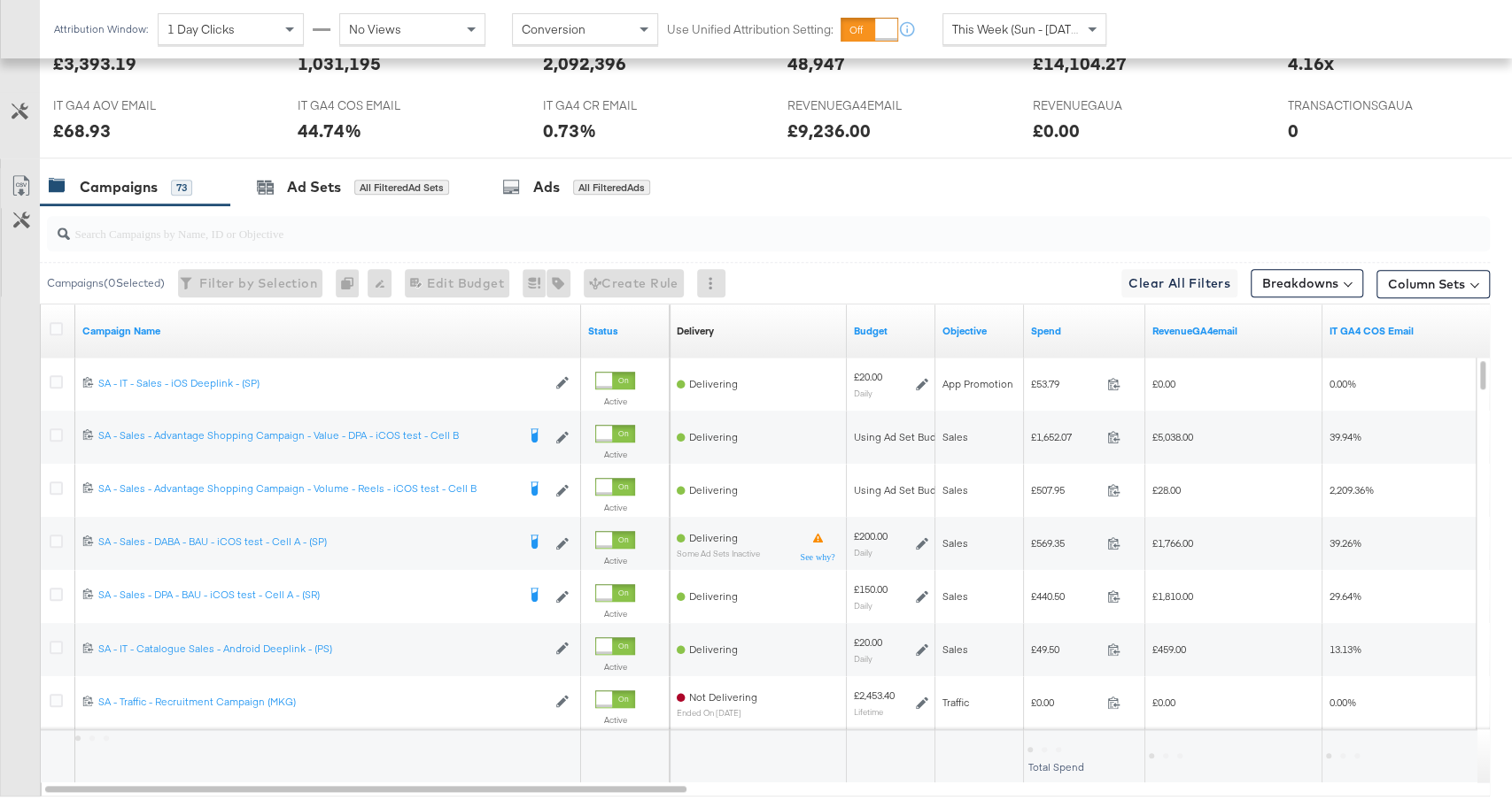
scroll to position [789, 0]
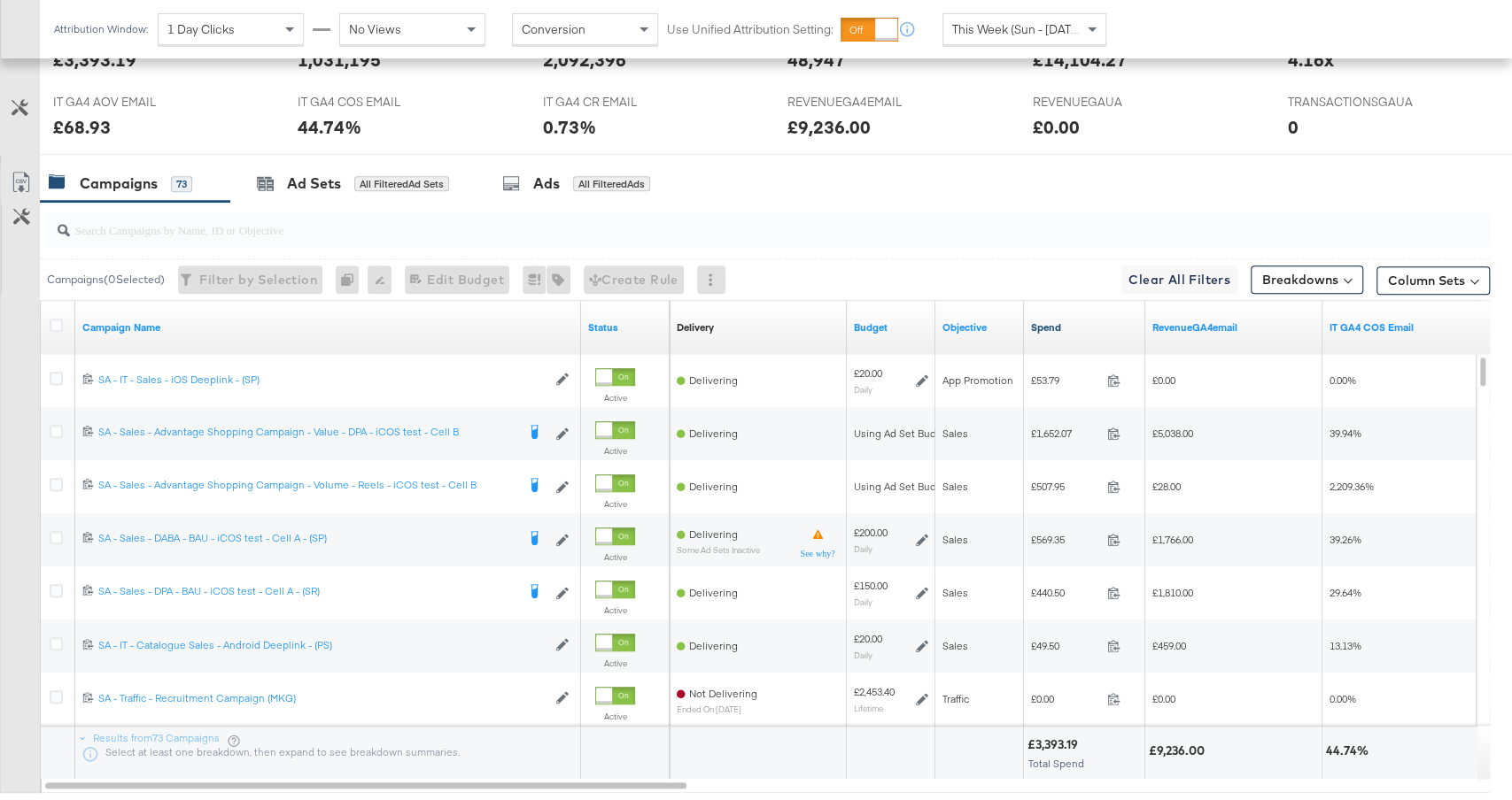
click at [1066, 330] on link "Spend" at bounding box center [1085, 328] width 107 height 14
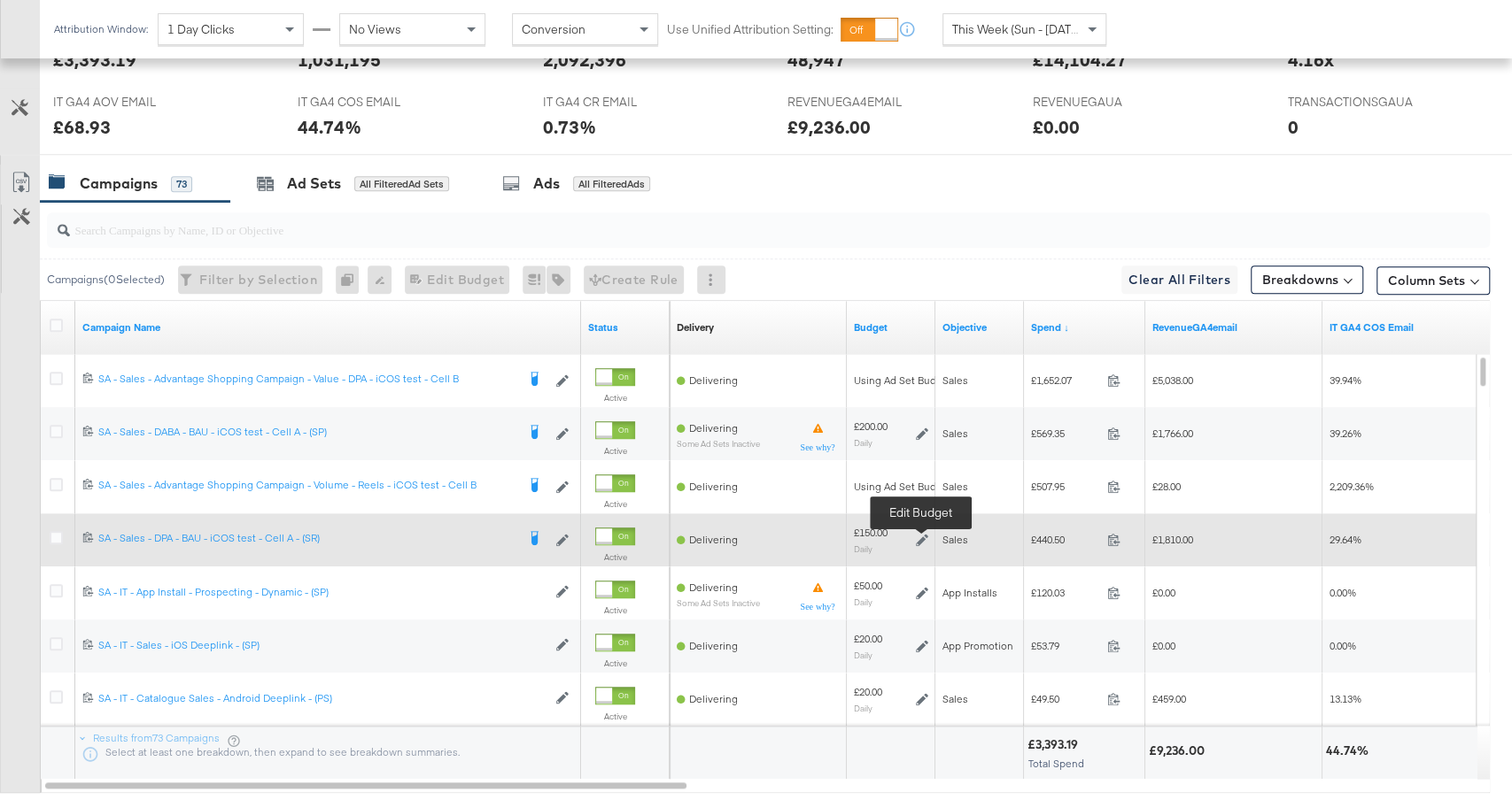
click at [919, 535] on icon at bounding box center [922, 540] width 12 height 12
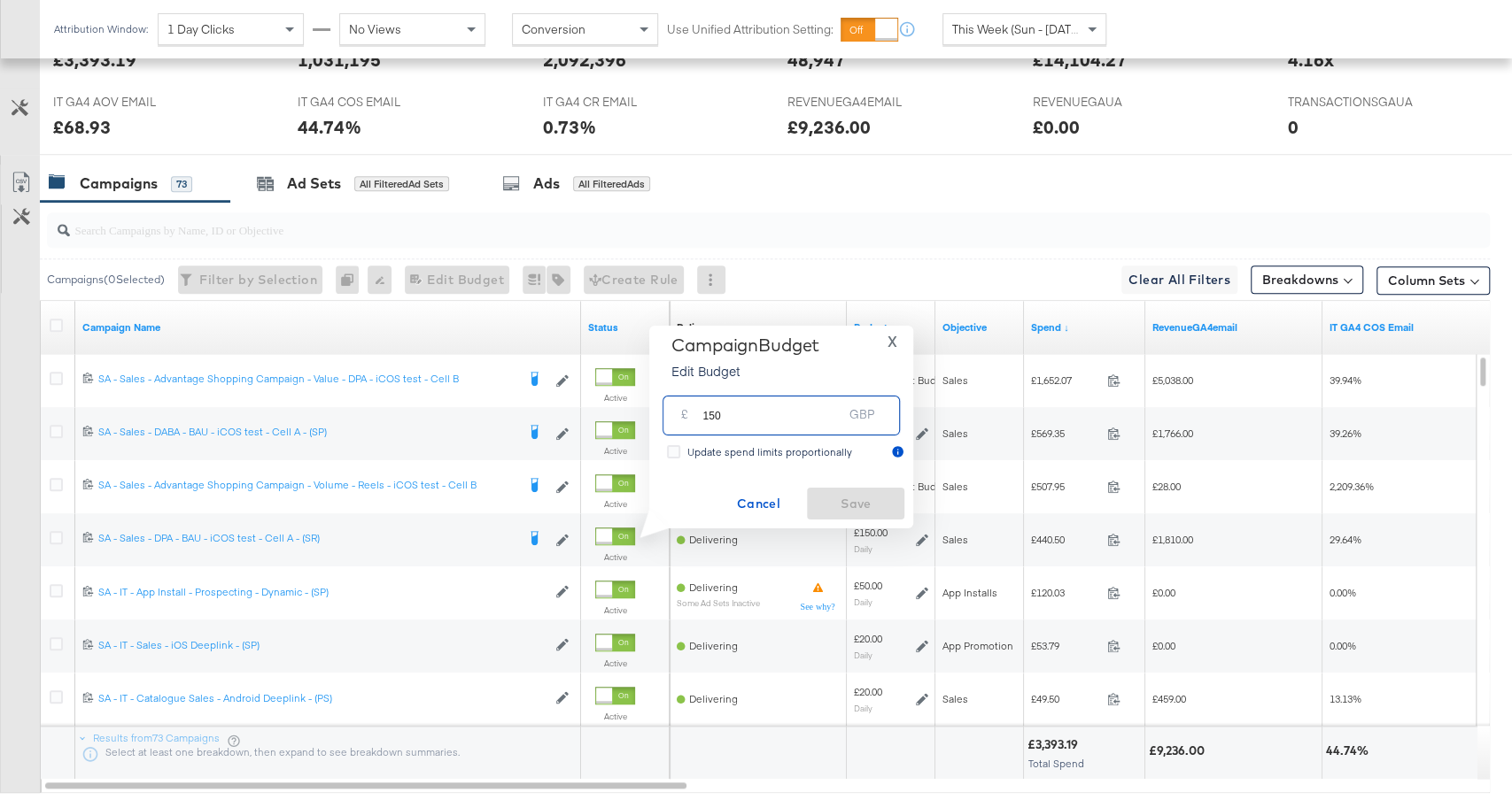
drag, startPoint x: 706, startPoint y: 415, endPoint x: 815, endPoint y: 414, distance: 109.0
click at [816, 415] on input "150" at bounding box center [773, 408] width 140 height 38
type input "100"
click at [890, 345] on span "X" at bounding box center [892, 342] width 10 height 25
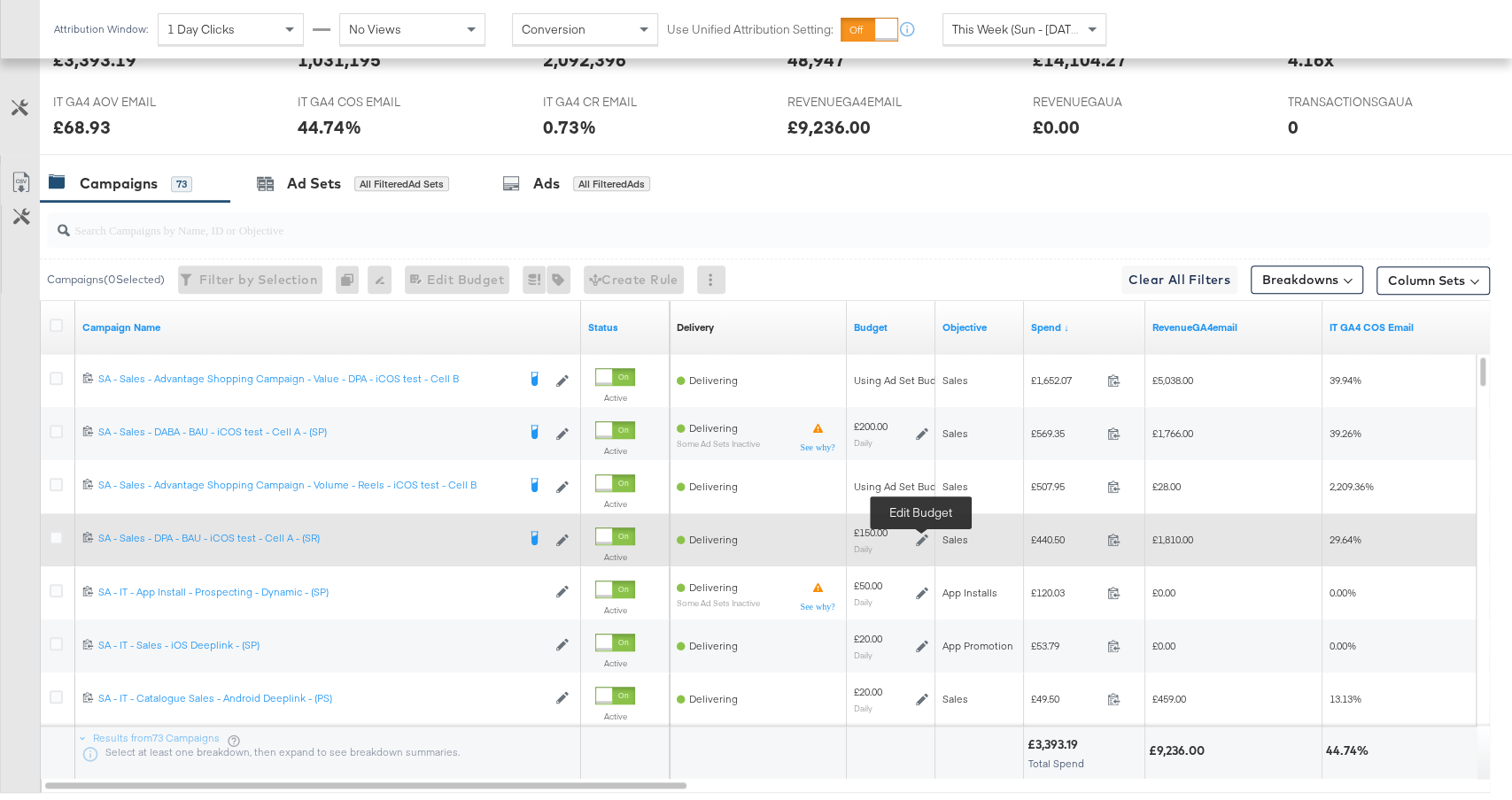
click at [921, 534] on icon at bounding box center [922, 540] width 12 height 12
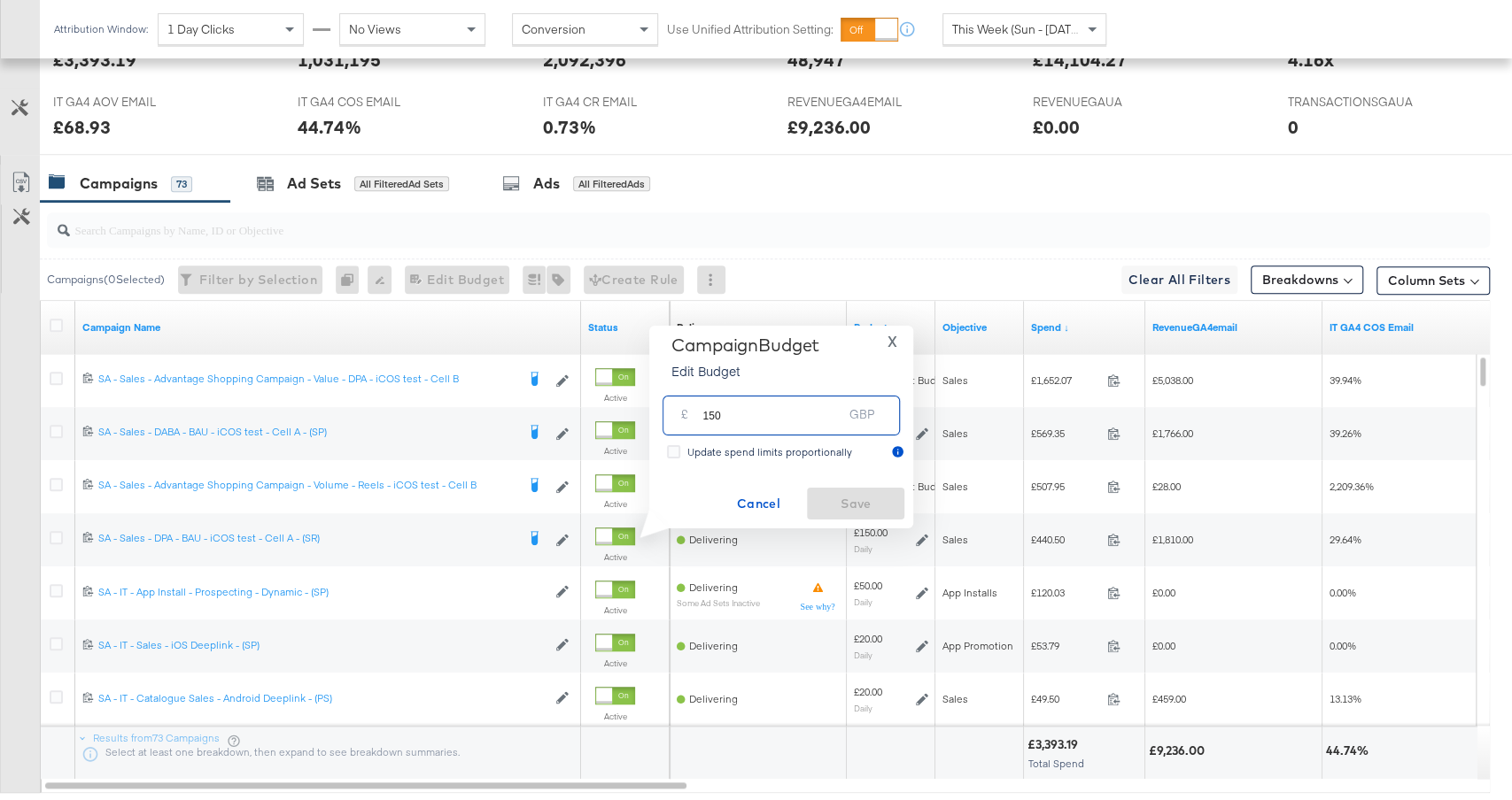
click at [715, 413] on input "150" at bounding box center [773, 408] width 140 height 38
type input "120"
click at [845, 496] on span "Save" at bounding box center [855, 503] width 84 height 22
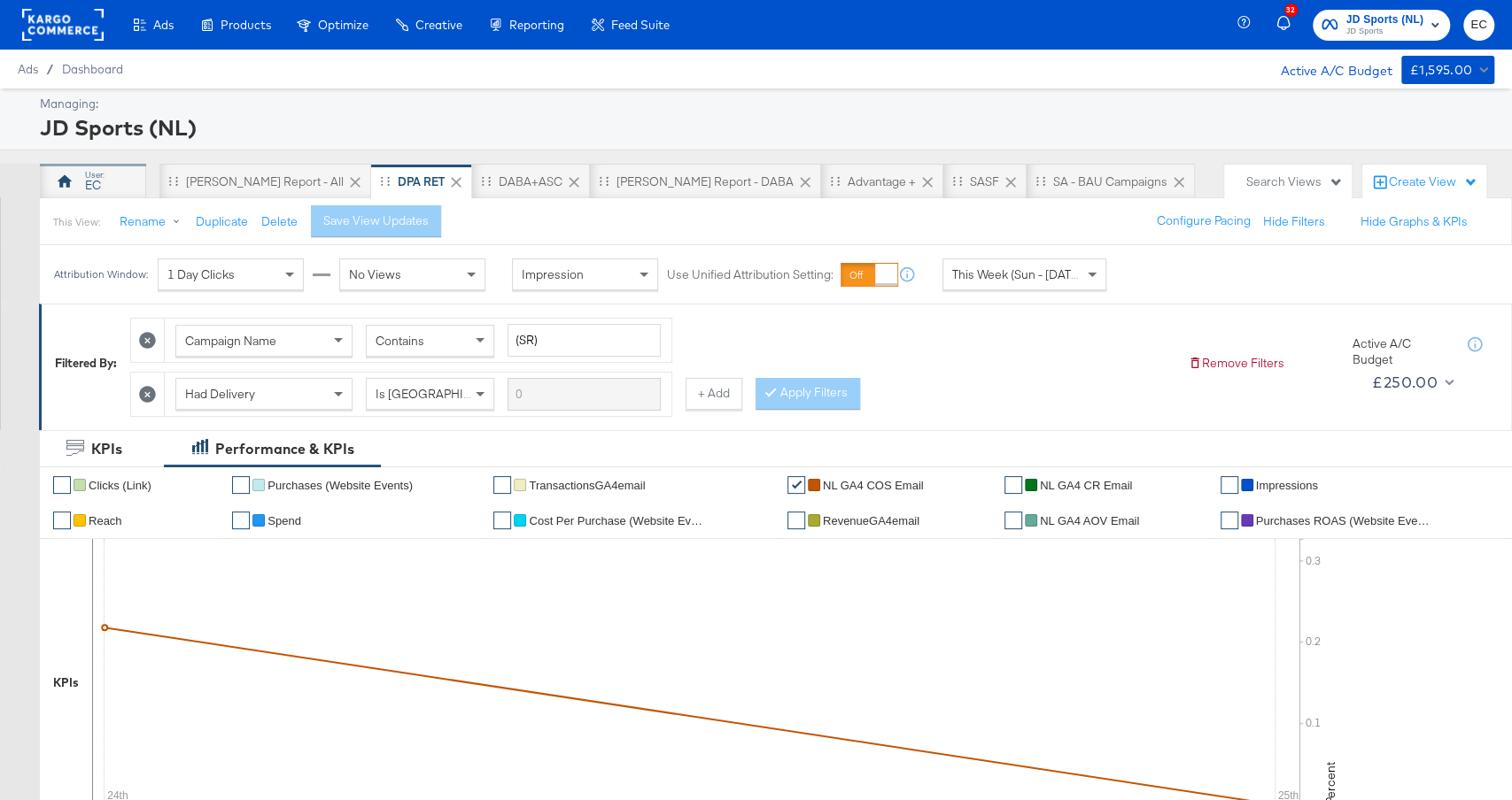
click at [97, 177] on div "EC" at bounding box center [93, 185] width 16 height 17
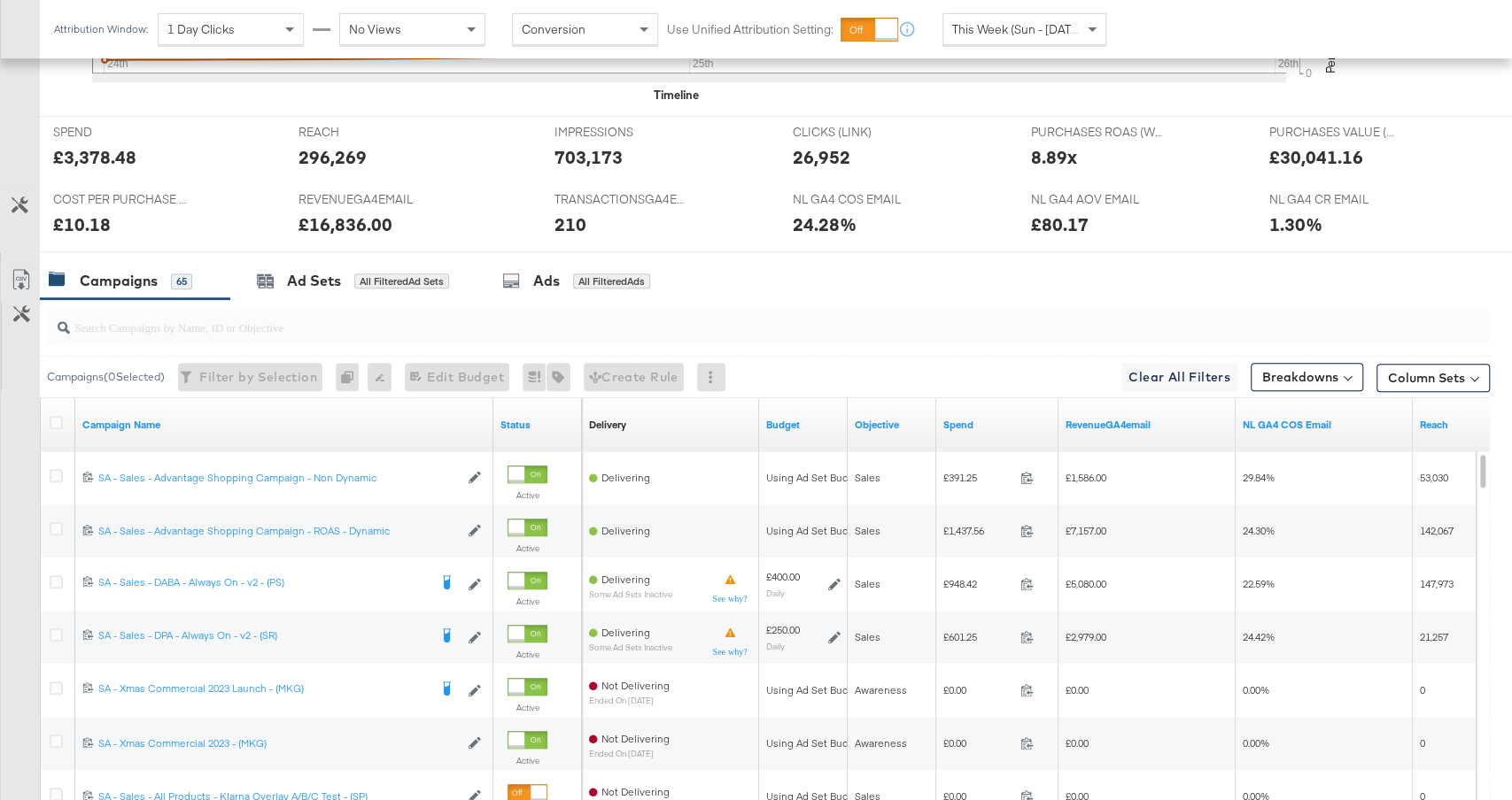
scroll to position [866, 0]
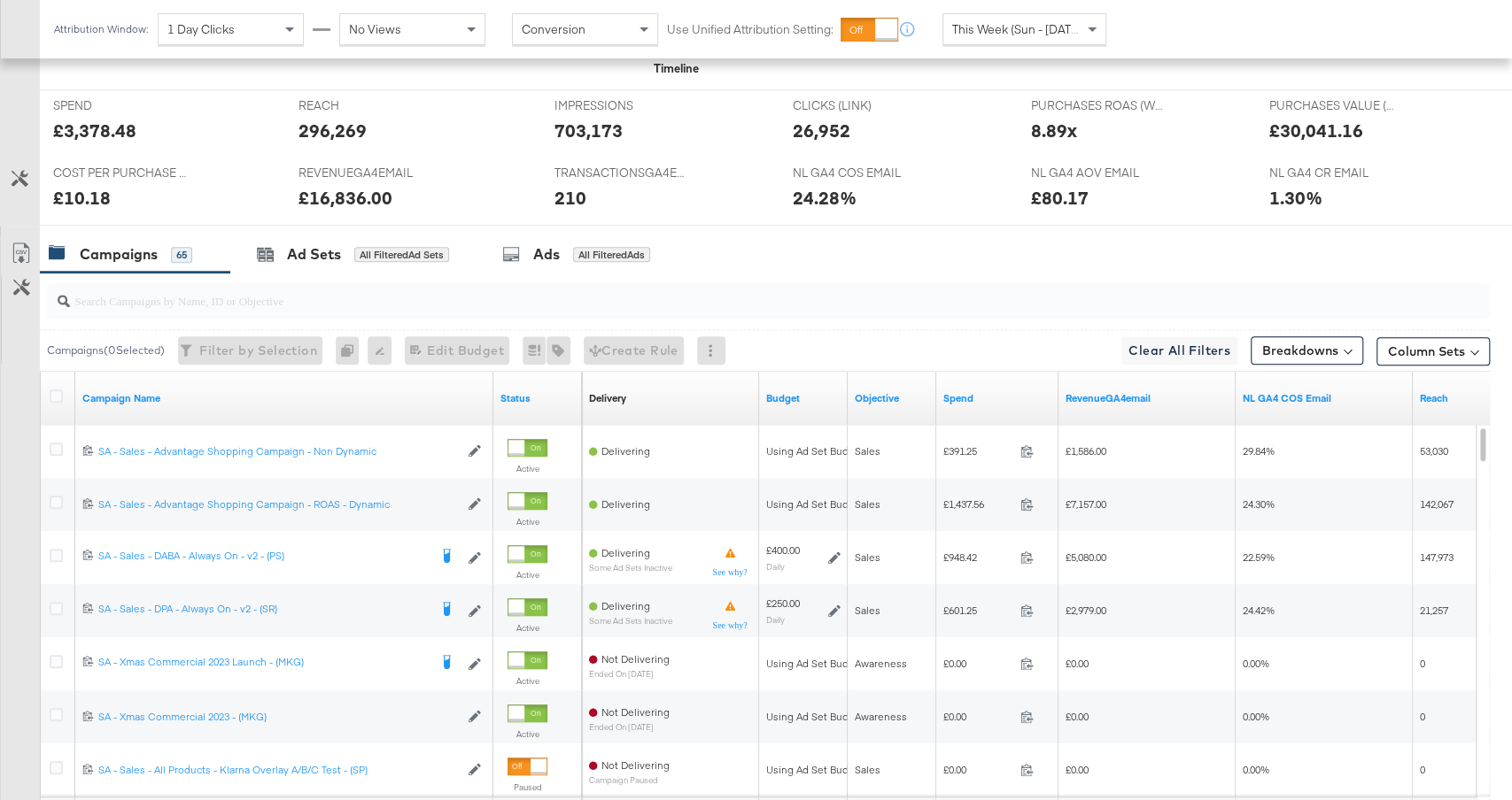
click at [1000, 399] on div "Spend" at bounding box center [998, 399] width 123 height 28
click at [989, 394] on link "Spend" at bounding box center [998, 399] width 108 height 14
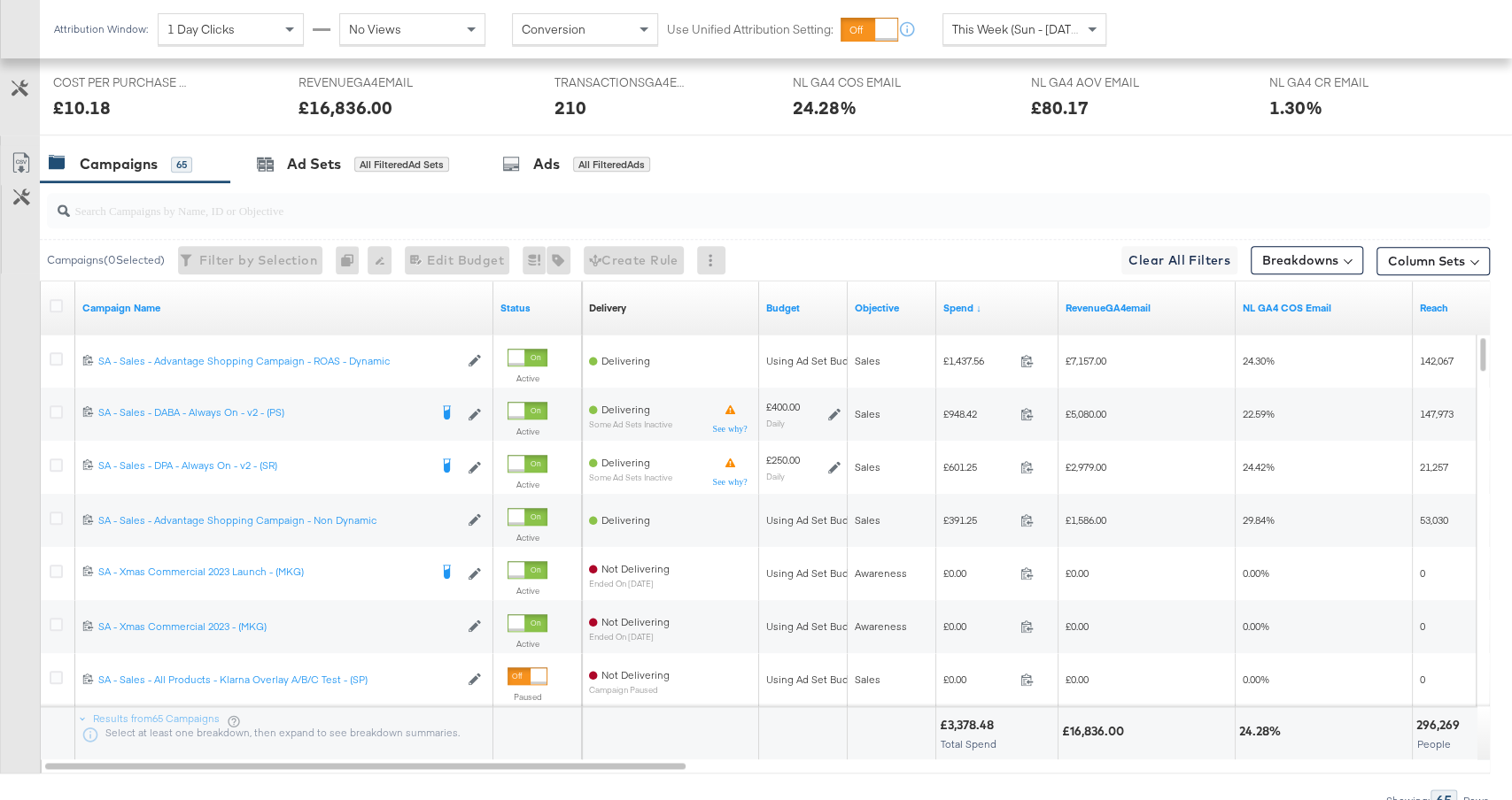
scroll to position [1037, 0]
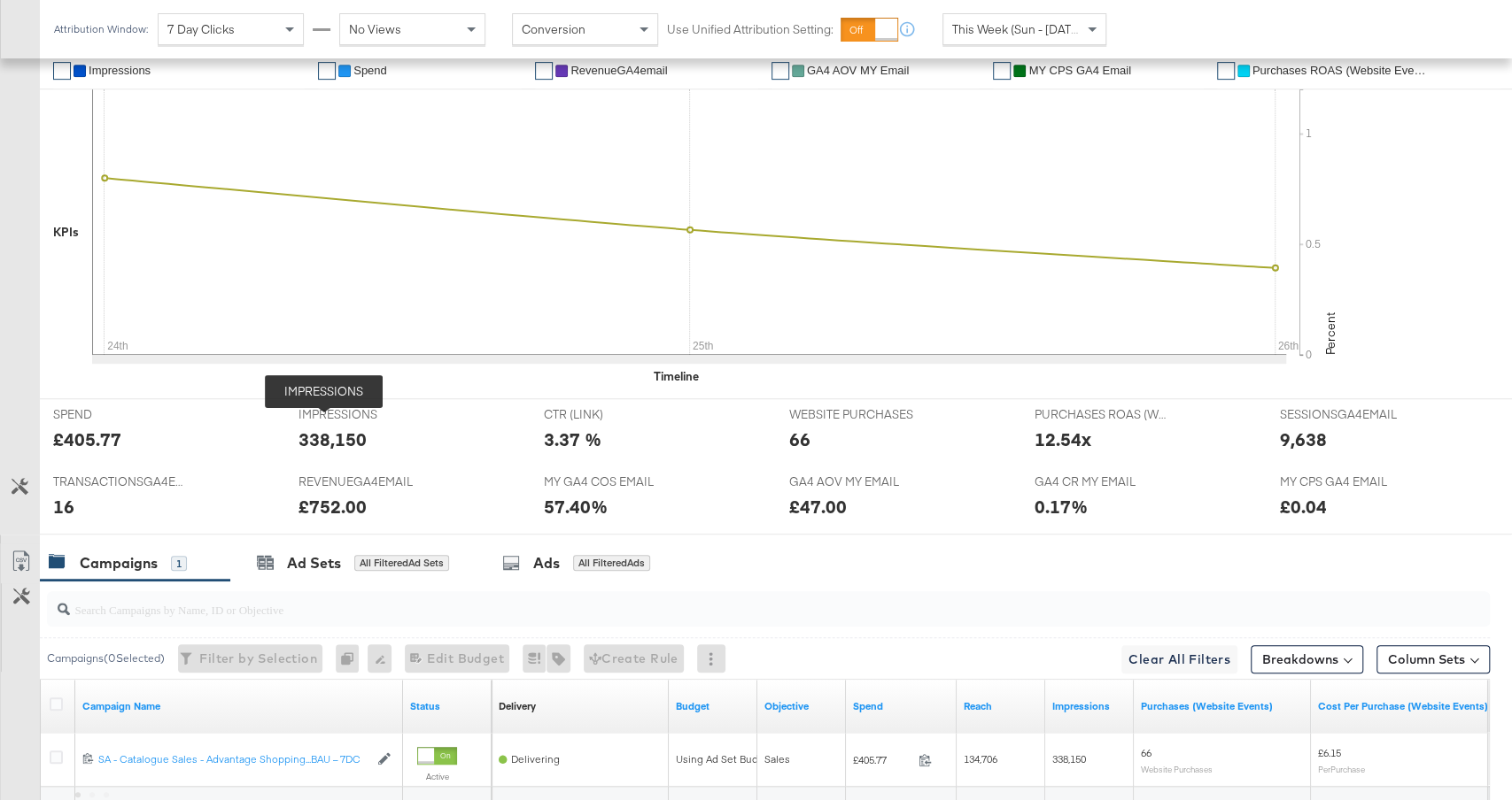
scroll to position [507, 0]
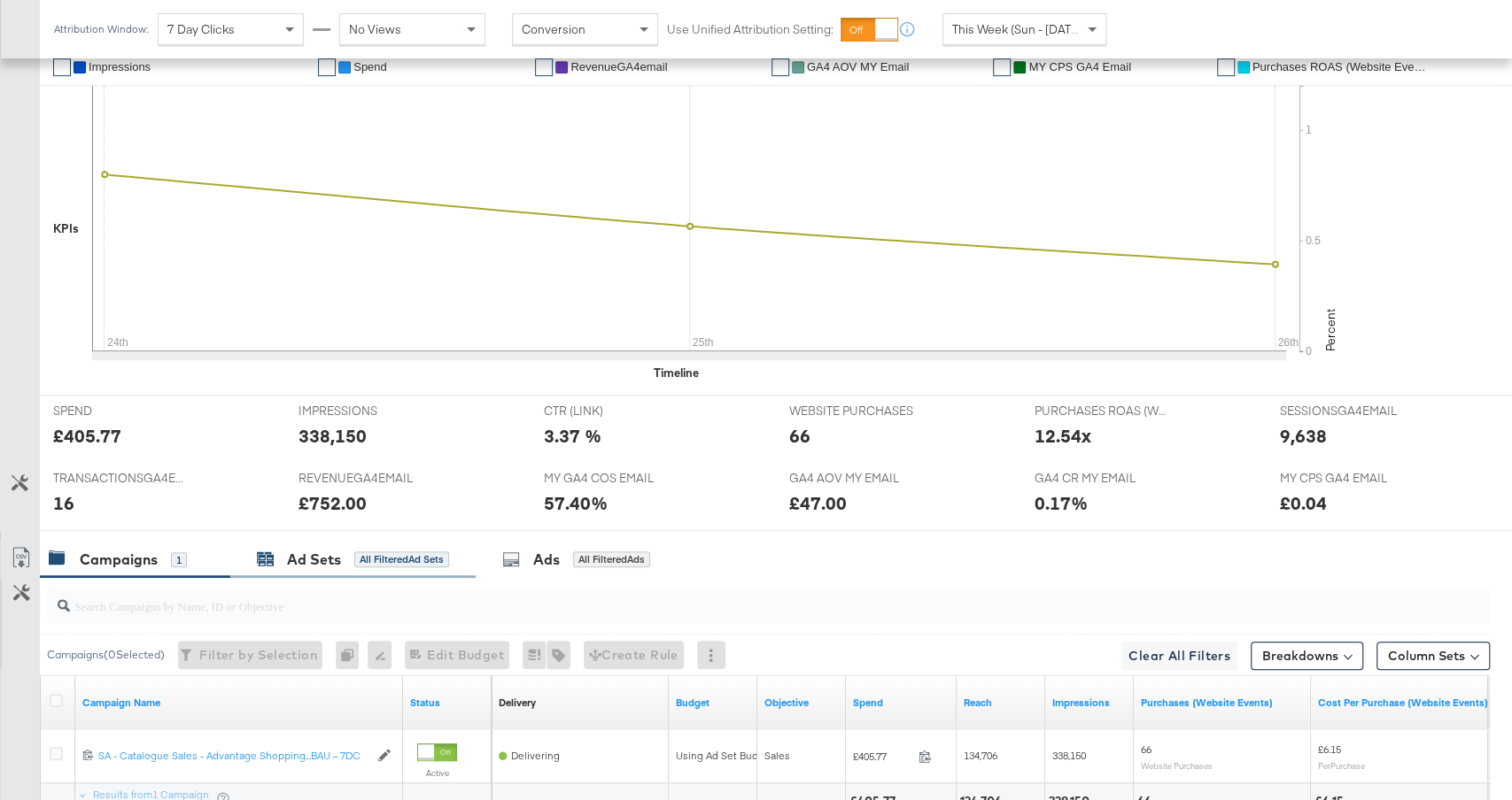
click at [306, 550] on div "Ad Sets" at bounding box center [314, 559] width 54 height 20
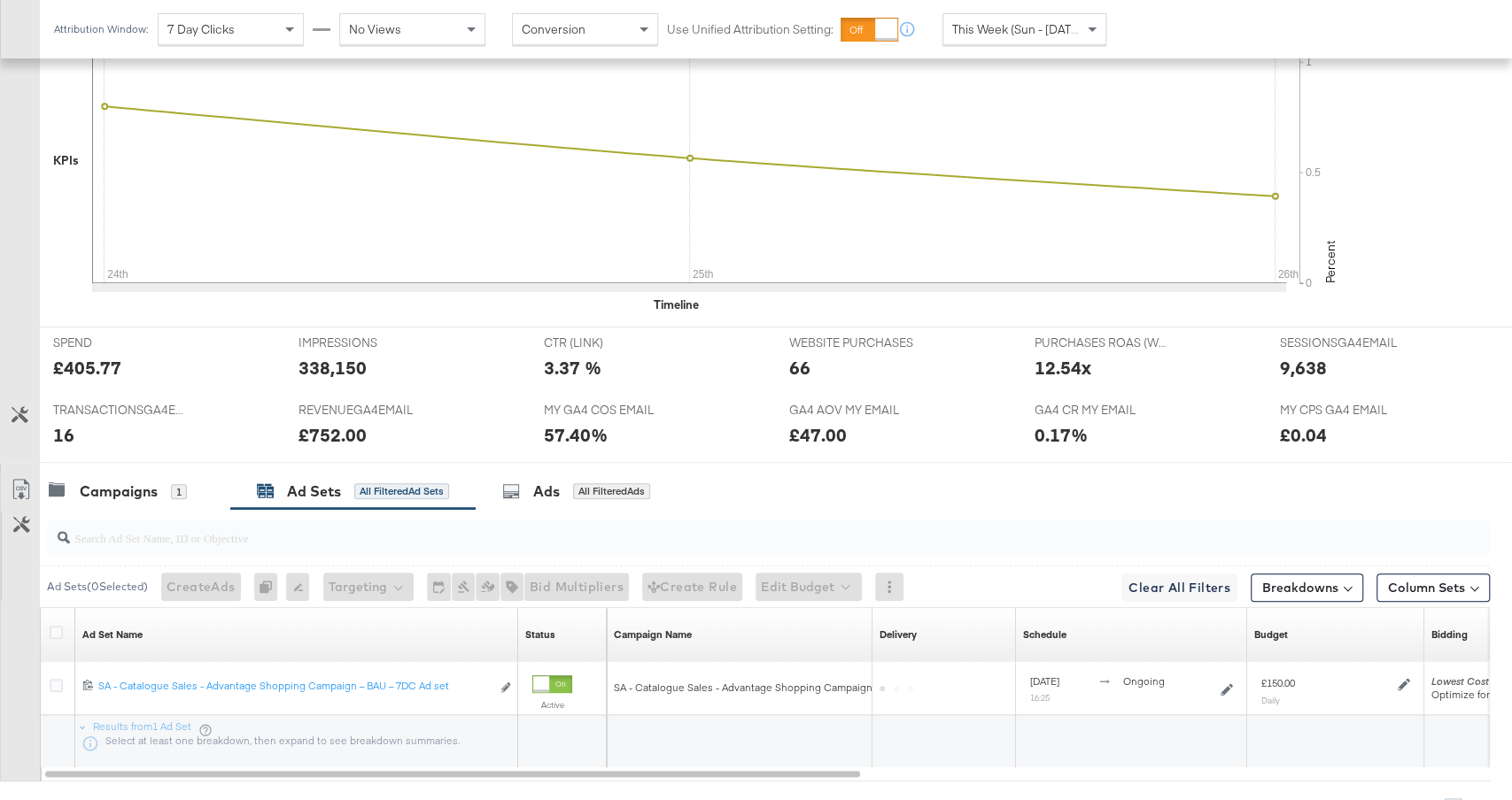
scroll to position [666, 0]
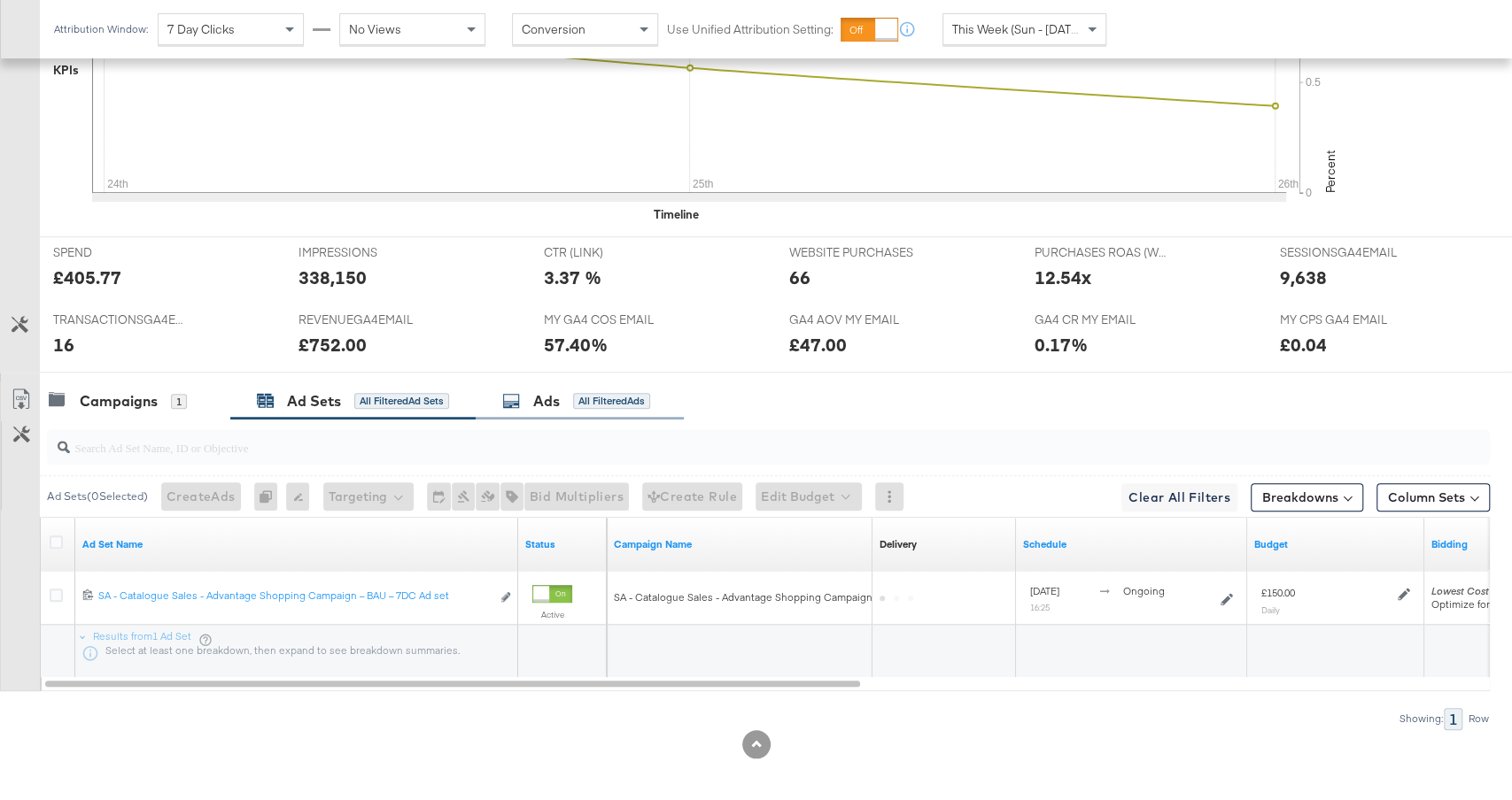
click at [564, 403] on div "Ads All Filtered Ads" at bounding box center [576, 401] width 147 height 20
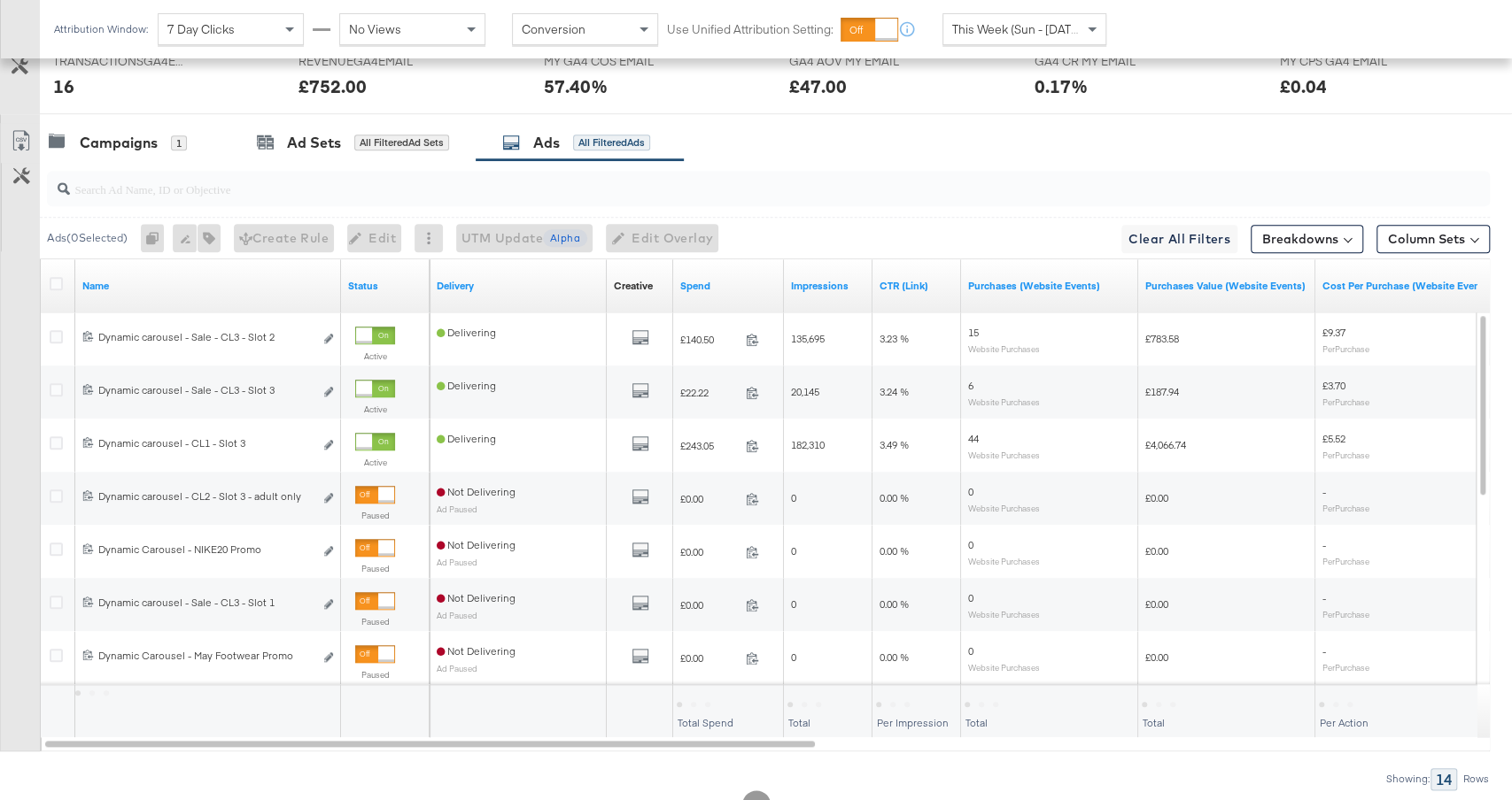
scroll to position [985, 0]
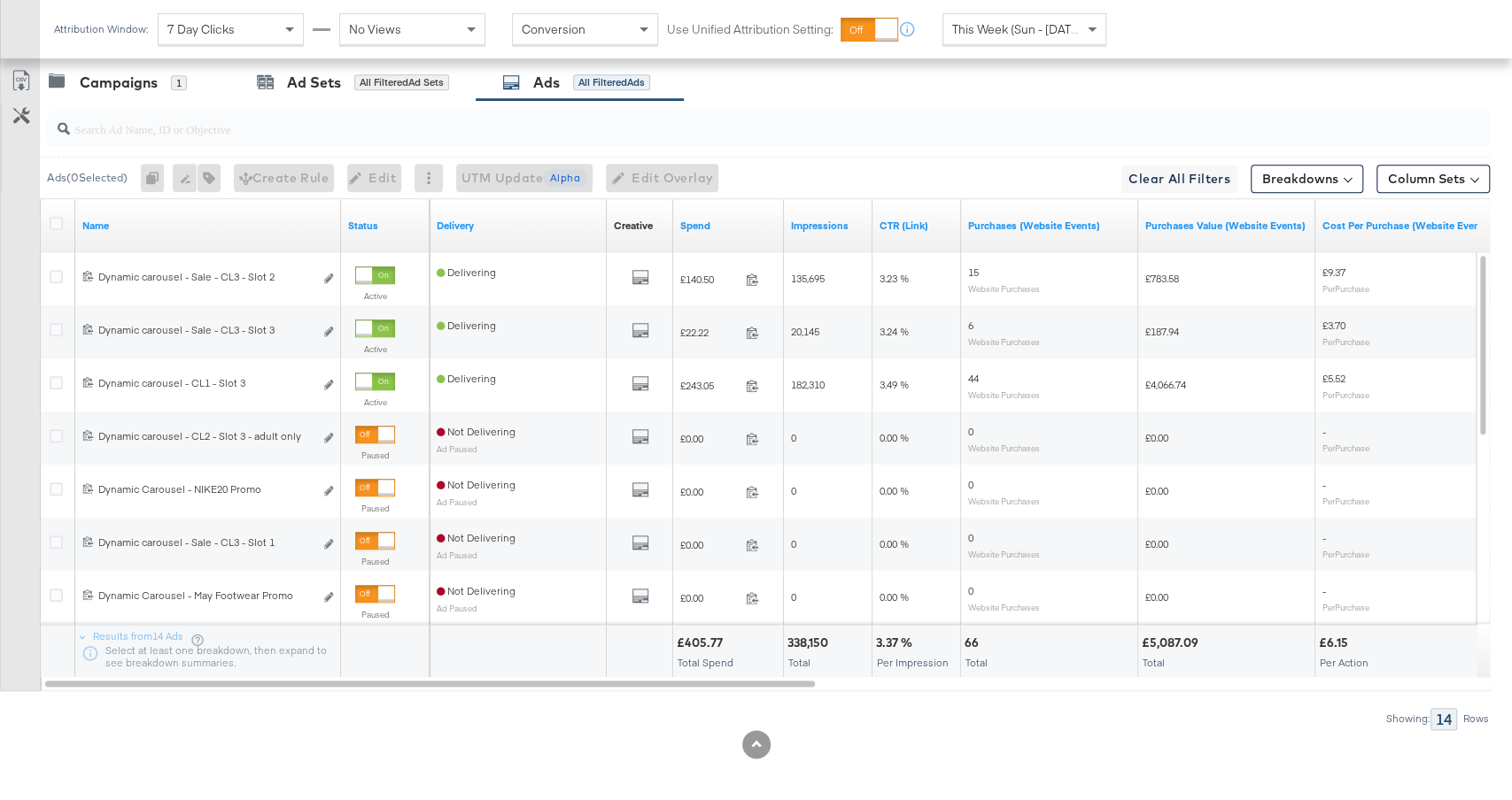
click at [738, 211] on div "Spend" at bounding box center [728, 226] width 111 height 28
click at [739, 225] on link "Spend" at bounding box center [728, 226] width 97 height 14
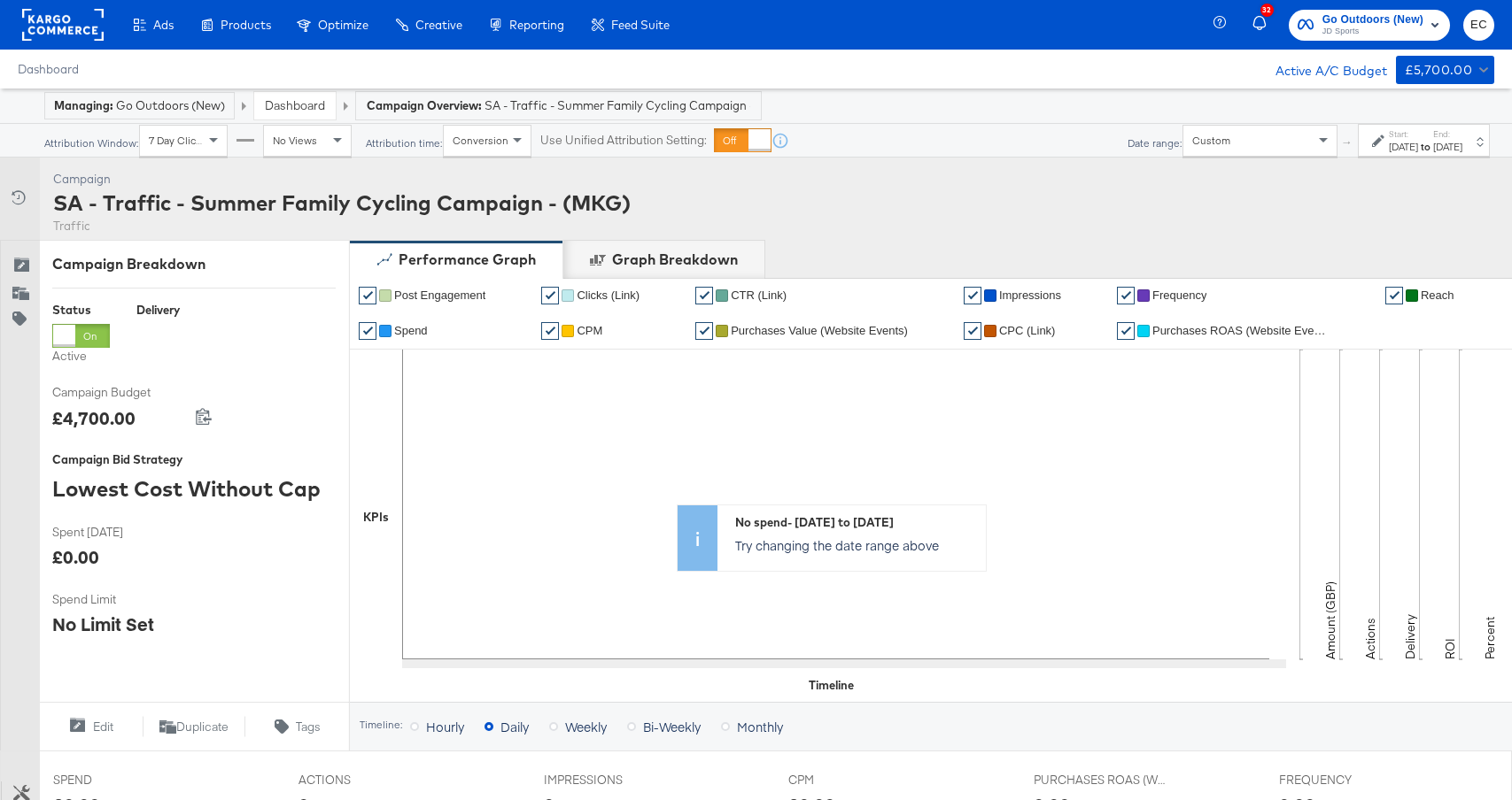
scroll to position [566, 0]
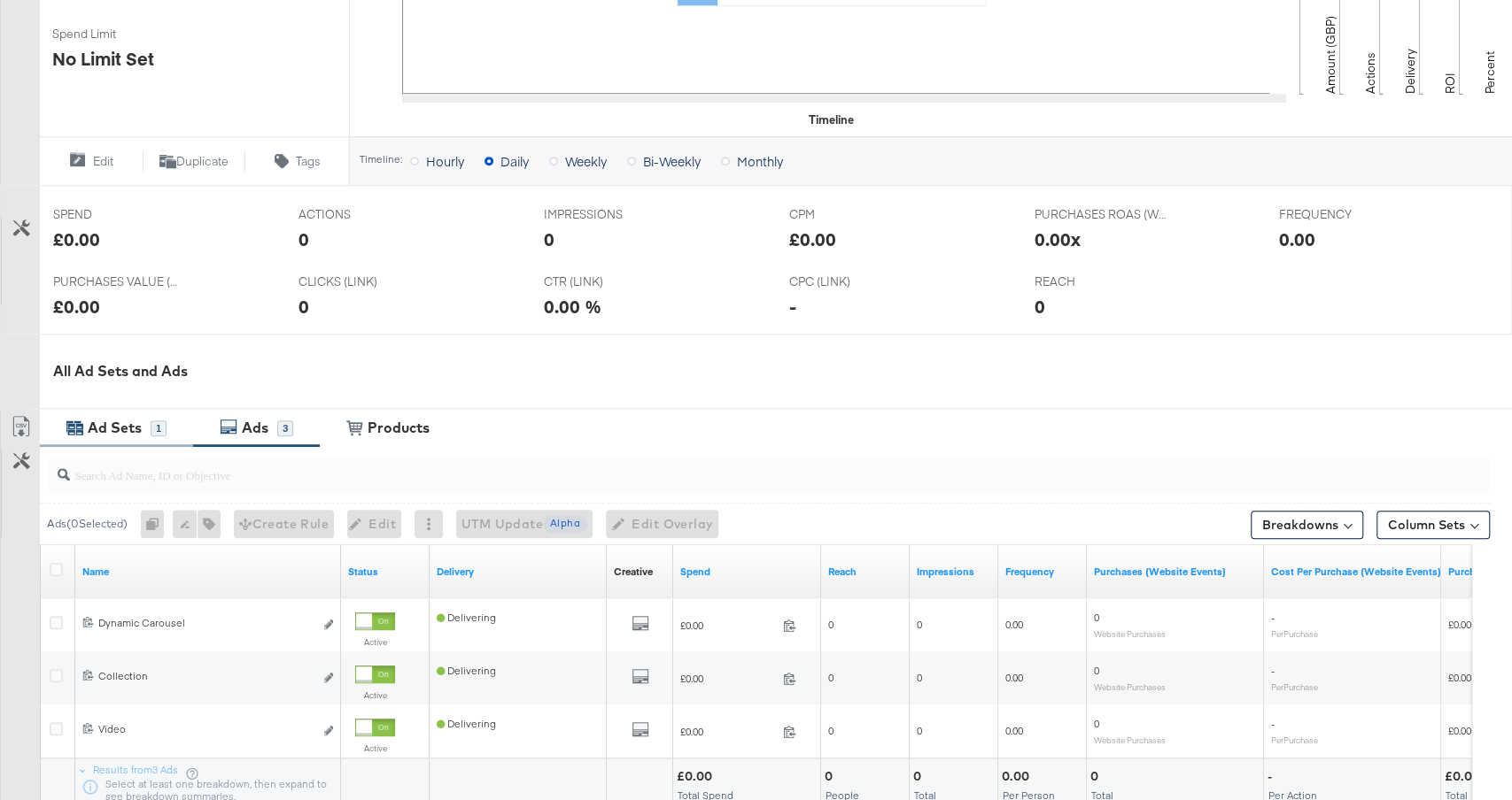
click at [140, 428] on div "Ad Sets" at bounding box center [115, 428] width 54 height 20
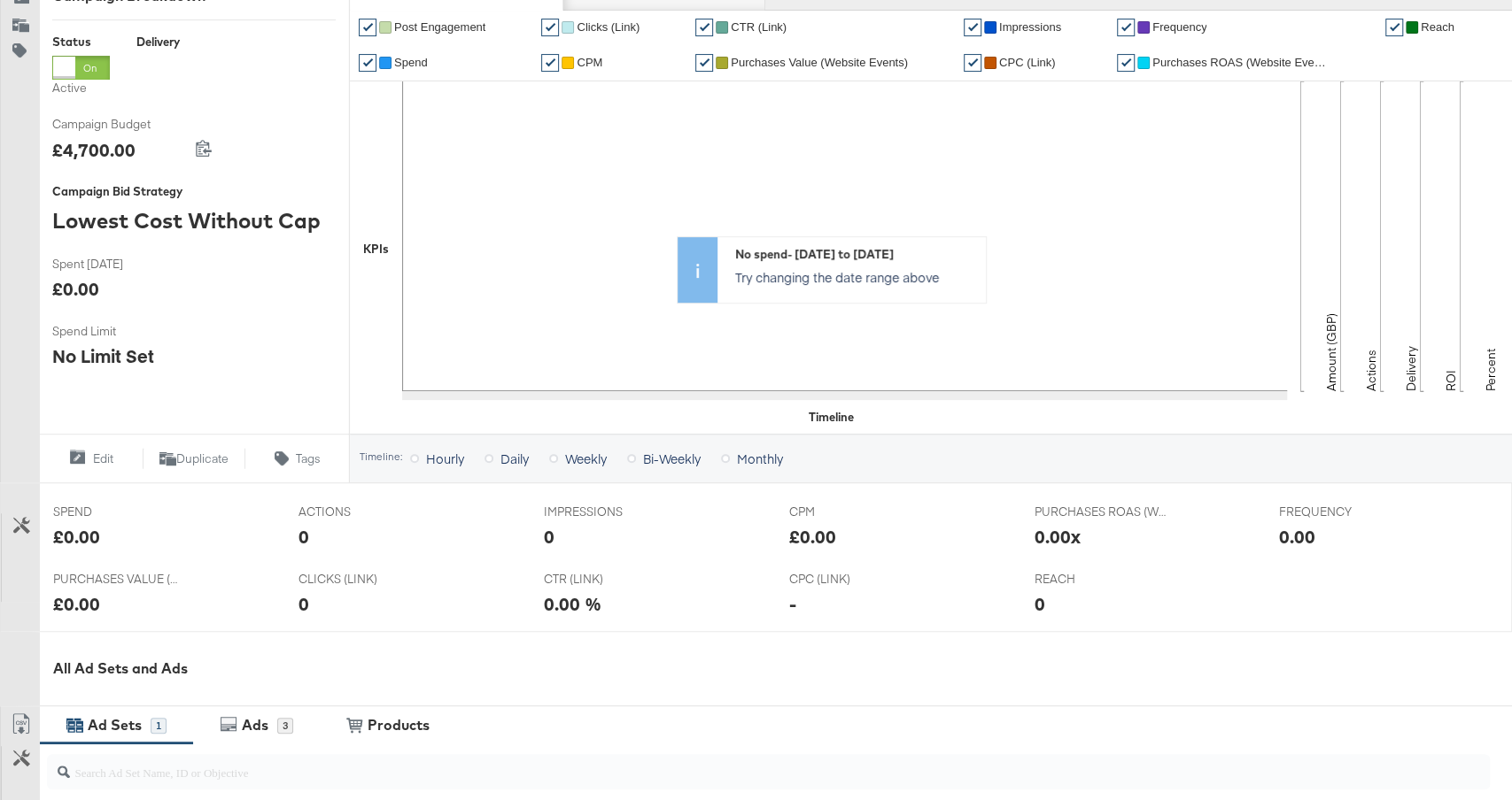
scroll to position [0, 0]
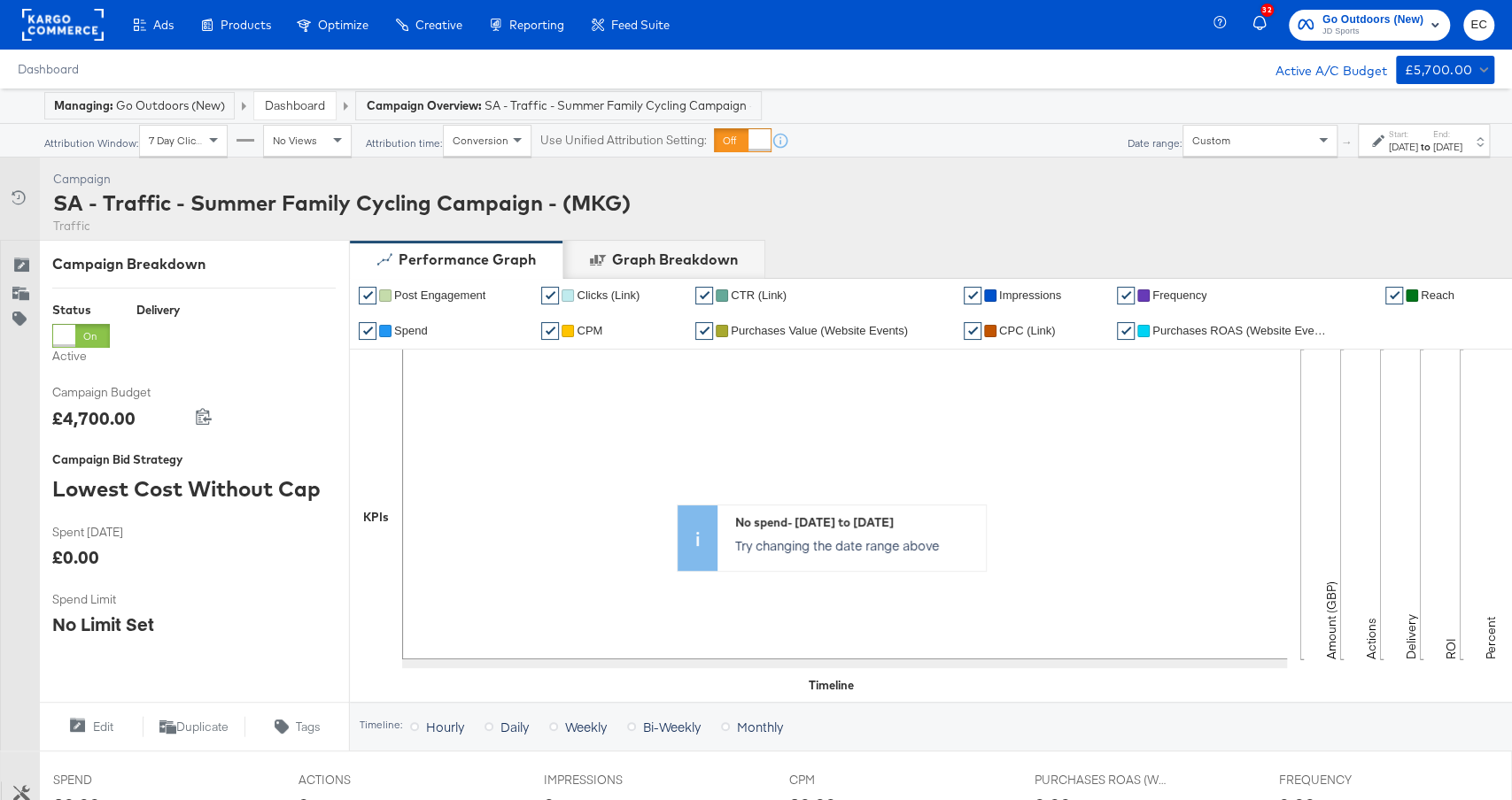
click at [1389, 147] on div "[DATE]" at bounding box center [1403, 147] width 29 height 14
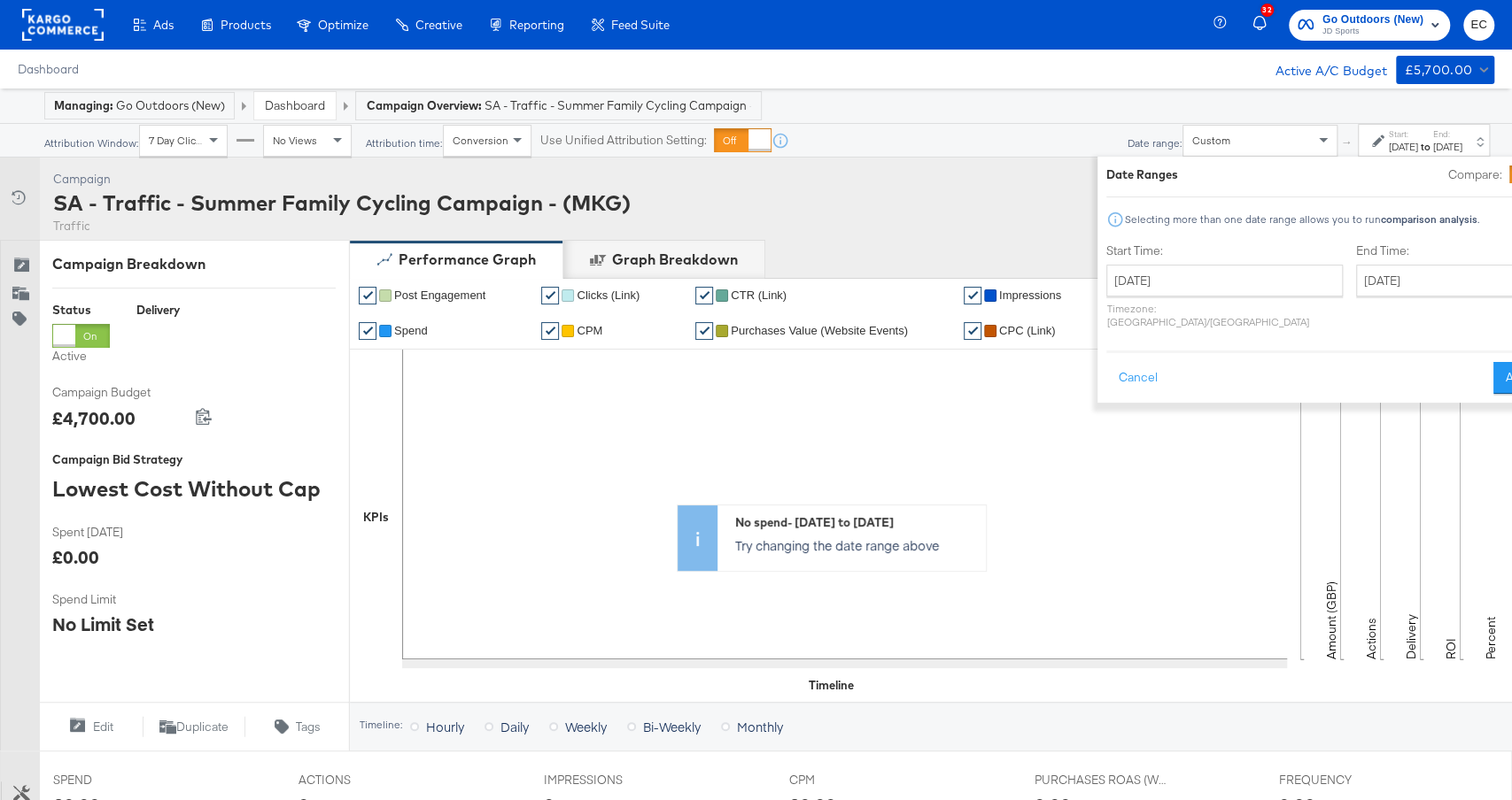
click at [1164, 259] on div "Start Time: [DATE] ‹ [DATE] › Su Mo Tu We Th Fr Sa 29 30 1 2 3 4 5 6 7 8 9 10 1…" at bounding box center [1224, 289] width 236 height 94
click at [1156, 278] on input "[DATE]" at bounding box center [1224, 281] width 236 height 32
click at [1142, 416] on td "14" at bounding box center [1157, 420] width 30 height 25
type input "[DATE]"
click at [1358, 286] on input "[DATE]" at bounding box center [1451, 281] width 186 height 32
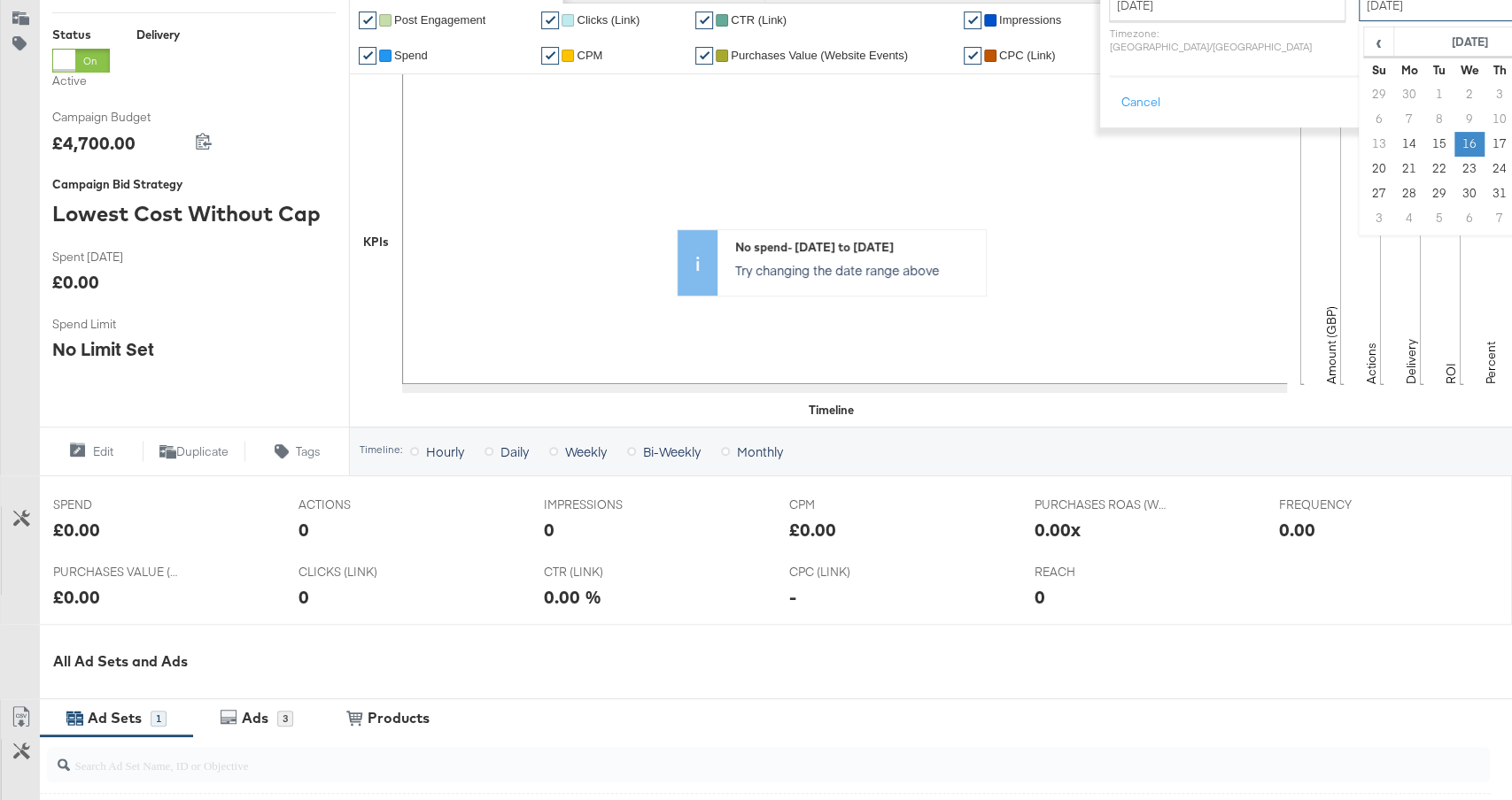
scroll to position [247, 0]
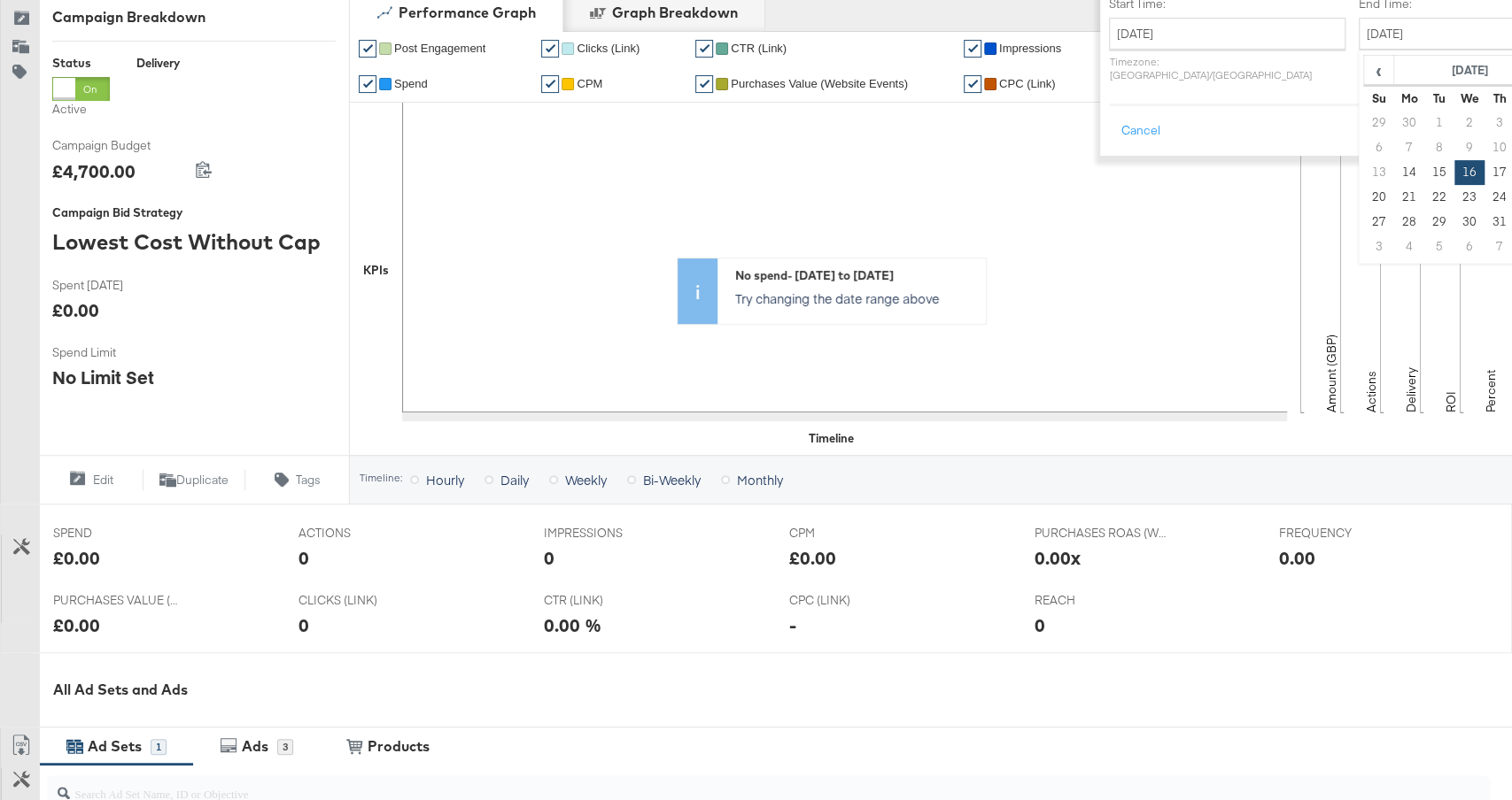
click at [1511, 178] on td "15" at bounding box center [1530, 172] width 30 height 25
type input "[DATE]"
click at [1500, 118] on button "Apply" at bounding box center [1528, 131] width 56 height 32
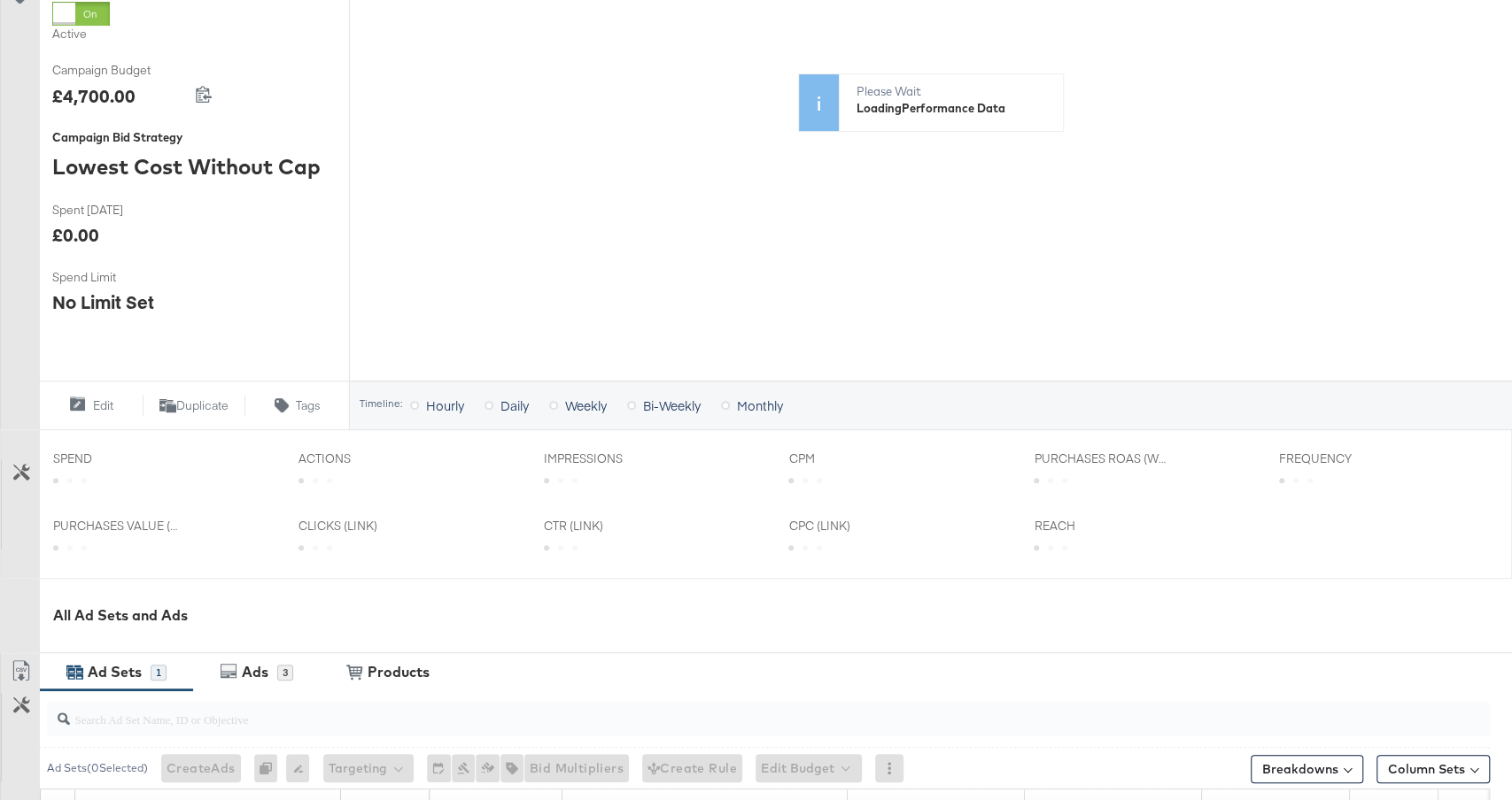
scroll to position [444, 0]
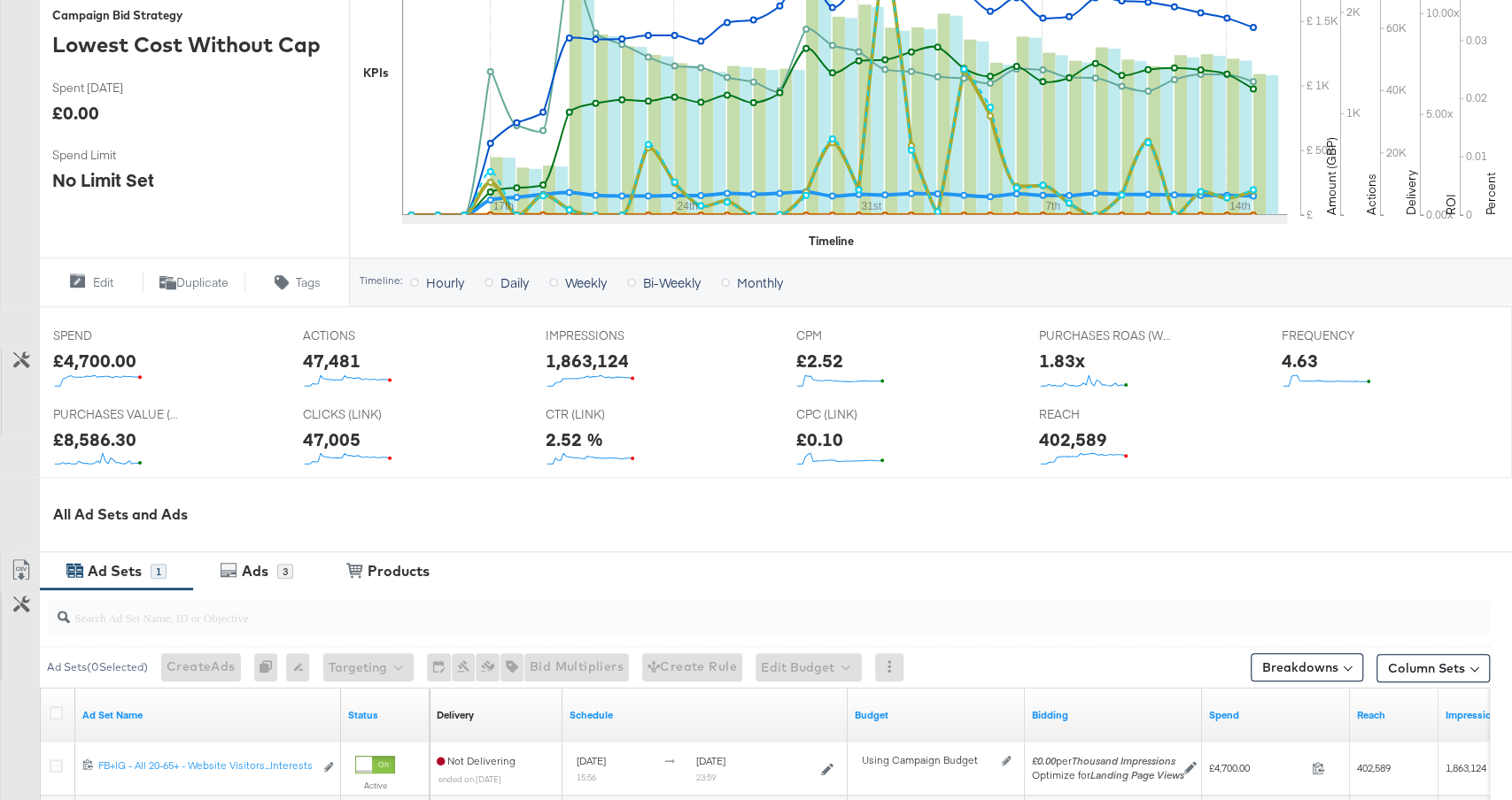
click at [84, 360] on div "£4,700.00" at bounding box center [95, 360] width 84 height 26
copy div "4,700.00"
click at [592, 355] on div "1,863,124" at bounding box center [587, 360] width 84 height 26
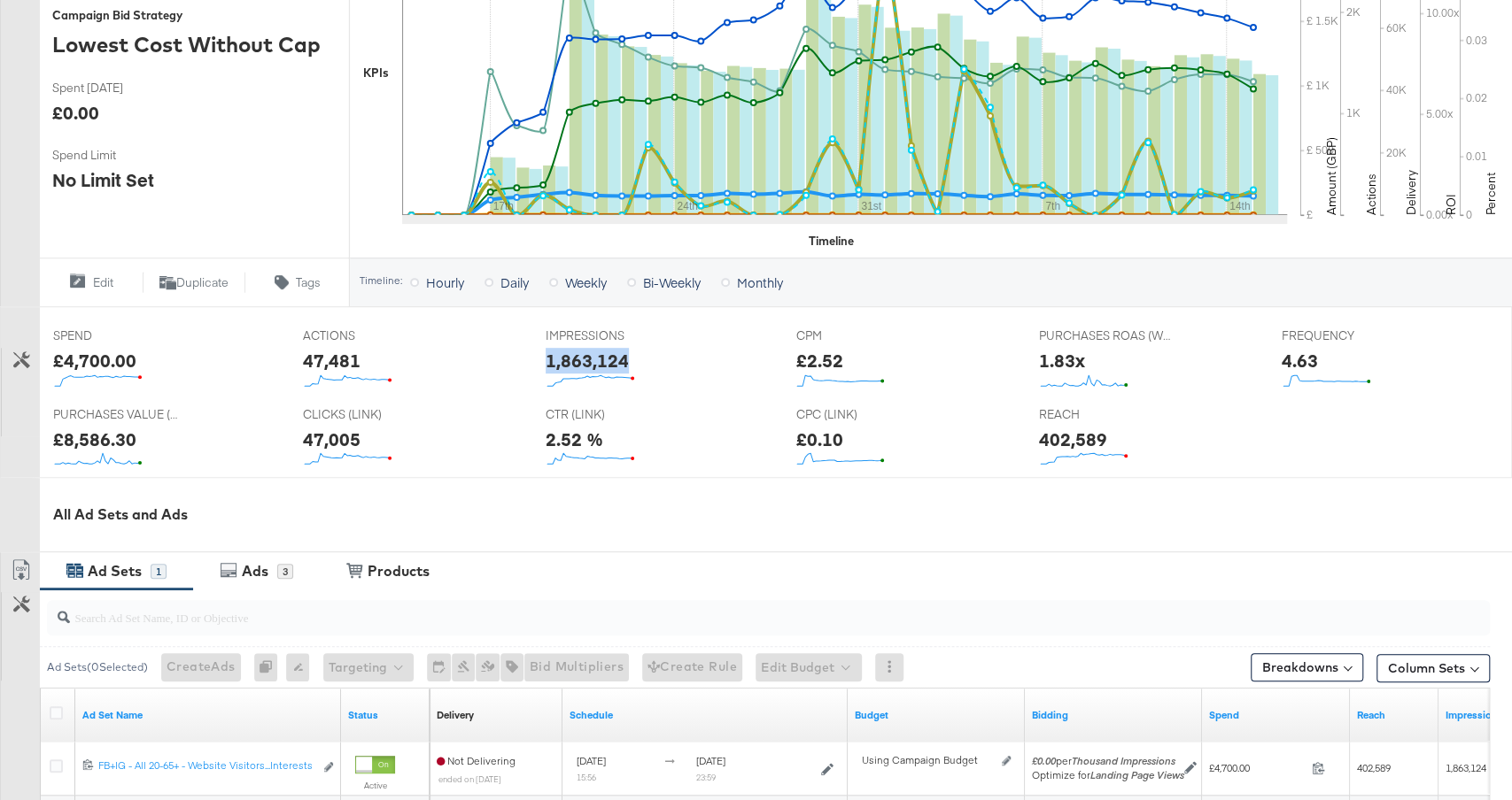
copy div "1,863,124"
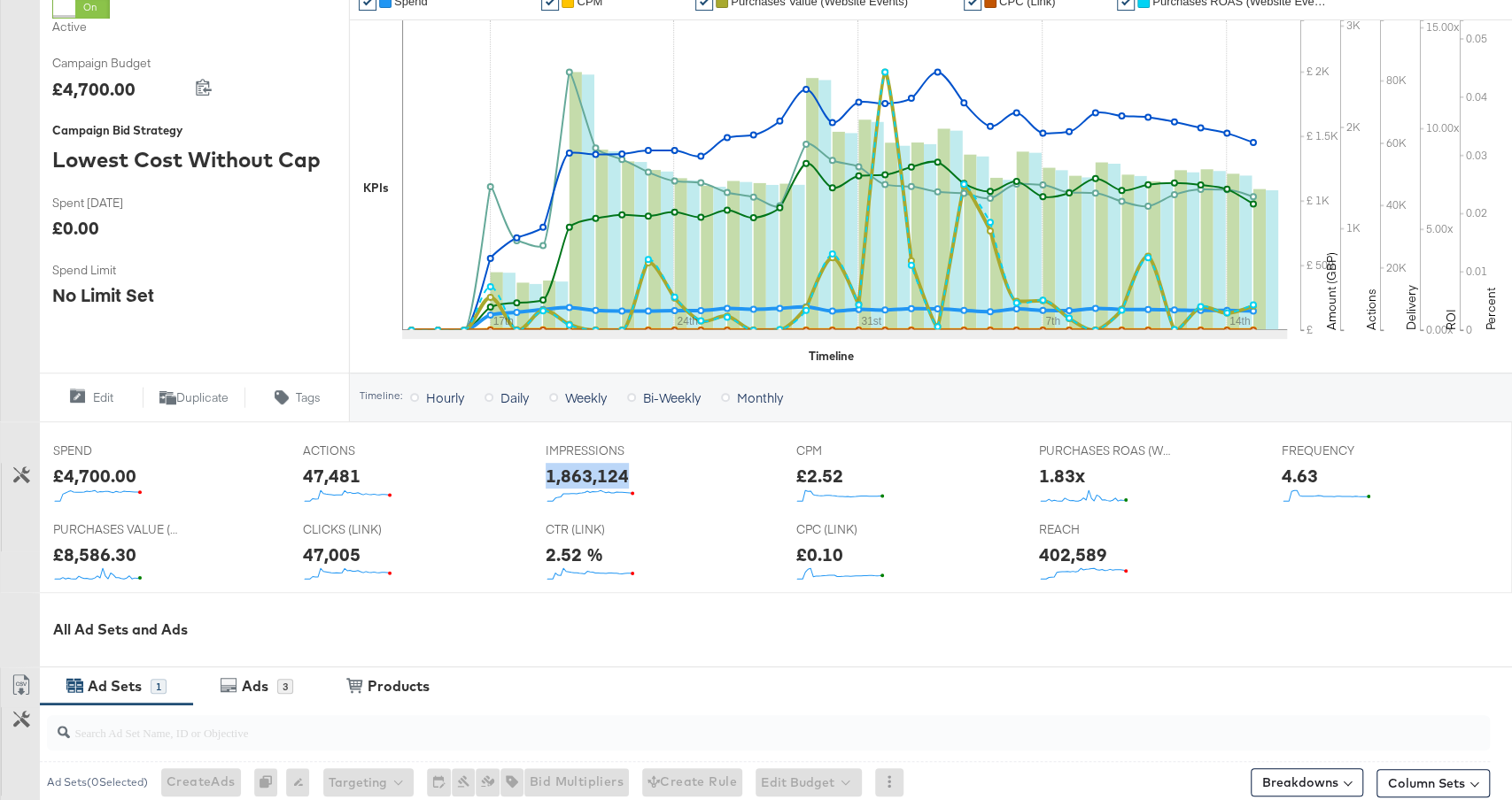
scroll to position [345, 0]
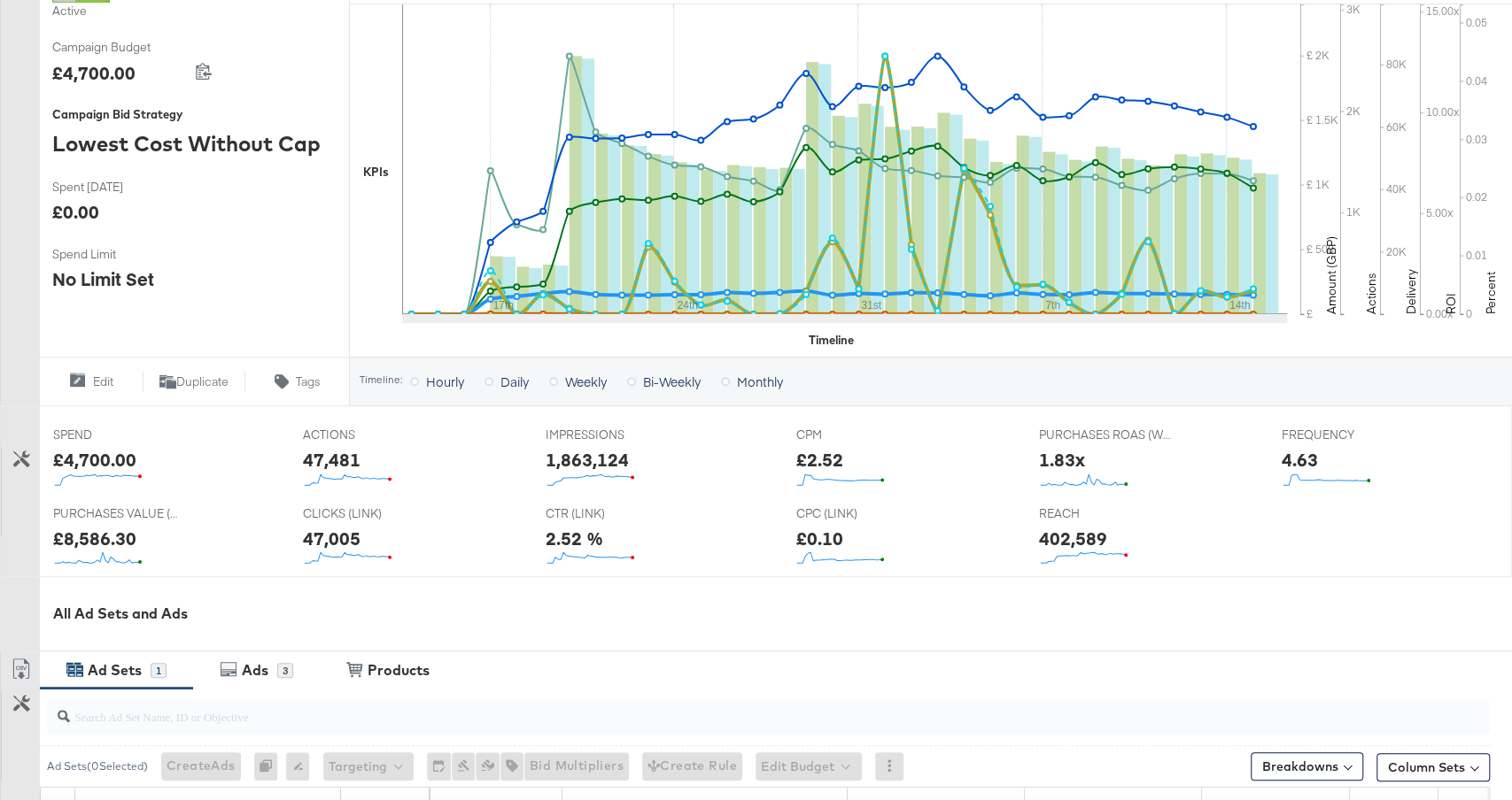
click at [1070, 535] on div "402,589" at bounding box center [1072, 538] width 68 height 26
copy div "402,589"
click at [1303, 455] on div "4.63" at bounding box center [1300, 459] width 36 height 26
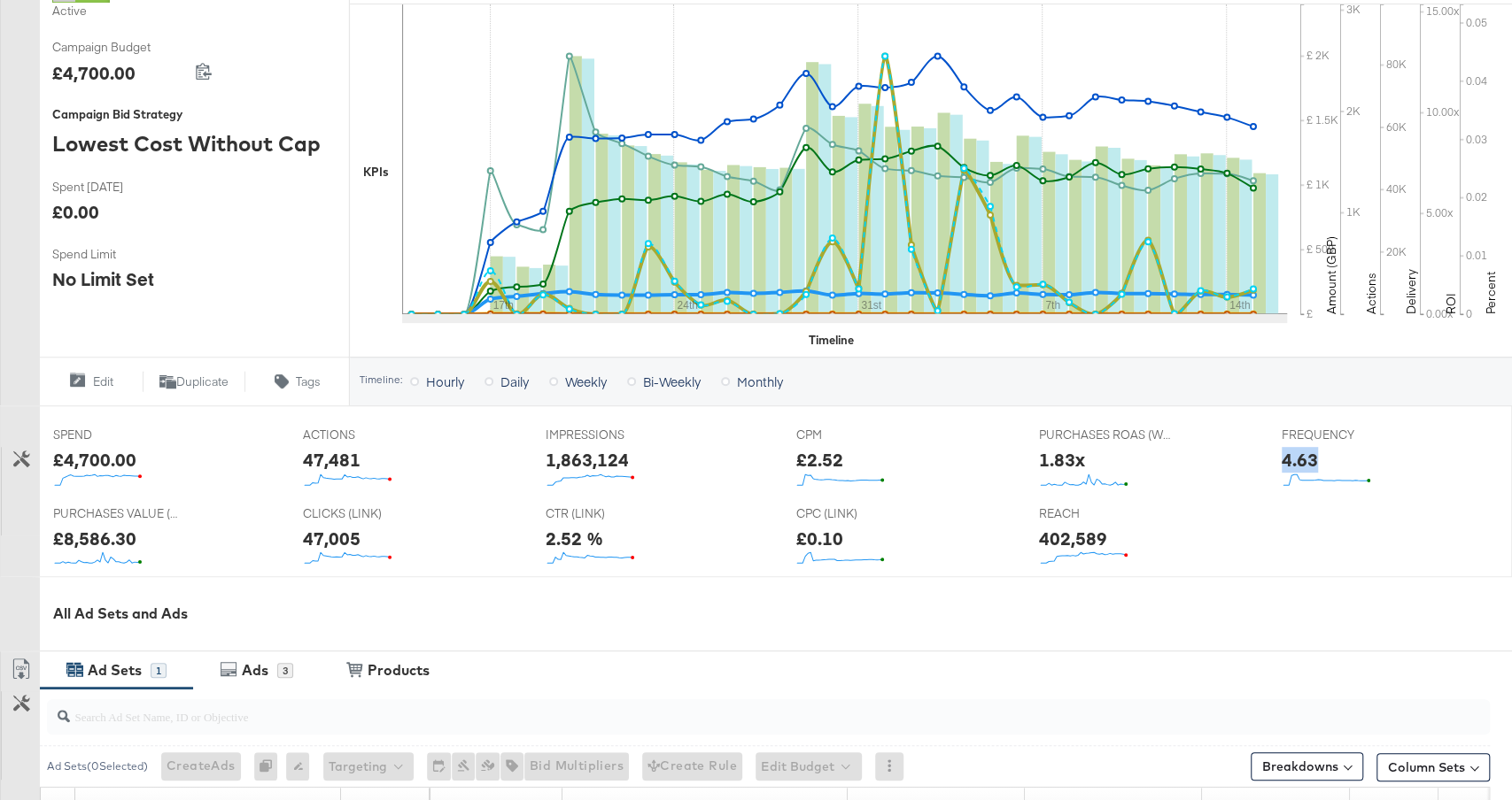
copy div "4.63"
click at [798, 465] on div "£2.52" at bounding box center [818, 459] width 47 height 26
copy div "£2.52"
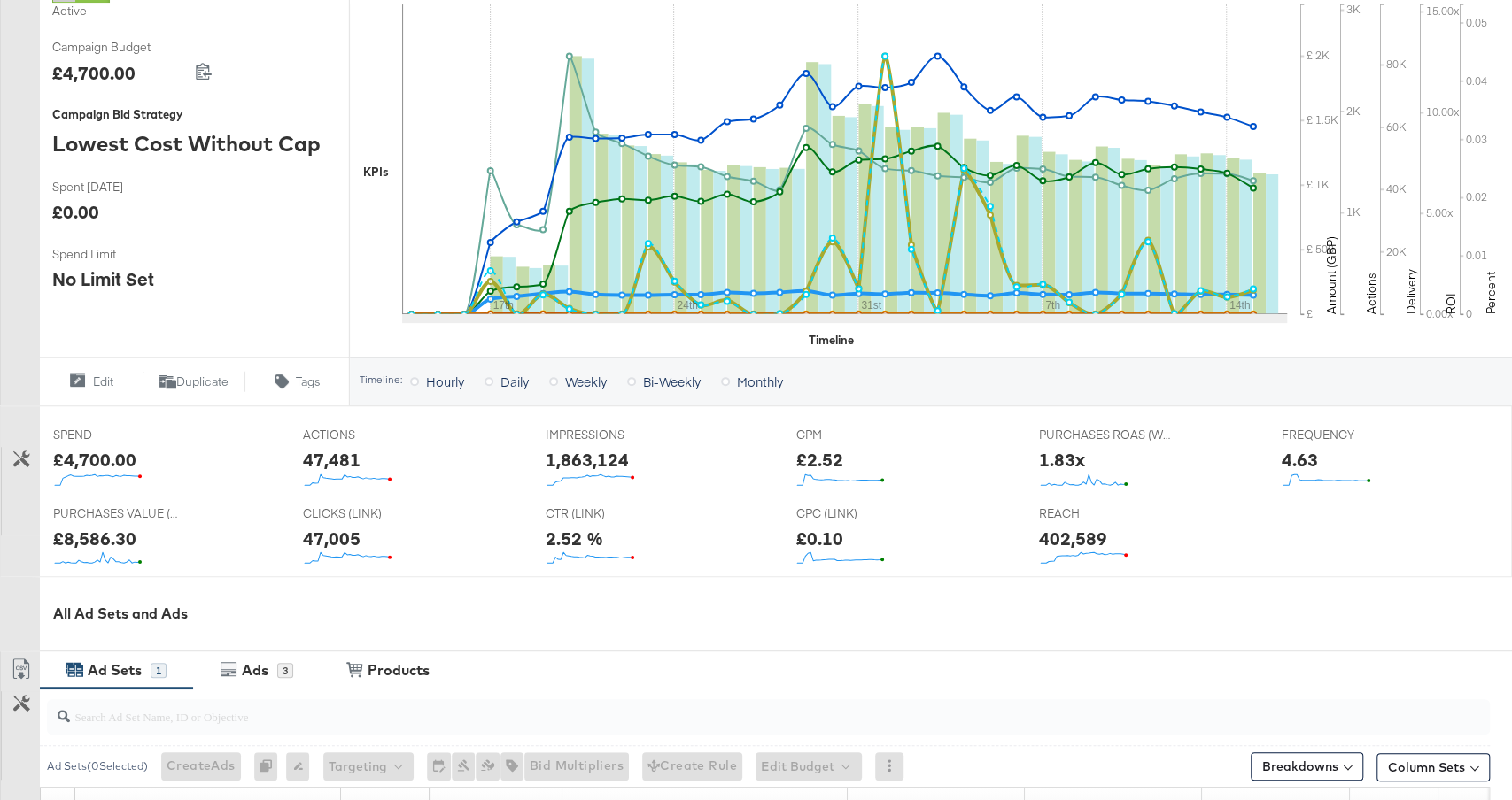
click at [329, 535] on div "47,005" at bounding box center [331, 538] width 58 height 26
copy div "47,005"
click at [817, 526] on div "£0.10" at bounding box center [818, 538] width 47 height 26
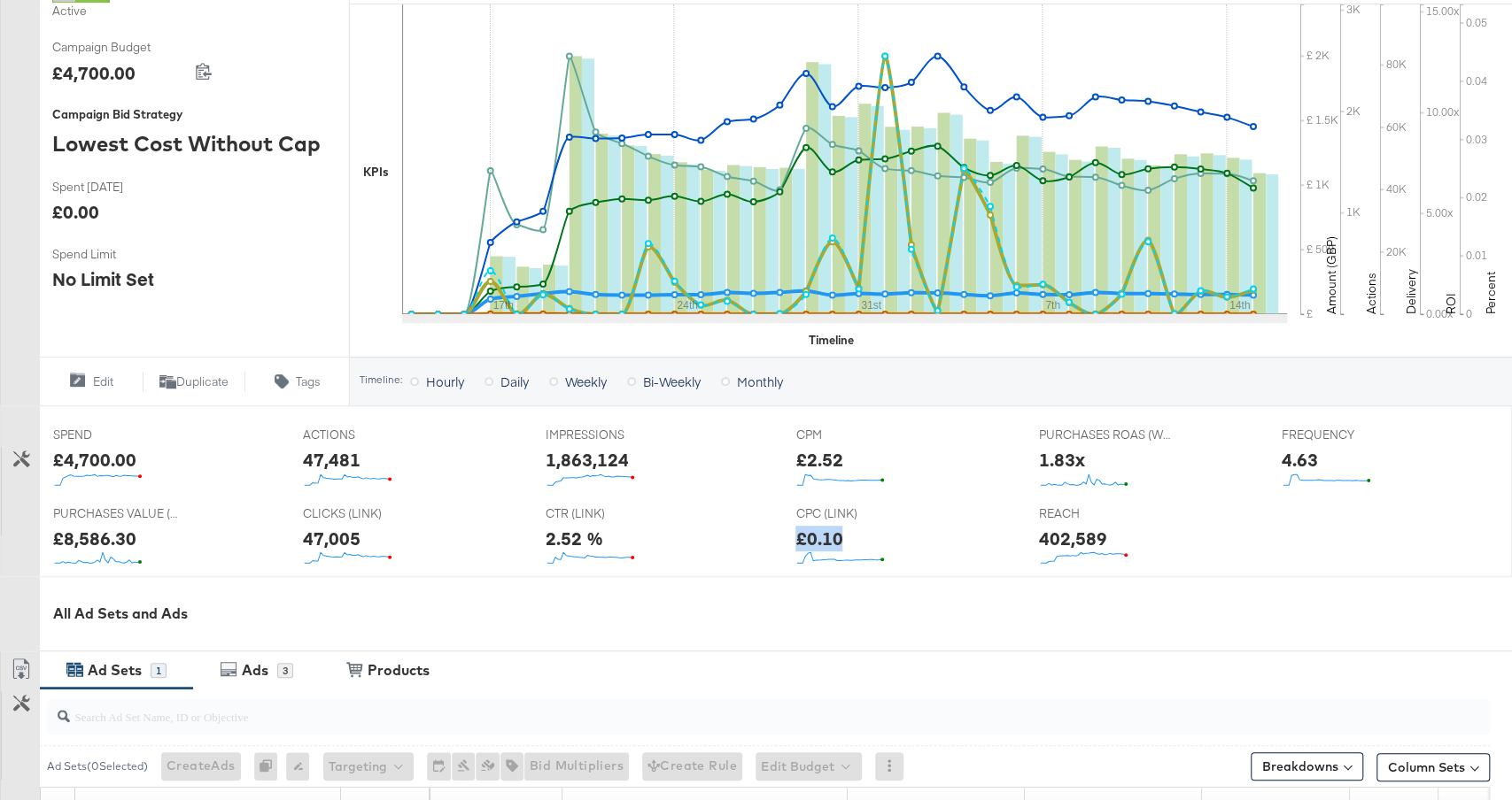
click at [817, 526] on div "£0.10" at bounding box center [818, 538] width 47 height 26
copy div "£0.10"
click at [567, 527] on div "2.52 %" at bounding box center [574, 538] width 58 height 26
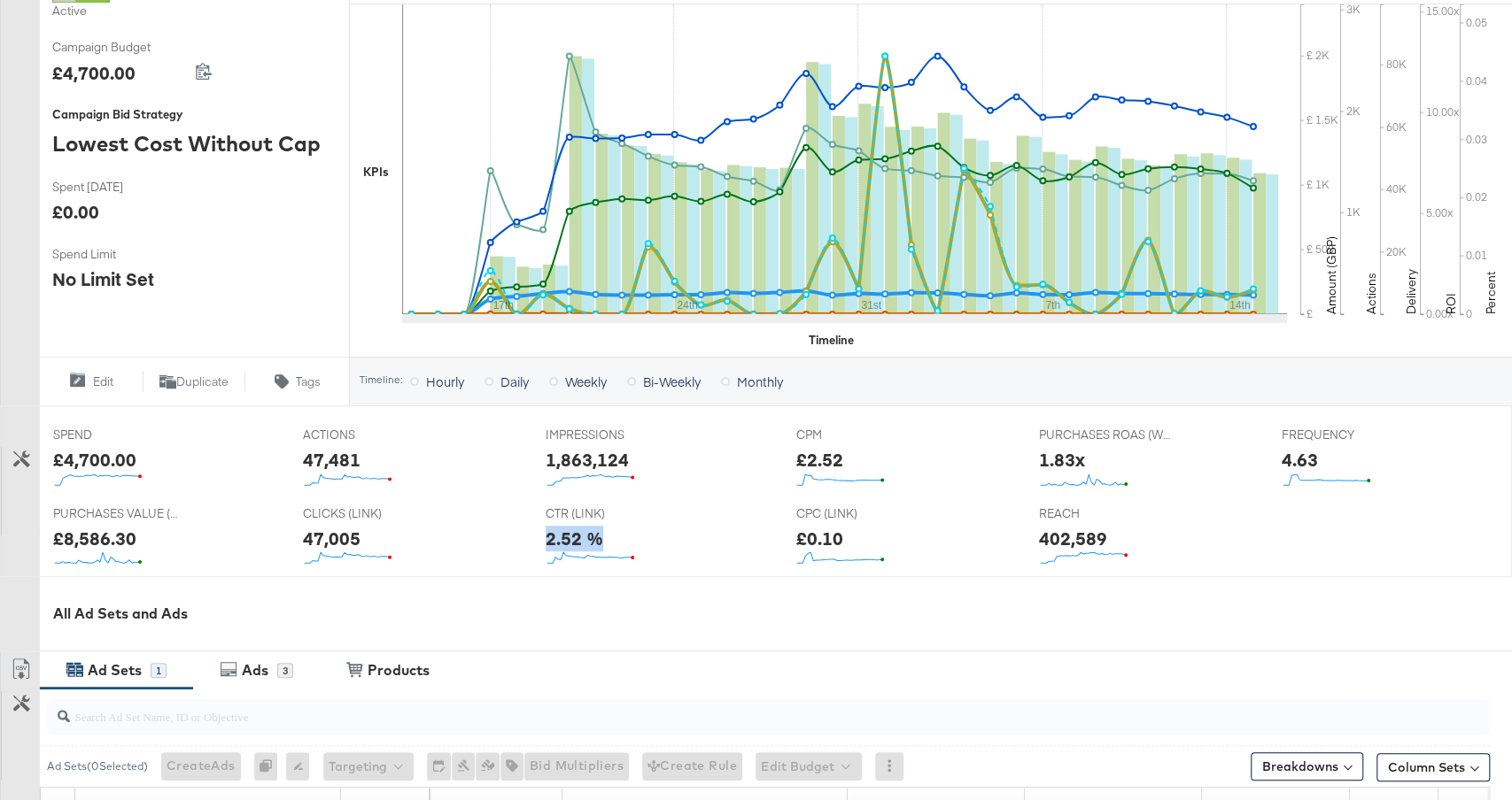
click at [567, 527] on div "2.52 %" at bounding box center [574, 538] width 58 height 26
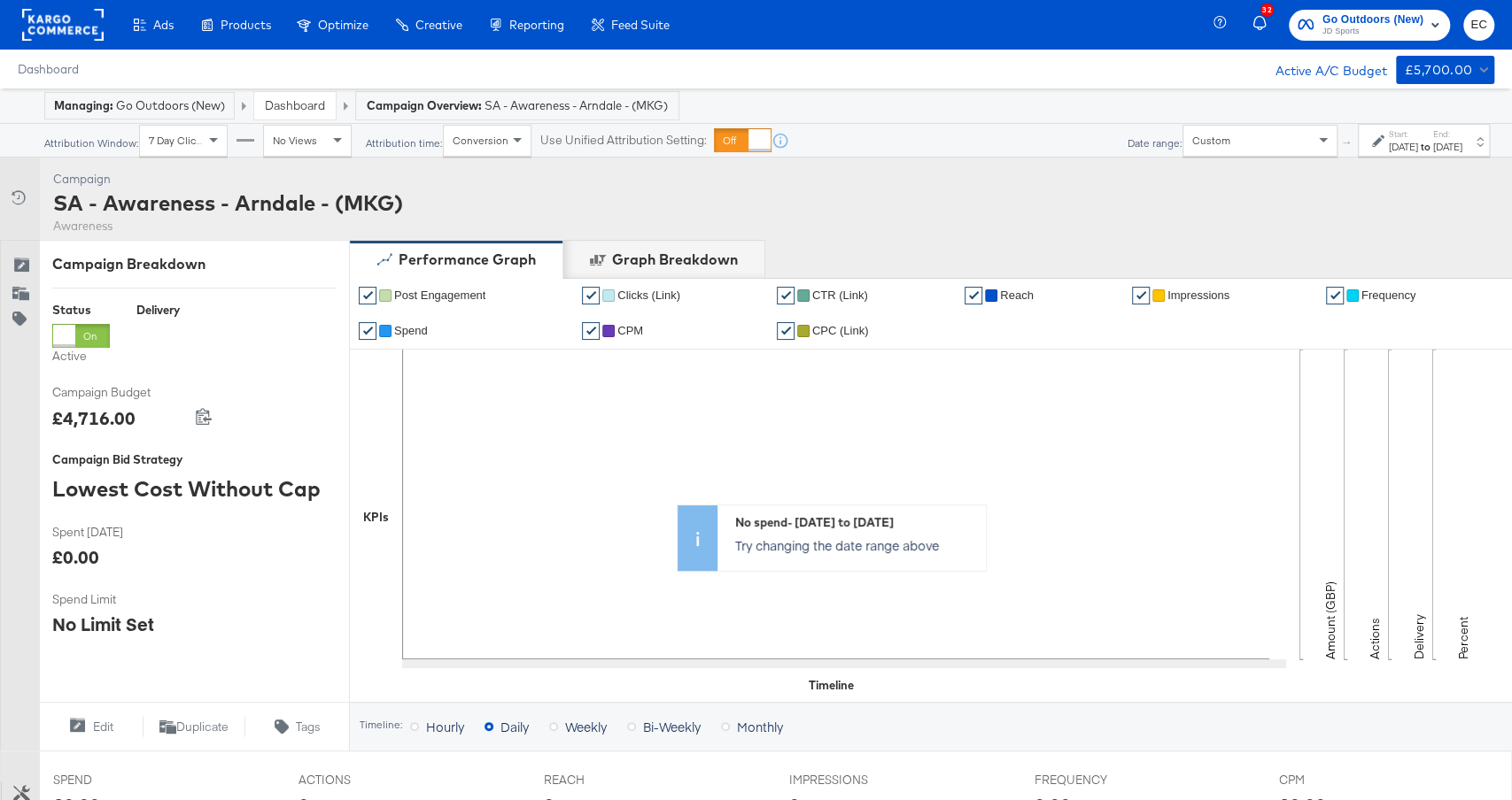
click at [1389, 142] on div "[DATE]" at bounding box center [1403, 147] width 29 height 14
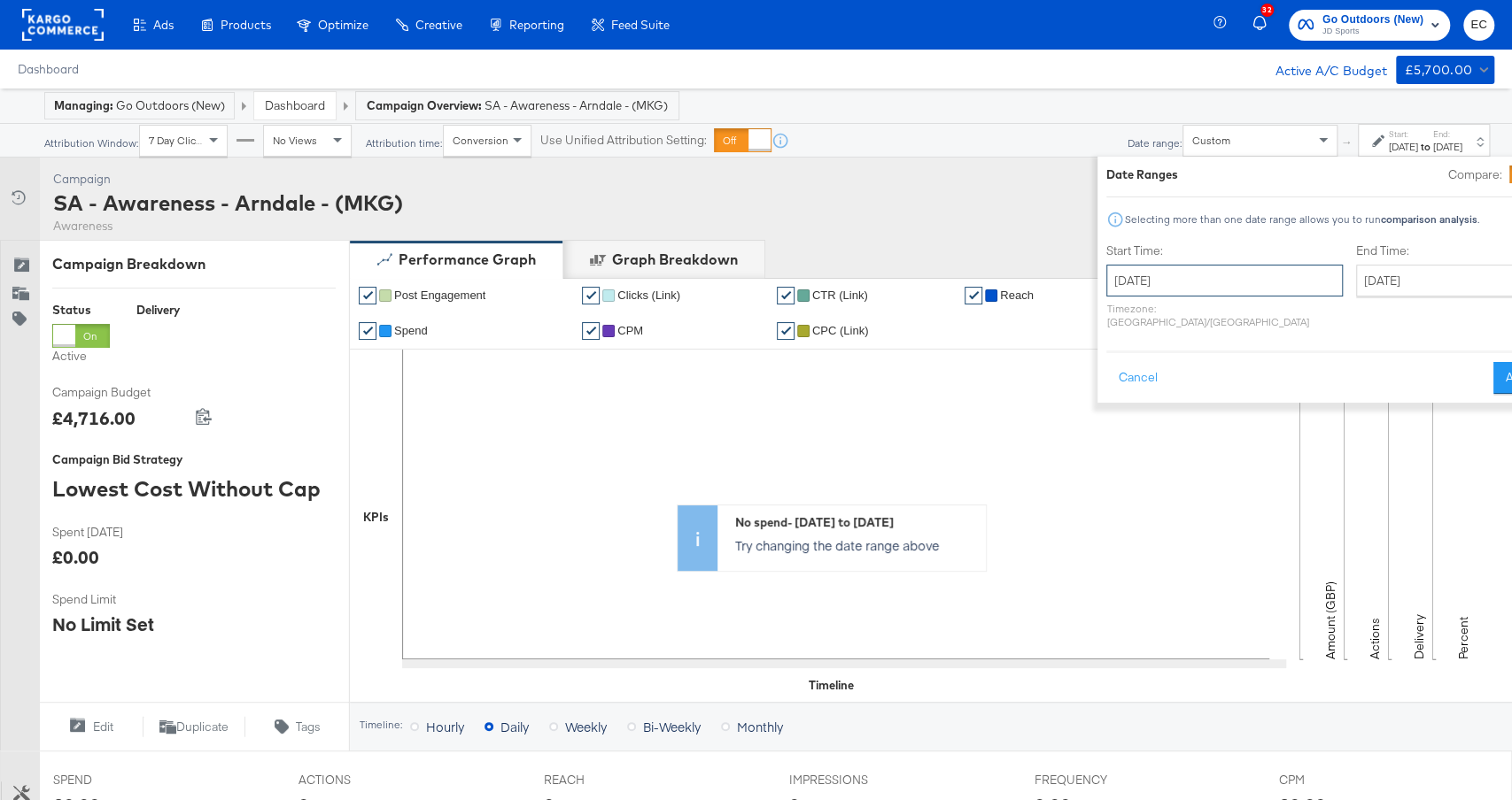
click at [1106, 289] on input "[DATE]" at bounding box center [1224, 281] width 236 height 32
click at [1294, 317] on span "›" at bounding box center [1308, 317] width 28 height 27
click at [1262, 367] on td "1" at bounding box center [1277, 370] width 30 height 25
type input "[DATE]"
click at [1354, 288] on input "[DATE]" at bounding box center [1446, 281] width 186 height 32
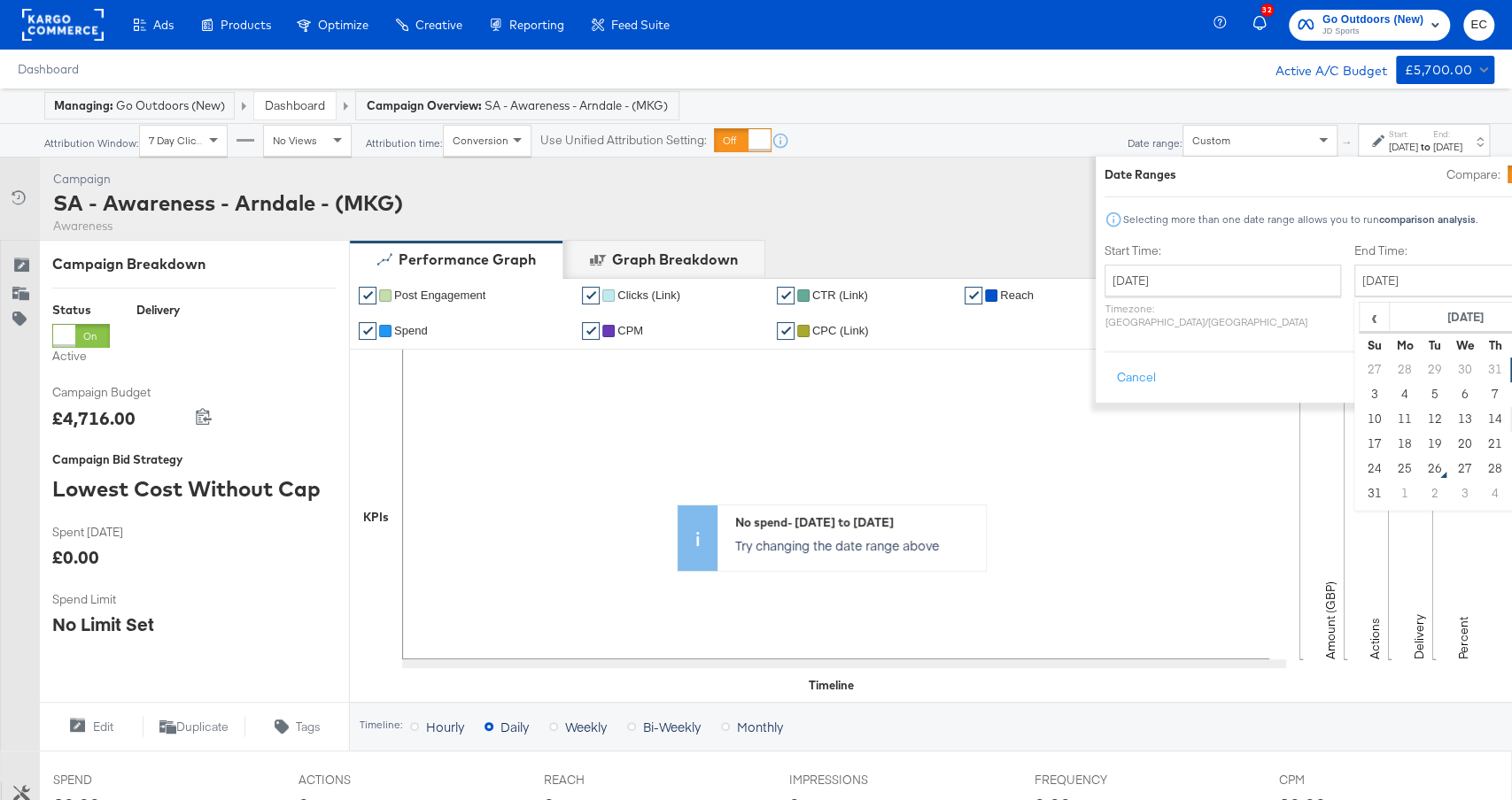
click at [1510, 424] on td "15" at bounding box center [1525, 420] width 30 height 25
type input "[DATE]"
click at [1498, 362] on button "Apply" at bounding box center [1525, 378] width 56 height 32
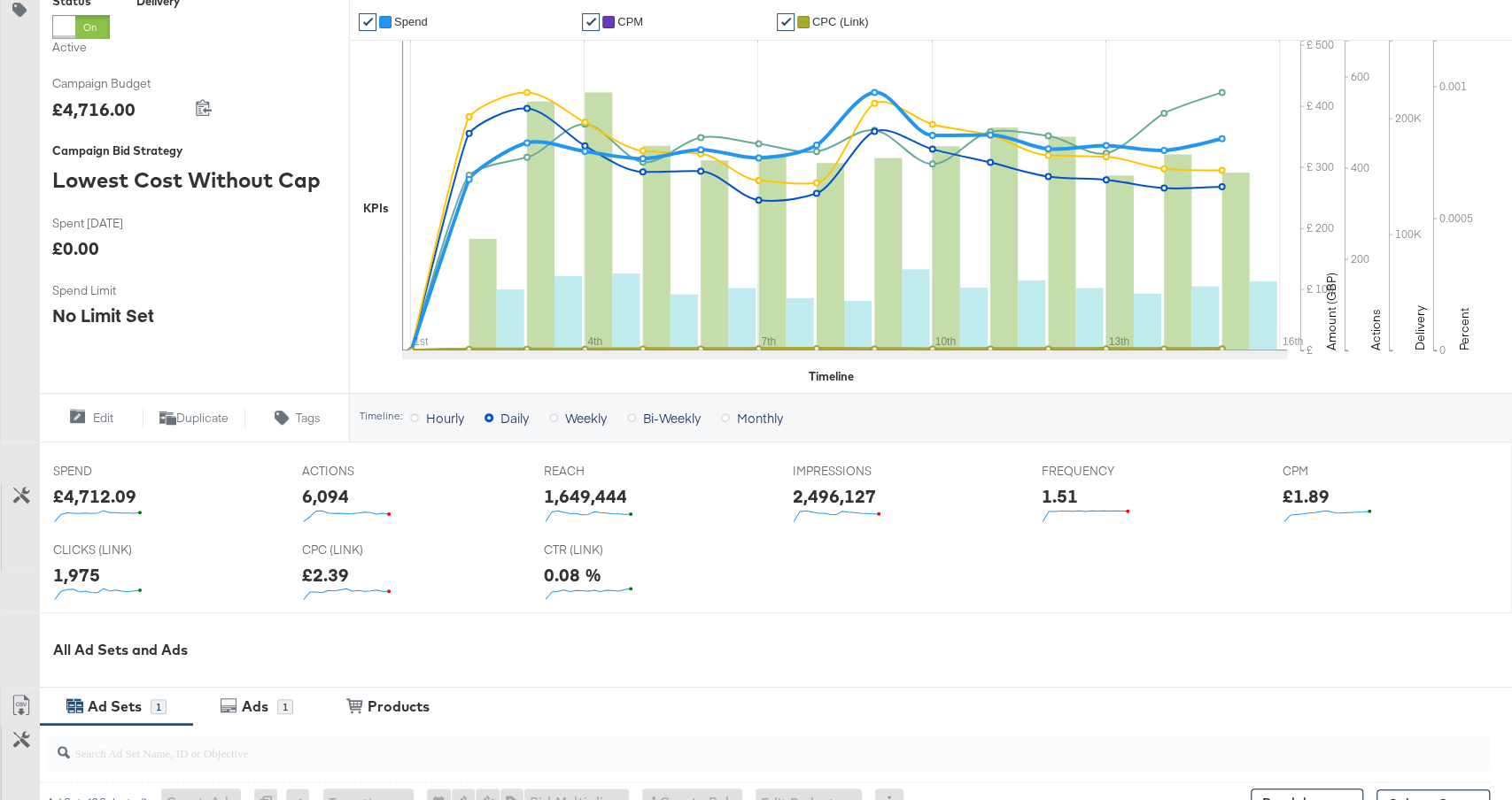
scroll to position [303, 0]
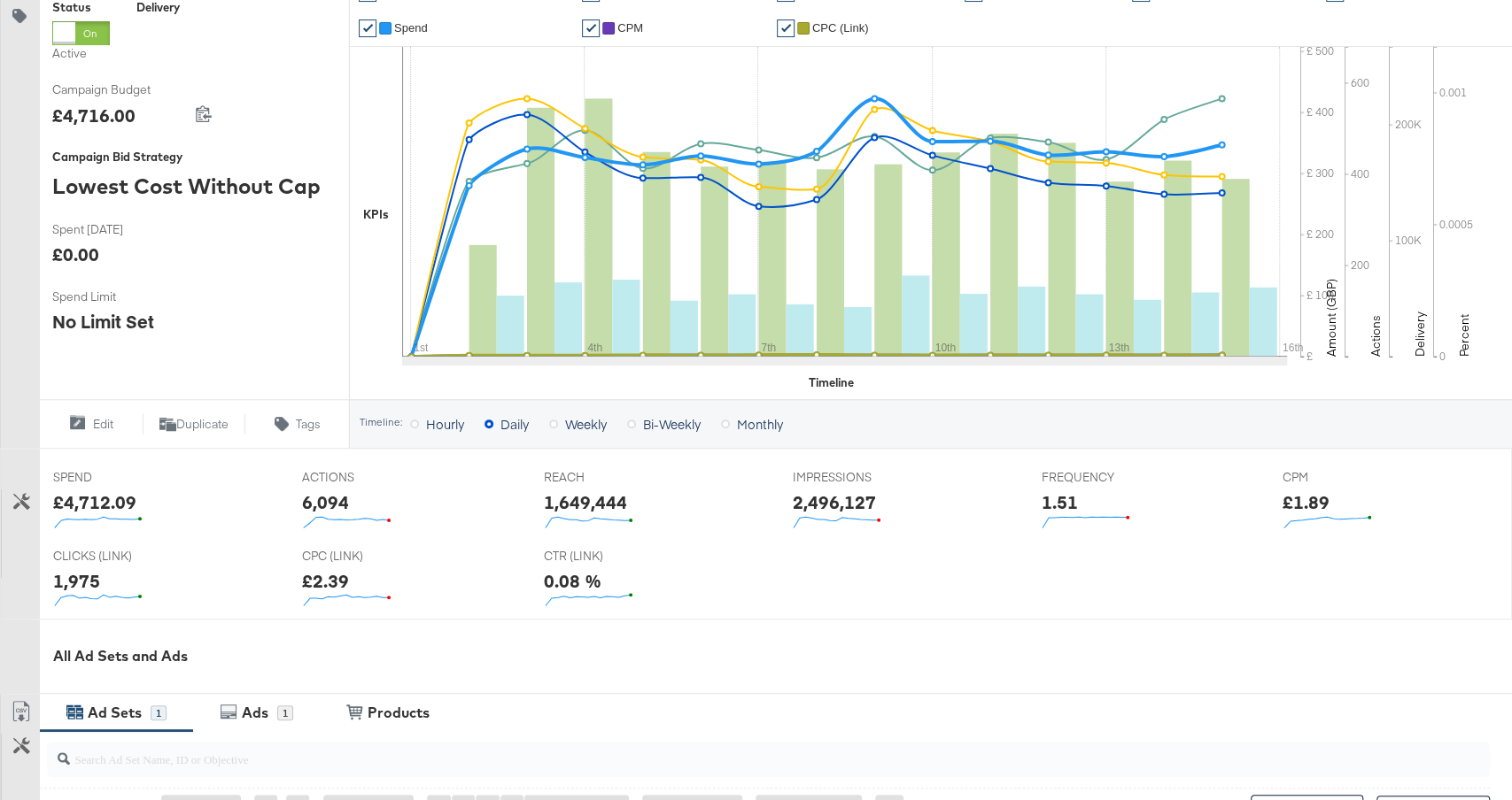
click at [116, 499] on div "£4,712.09" at bounding box center [95, 502] width 84 height 26
copy div "4,712.09"
click at [590, 506] on div "1,649,444" at bounding box center [585, 502] width 84 height 26
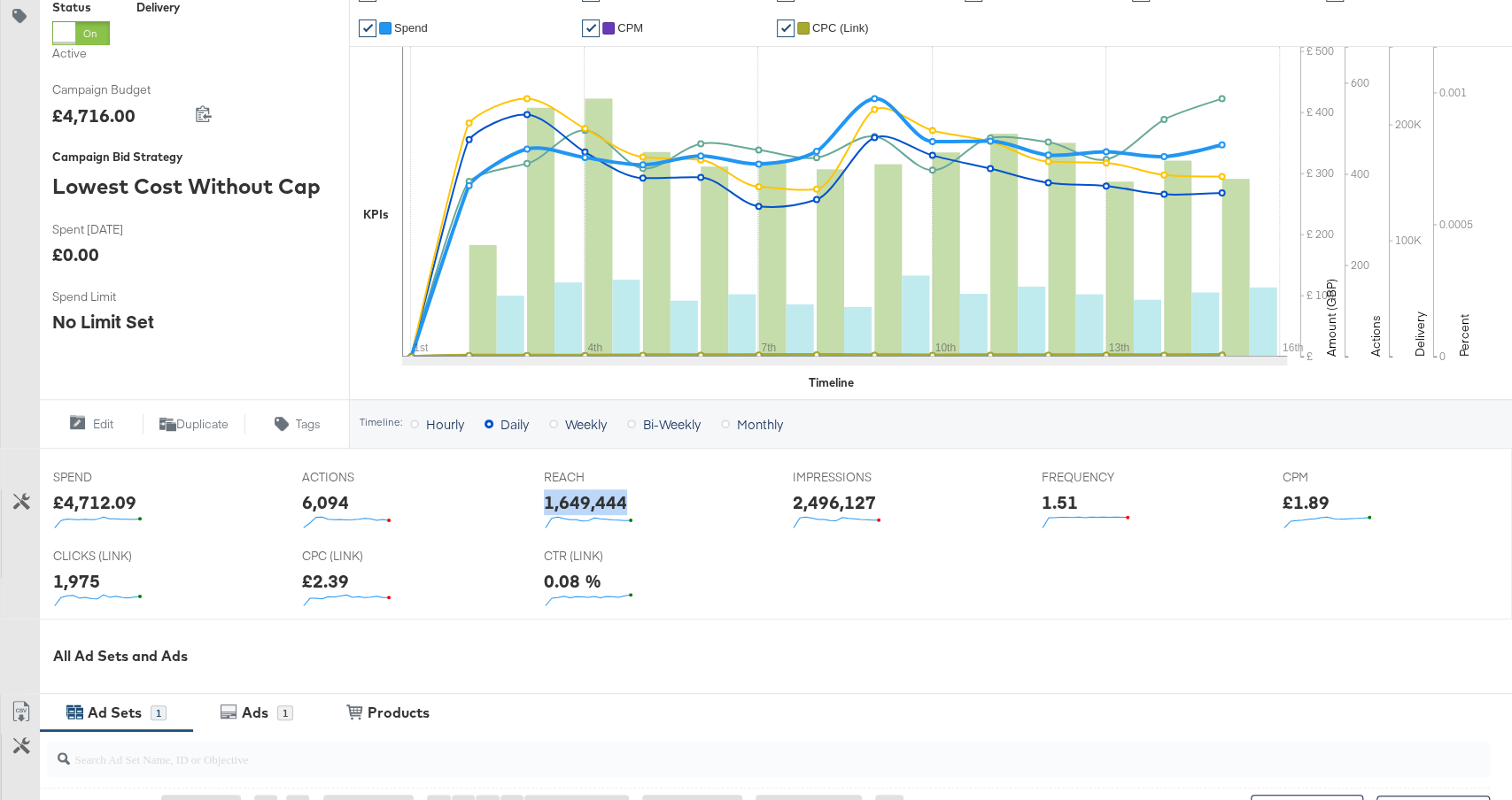
copy div "1,649,444"
click at [834, 494] on div "2,496,127" at bounding box center [833, 502] width 84 height 26
copy div "2,496,127"
click at [1060, 497] on div "1.51" at bounding box center [1058, 502] width 36 height 26
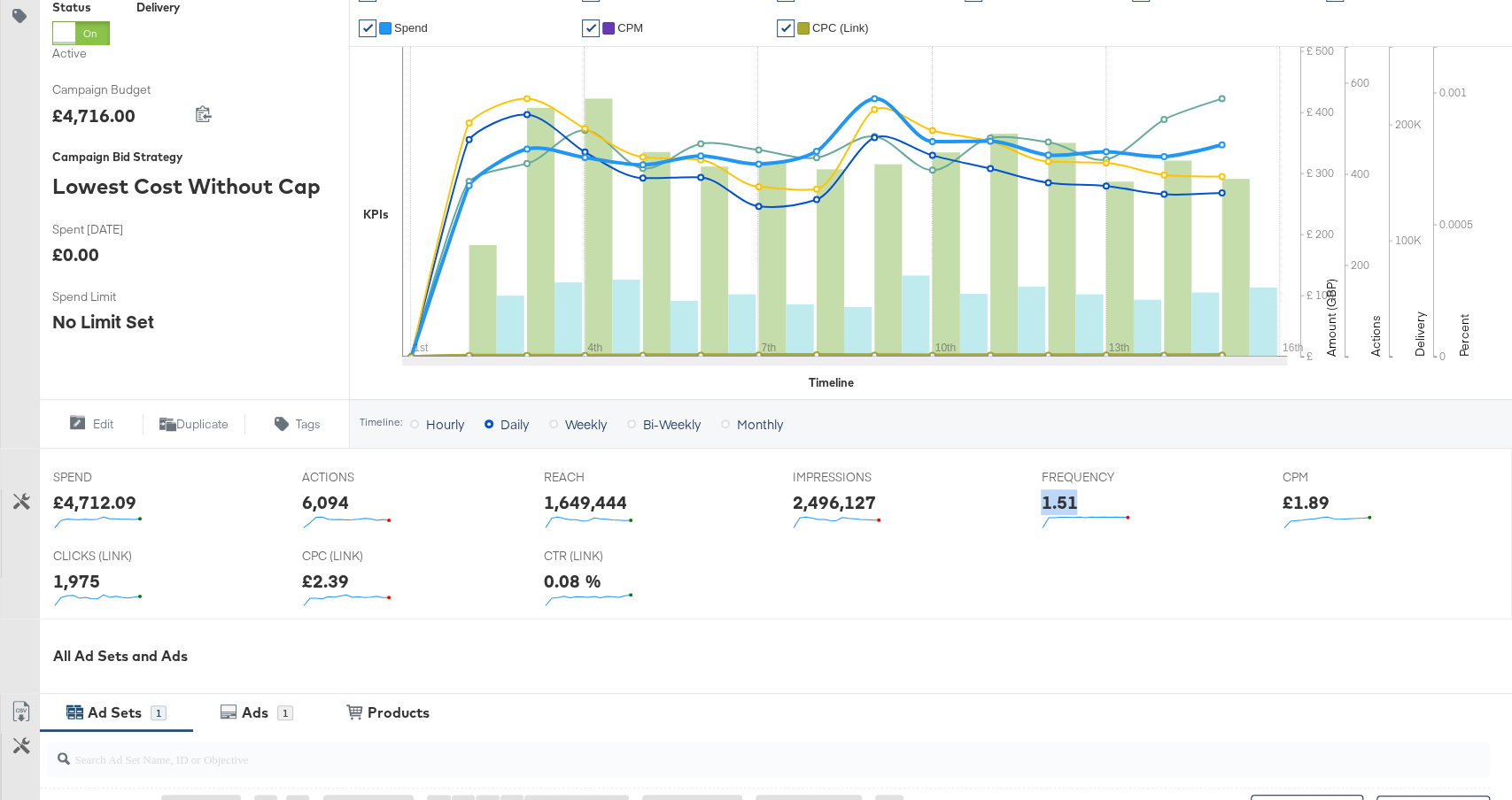
click at [1060, 497] on div "1.51" at bounding box center [1058, 502] width 36 height 26
copy div "1.51"
click at [1298, 490] on div "£1.89" at bounding box center [1306, 502] width 47 height 26
copy div "1.89"
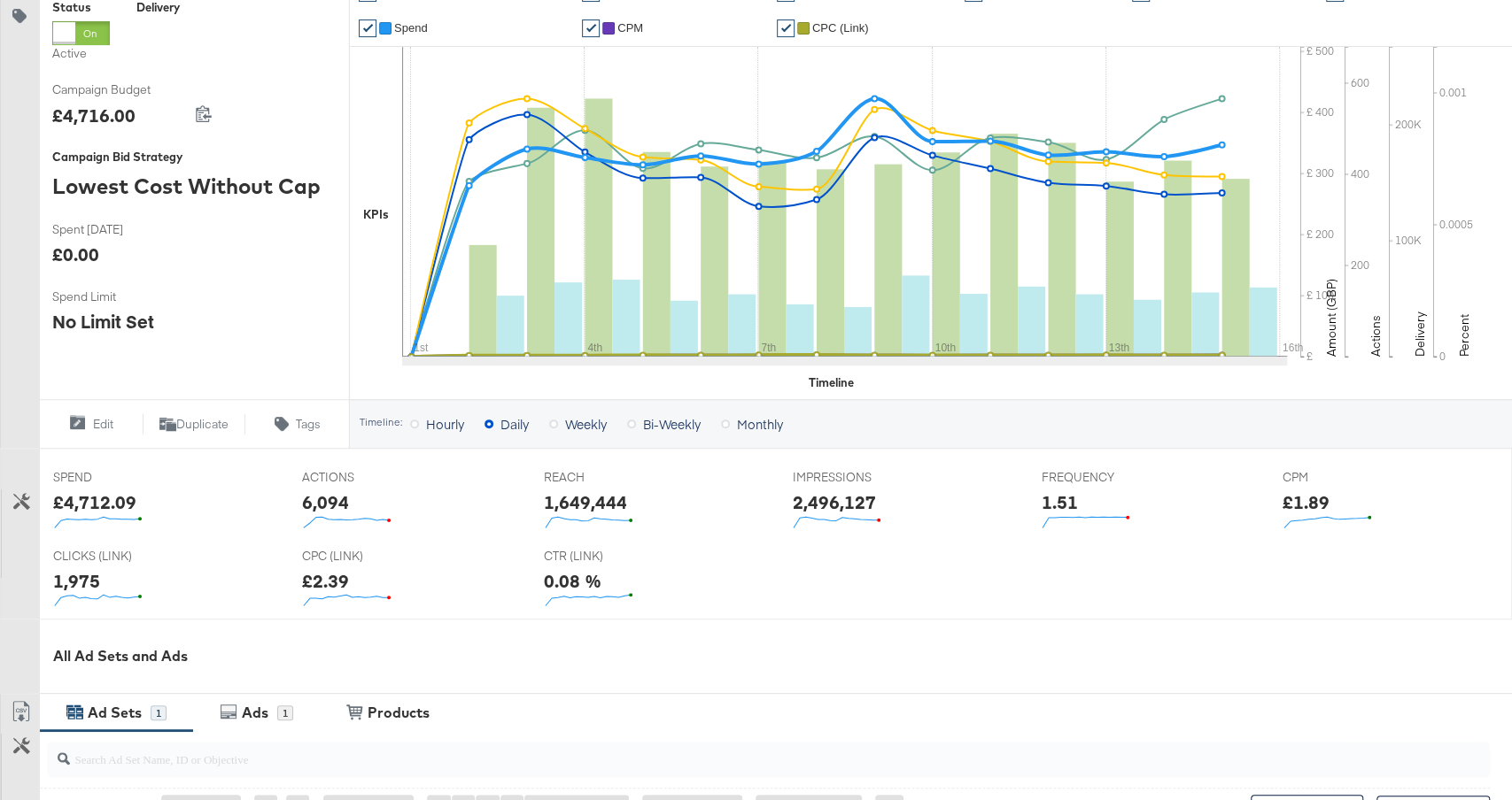
click at [73, 570] on div "1,975" at bounding box center [76, 581] width 47 height 26
copy div "1,975"
click at [314, 568] on div "£2.39" at bounding box center [325, 581] width 47 height 26
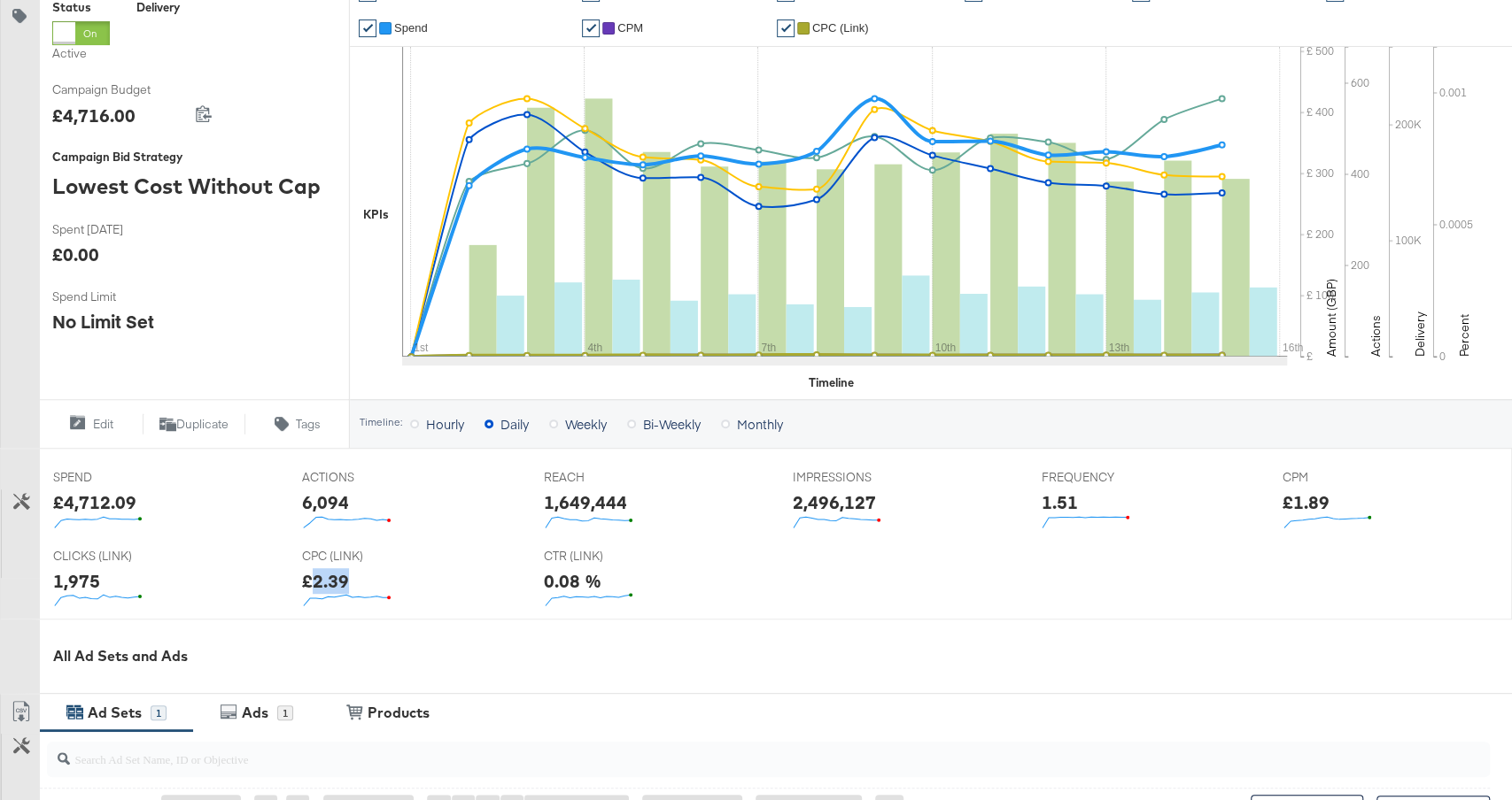
copy div "2.39"
click at [573, 584] on div "0.08 %" at bounding box center [572, 581] width 58 height 26
copy div "0.08"
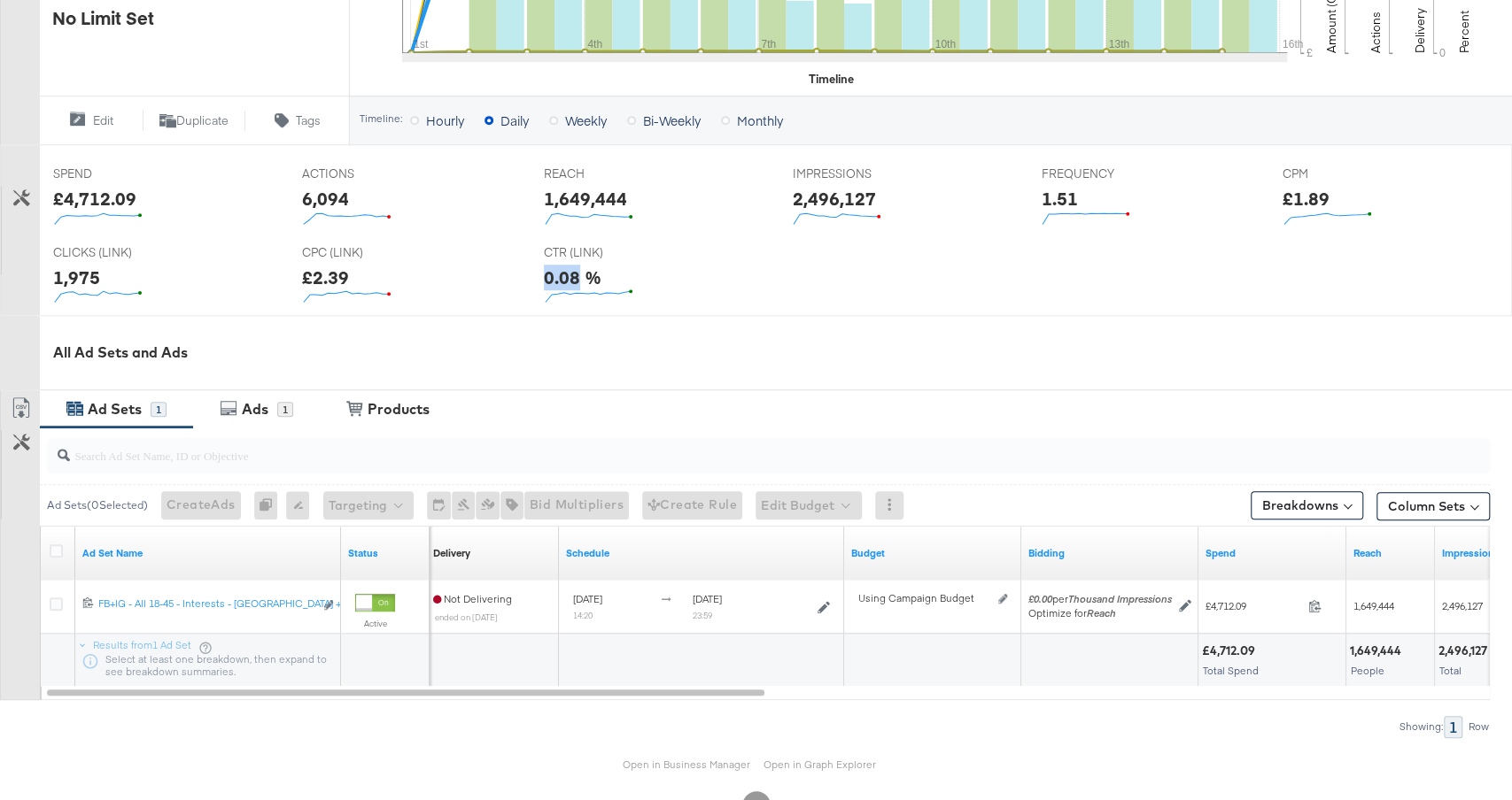
scroll to position [661, 0]
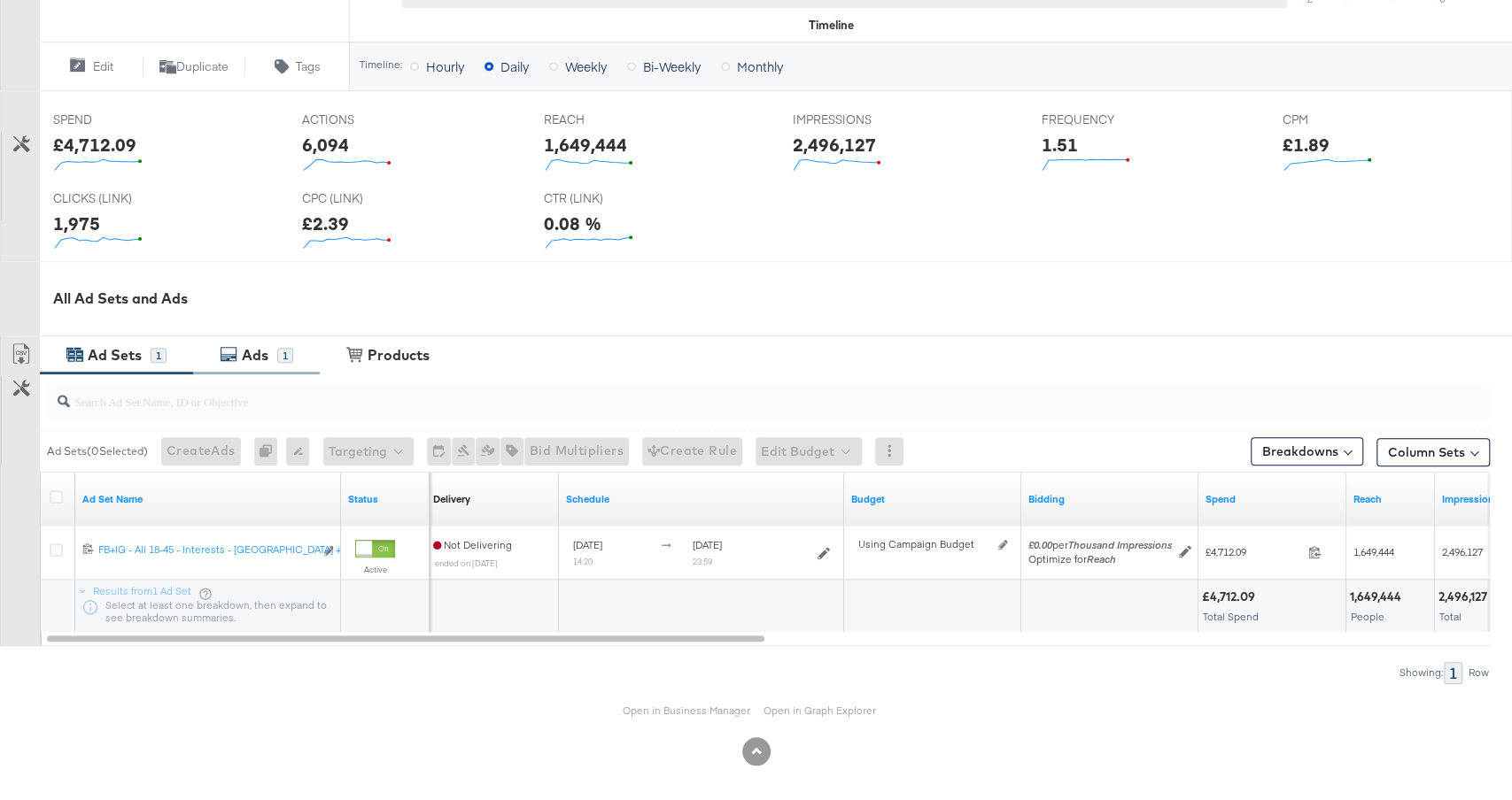
click at [251, 345] on div "Ads" at bounding box center [255, 355] width 27 height 20
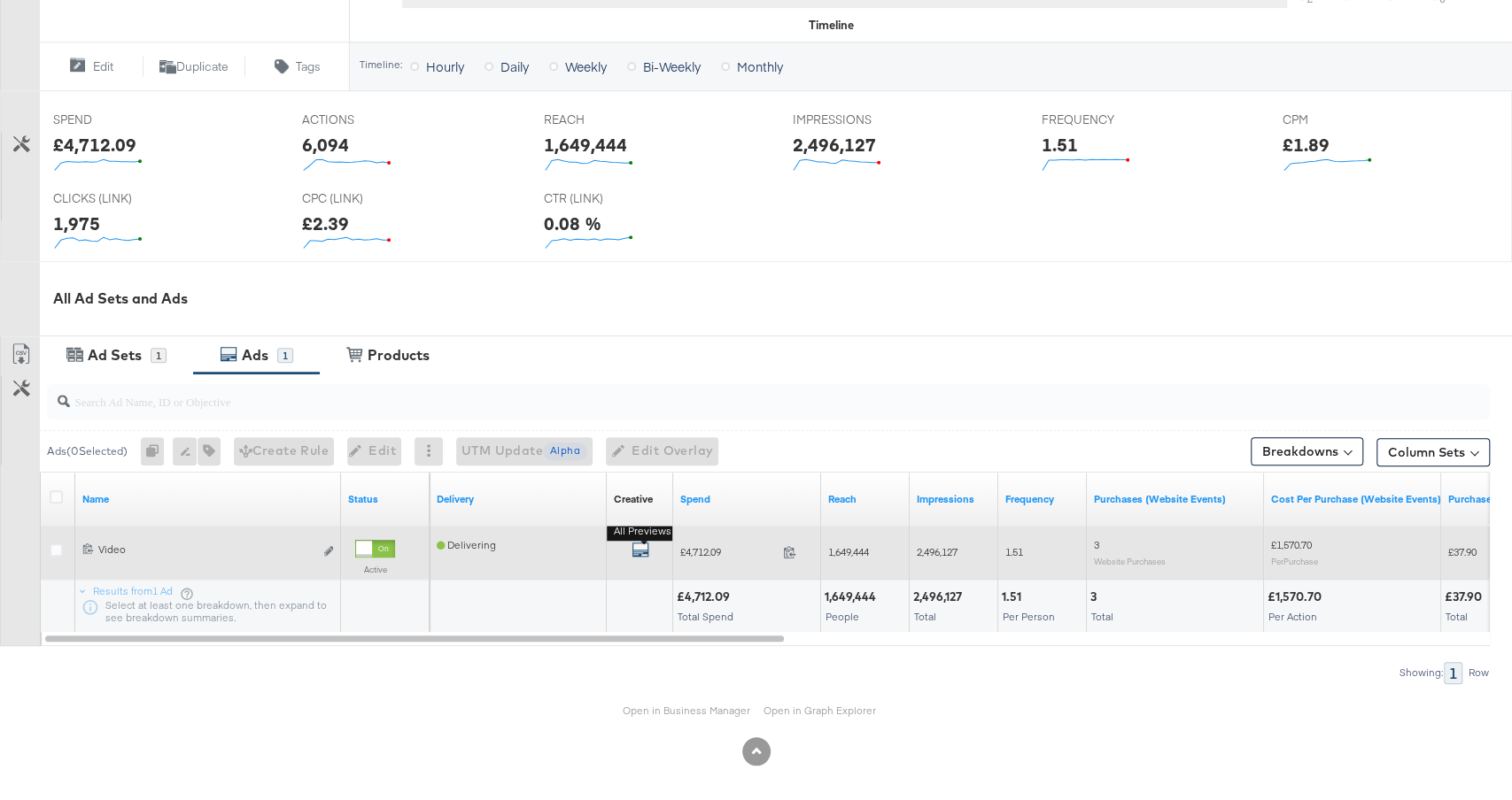
click at [641, 546] on icon "default" at bounding box center [641, 550] width 18 height 18
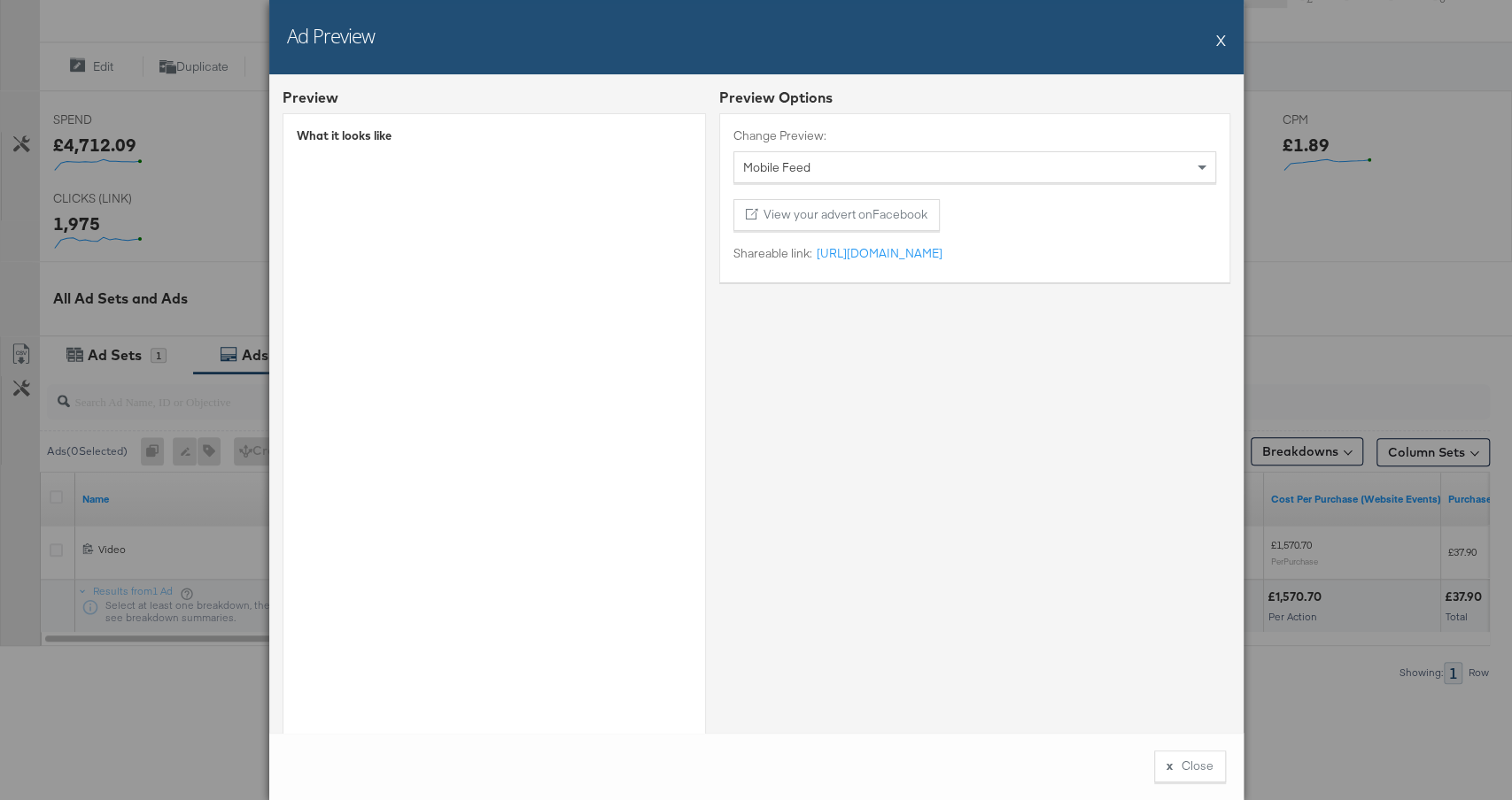
click at [680, 432] on div "What it looks like" at bounding box center [494, 432] width 424 height 636
click at [681, 424] on div "What it looks like" at bounding box center [494, 432] width 424 height 636
click at [1227, 43] on div "Ad Preview X" at bounding box center [756, 37] width 975 height 75
click at [1221, 43] on button "X" at bounding box center [1221, 40] width 10 height 36
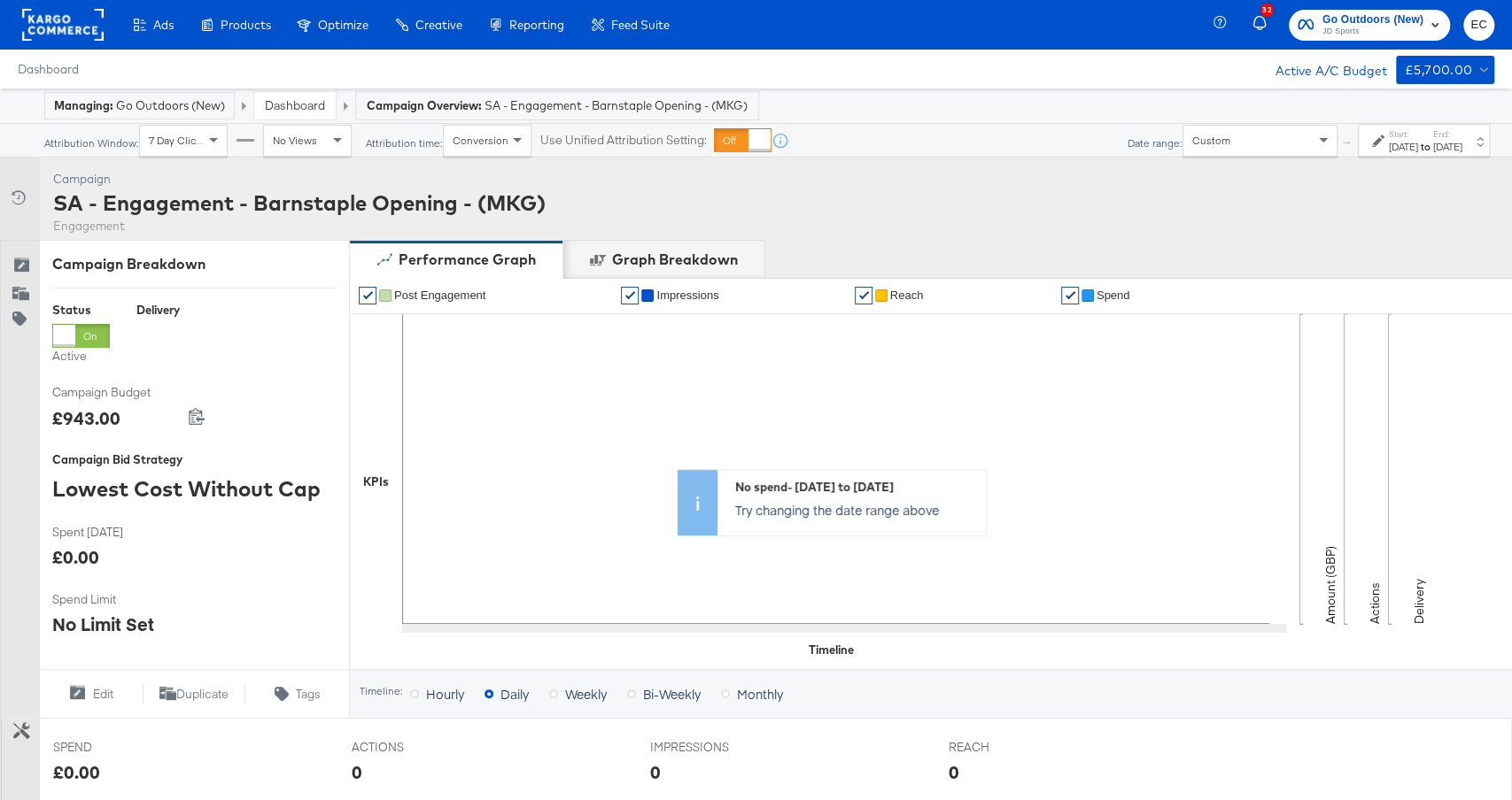
click at [1389, 138] on label "Start:" at bounding box center [1403, 134] width 29 height 12
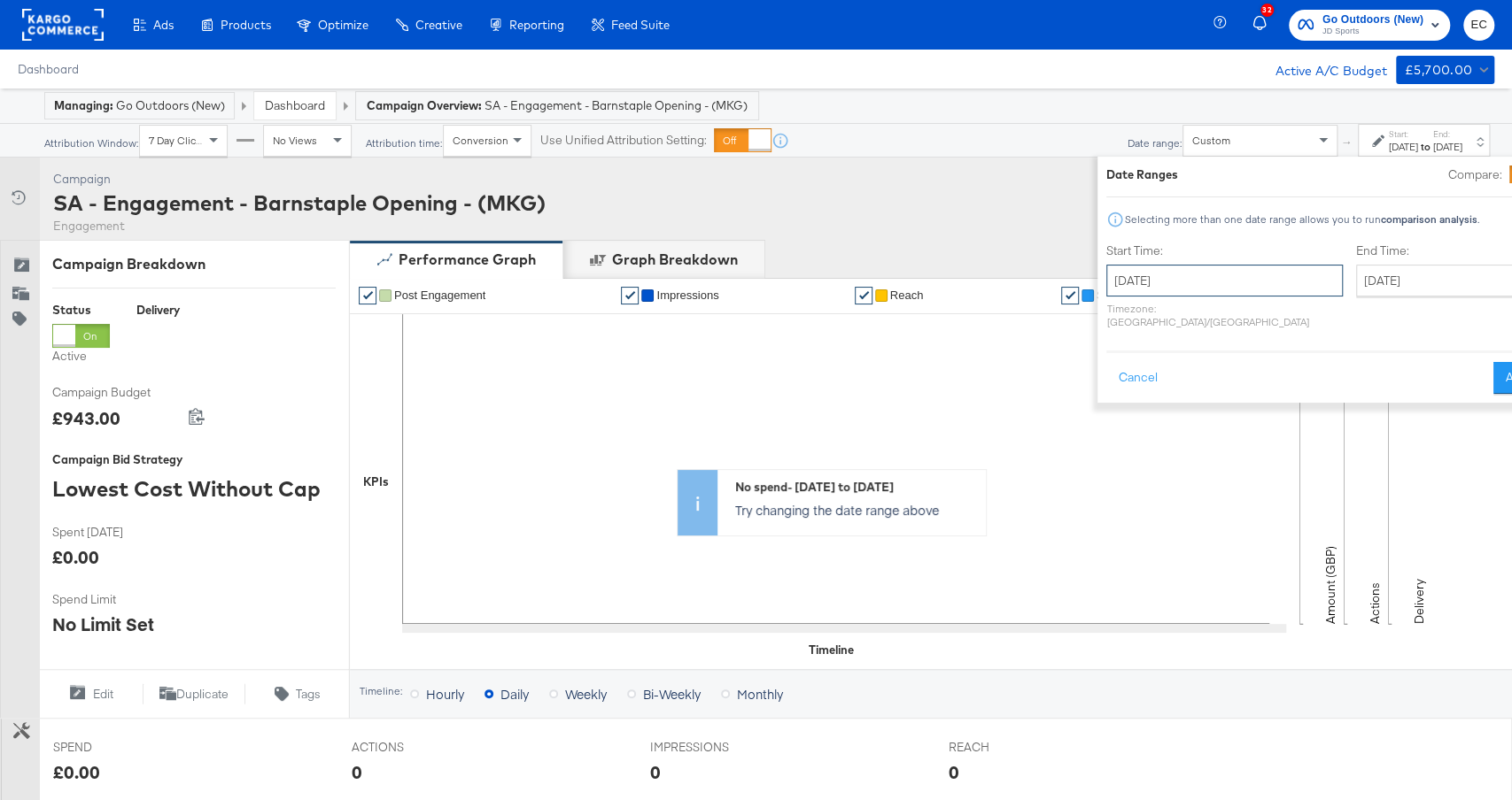
click at [1110, 288] on input "[DATE]" at bounding box center [1224, 281] width 236 height 32
click at [1294, 314] on span "›" at bounding box center [1308, 317] width 28 height 27
click at [1262, 390] on td "8" at bounding box center [1277, 395] width 30 height 25
type input "[DATE]"
click at [1356, 272] on input "[DATE]" at bounding box center [1448, 281] width 186 height 32
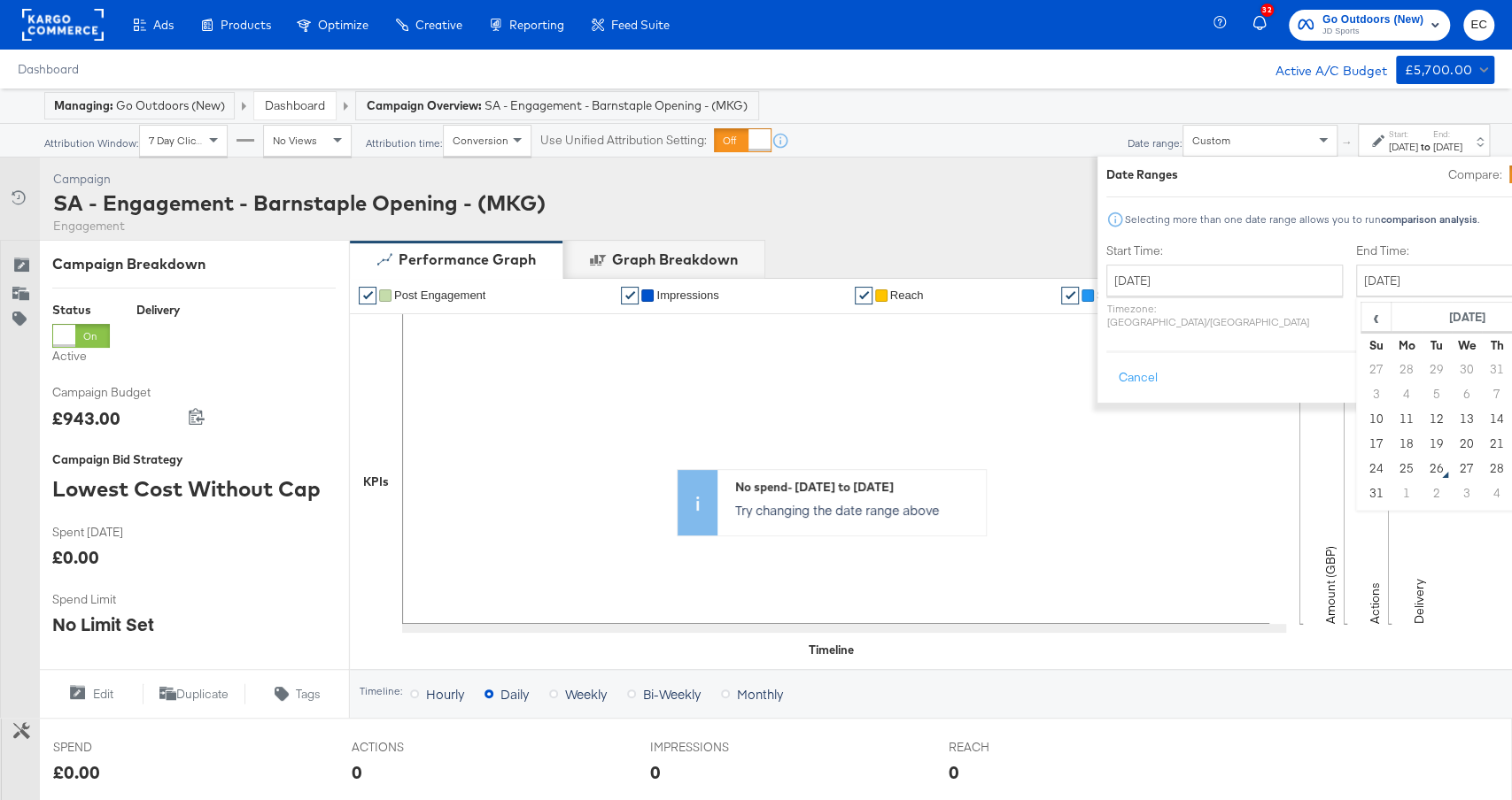
click at [1511, 418] on td "15" at bounding box center [1527, 420] width 30 height 25
type input "[DATE]"
click at [1499, 363] on button "Apply" at bounding box center [1526, 378] width 56 height 32
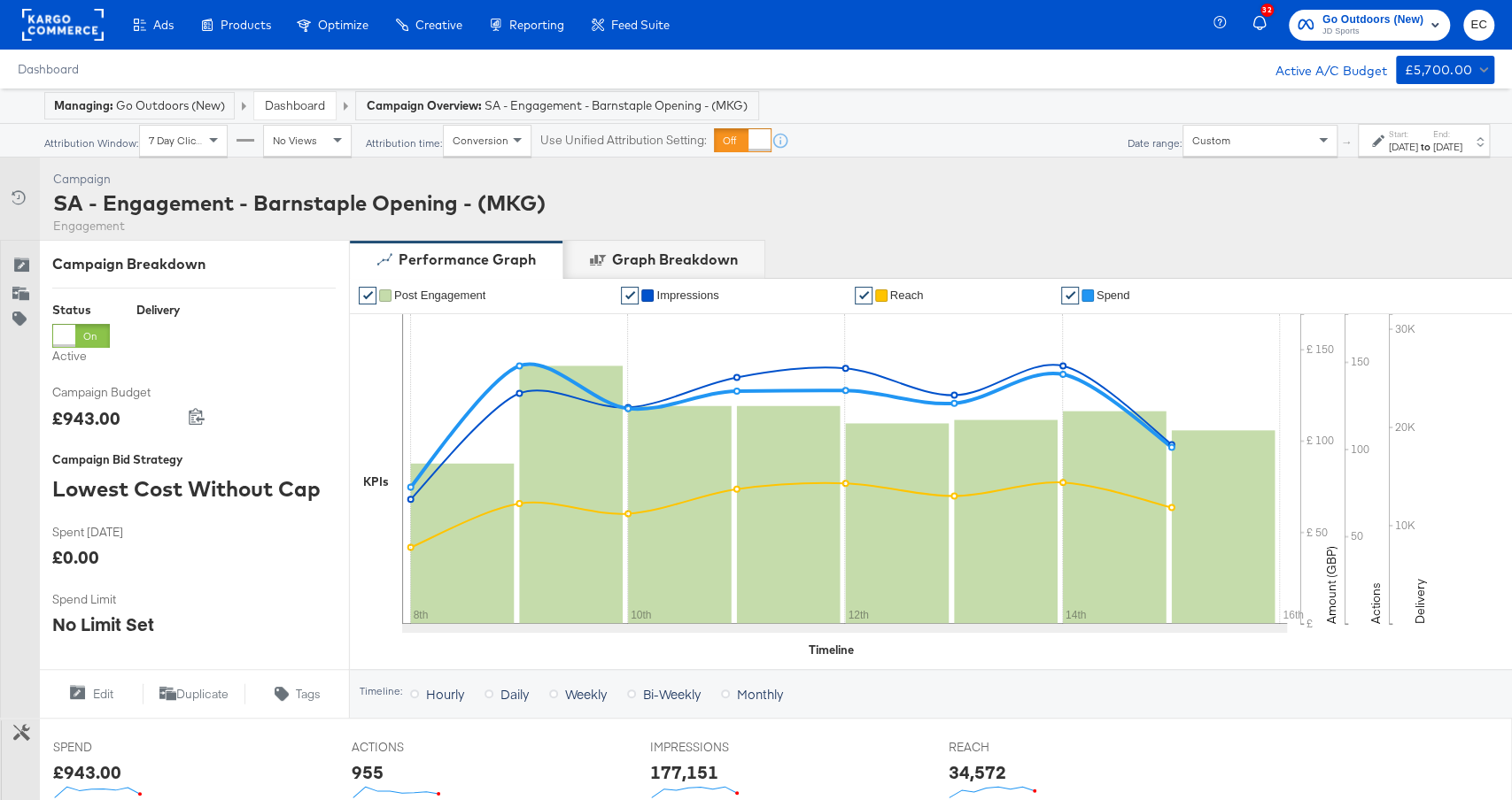
click at [1389, 141] on div "[DATE]" at bounding box center [1403, 147] width 29 height 14
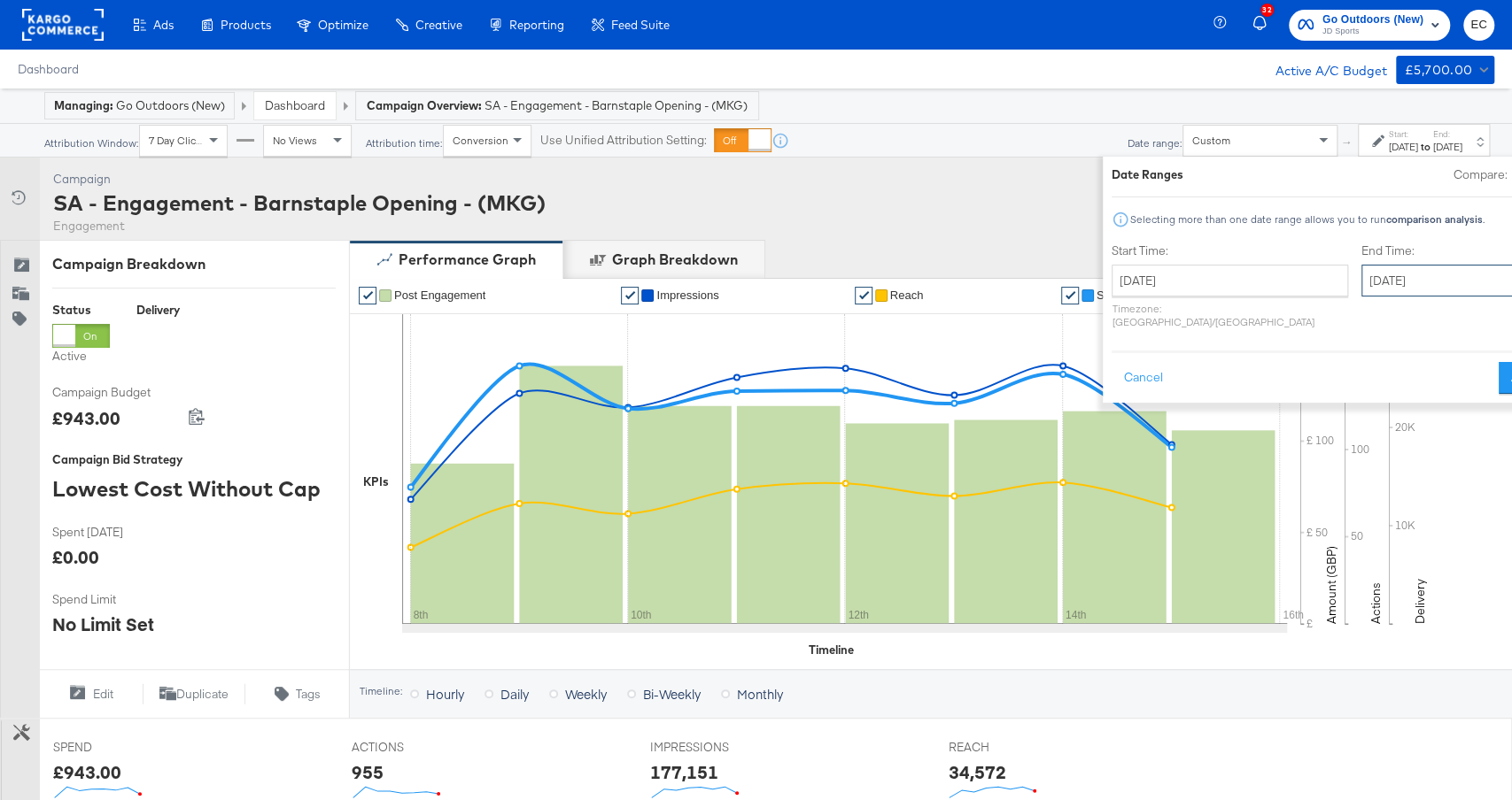
click at [1361, 292] on input "[DATE]" at bounding box center [1453, 281] width 186 height 32
click at [1511, 449] on td "22" at bounding box center [1532, 445] width 30 height 25
type input "[DATE]"
click at [1502, 364] on button "Apply" at bounding box center [1530, 378] width 56 height 32
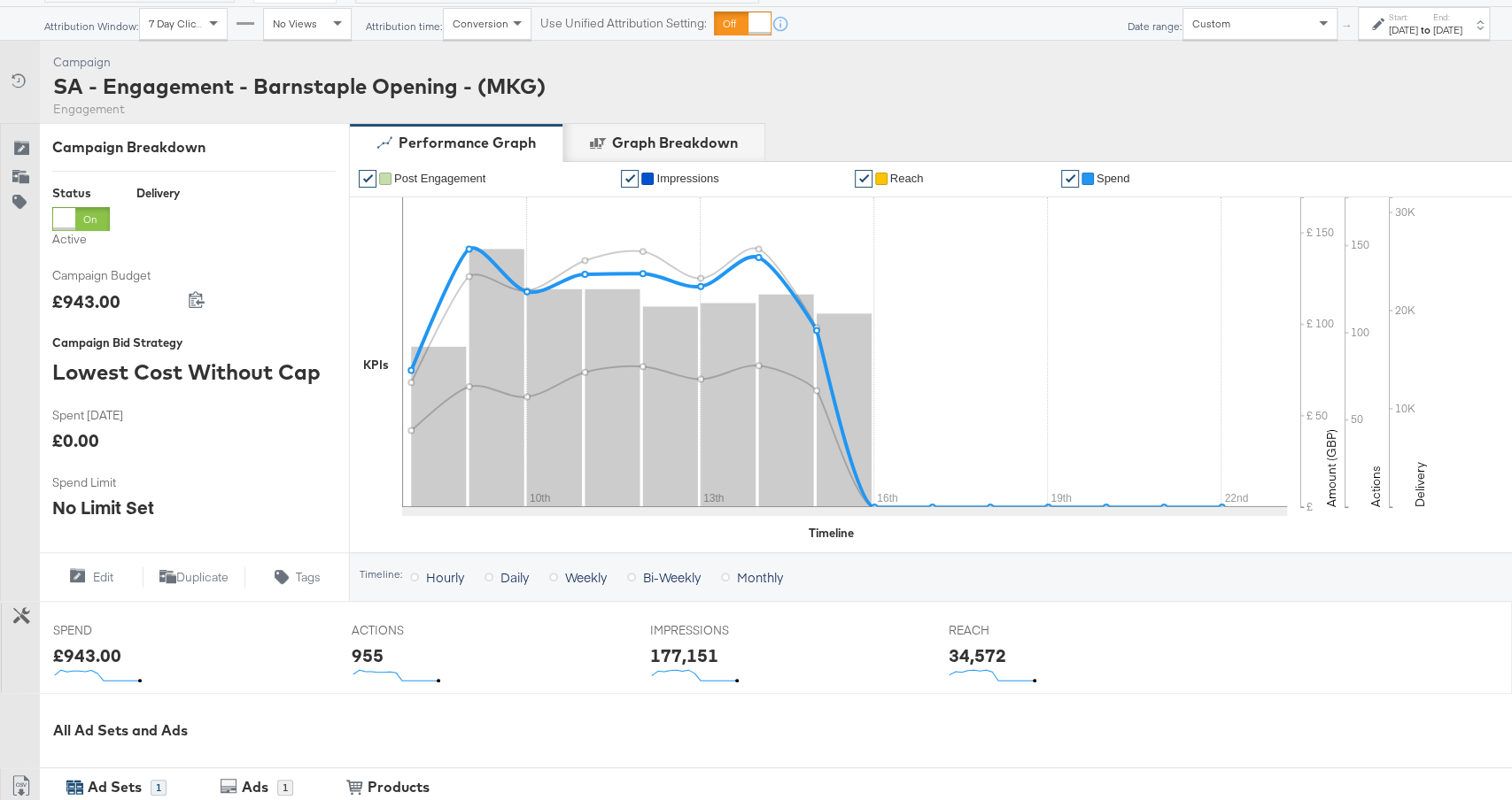
scroll to position [48, 0]
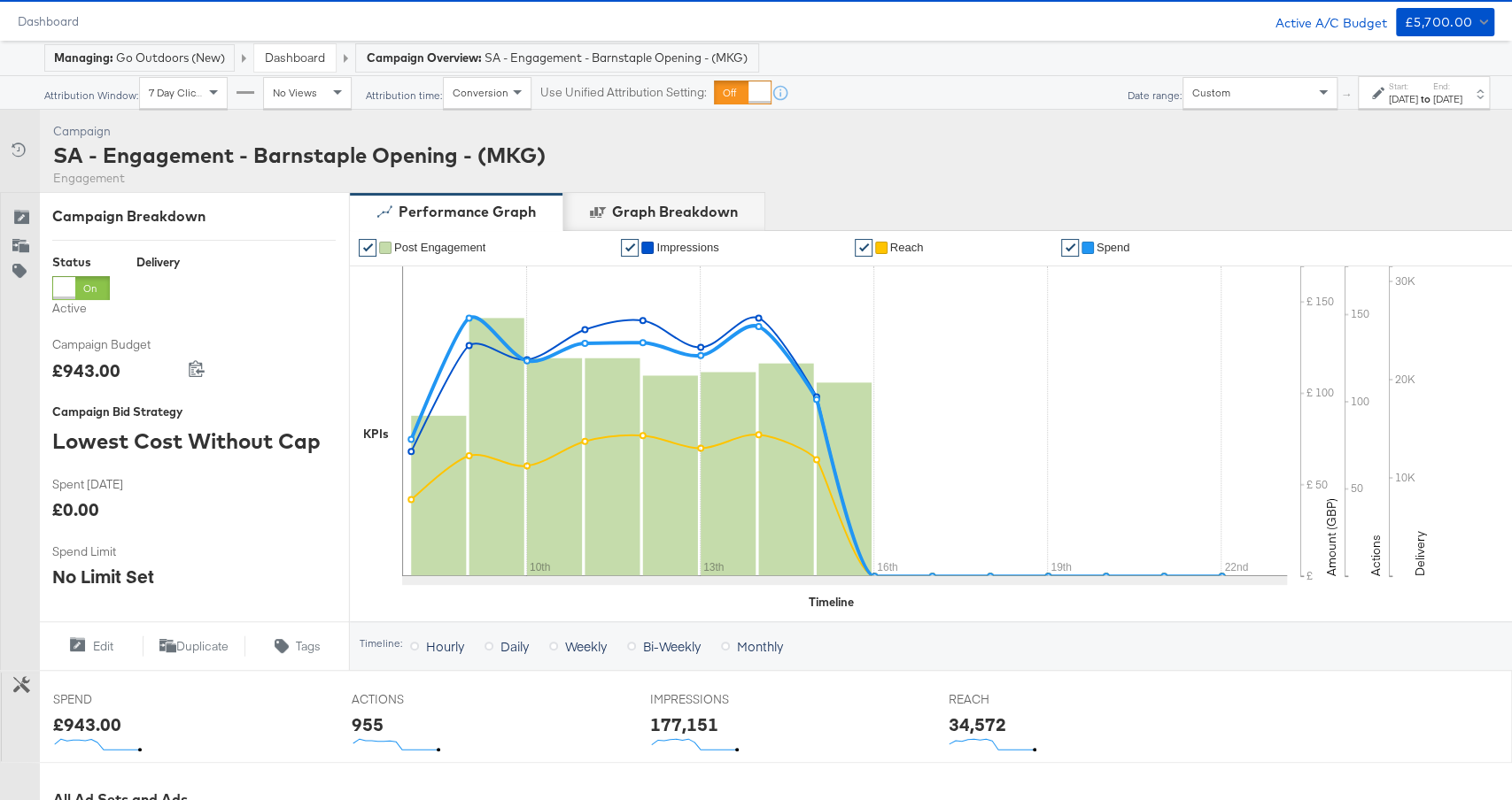
click at [1389, 90] on div "Start: [DATE] to End: [DATE]" at bounding box center [1425, 93] width 74 height 26
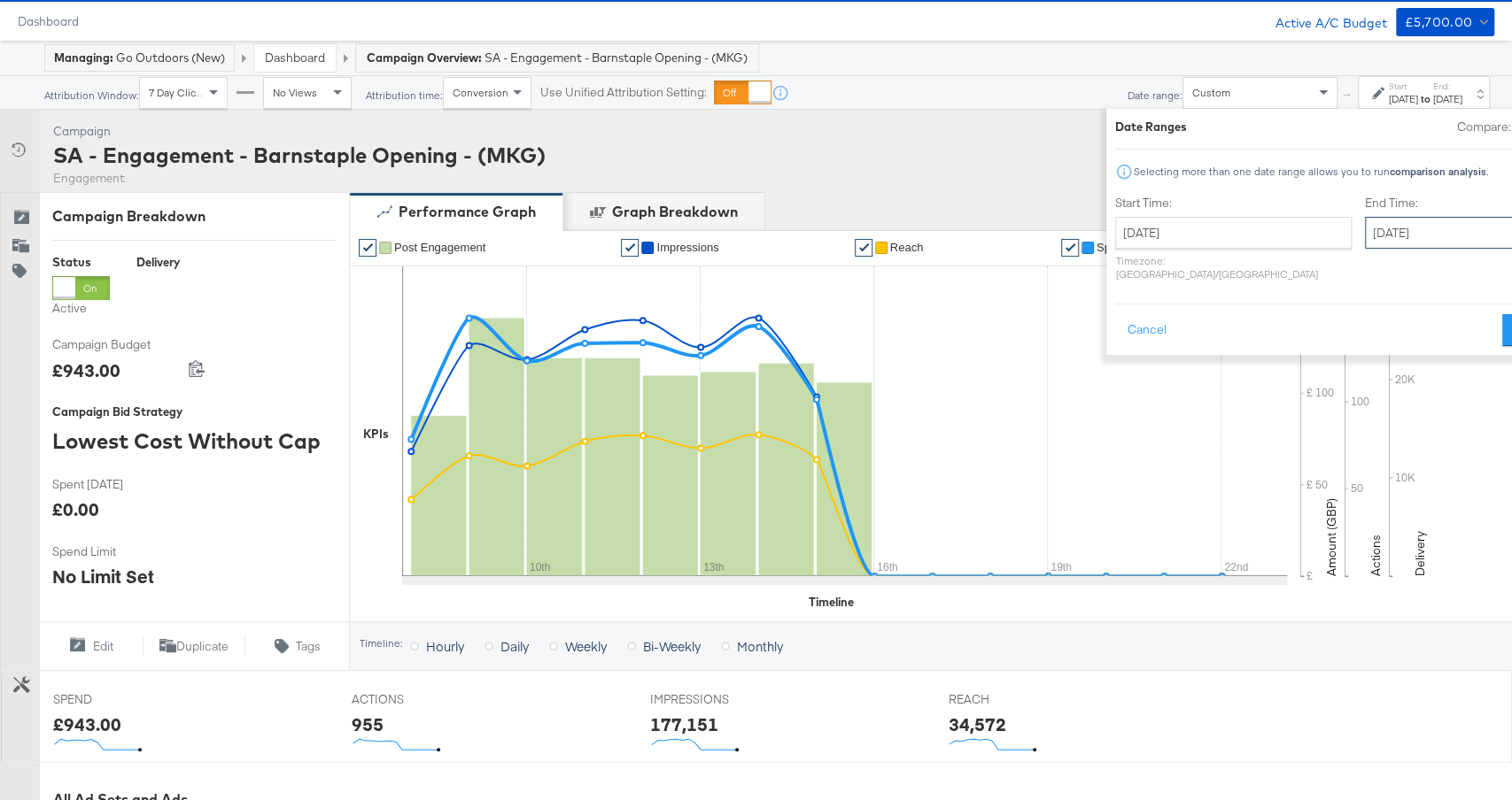
click at [1365, 234] on input "[DATE]" at bounding box center [1457, 233] width 186 height 32
click at [1511, 366] on td "15" at bounding box center [1536, 372] width 30 height 25
type input "[DATE]"
click at [1499, 314] on button "Apply" at bounding box center [1526, 330] width 56 height 32
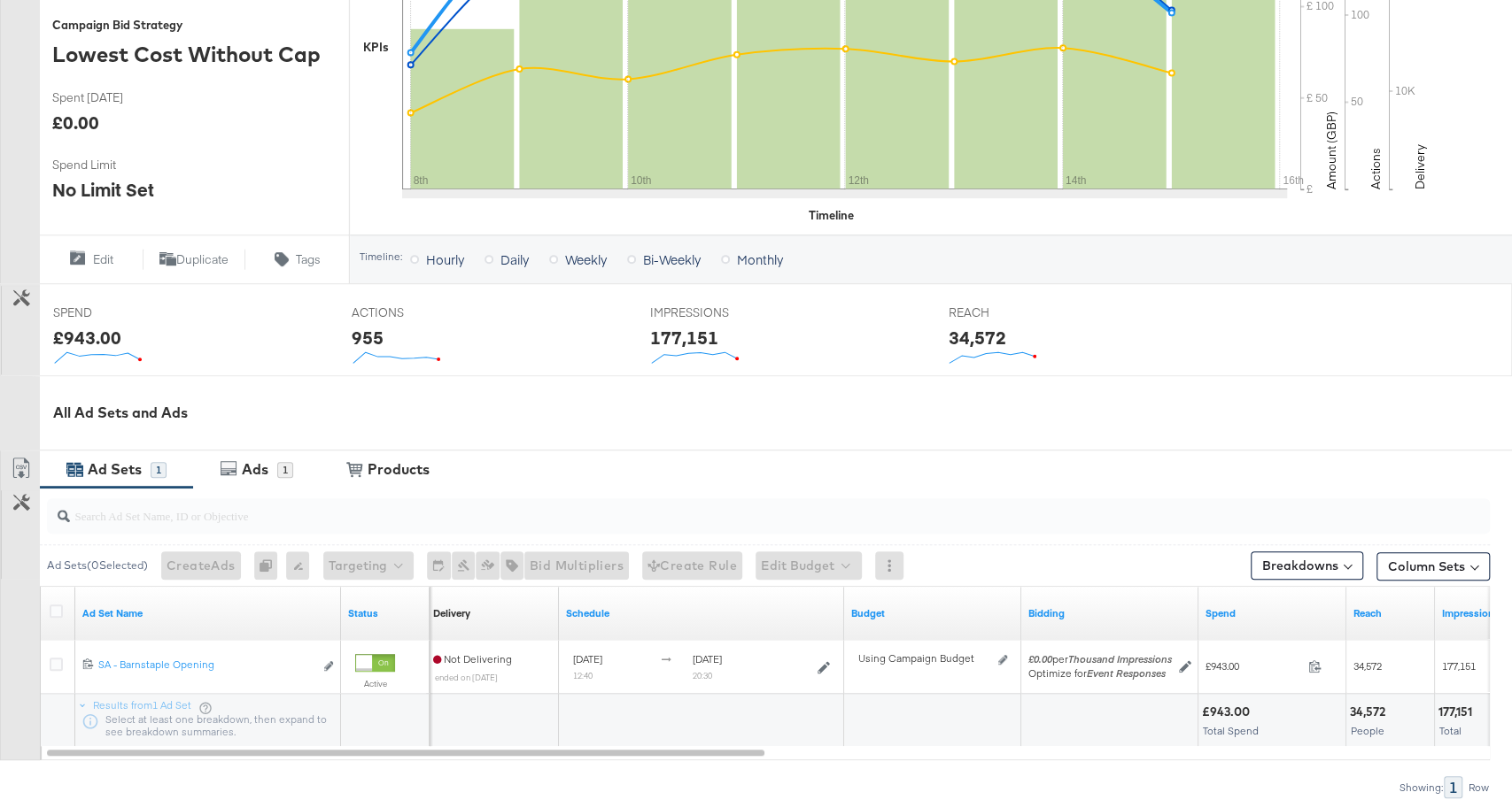
scroll to position [551, 0]
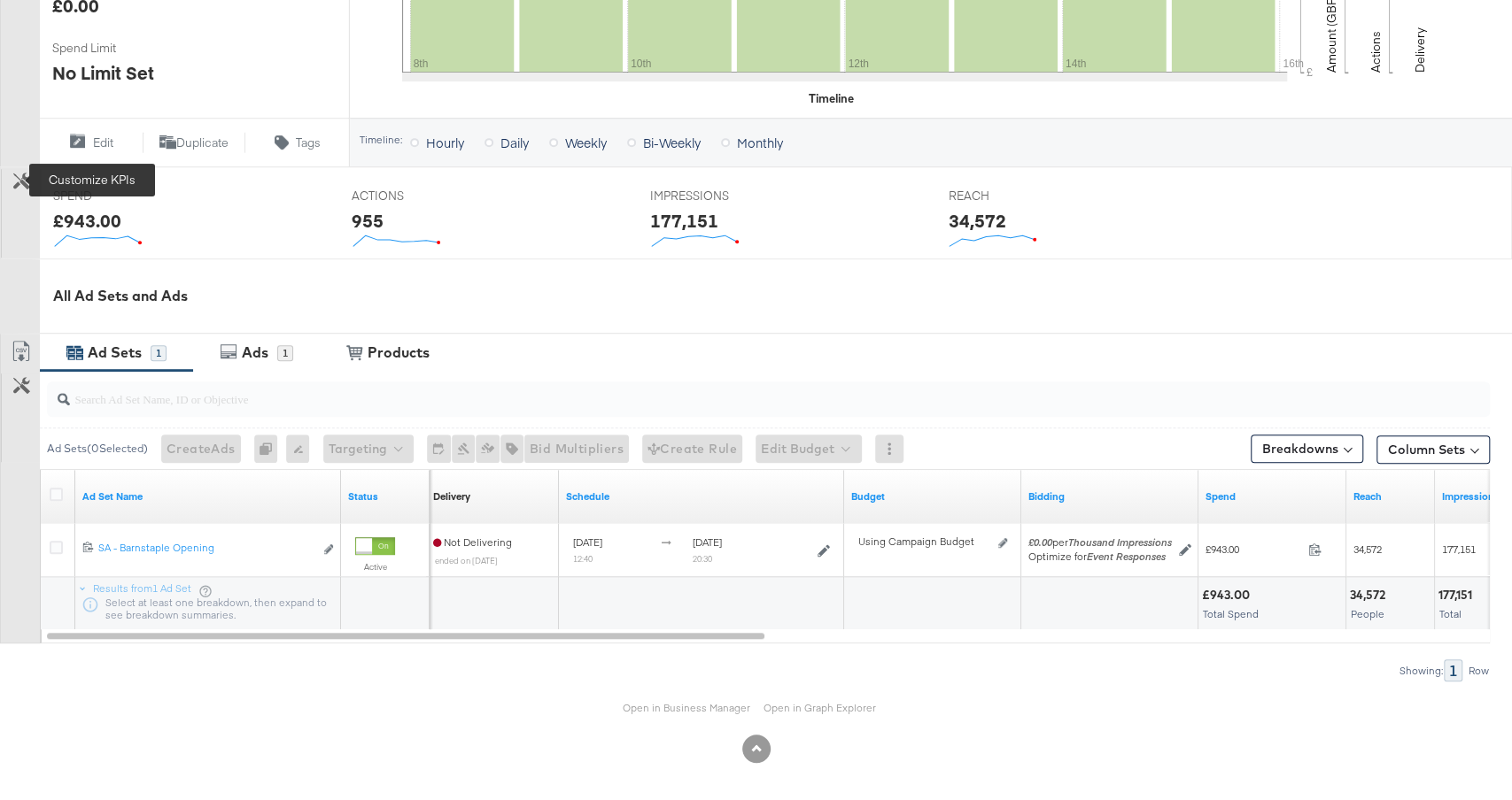
click at [24, 177] on icon at bounding box center [21, 180] width 17 height 17
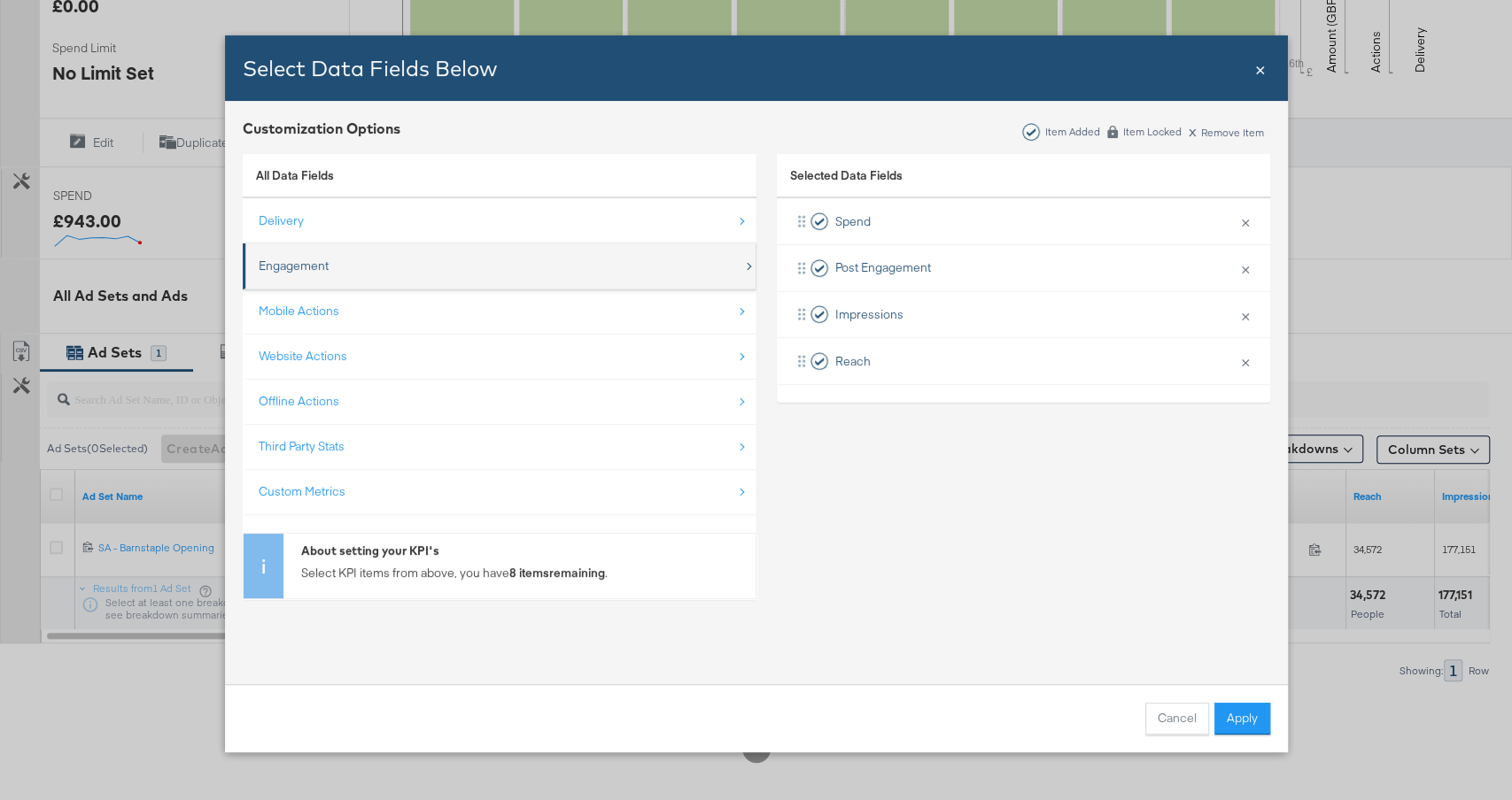
click at [584, 258] on div "Engagement" at bounding box center [500, 265] width 484 height 36
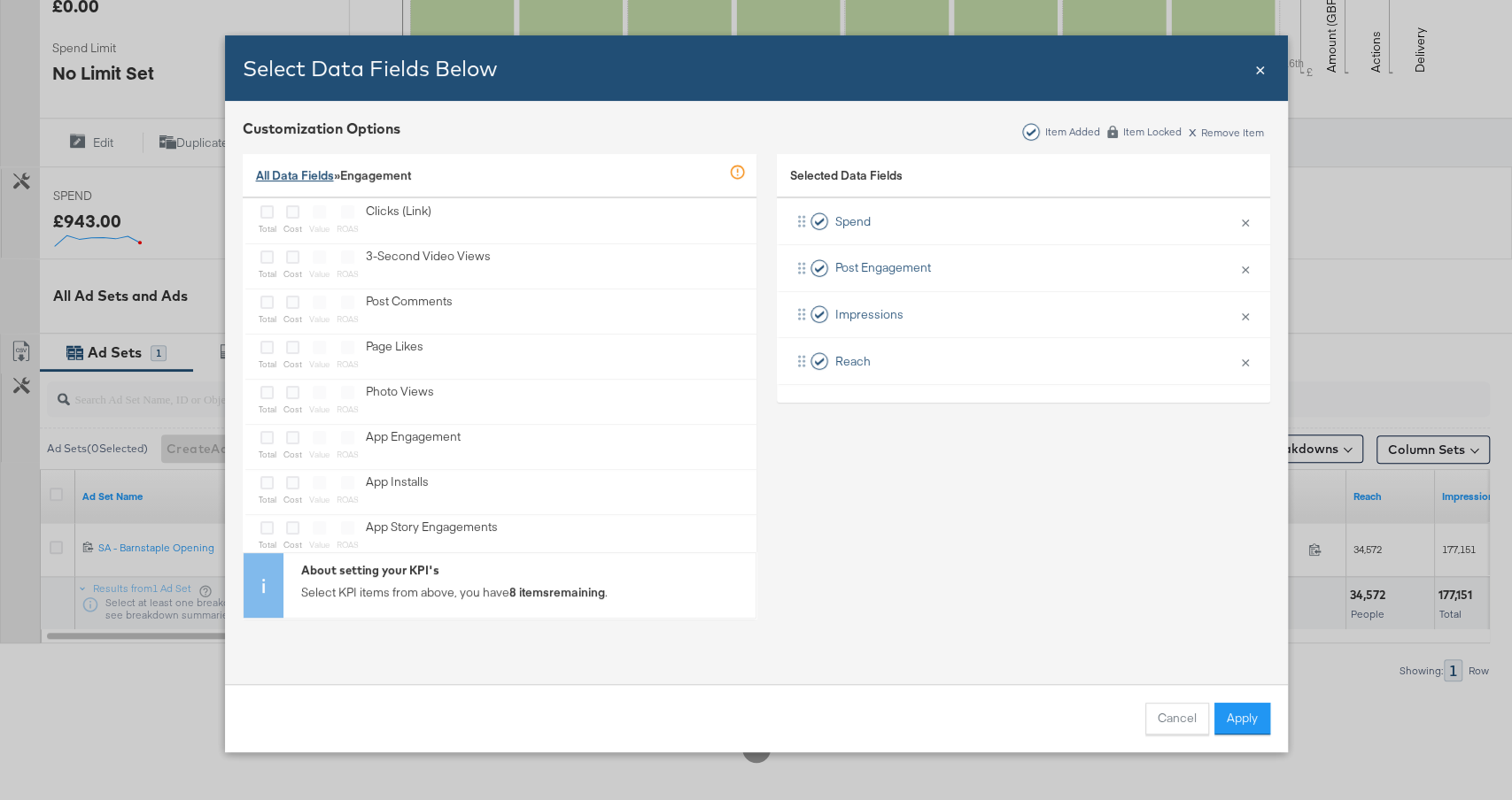
click at [319, 178] on link "All Data Fields" at bounding box center [295, 175] width 78 height 16
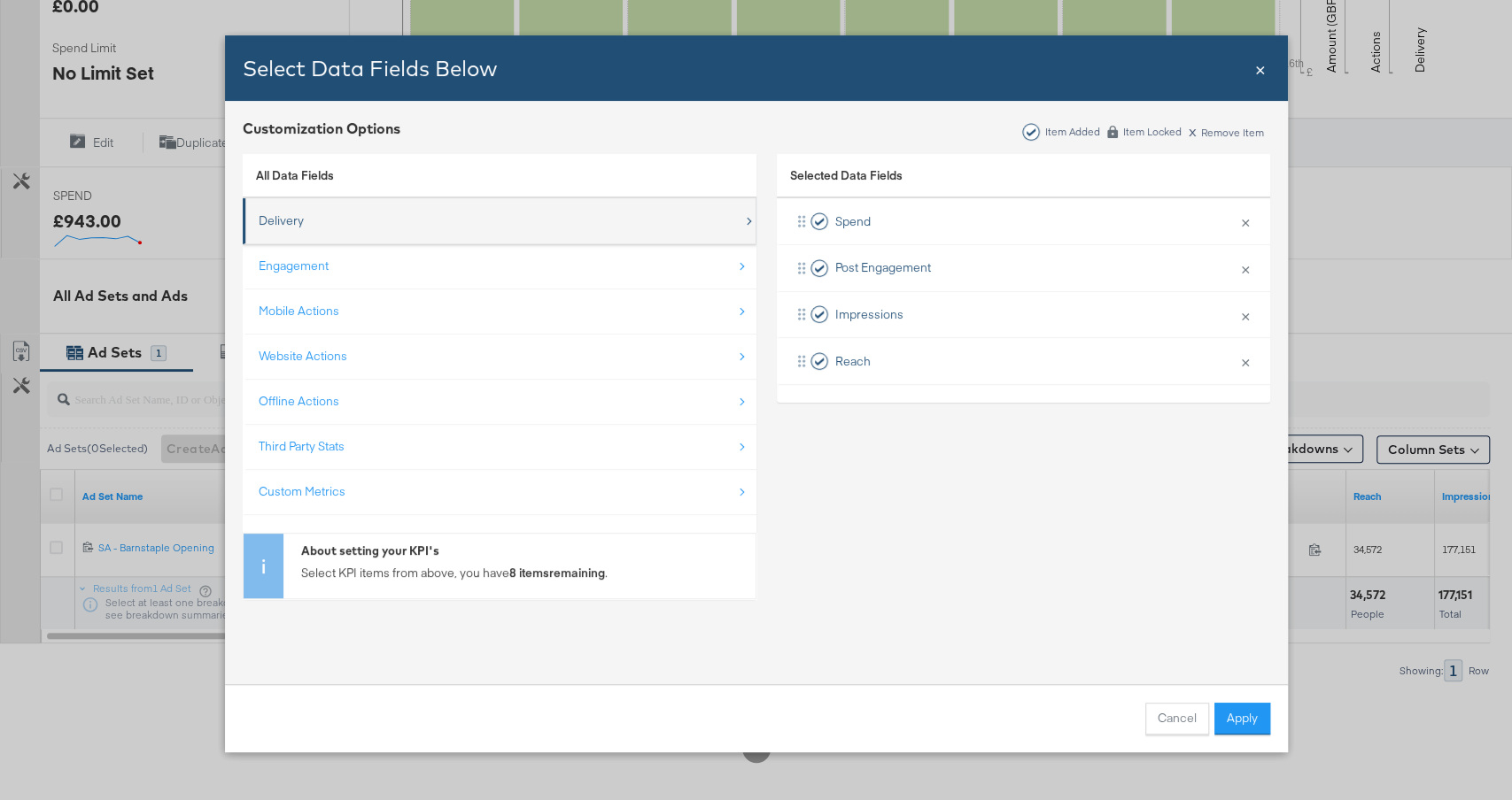
click at [345, 225] on div "Delivery" at bounding box center [500, 220] width 484 height 36
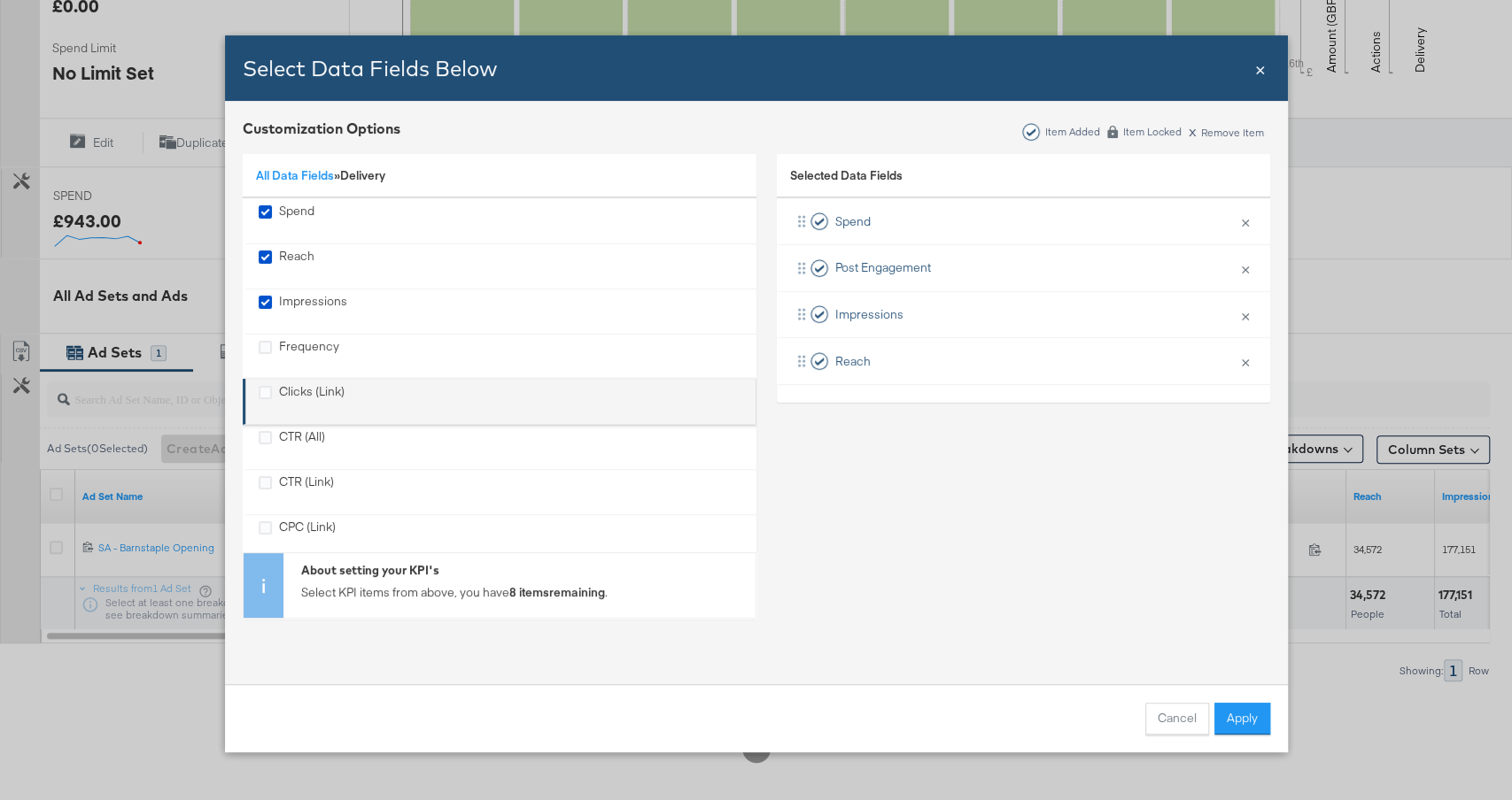
click at [315, 392] on div "Clicks (Link)" at bounding box center [312, 401] width 66 height 36
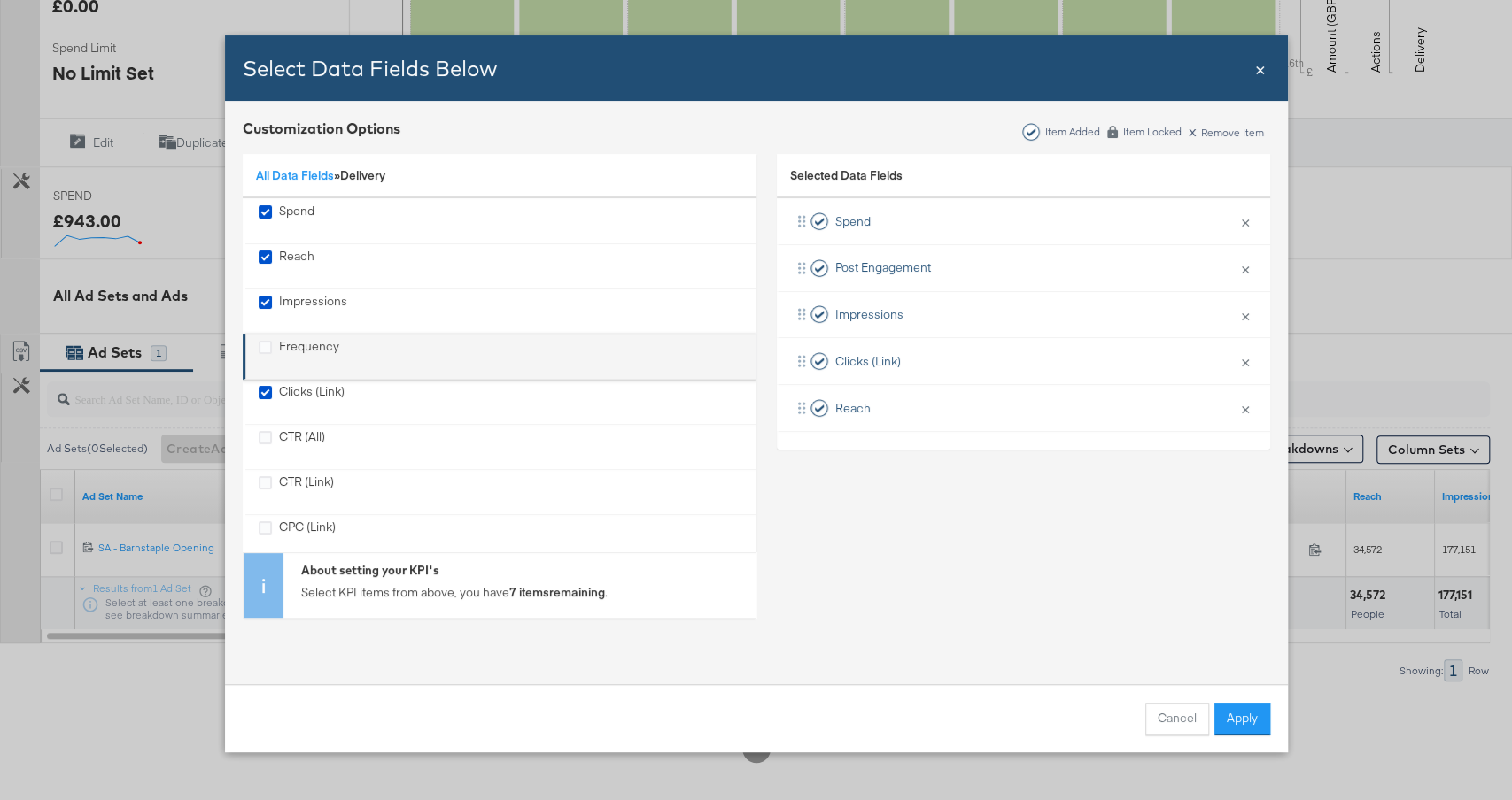
click at [305, 351] on div "Frequency" at bounding box center [309, 356] width 60 height 36
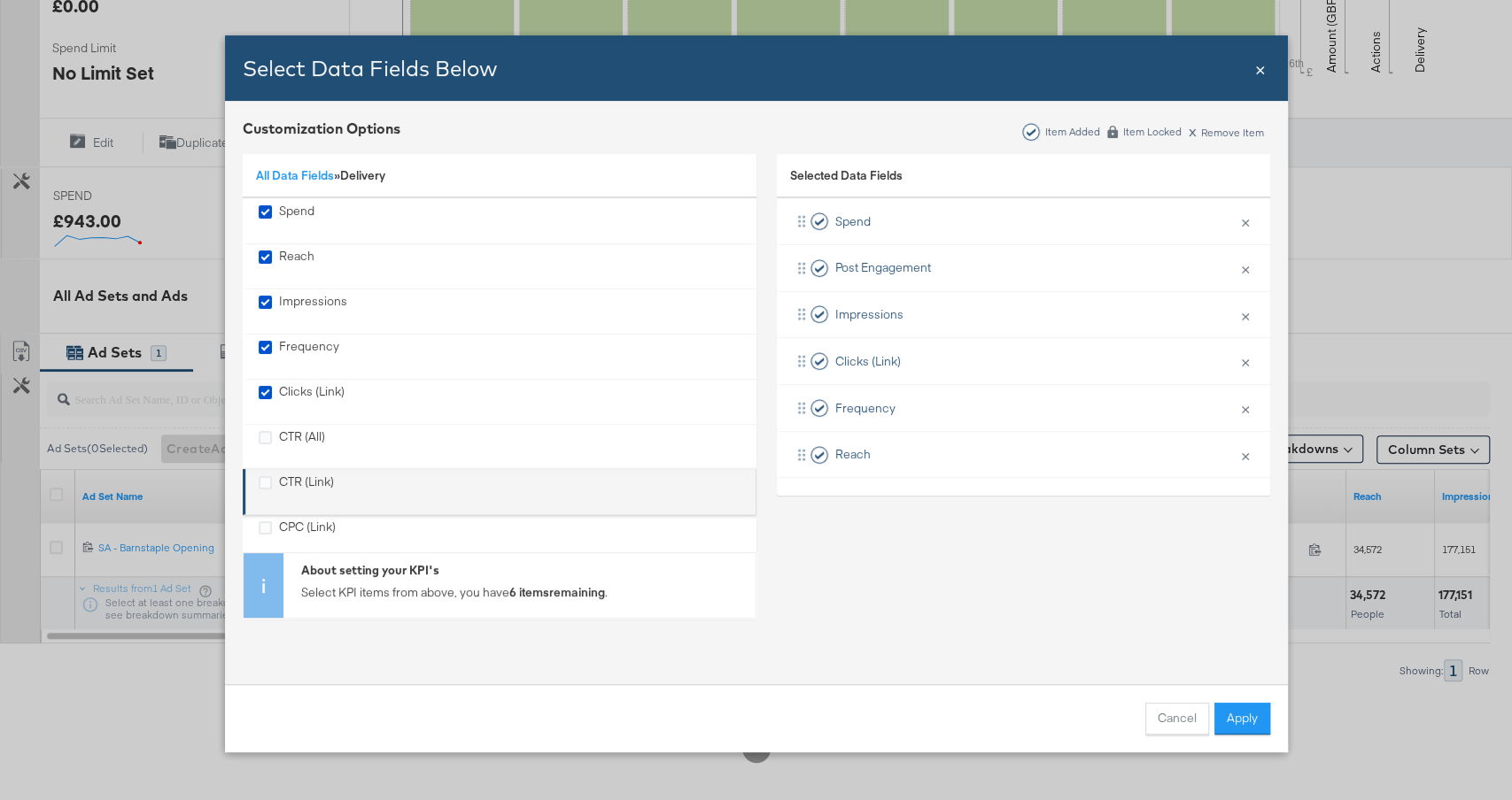
click at [306, 478] on div "CTR (Link)" at bounding box center [306, 491] width 55 height 36
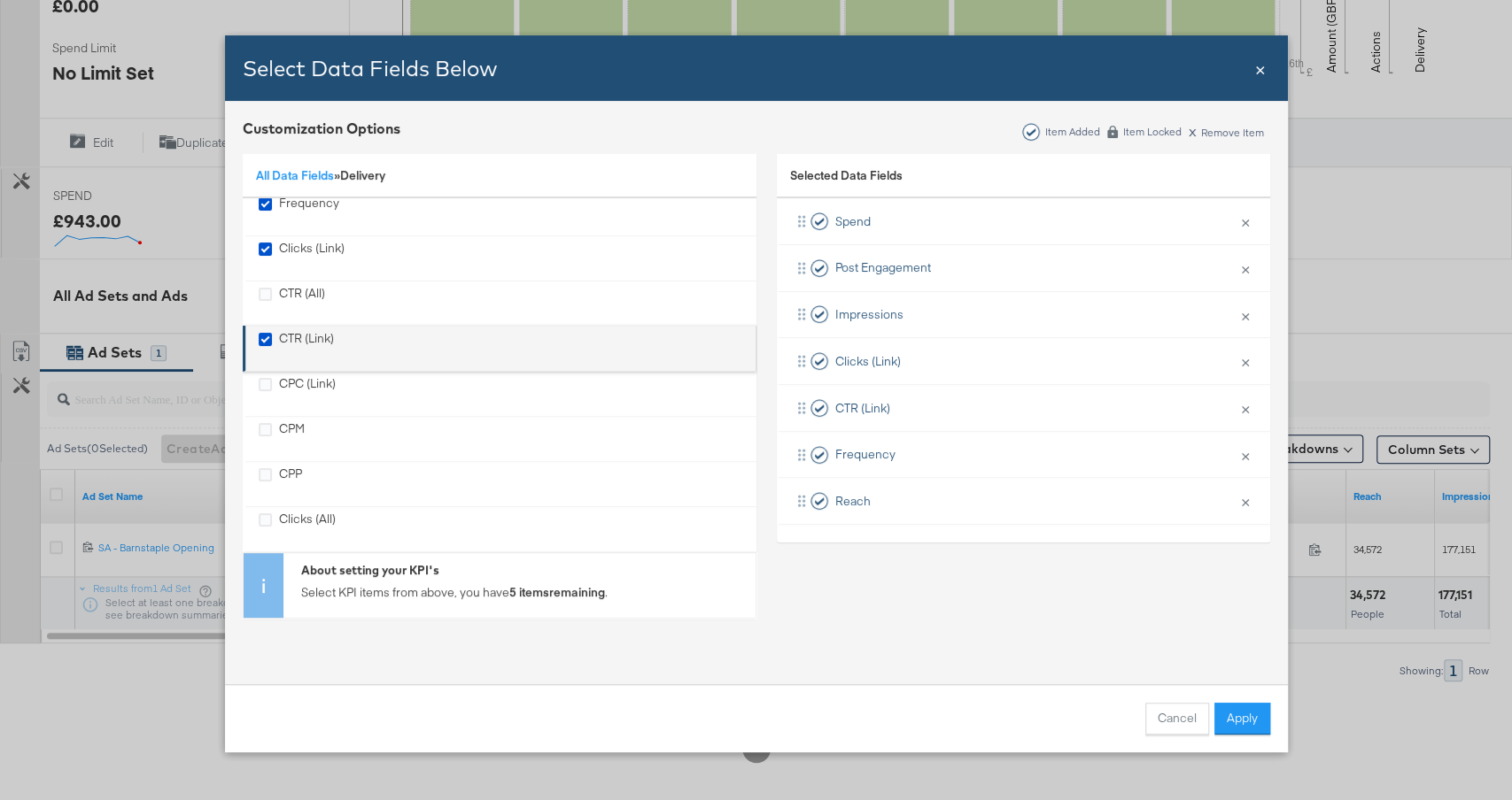
scroll to position [157, 0]
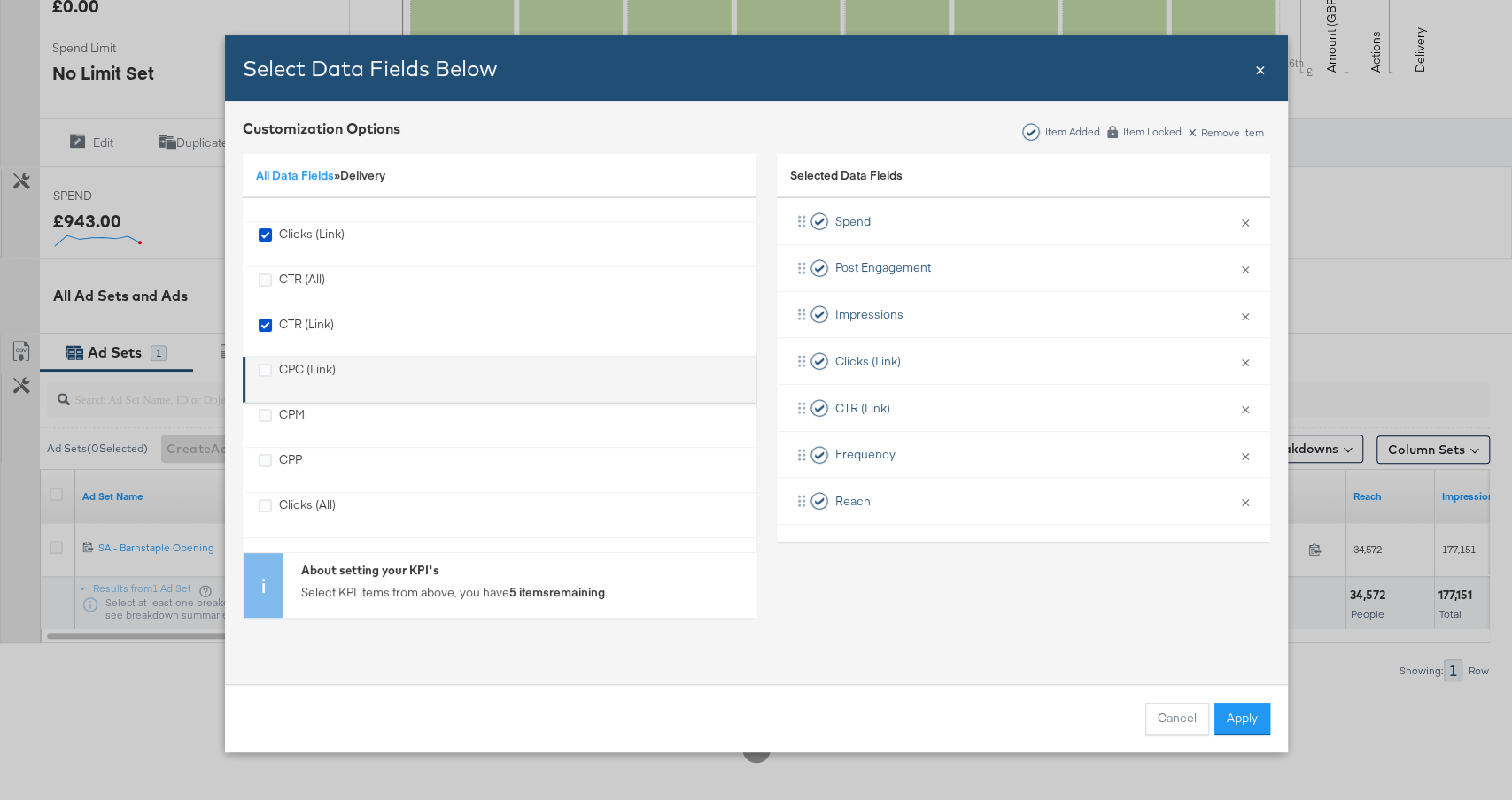
click at [316, 373] on div "CPC (Link)" at bounding box center [307, 379] width 57 height 36
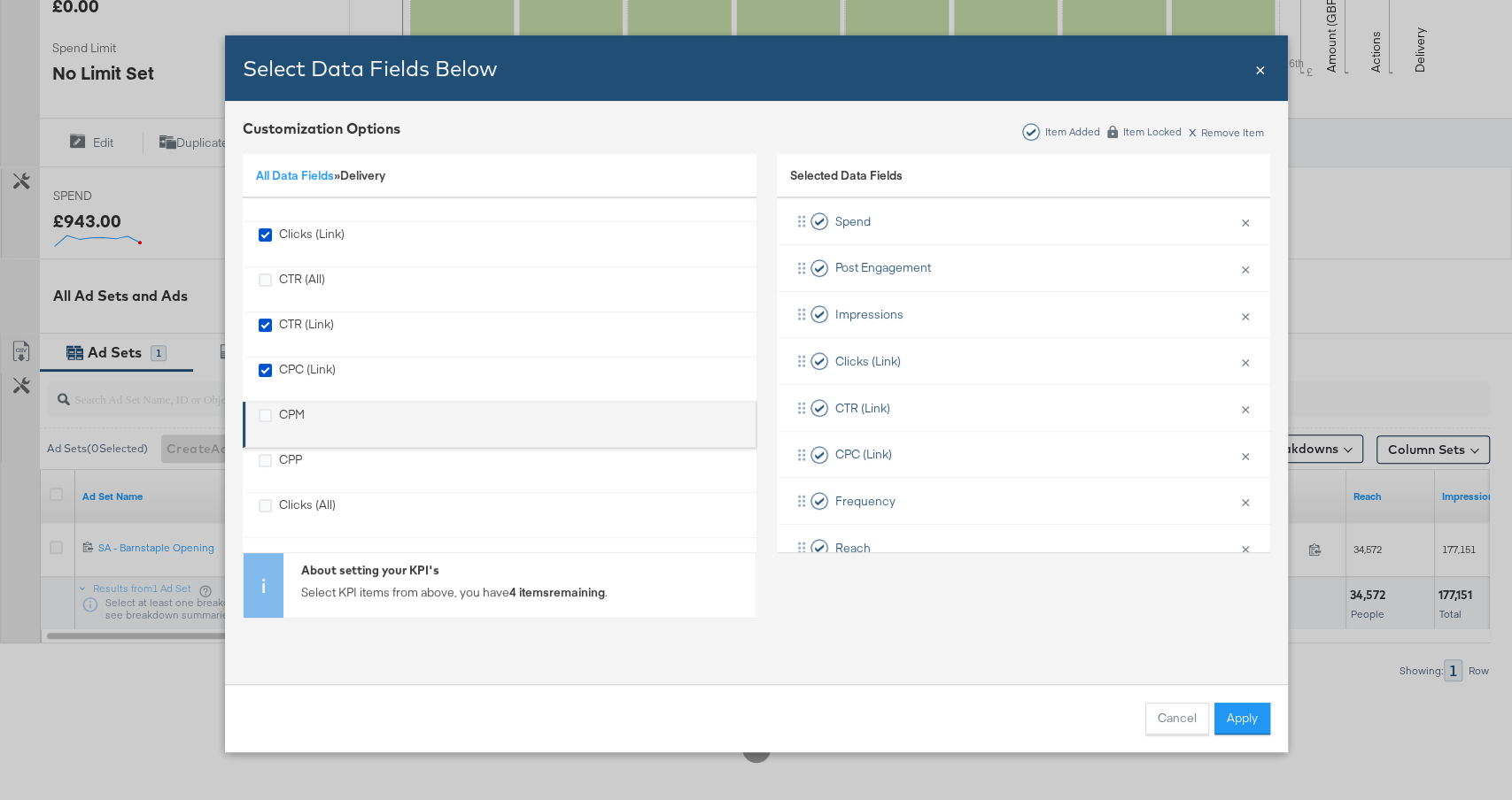
click at [279, 413] on div "CPM" at bounding box center [291, 424] width 26 height 36
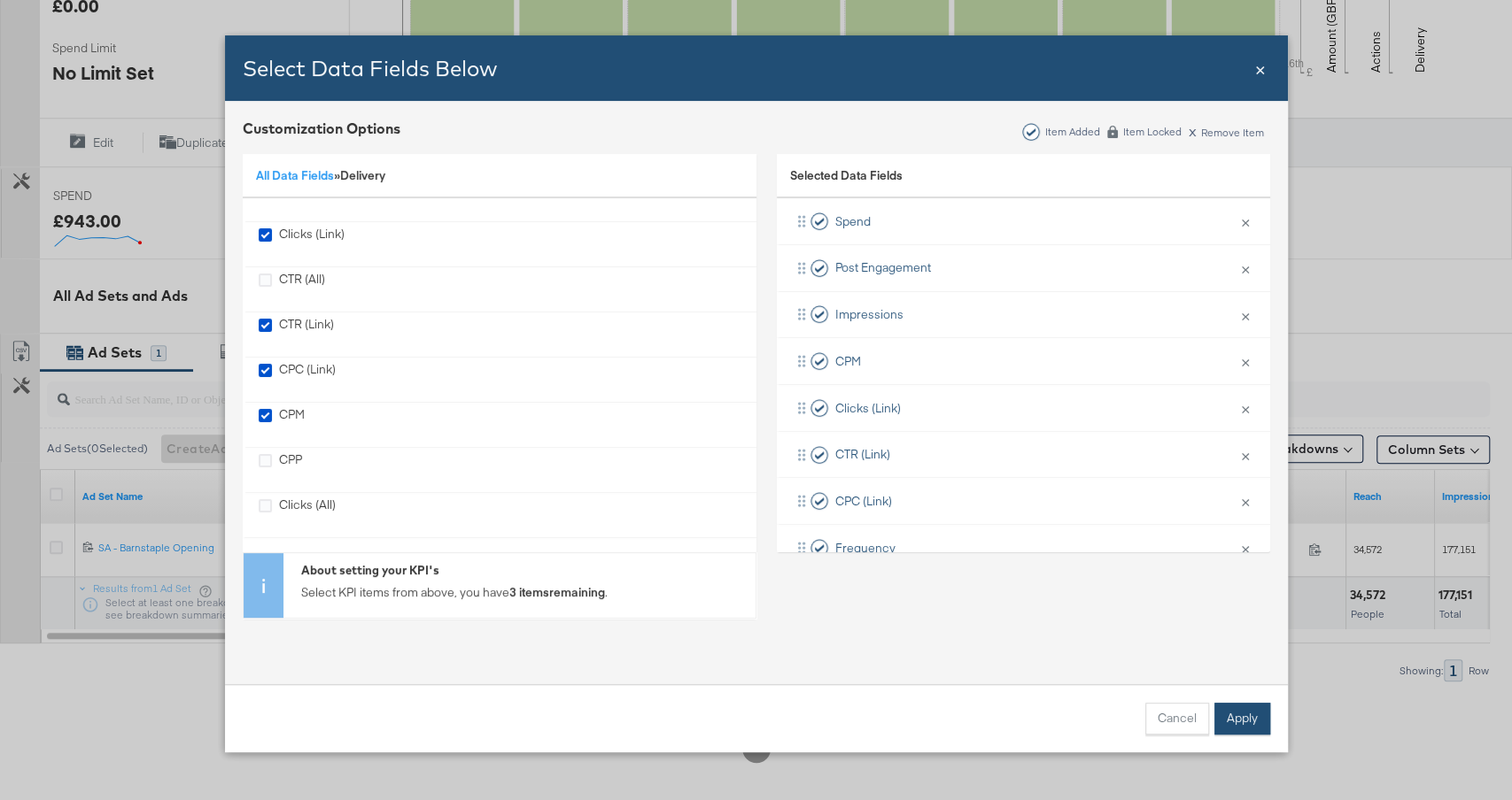
click at [1250, 717] on button "Apply" at bounding box center [1242, 719] width 56 height 32
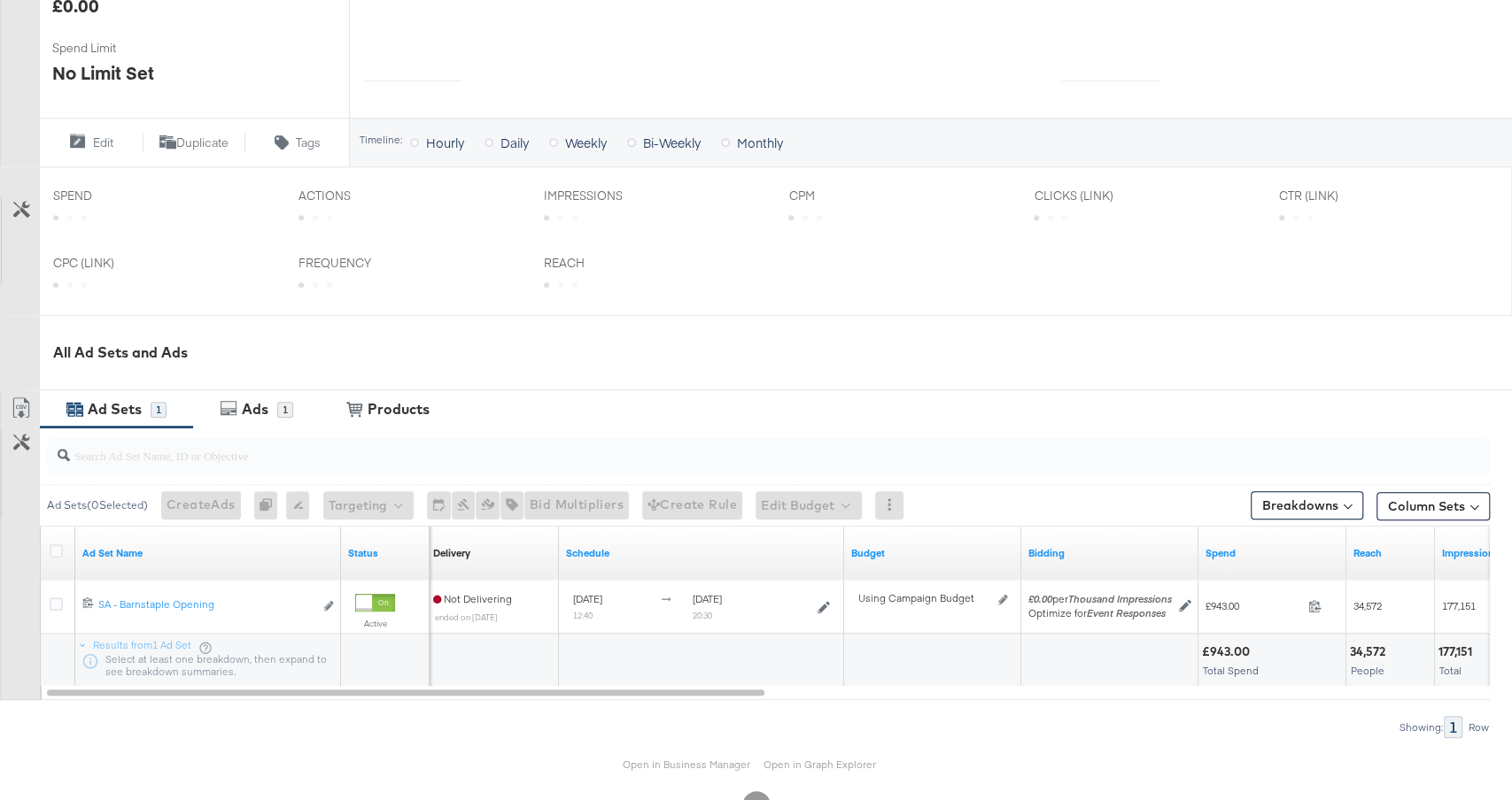
scroll to position [0, 0]
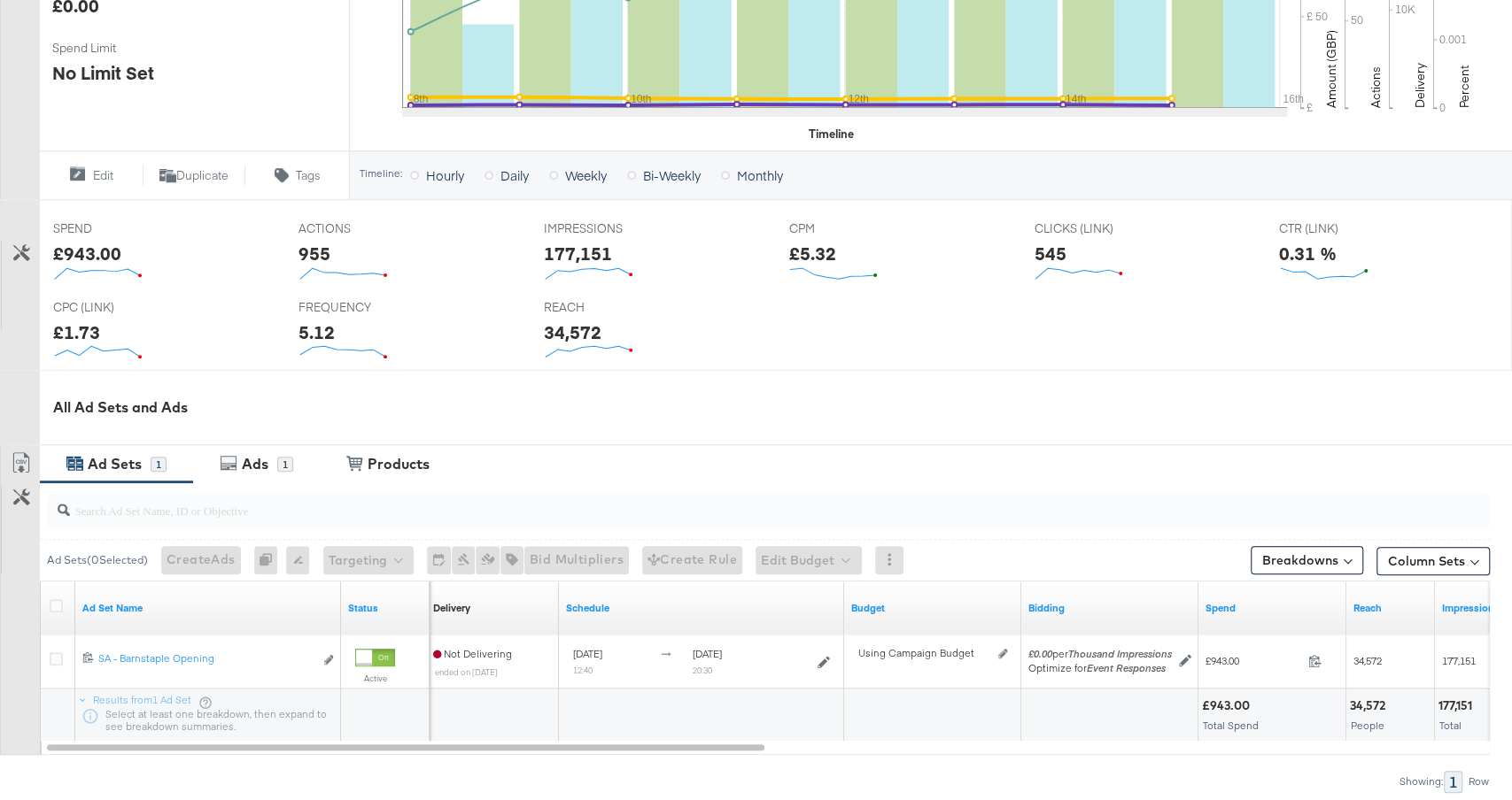
click at [97, 249] on div "£943.00" at bounding box center [87, 253] width 68 height 26
copy div "943.00"
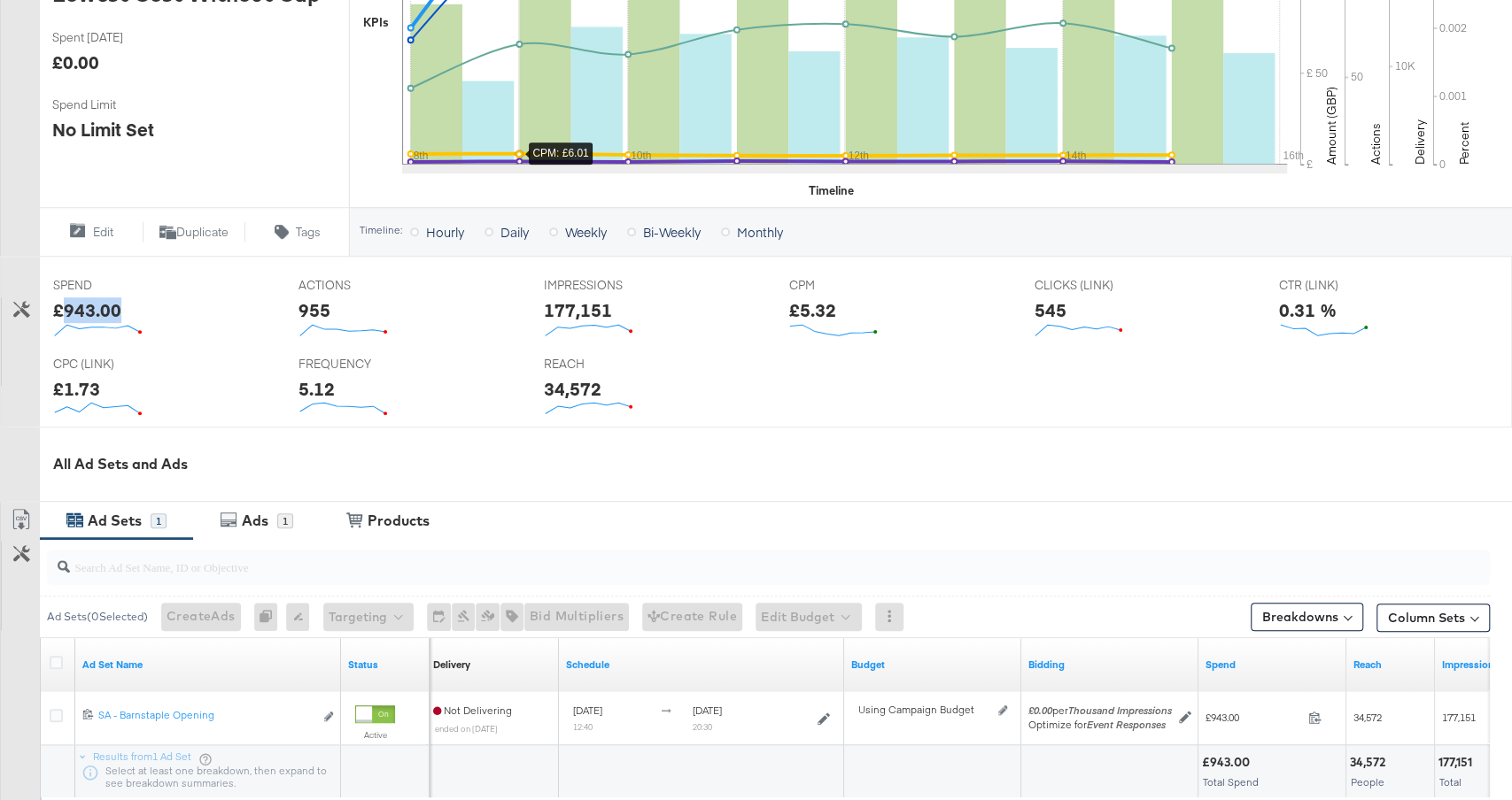
scroll to position [508, 0]
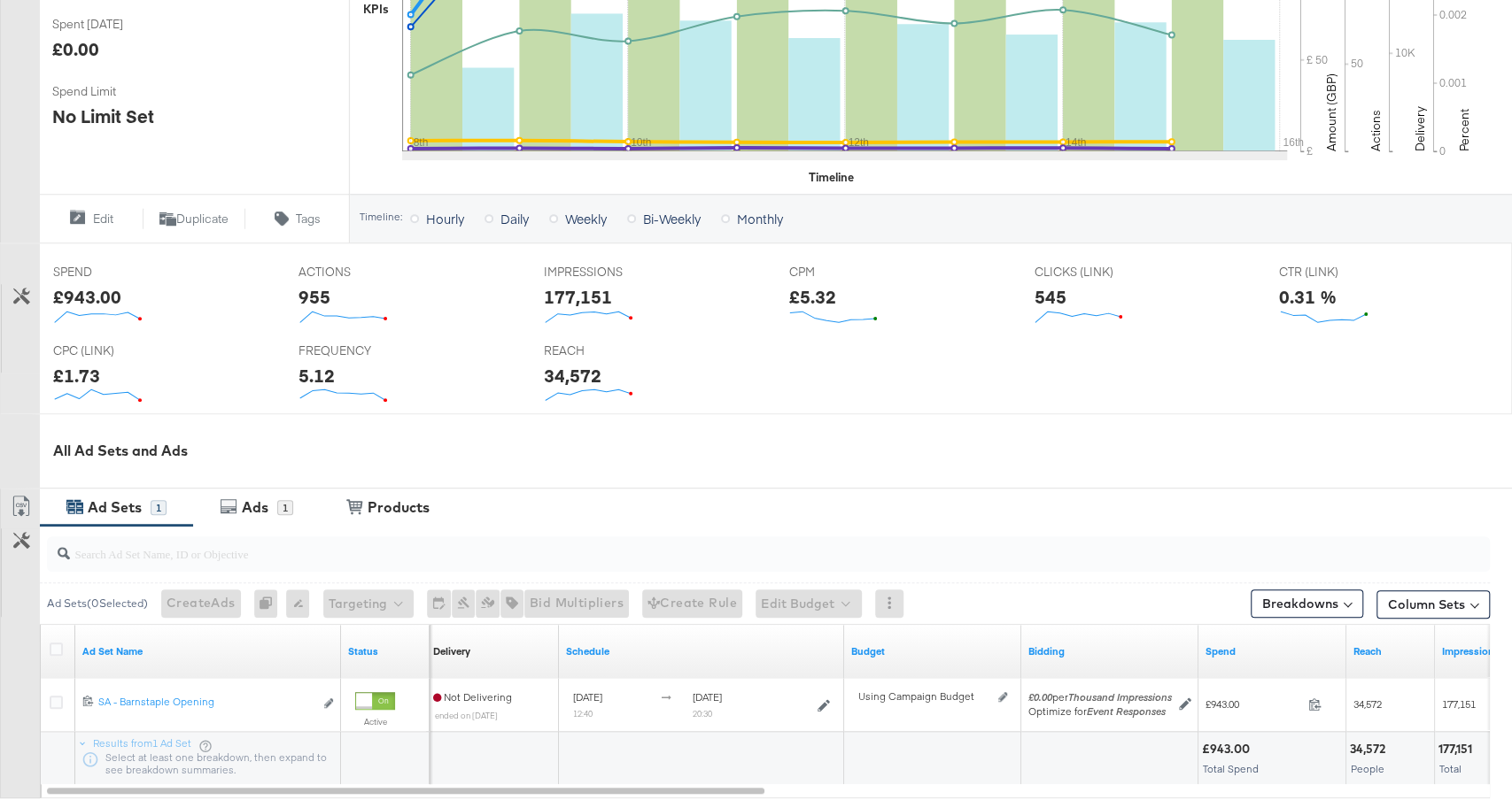
click at [573, 285] on div "177,151" at bounding box center [577, 297] width 68 height 26
copy div "177,151"
click at [20, 290] on icon at bounding box center [21, 296] width 17 height 17
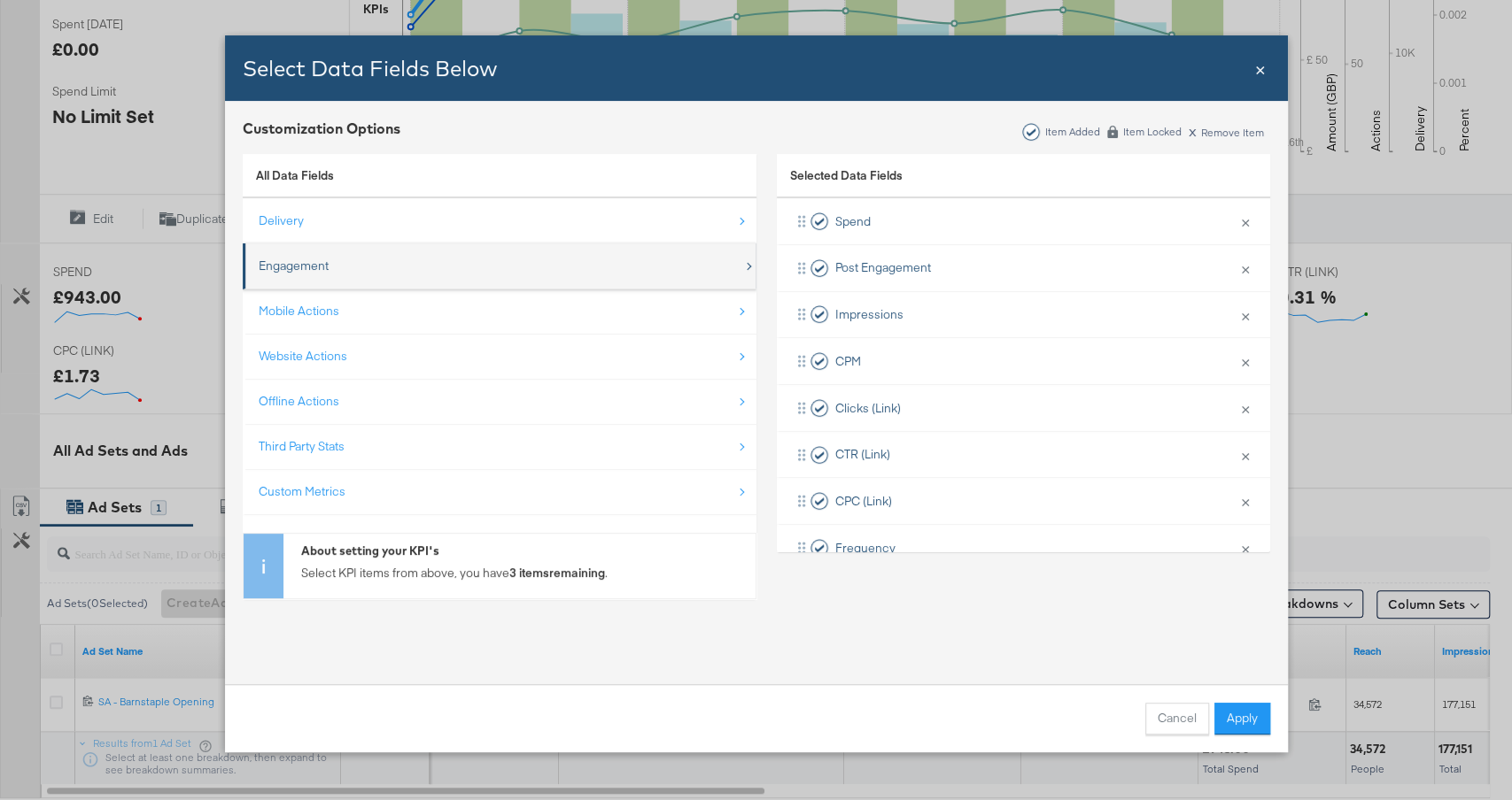
click at [314, 281] on div "Engagement" at bounding box center [500, 265] width 484 height 36
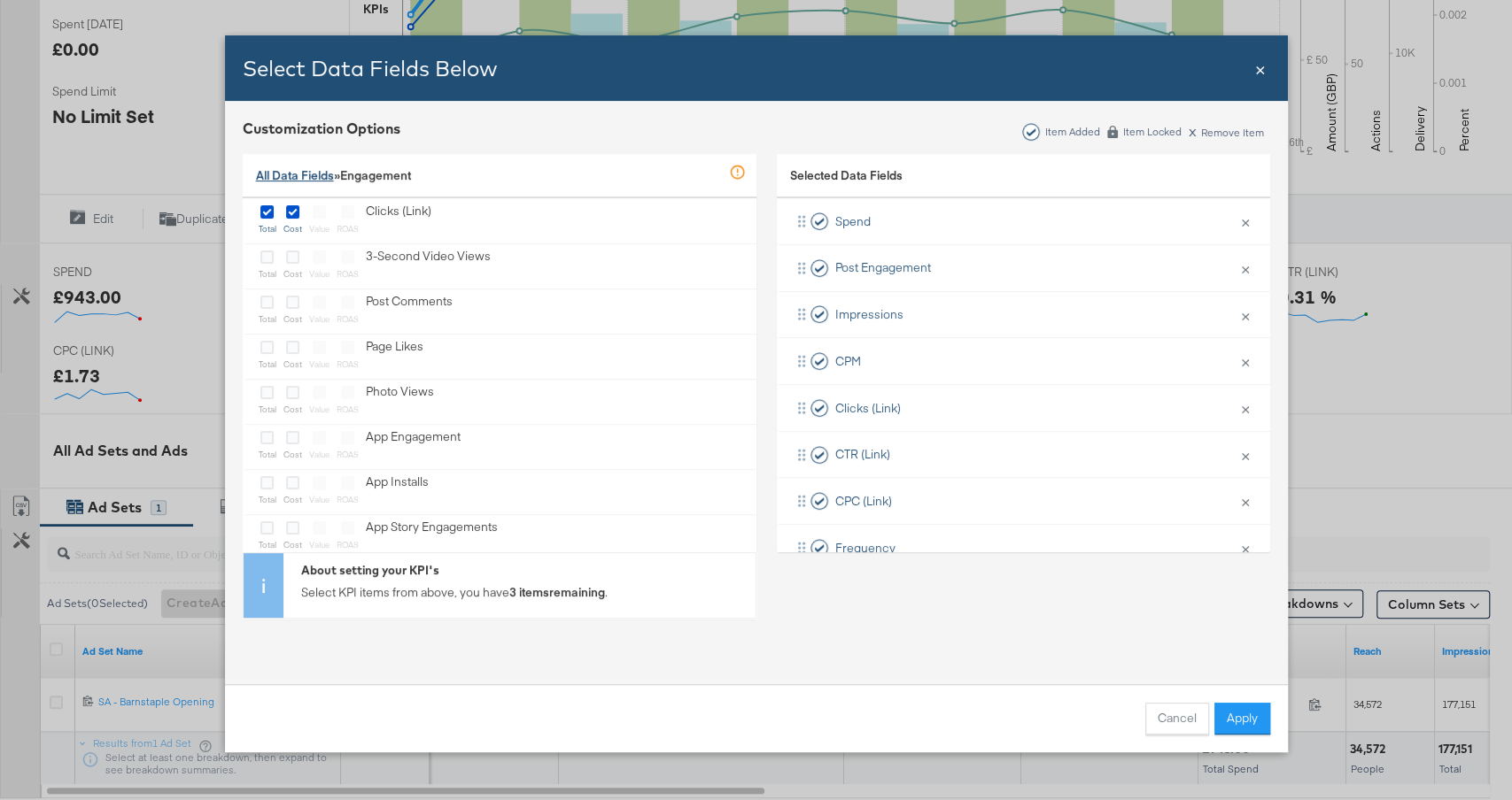
click at [283, 178] on link "All Data Fields" at bounding box center [295, 175] width 78 height 16
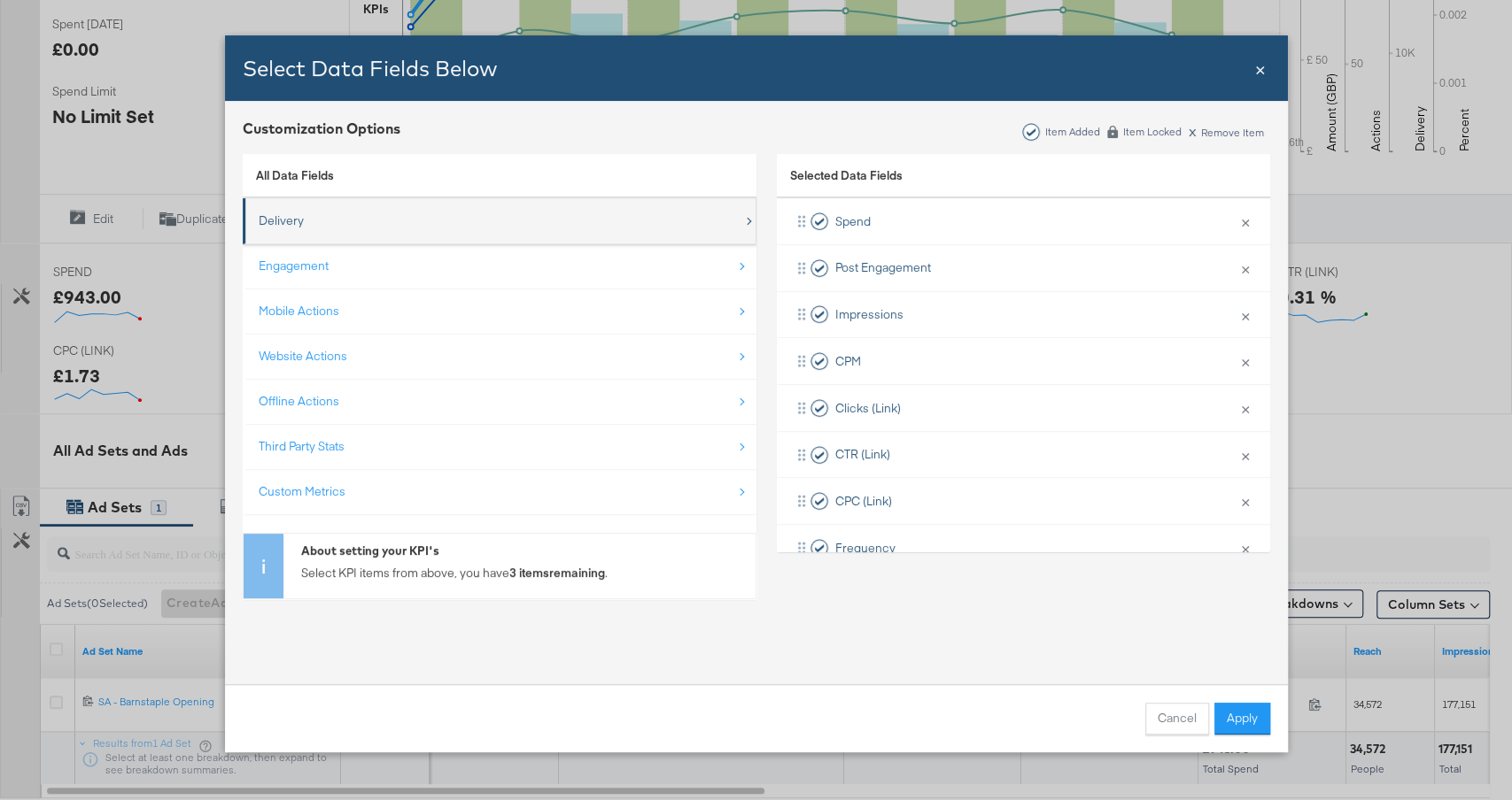
click at [324, 220] on div "Delivery" at bounding box center [500, 220] width 484 height 36
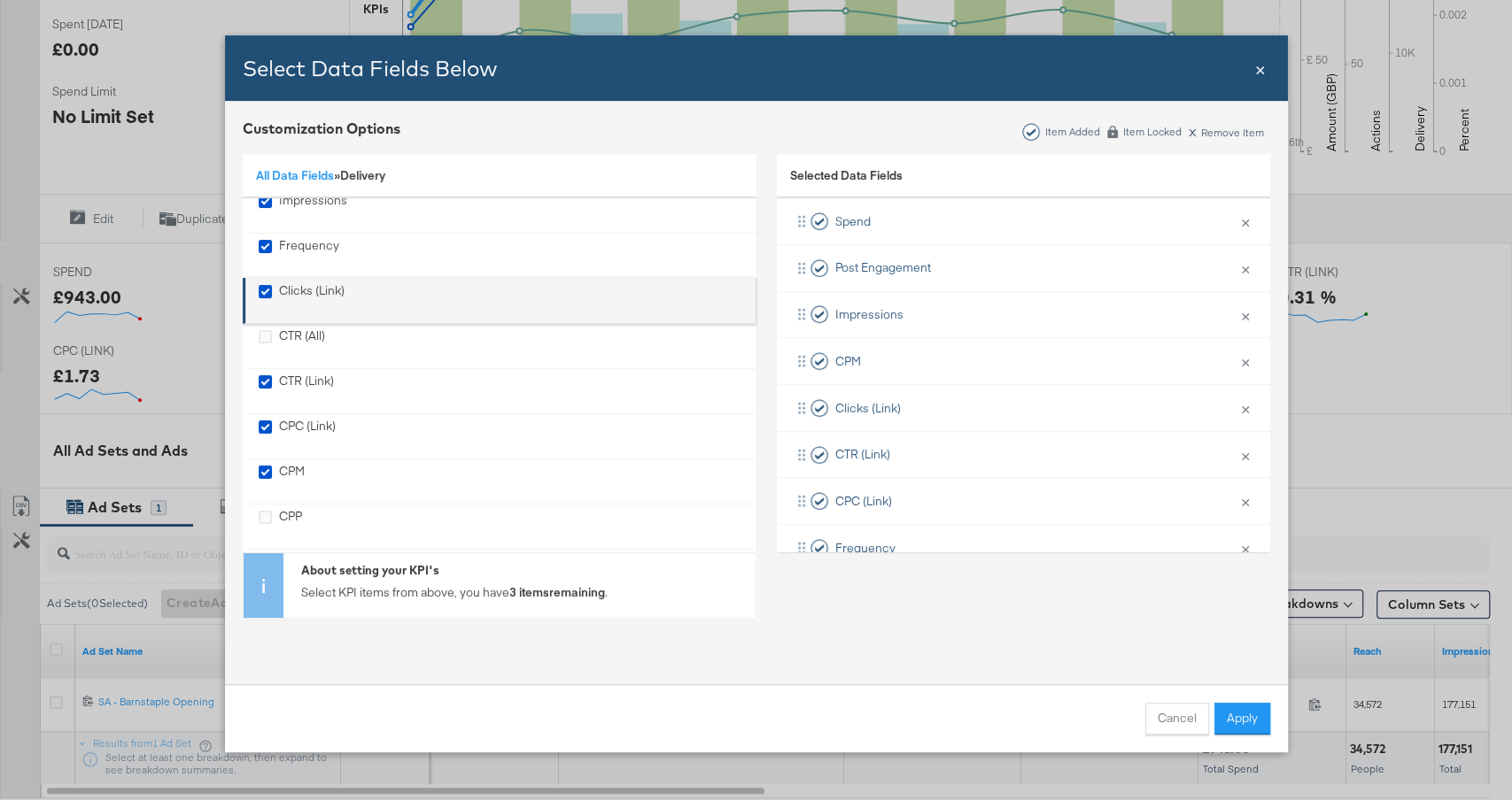
scroll to position [0, 0]
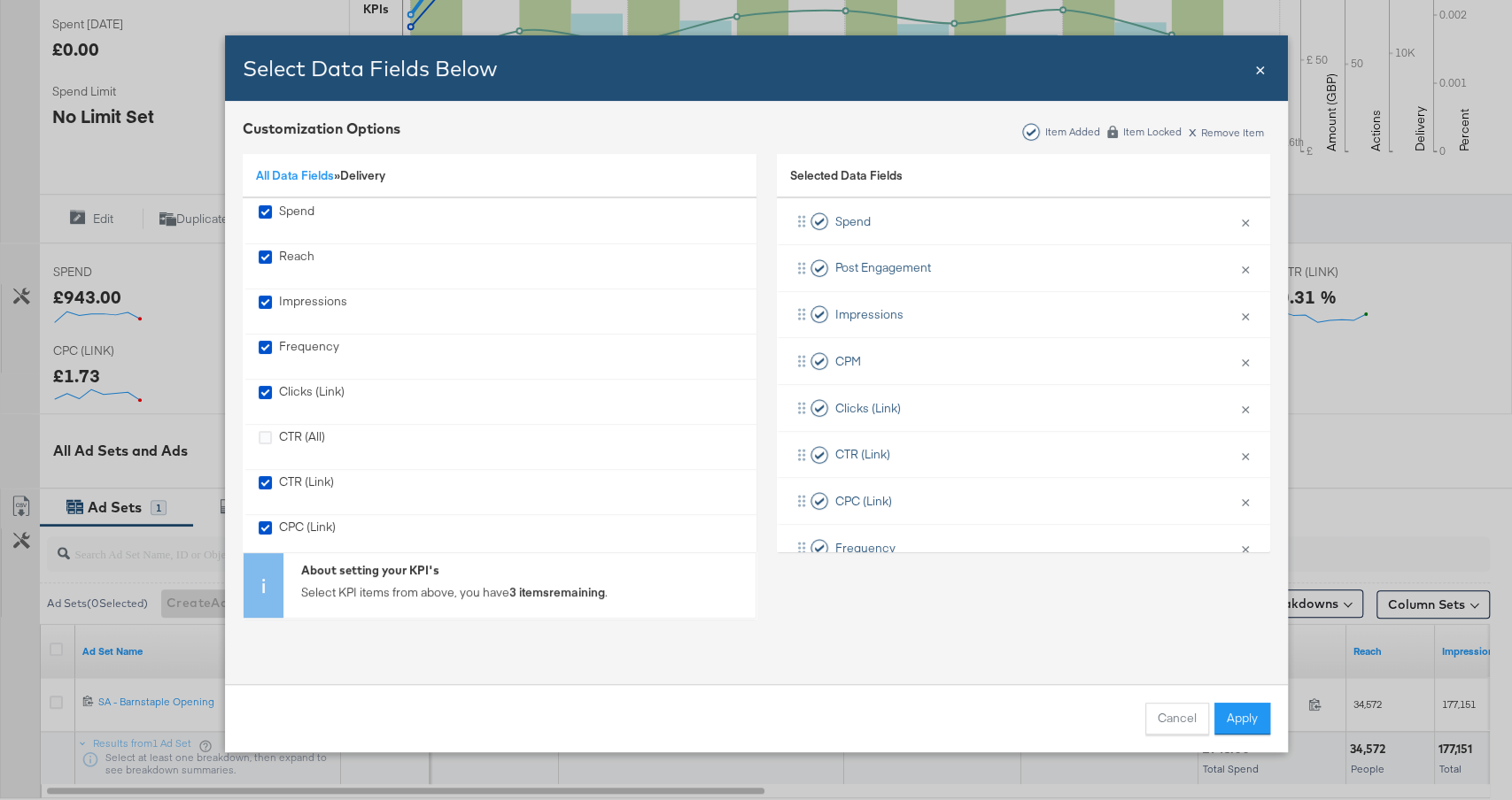
click at [1258, 63] on span "×" at bounding box center [1261, 67] width 11 height 24
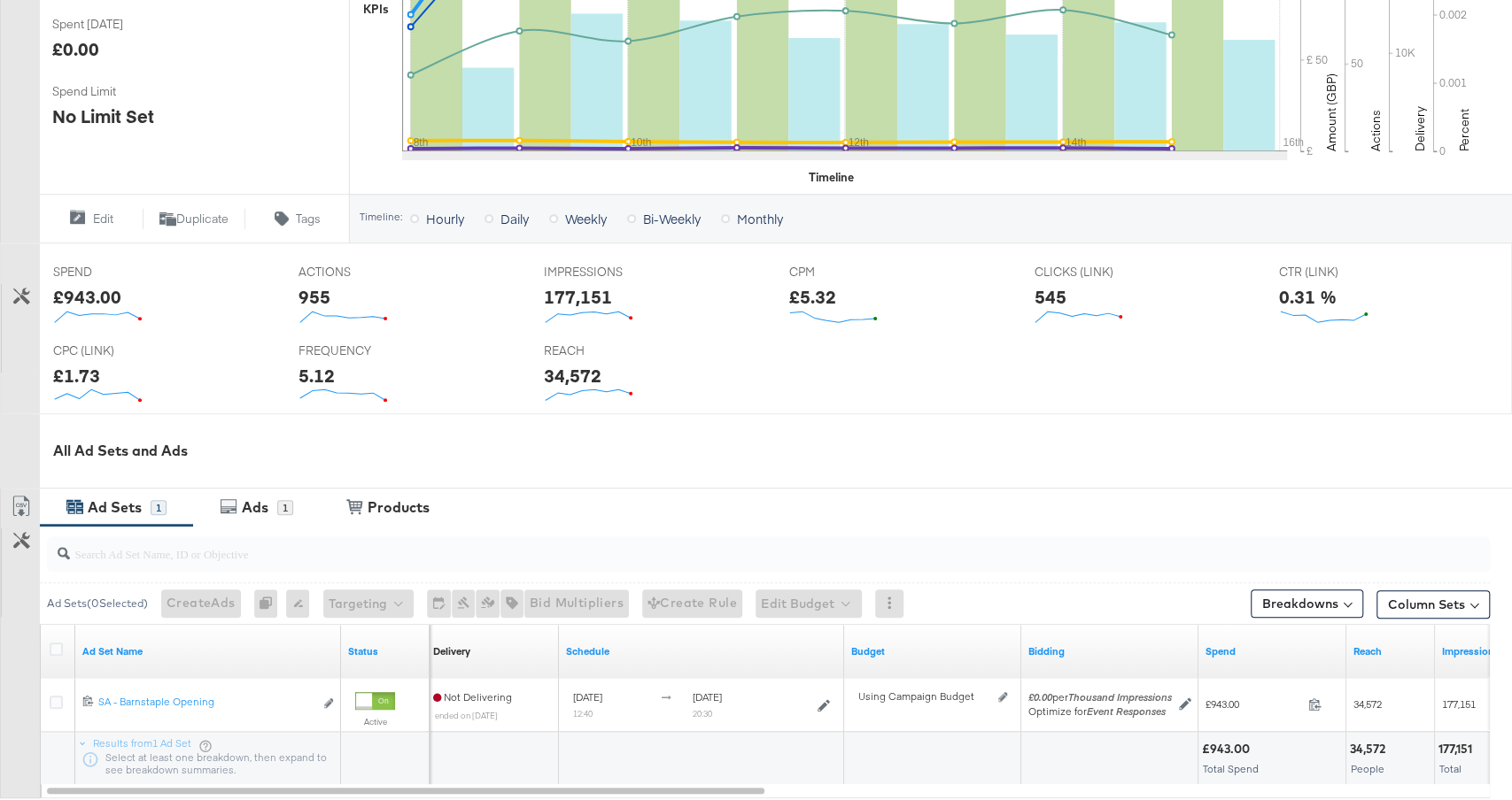
click at [565, 367] on div "34,572" at bounding box center [572, 376] width 58 height 26
copy div "34,572"
click at [327, 374] on div "5.12" at bounding box center [316, 376] width 36 height 26
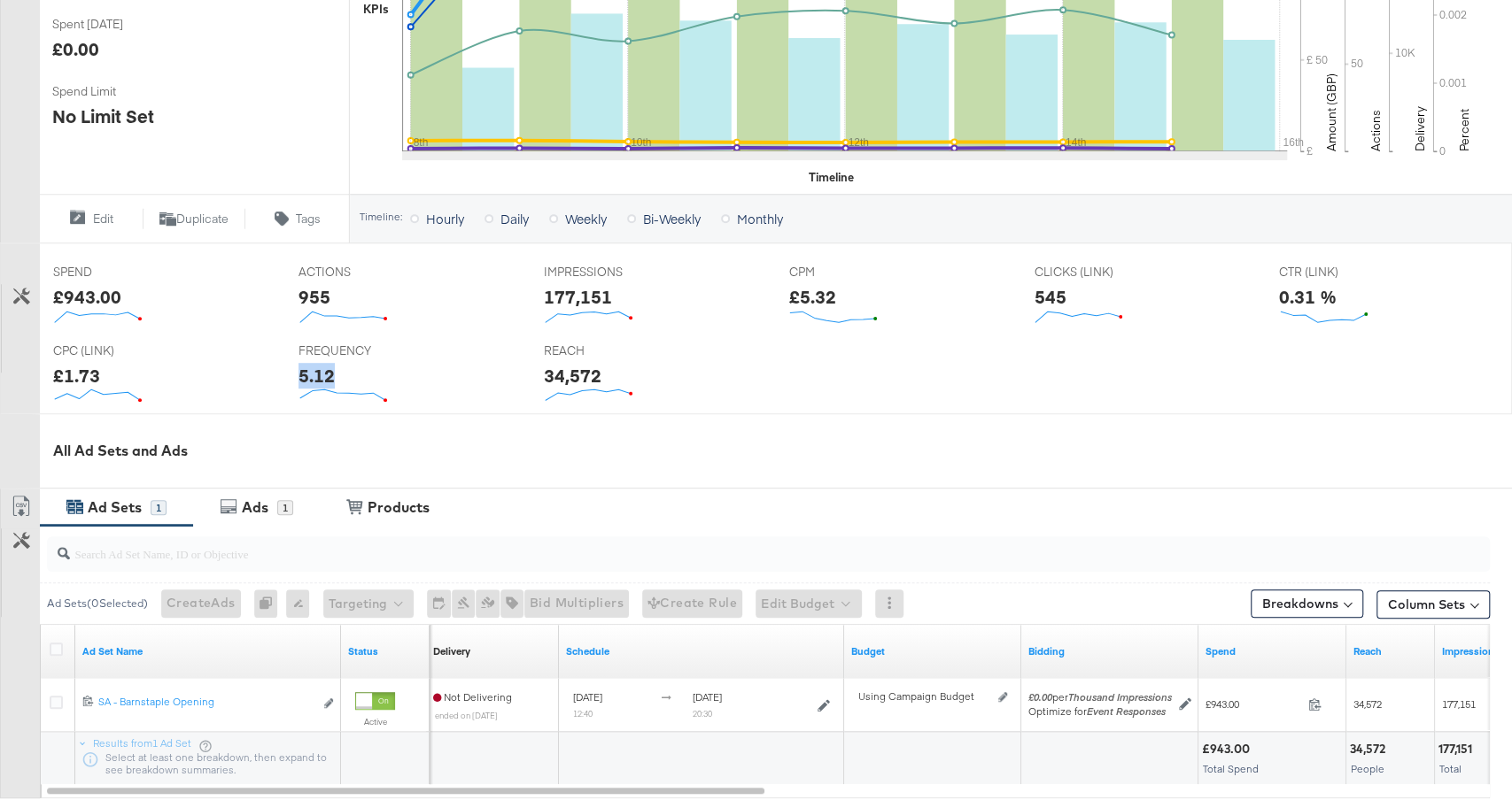
copy div "5.12"
click at [91, 376] on div "£1.73" at bounding box center [76, 376] width 47 height 26
copy div "1.73"
click at [1298, 292] on div "0.31 %" at bounding box center [1308, 297] width 58 height 26
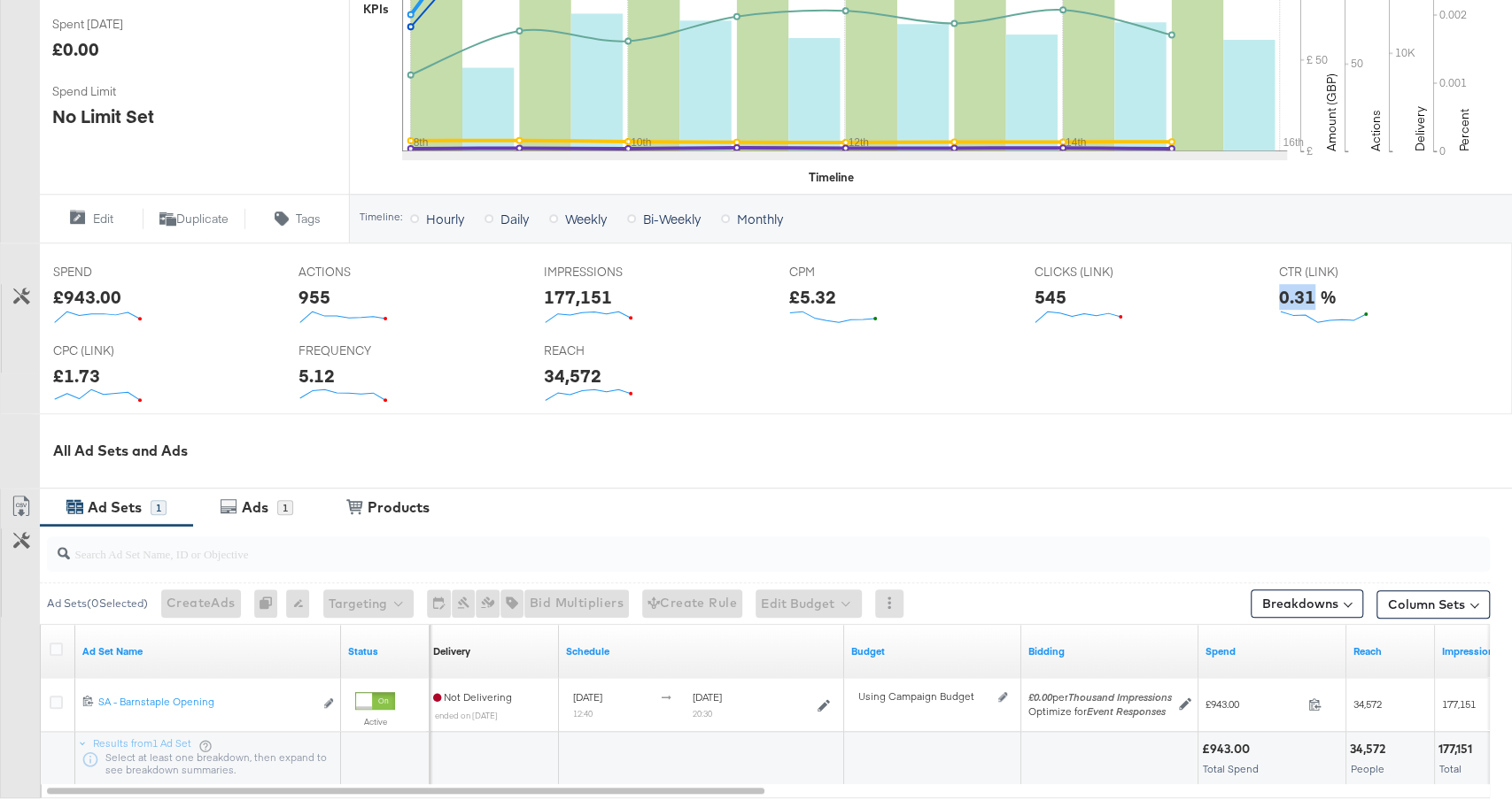
click at [1298, 292] on div "0.31 %" at bounding box center [1308, 297] width 58 height 26
copy div "0.31"
click at [808, 297] on div "£5.32" at bounding box center [811, 297] width 47 height 26
copy div "5.32"
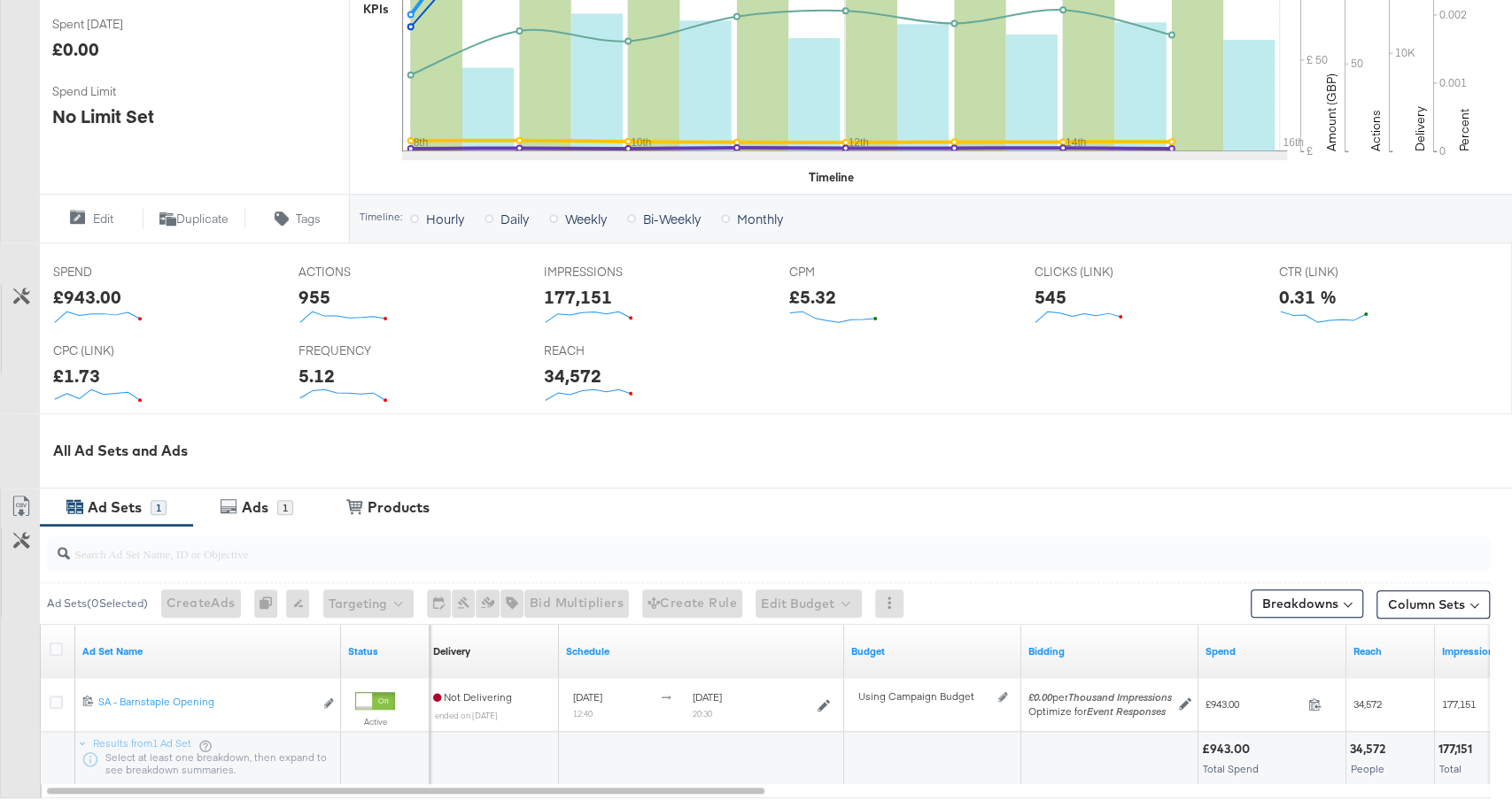
click at [1054, 291] on div "545" at bounding box center [1050, 297] width 32 height 26
copy div "545"
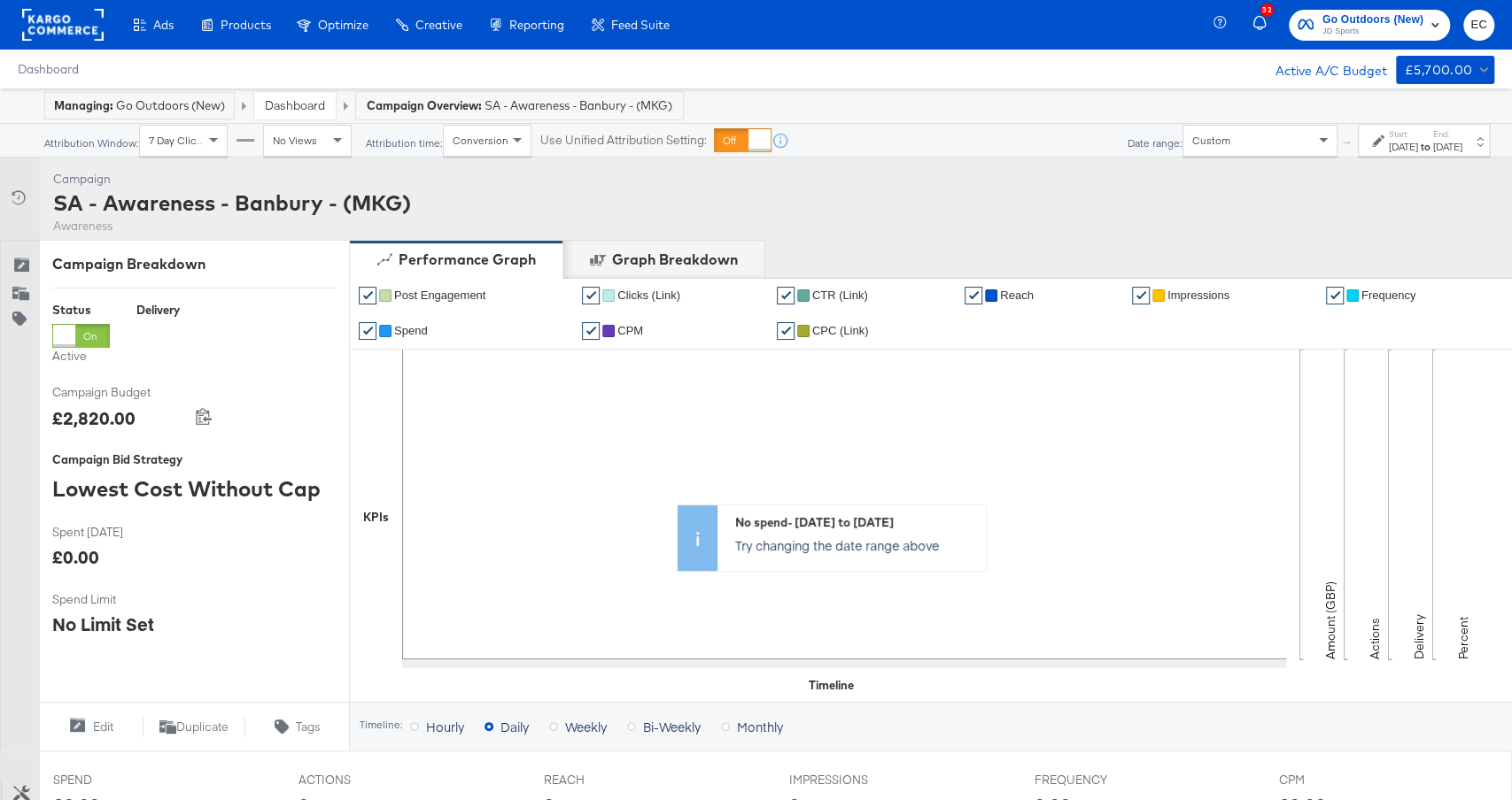
click at [1389, 143] on div "[DATE]" at bounding box center [1403, 147] width 29 height 14
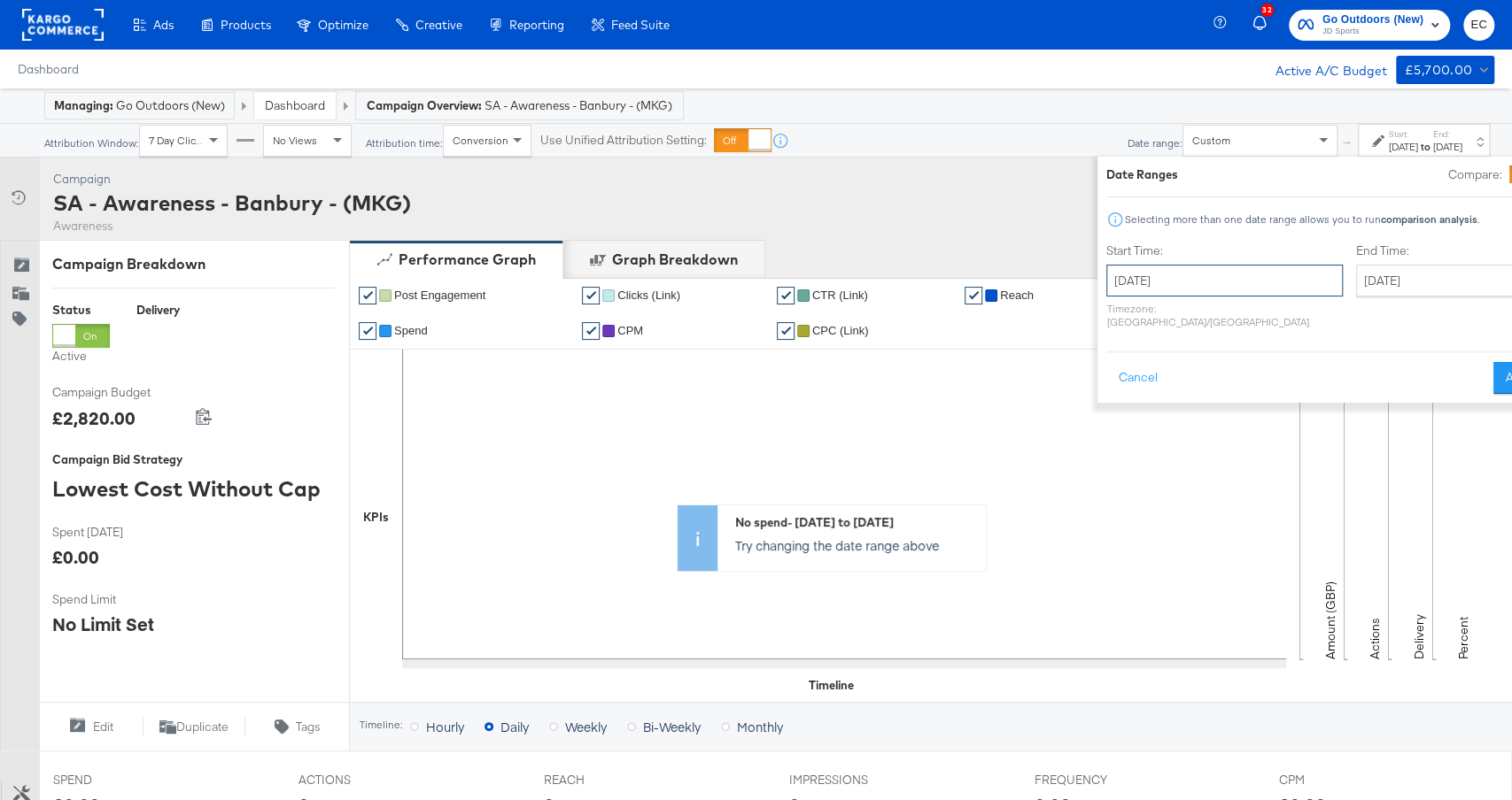
click at [1148, 280] on input "[DATE]" at bounding box center [1224, 281] width 236 height 32
click at [1293, 329] on th "›" at bounding box center [1308, 318] width 30 height 30
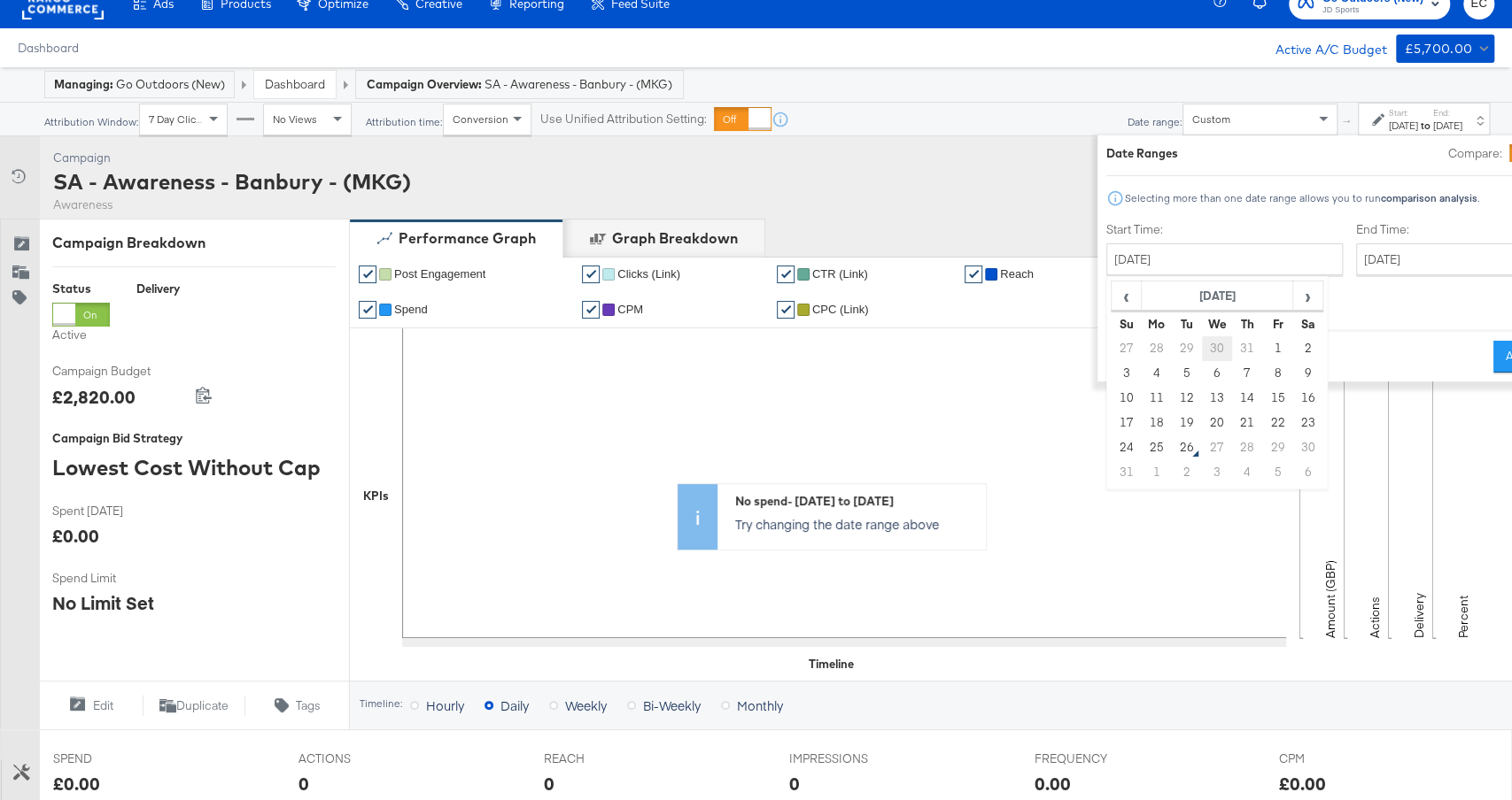
scroll to position [28, 0]
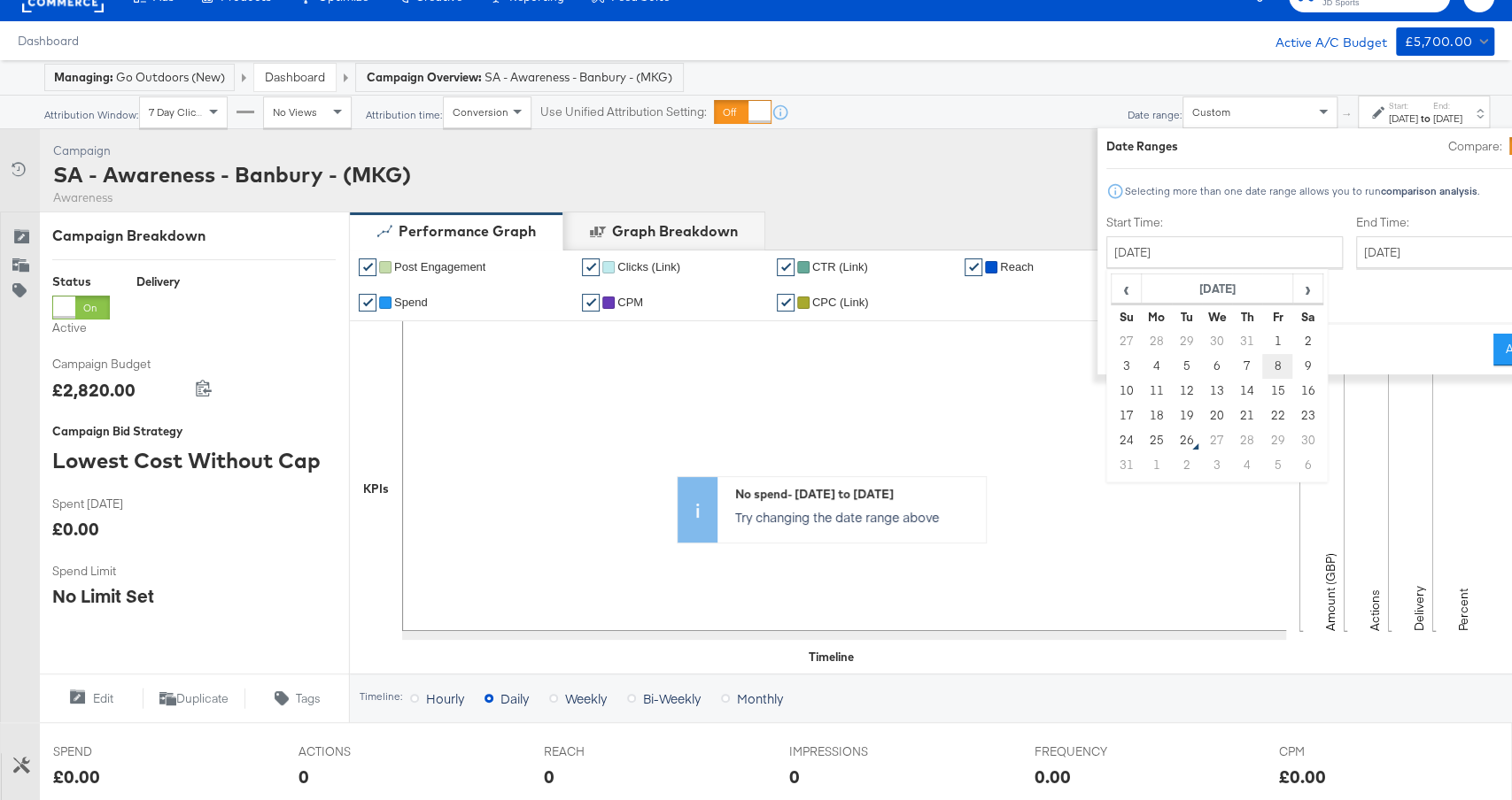
click at [1262, 358] on td "8" at bounding box center [1277, 367] width 30 height 25
type input "[DATE]"
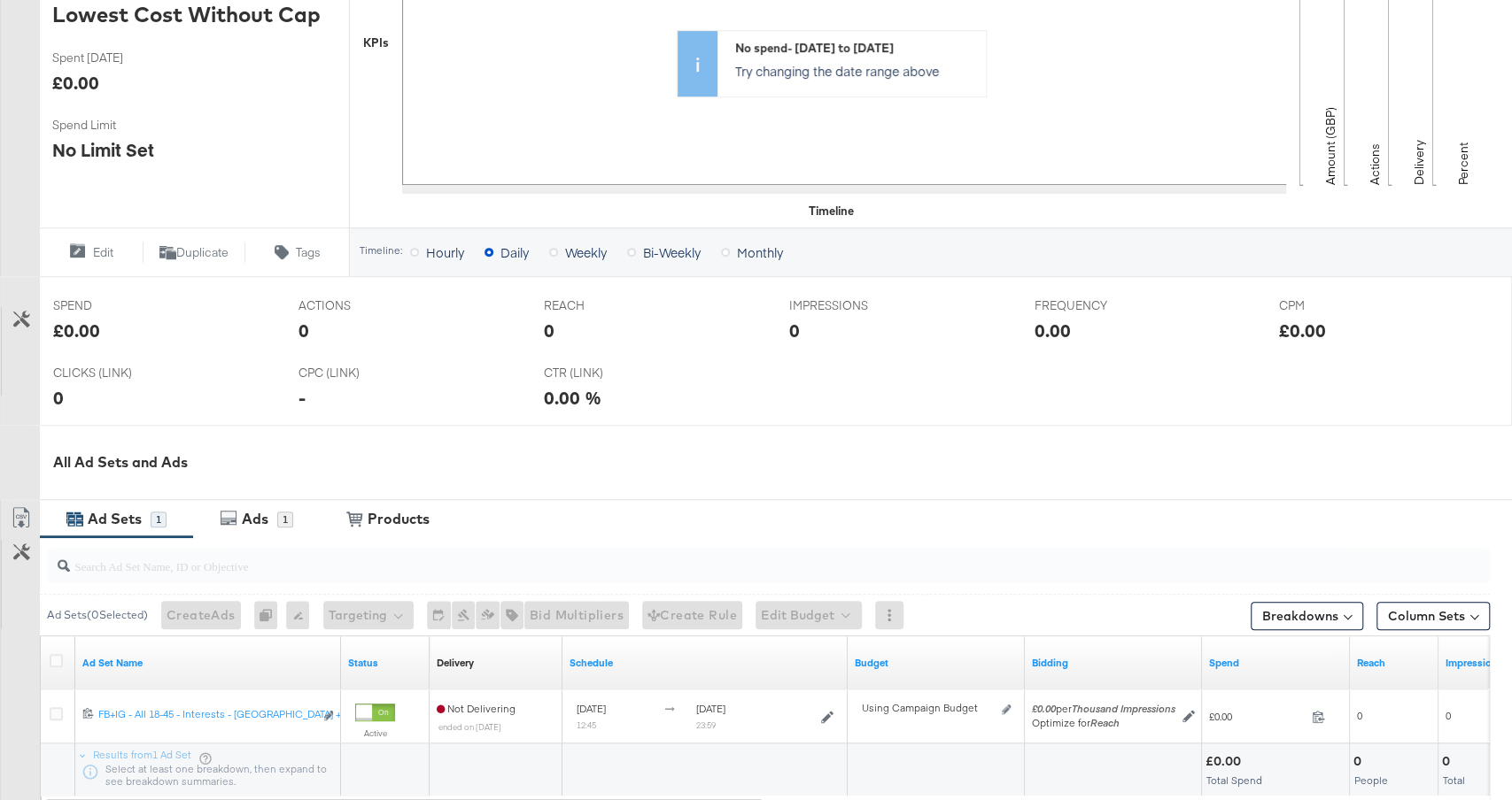
scroll to position [0, 0]
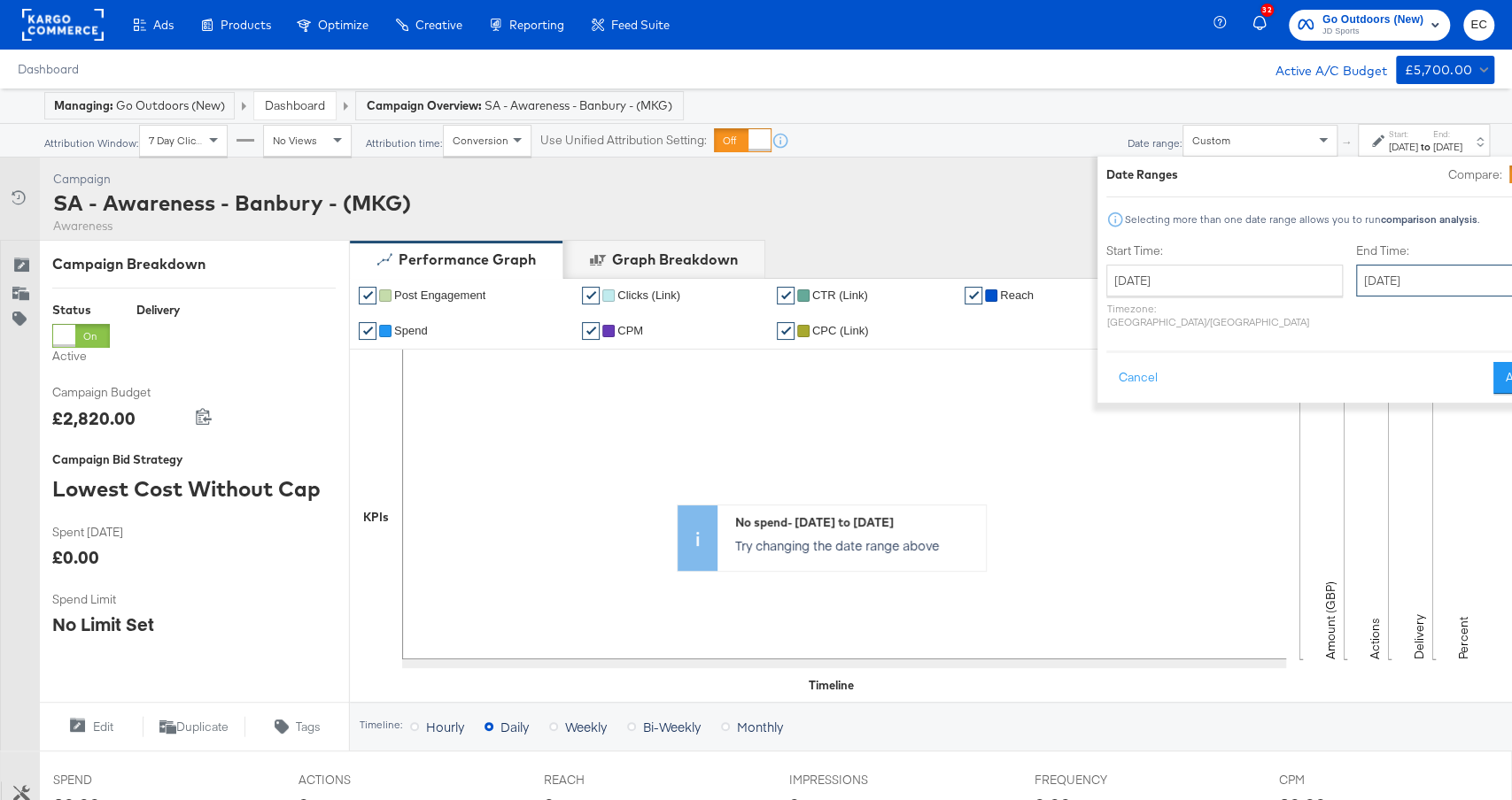
click at [1357, 282] on input "[DATE]" at bounding box center [1448, 281] width 186 height 32
click at [1511, 447] on td "22" at bounding box center [1527, 445] width 30 height 25
type input "[DATE]"
click at [1502, 362] on button "Apply" at bounding box center [1530, 378] width 56 height 32
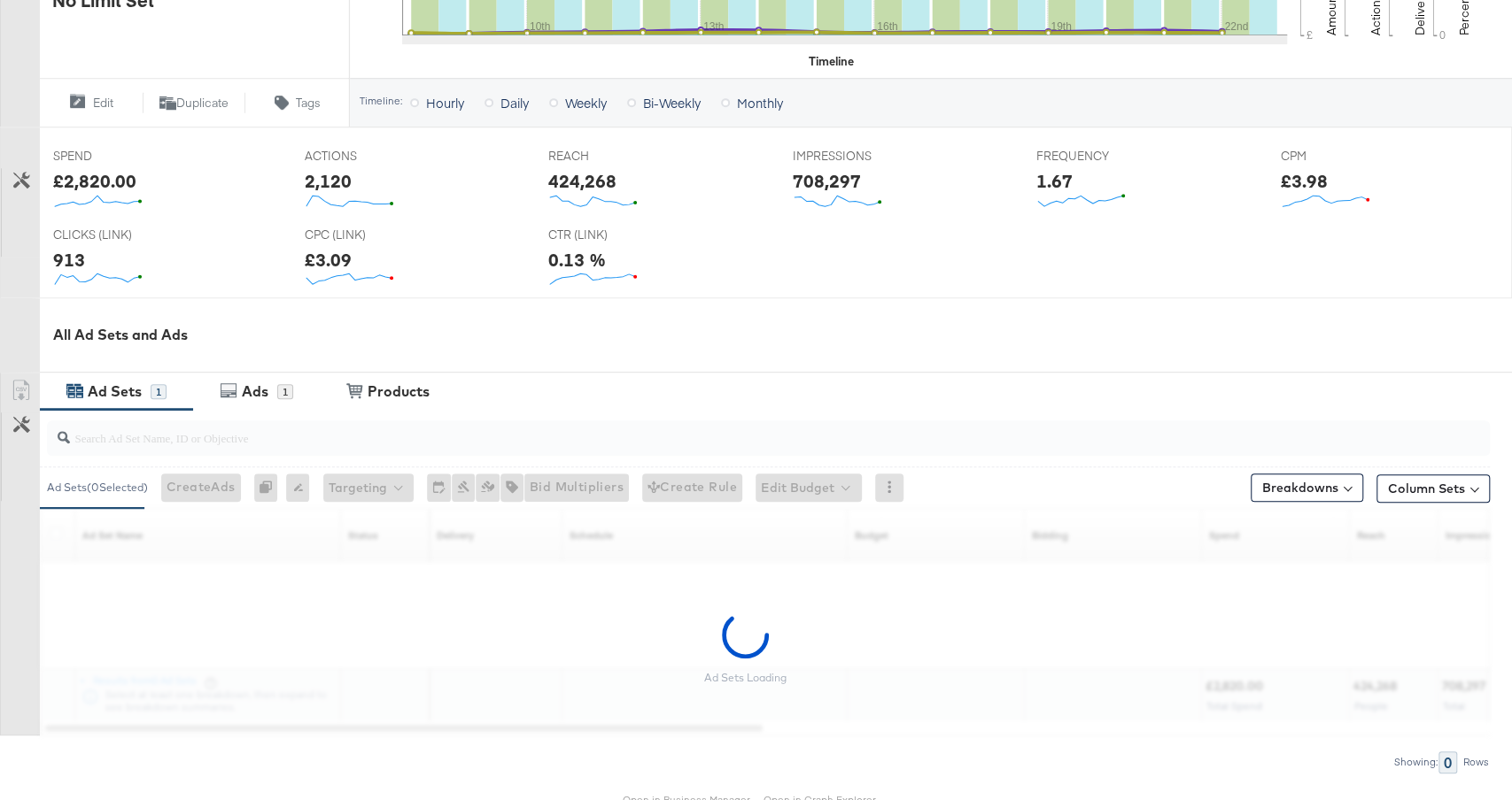
scroll to position [620, 0]
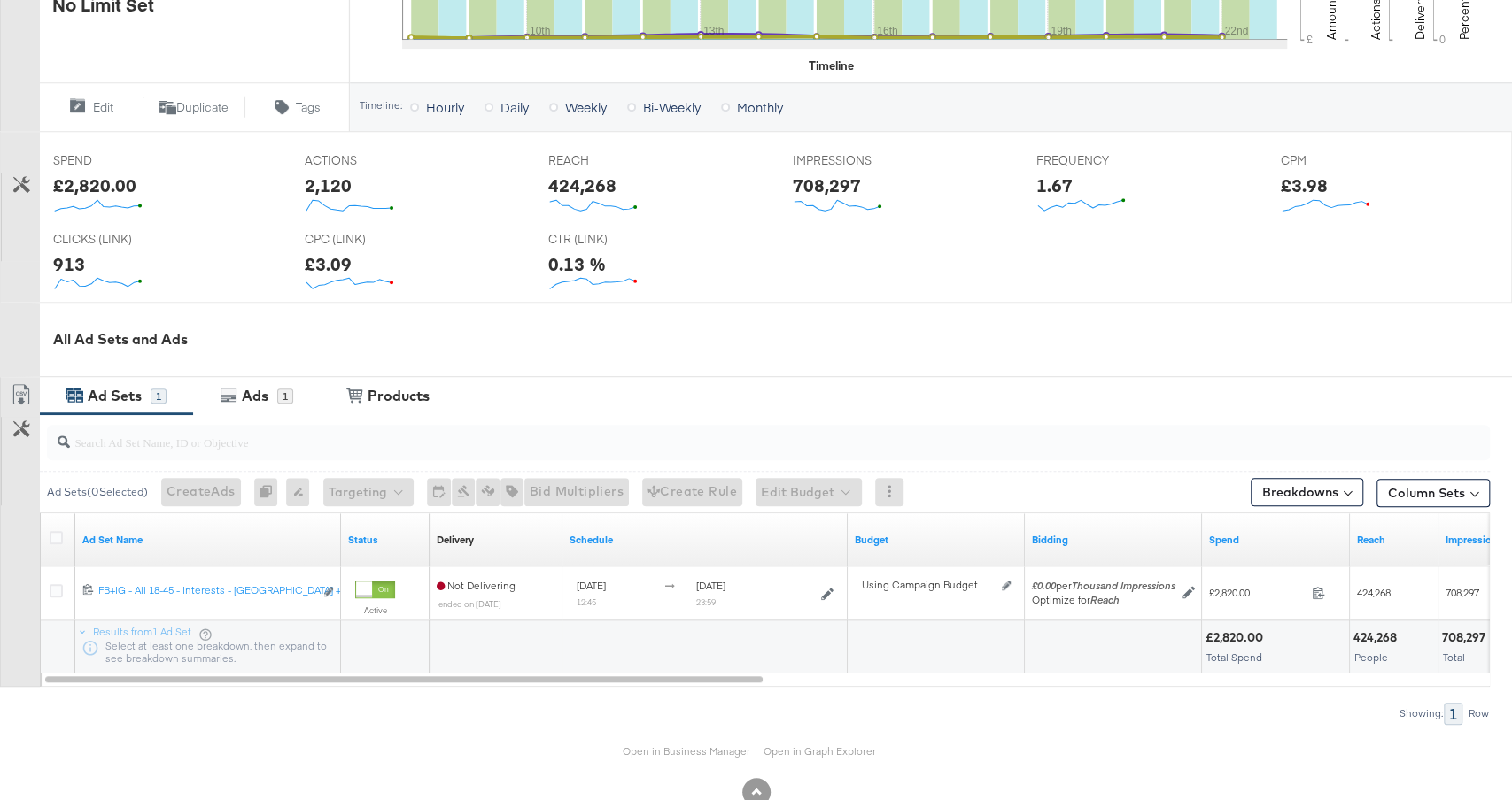
click at [96, 186] on div "£2,820.00" at bounding box center [95, 185] width 84 height 26
copy div "2,820.00"
click at [594, 200] on polyline at bounding box center [593, 205] width 85 height 11
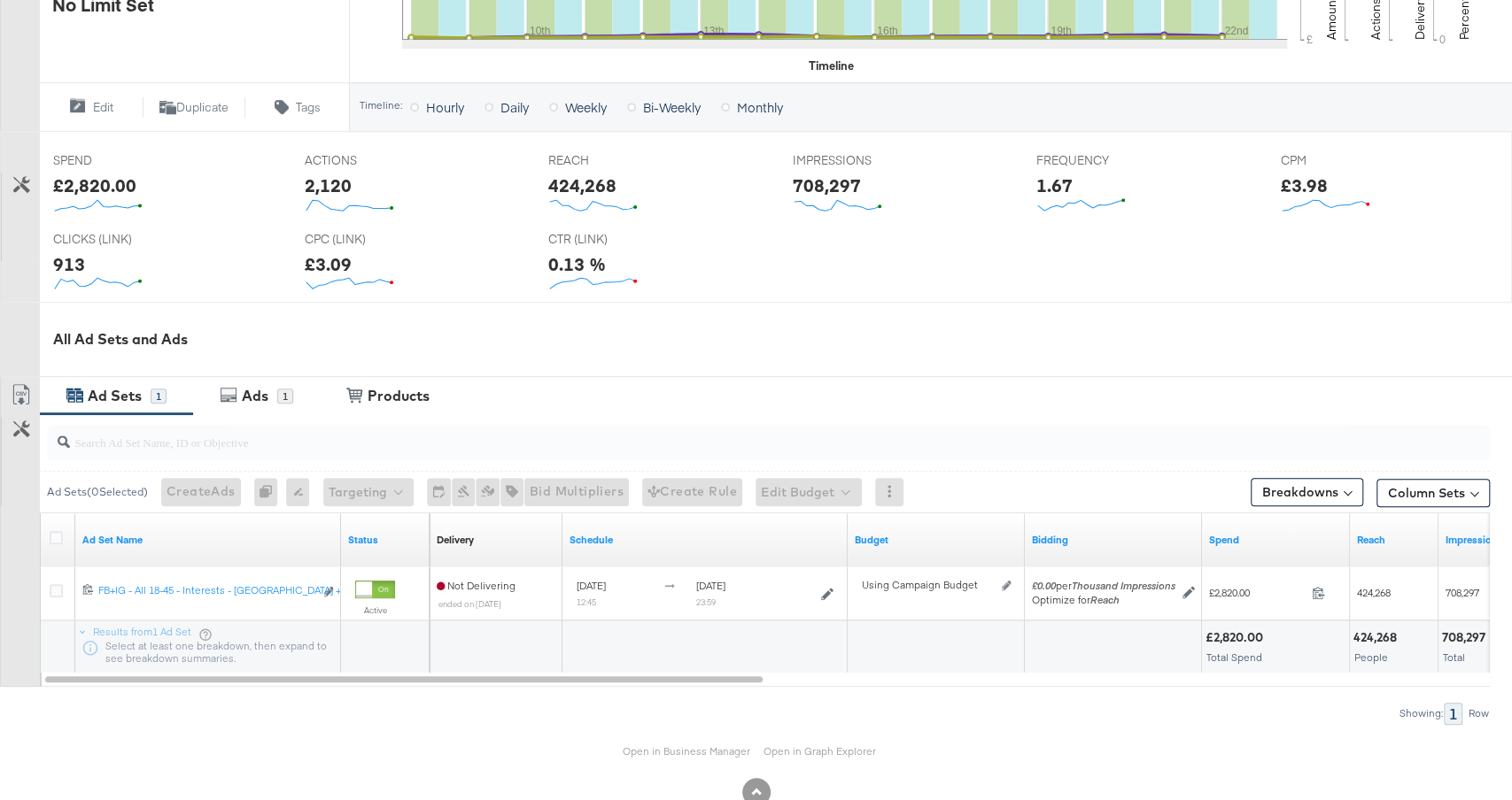
click at [593, 192] on div "424,268" at bounding box center [582, 185] width 68 height 26
copy div "424,268"
click at [829, 183] on div "708,297" at bounding box center [826, 185] width 68 height 26
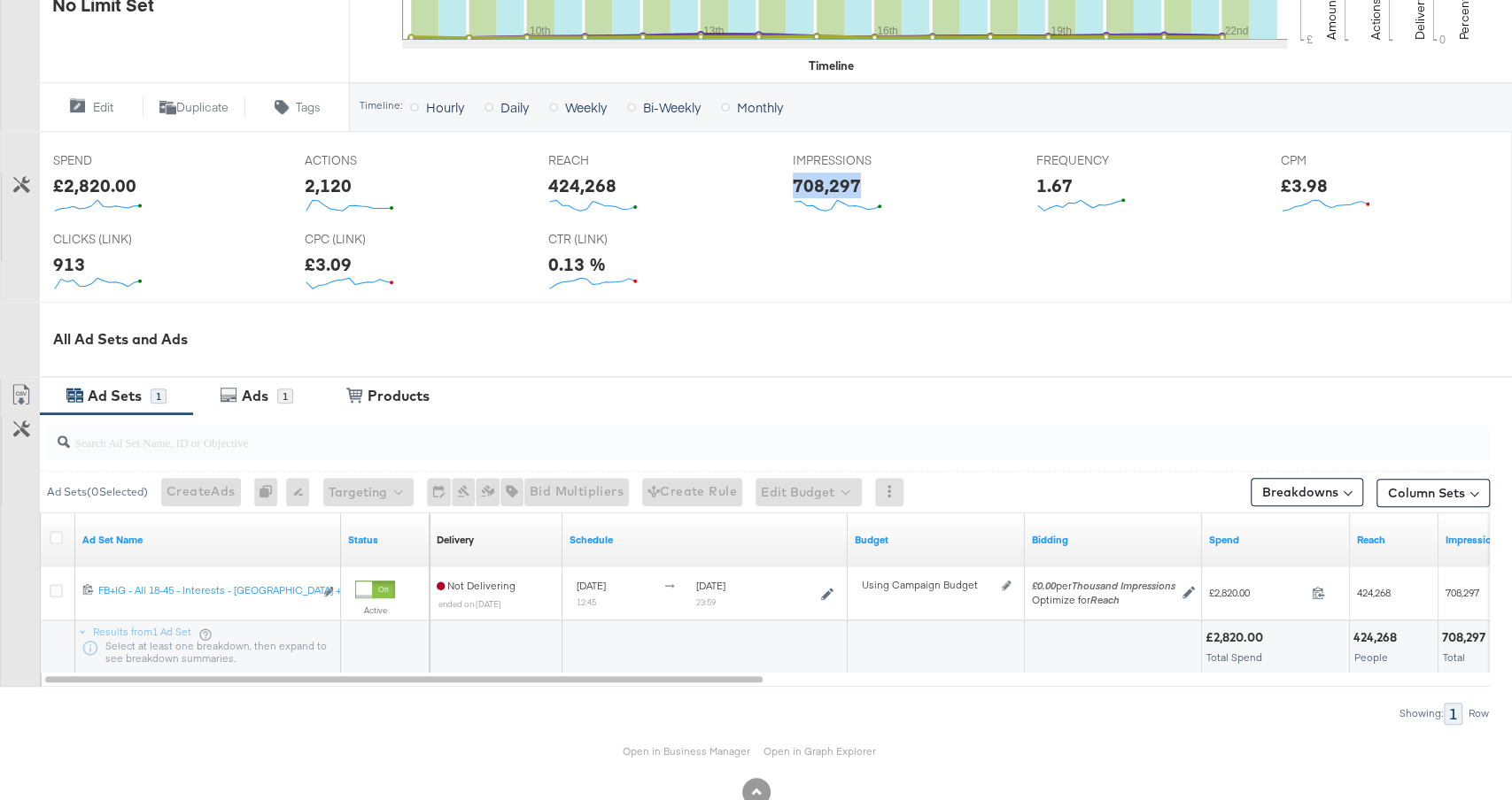
copy div "708,297"
click at [1054, 180] on div "1.67" at bounding box center [1054, 185] width 36 height 26
copy div "1.67"
click at [1306, 185] on div "£3.98" at bounding box center [1304, 185] width 47 height 26
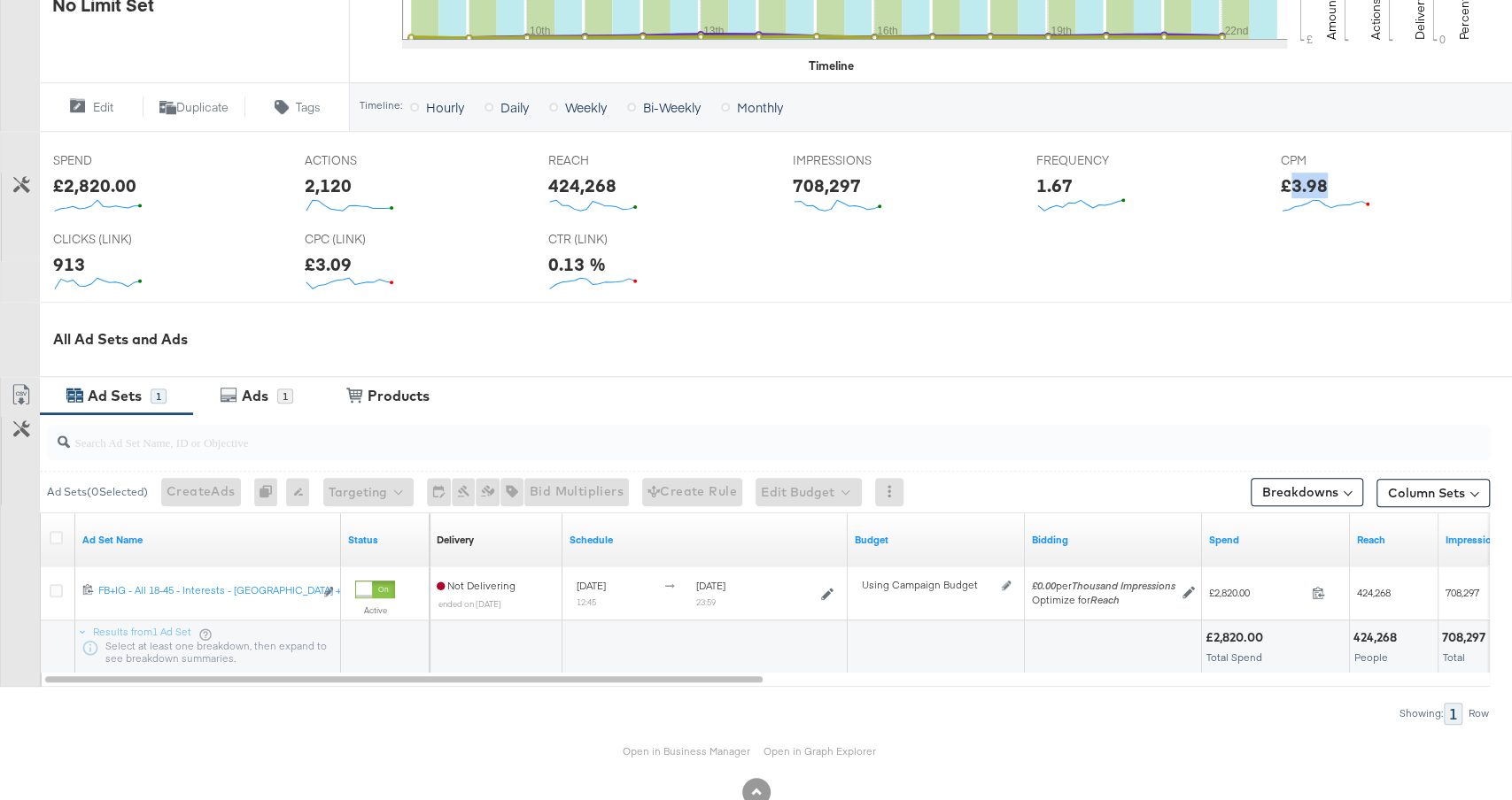
click at [1306, 185] on div "£3.98" at bounding box center [1304, 185] width 47 height 26
copy div "£3.98"
click at [74, 258] on div "913" at bounding box center [69, 264] width 32 height 26
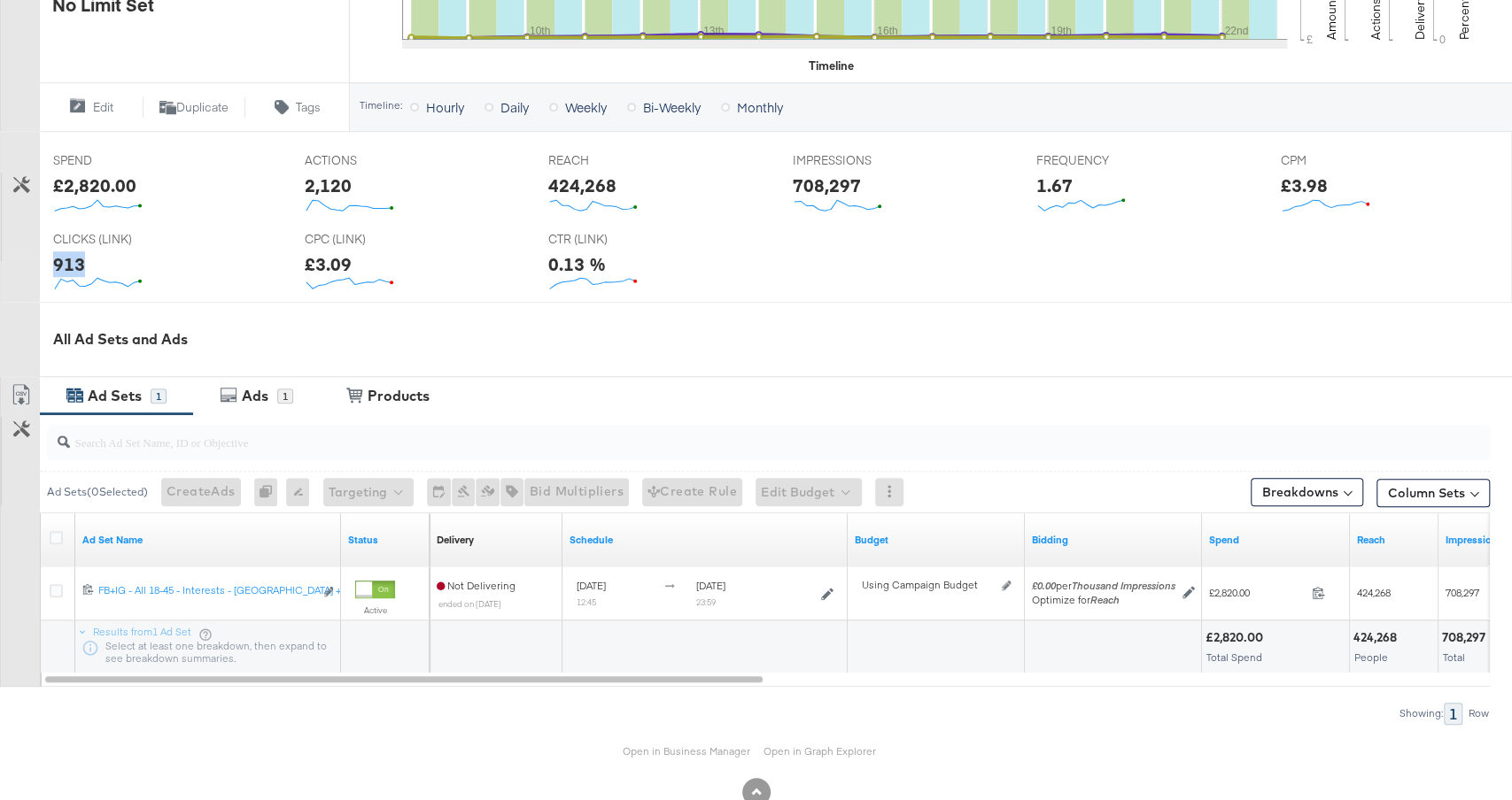
copy div "913"
click at [332, 267] on div "£3.09" at bounding box center [328, 264] width 47 height 26
copy div "£3.09"
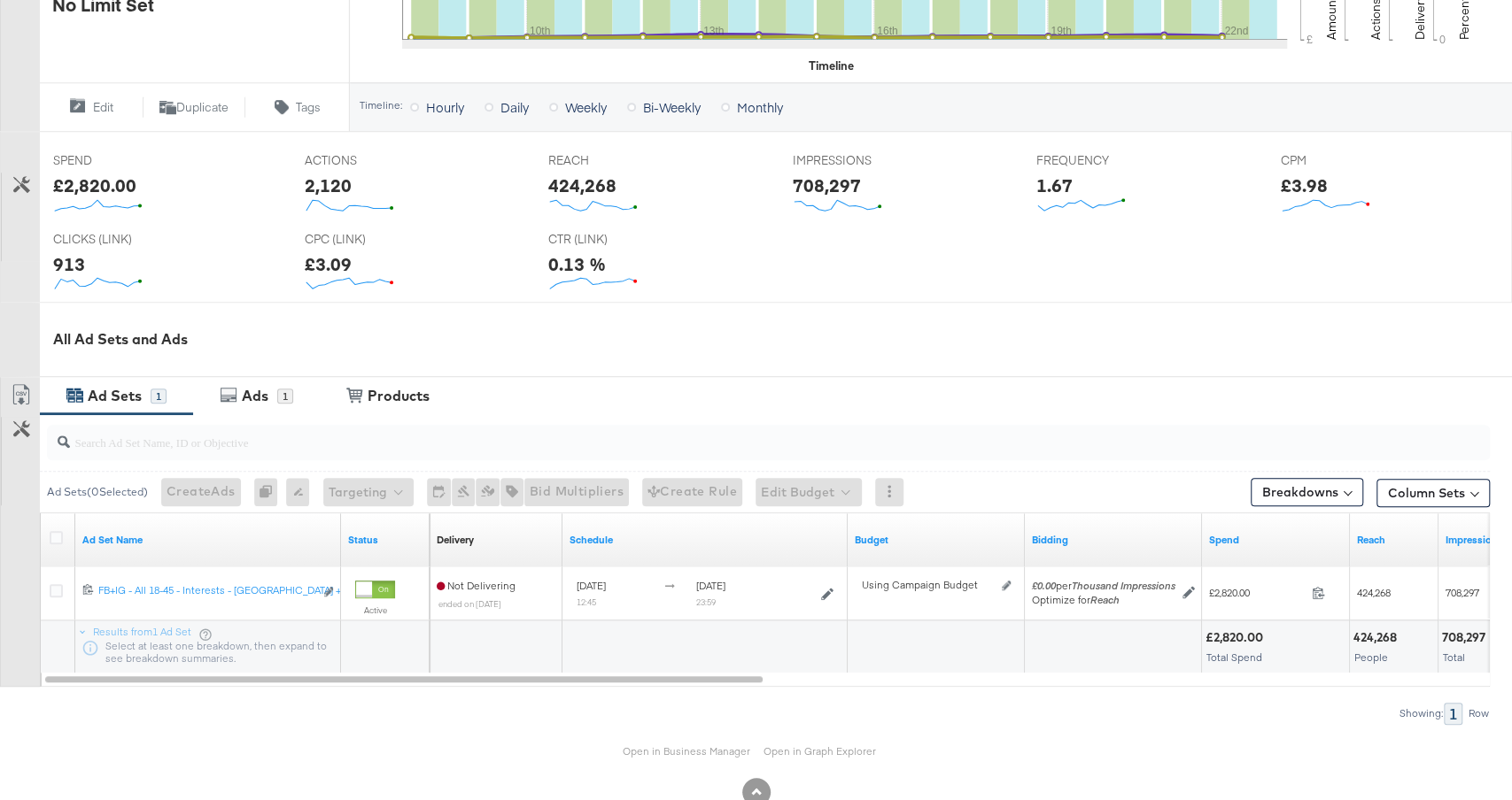
click at [588, 256] on div "0.13 %" at bounding box center [577, 264] width 58 height 26
click at [558, 255] on div "0.13 %" at bounding box center [577, 264] width 58 height 26
copy div "0.13"
